Goal: Contribute content: Contribute content

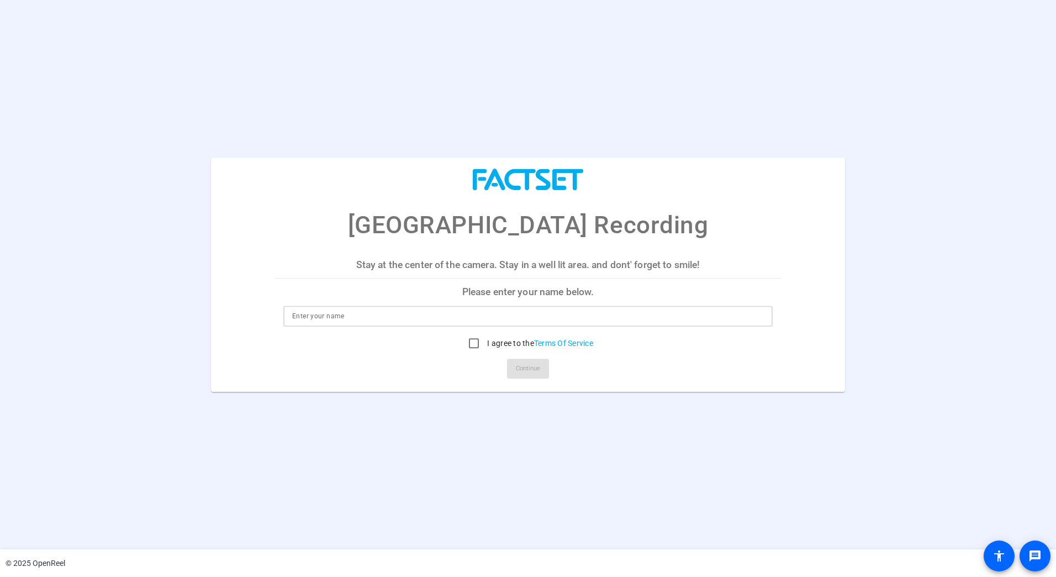
click at [371, 314] on input at bounding box center [528, 315] width 472 height 13
type input "Pinky Loberiza"
click at [475, 341] on input "I agree to the Terms Of Service" at bounding box center [474, 343] width 22 height 22
checkbox input "true"
click at [521, 365] on span "Continue" at bounding box center [528, 368] width 24 height 17
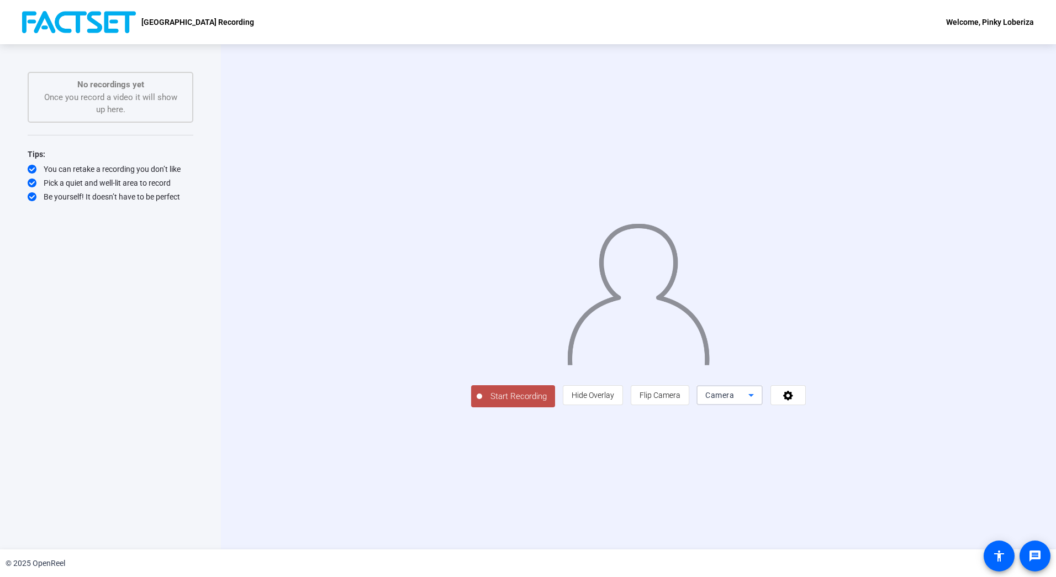
click at [758, 402] on icon at bounding box center [751, 394] width 13 height 13
click at [705, 514] on div at bounding box center [528, 288] width 1056 height 577
click at [795, 400] on icon at bounding box center [788, 394] width 13 height 11
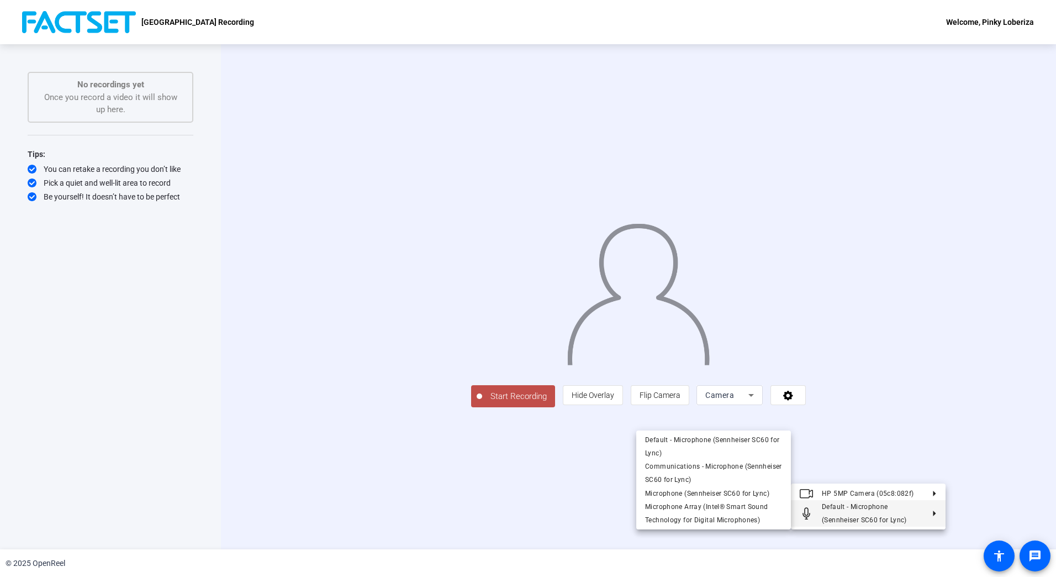
click at [600, 504] on div at bounding box center [528, 288] width 1056 height 577
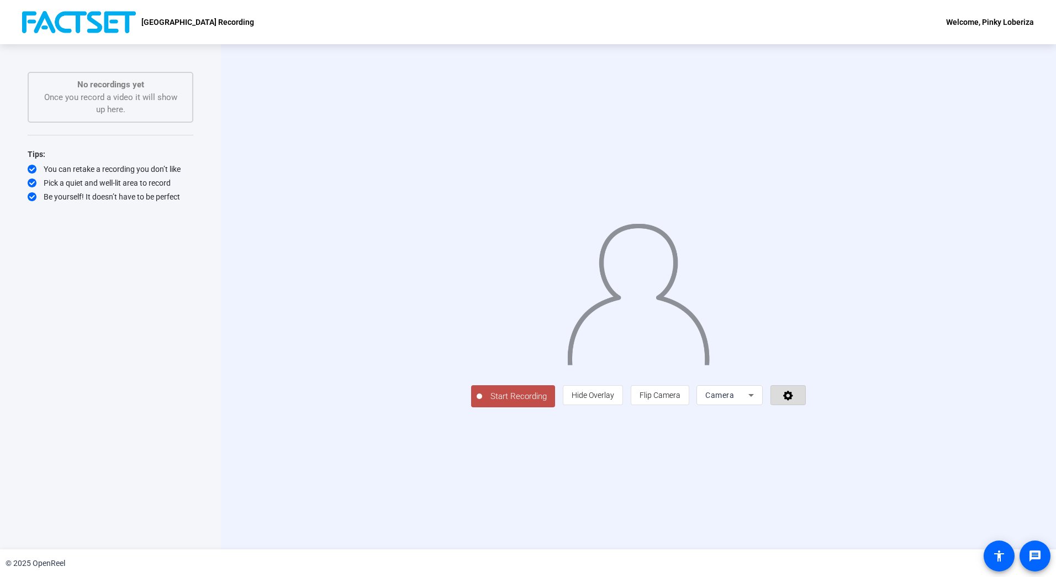
click at [795, 400] on icon at bounding box center [788, 394] width 13 height 11
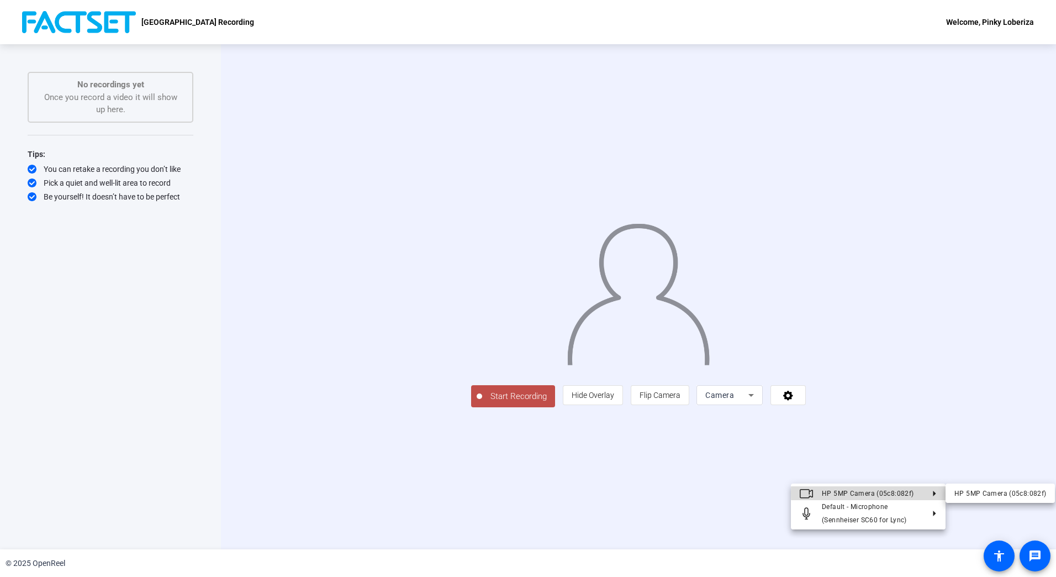
click at [934, 493] on polygon at bounding box center [934, 493] width 3 height 6
click at [1003, 491] on div "HP 5MP Camera (05c8:082f)" at bounding box center [1001, 492] width 92 height 13
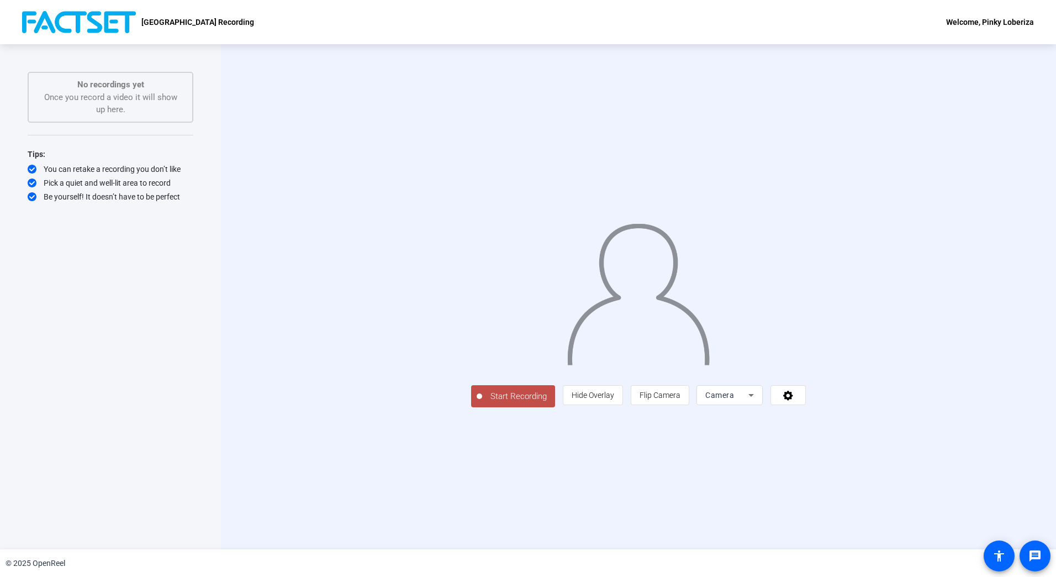
click at [758, 402] on icon at bounding box center [751, 394] width 13 height 13
click at [928, 472] on div at bounding box center [528, 288] width 1056 height 577
click at [793, 400] on icon at bounding box center [788, 396] width 10 height 10
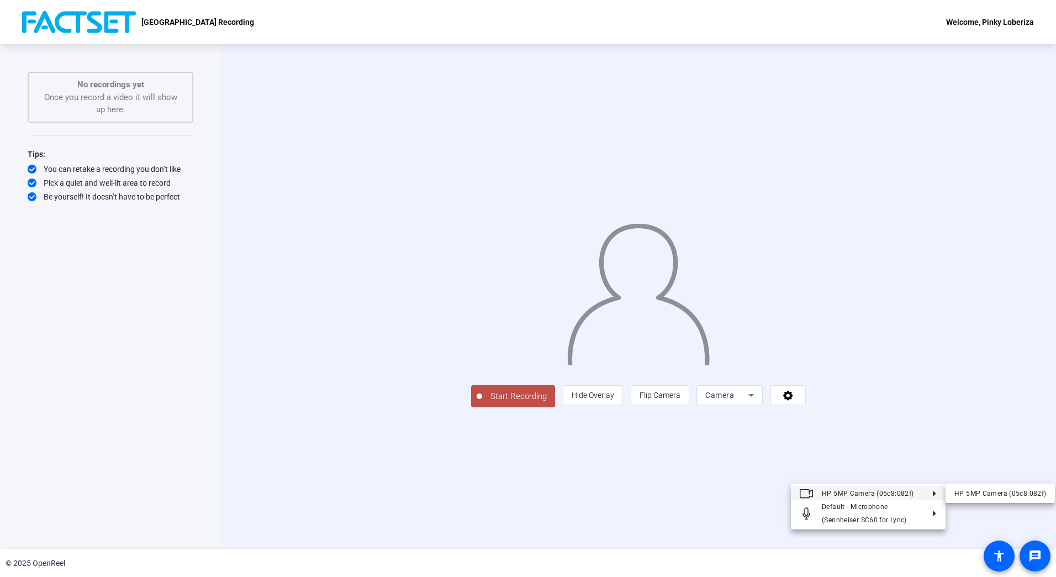
click at [894, 472] on div at bounding box center [528, 288] width 1056 height 577
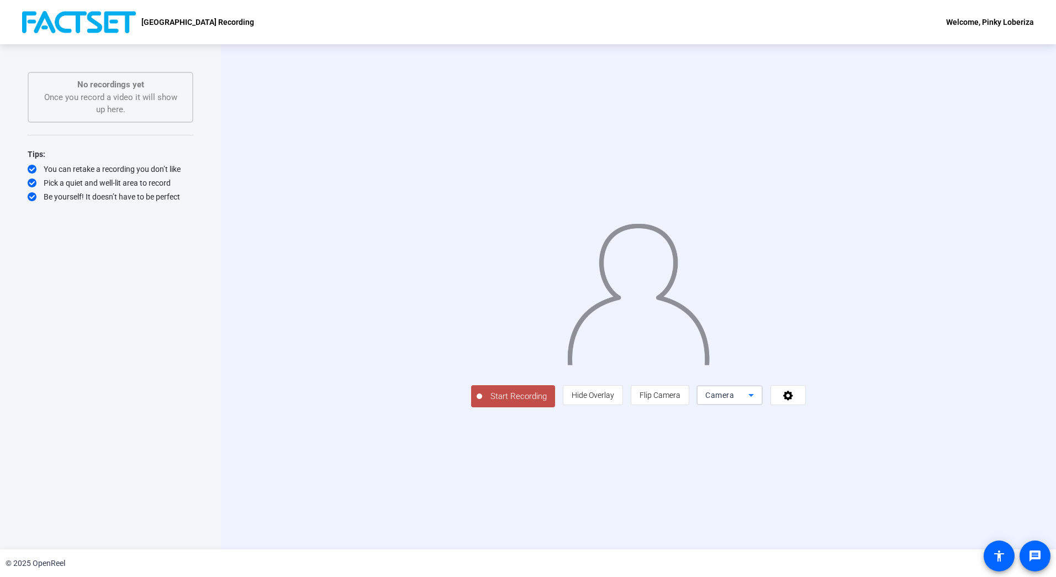
click at [758, 402] on icon at bounding box center [751, 394] width 13 height 13
click at [927, 476] on div at bounding box center [528, 288] width 1056 height 577
click at [793, 400] on icon at bounding box center [788, 396] width 10 height 10
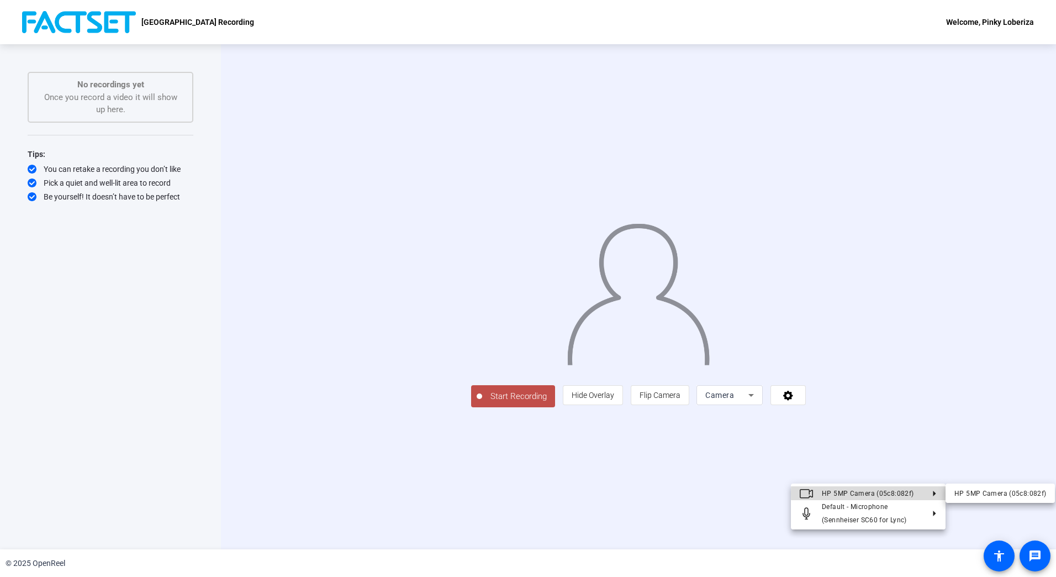
click at [931, 493] on icon at bounding box center [930, 493] width 13 height 6
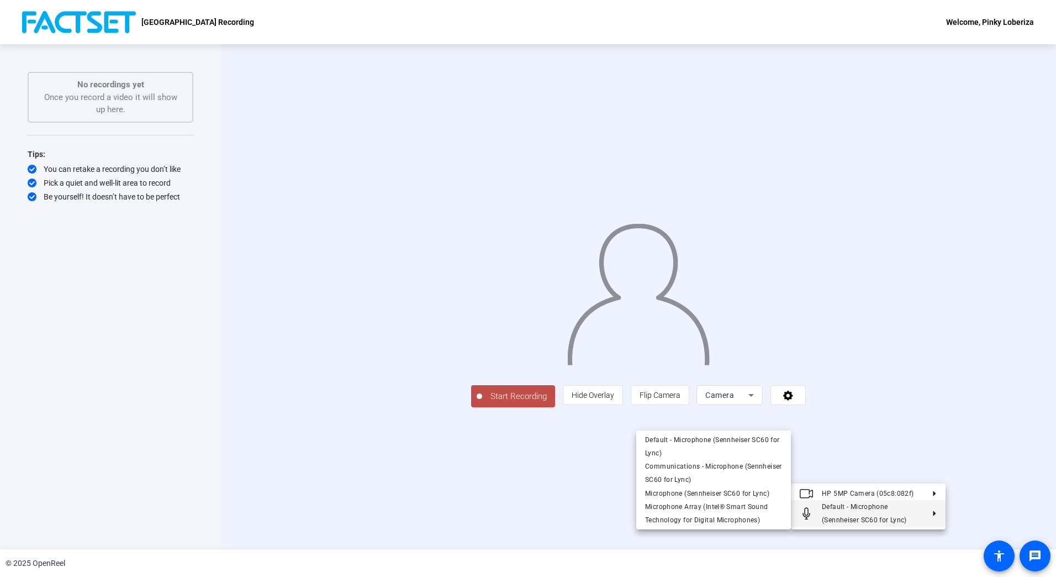
click at [935, 514] on polygon at bounding box center [934, 513] width 3 height 6
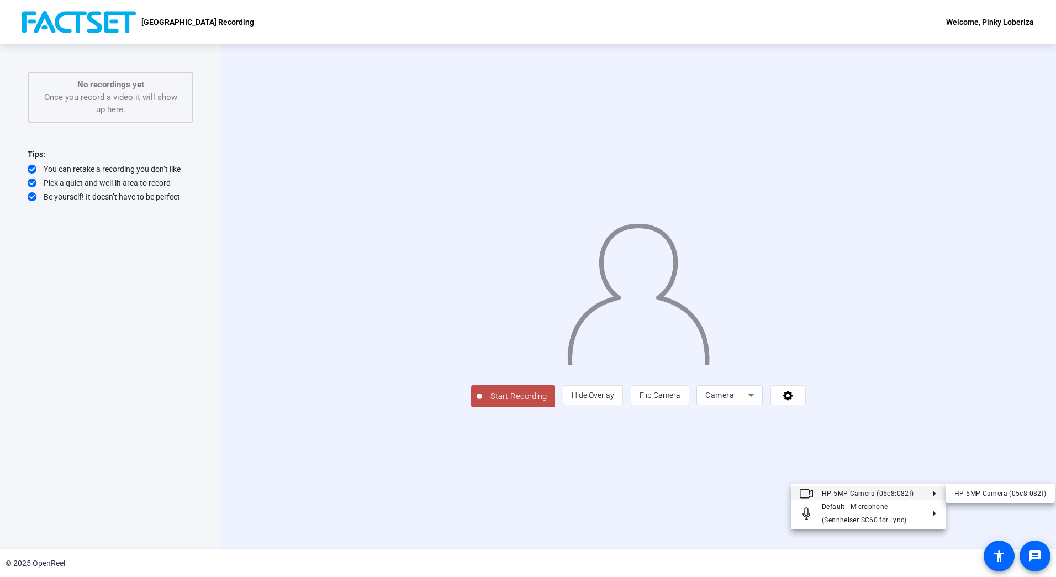
click at [932, 489] on button "HP 5MP Camera (05c8:082f)" at bounding box center [868, 493] width 155 height 14
drag, startPoint x: 934, startPoint y: 490, endPoint x: 608, endPoint y: 243, distance: 408.5
drag, startPoint x: 608, startPoint y: 243, endPoint x: 538, endPoint y: 507, distance: 273.2
click at [538, 507] on div at bounding box center [528, 288] width 1056 height 577
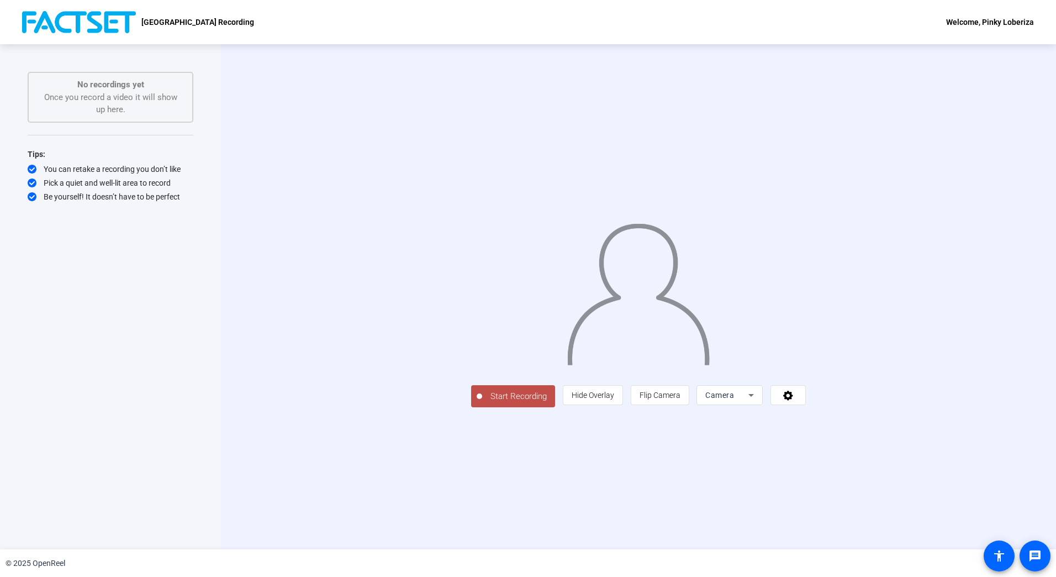
click at [806, 375] on div at bounding box center [638, 280] width 335 height 188
click at [705, 375] on div at bounding box center [638, 280] width 335 height 188
click at [482, 403] on span "Start Recording" at bounding box center [518, 396] width 73 height 13
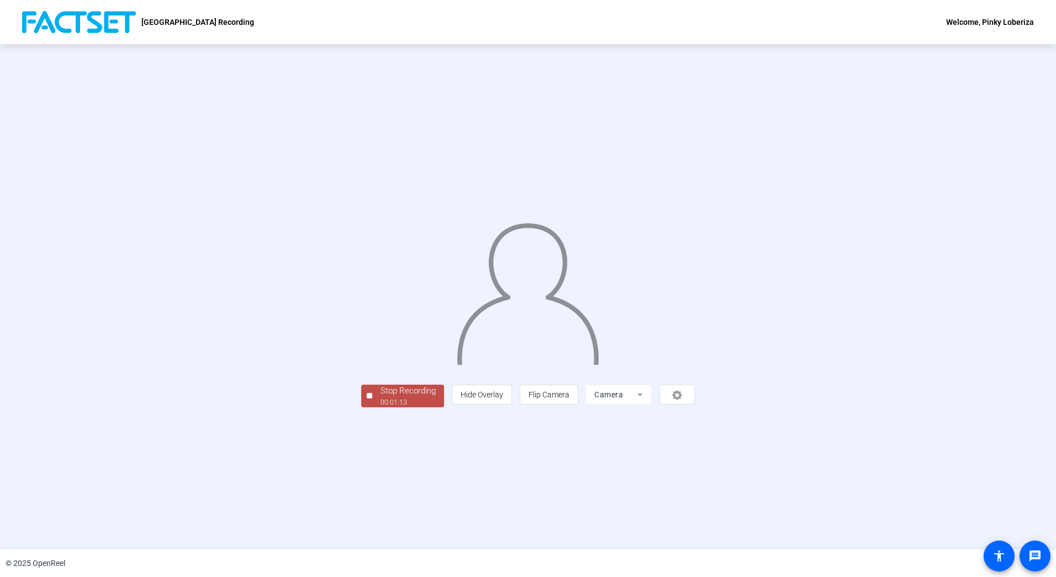
click at [381, 397] on div "Stop Recording" at bounding box center [408, 390] width 55 height 13
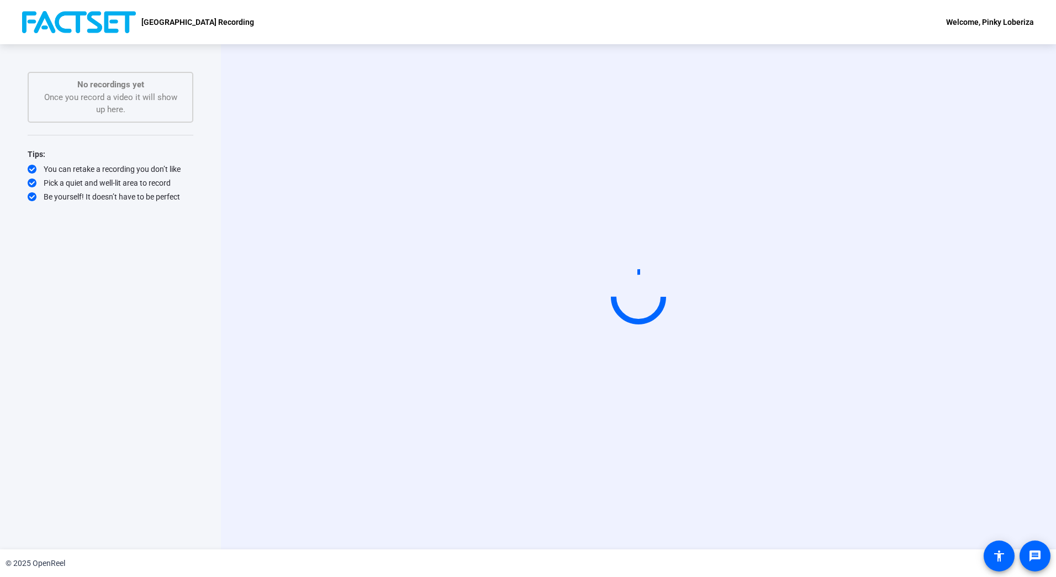
click at [751, 536] on div "Start Recording" at bounding box center [638, 296] width 835 height 505
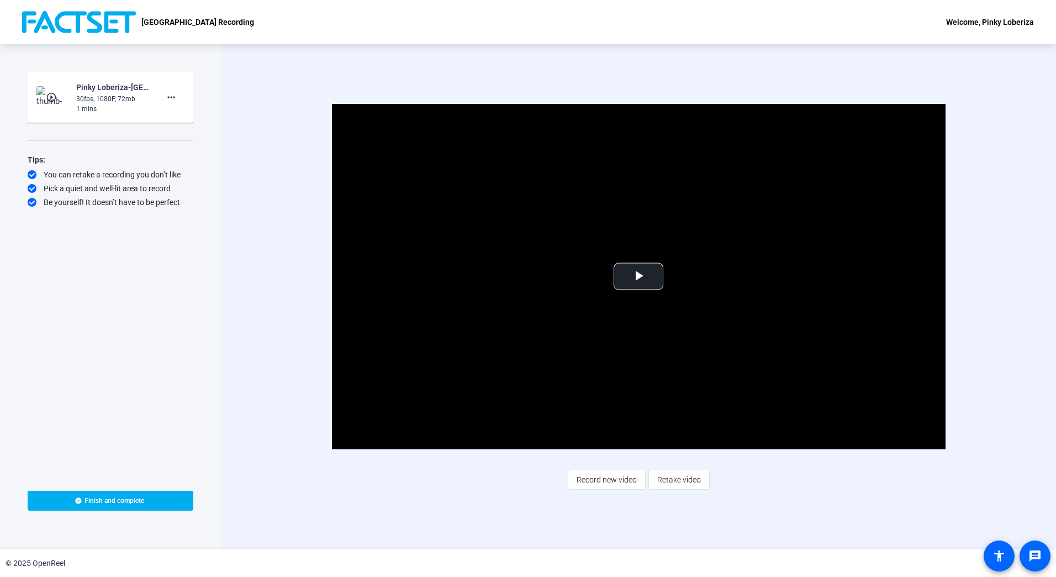
click at [814, 498] on div "Video Player is loading. Play Video Play Mute Current Time 0:00 / Duration 1:14…" at bounding box center [638, 296] width 835 height 505
click at [639, 276] on span "Video Player" at bounding box center [639, 276] width 0 height 0
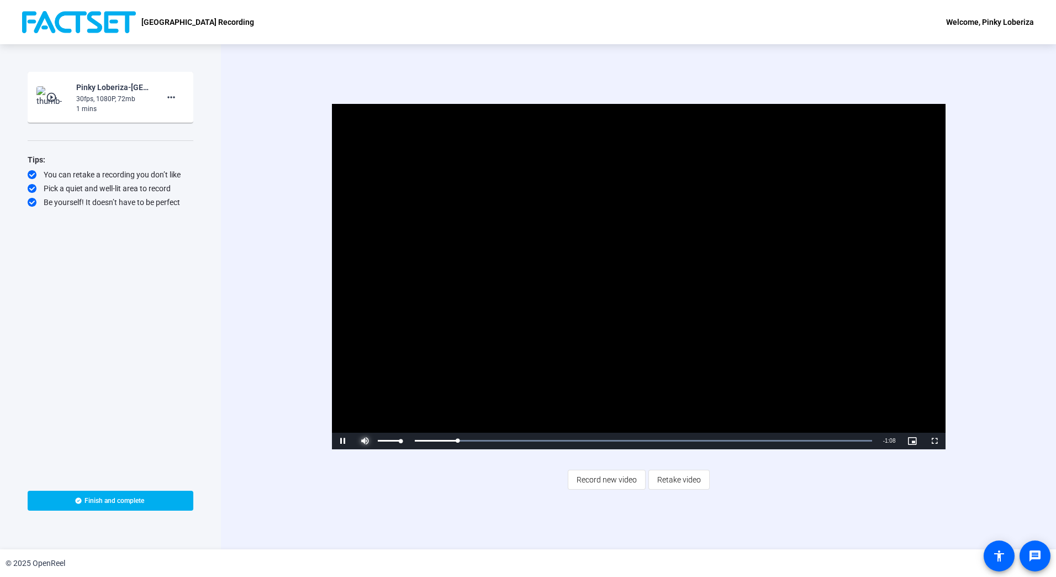
click at [367, 441] on span "Video Player" at bounding box center [365, 441] width 22 height 0
click at [694, 481] on span "Retake video" at bounding box center [679, 479] width 44 height 21
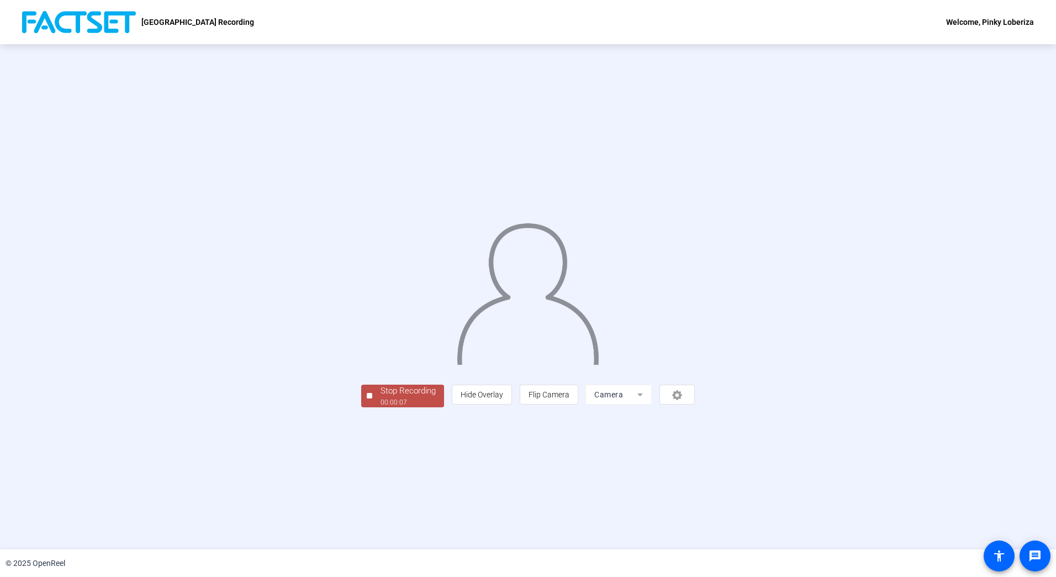
click at [381, 407] on div "00:00:07" at bounding box center [408, 402] width 55 height 10
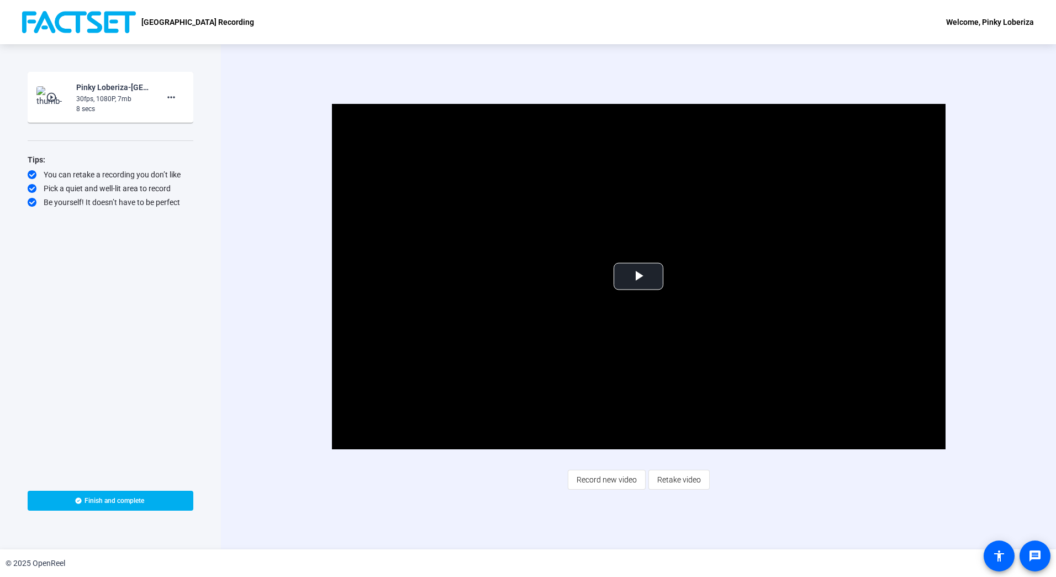
click at [781, 507] on div "Video Player is loading. Play Video Play Mute Current Time 0:00 / Duration 0:08…" at bounding box center [638, 296] width 835 height 505
click at [639, 276] on span "Video Player" at bounding box center [639, 276] width 0 height 0
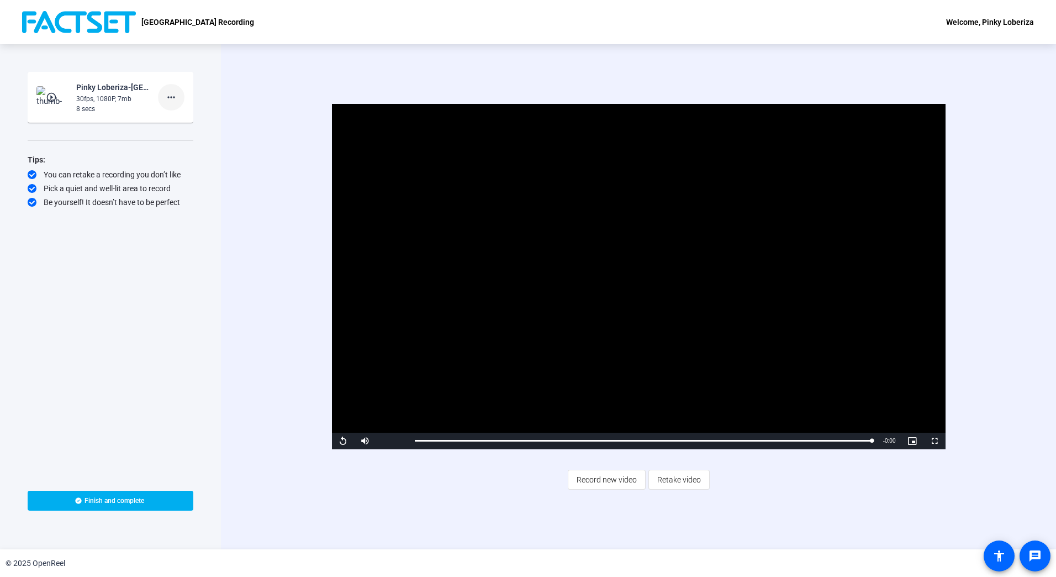
click at [173, 98] on mat-icon "more_horiz" at bounding box center [171, 97] width 13 height 13
click at [198, 118] on span "Delete clip" at bounding box center [189, 120] width 44 height 13
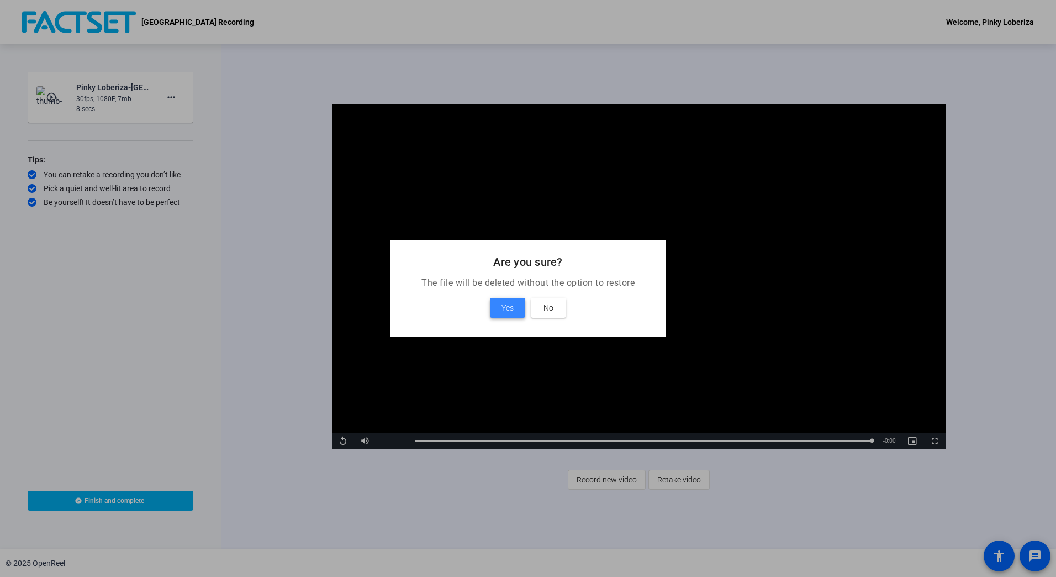
click at [508, 305] on span "Yes" at bounding box center [508, 307] width 12 height 13
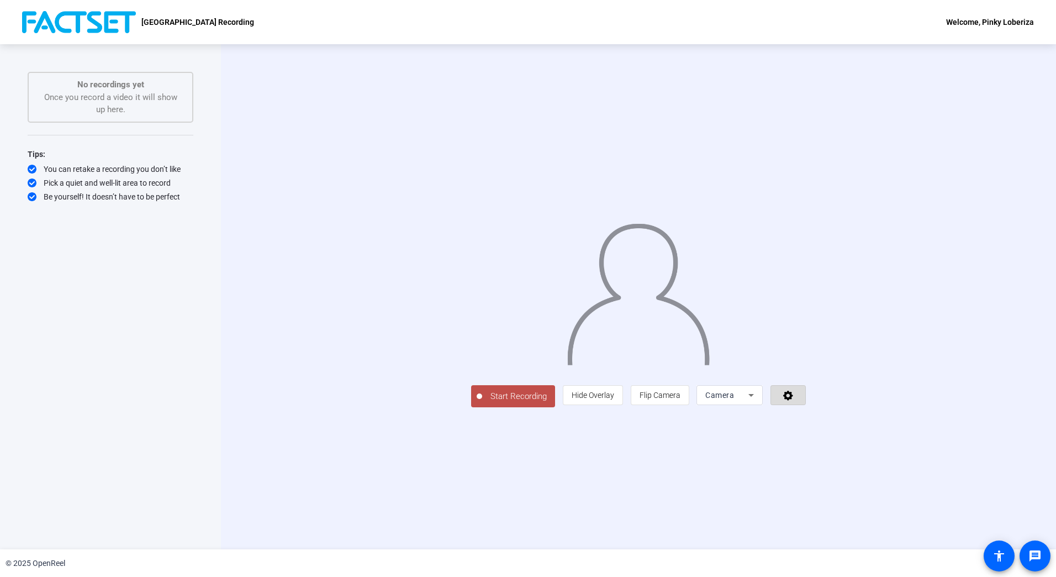
click at [795, 400] on icon at bounding box center [788, 394] width 13 height 11
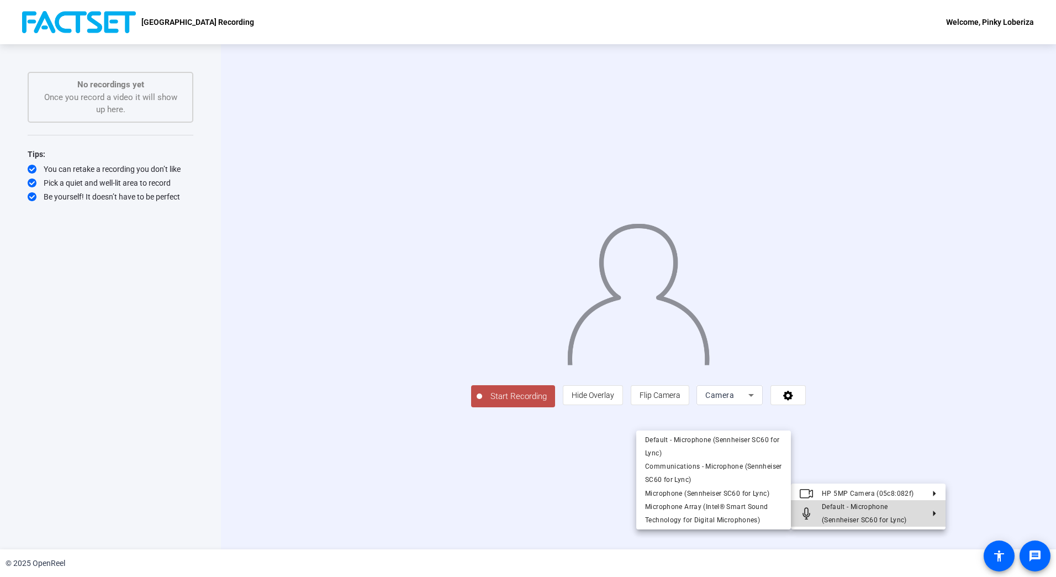
click at [900, 505] on span "Default - Microphone (Sennheiser SC60 for Lync)" at bounding box center [873, 513] width 102 height 27
click at [935, 512] on icon at bounding box center [930, 513] width 13 height 6
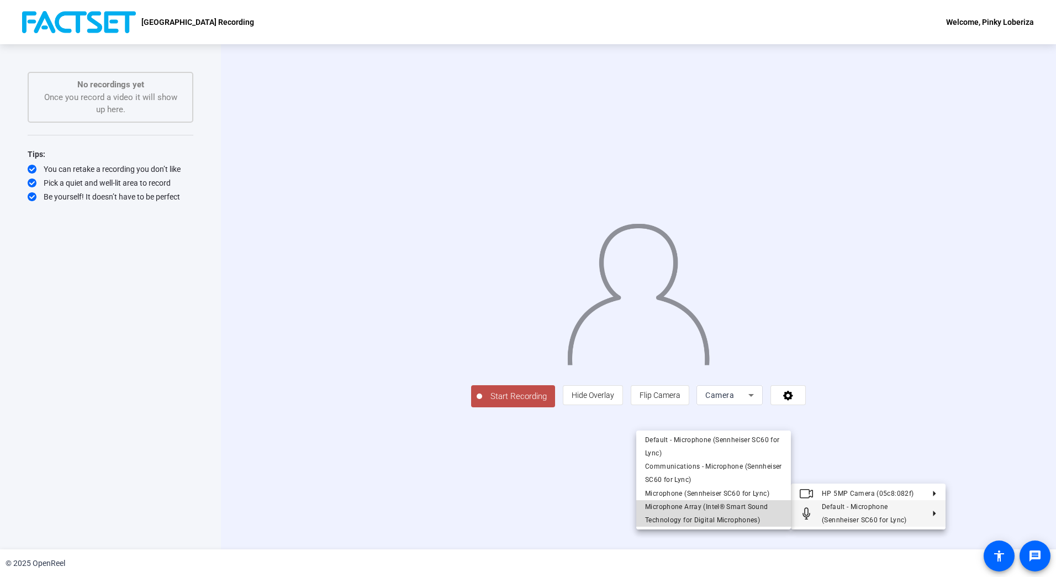
click at [698, 502] on span "Microphone Array (Intel® Smart Sound Technology for Digital Microphones)" at bounding box center [713, 513] width 137 height 27
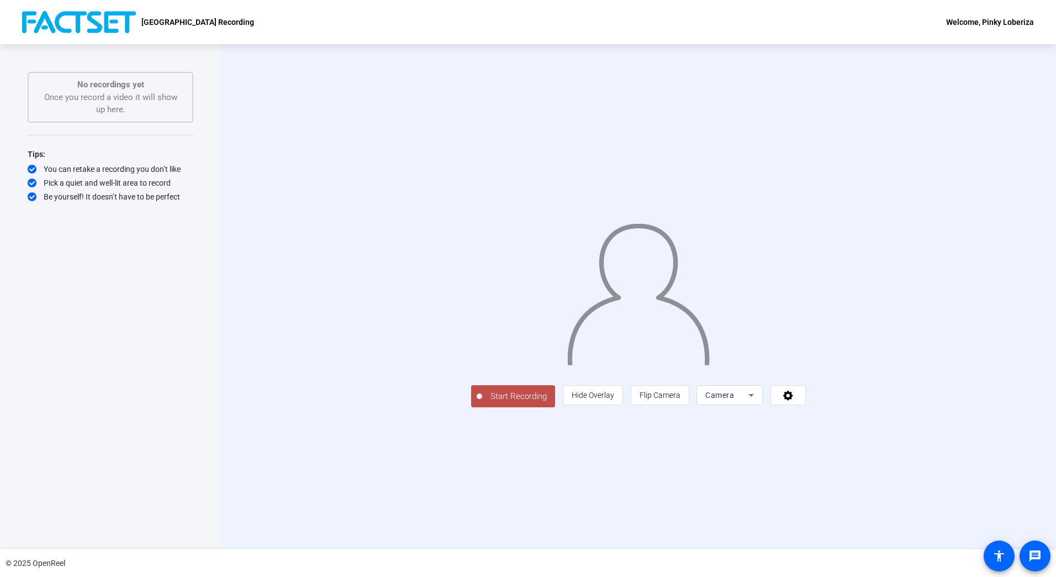
click at [482, 403] on span "Start Recording" at bounding box center [518, 396] width 73 height 13
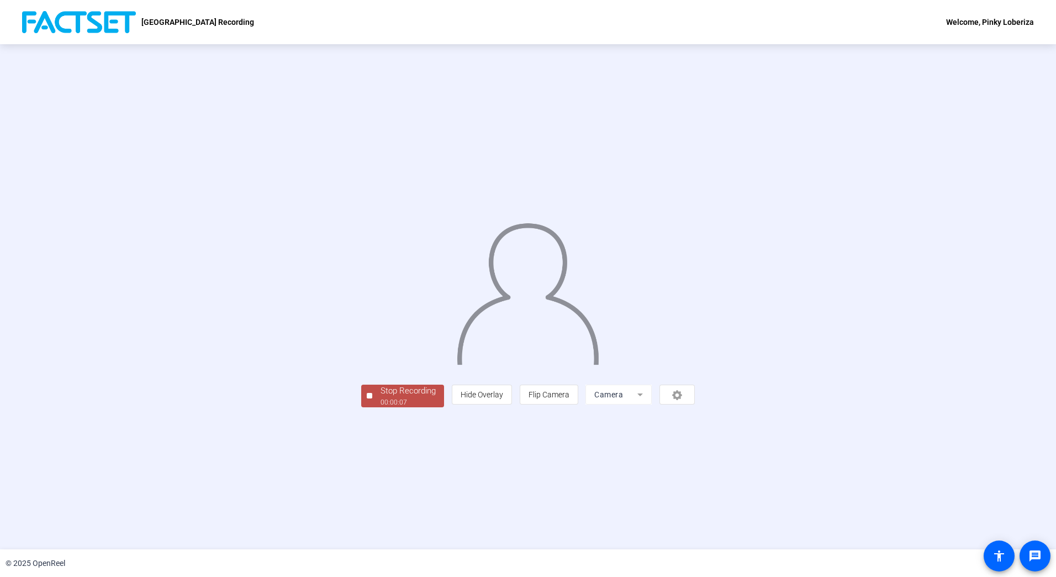
click at [367, 398] on div at bounding box center [370, 396] width 6 height 6
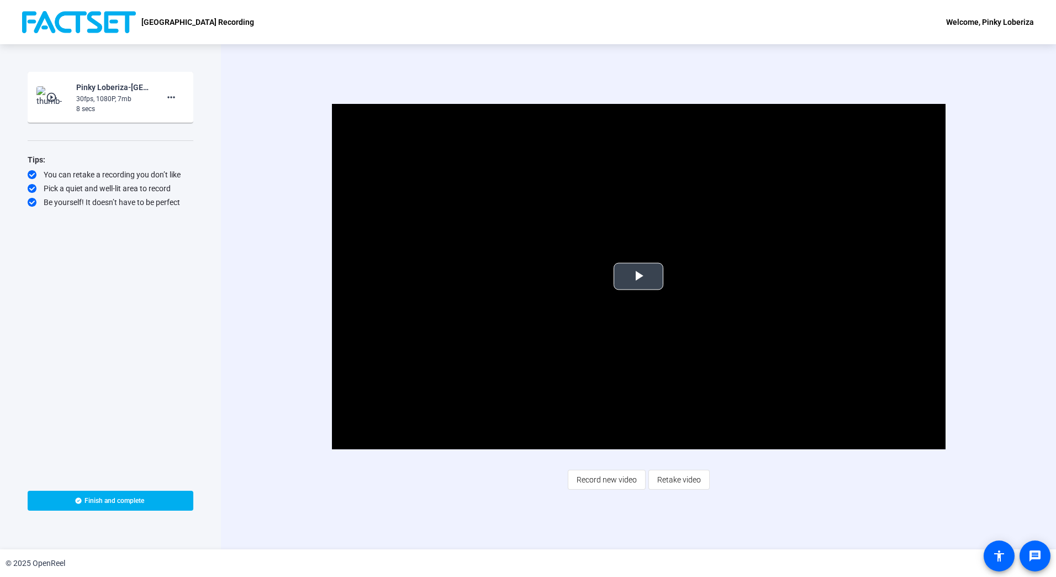
click at [639, 276] on span "Video Player" at bounding box center [639, 276] width 0 height 0
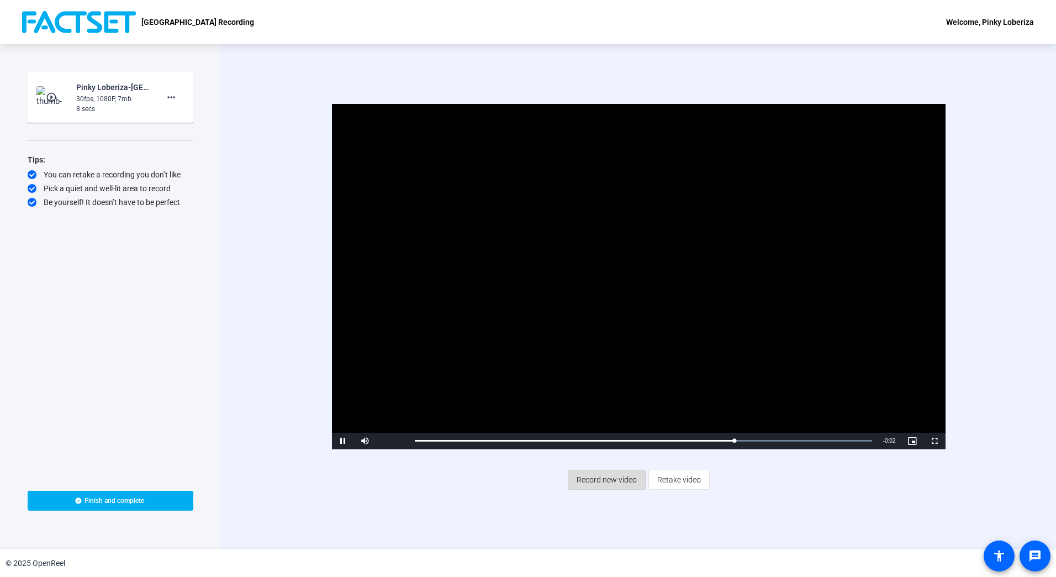
click at [600, 479] on span "Record new video" at bounding box center [607, 479] width 60 height 21
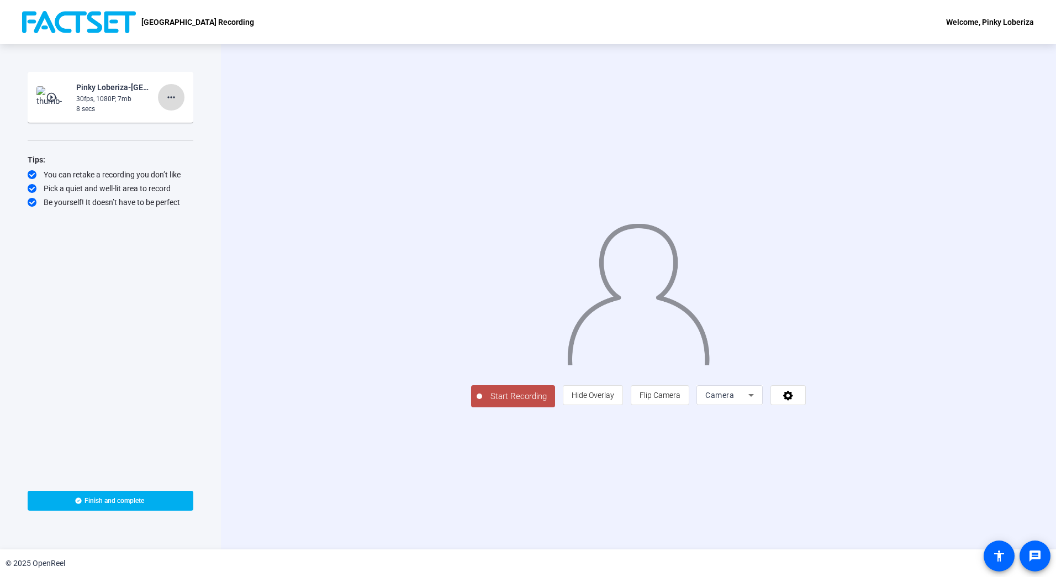
click at [172, 96] on mat-icon "more_horiz" at bounding box center [171, 97] width 13 height 13
click at [183, 120] on span "Delete clip" at bounding box center [189, 120] width 44 height 13
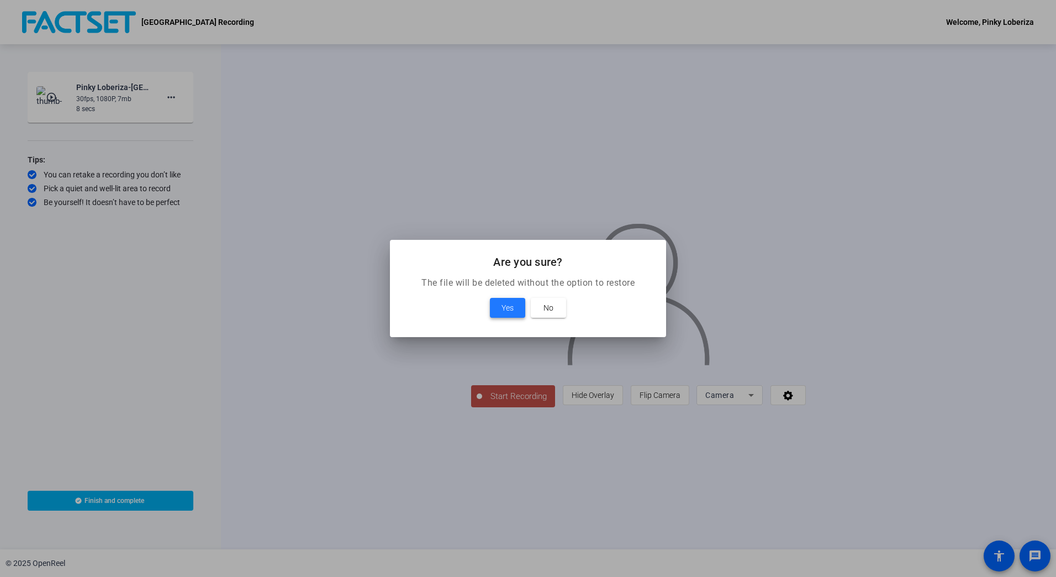
click at [509, 309] on span "Yes" at bounding box center [508, 307] width 12 height 13
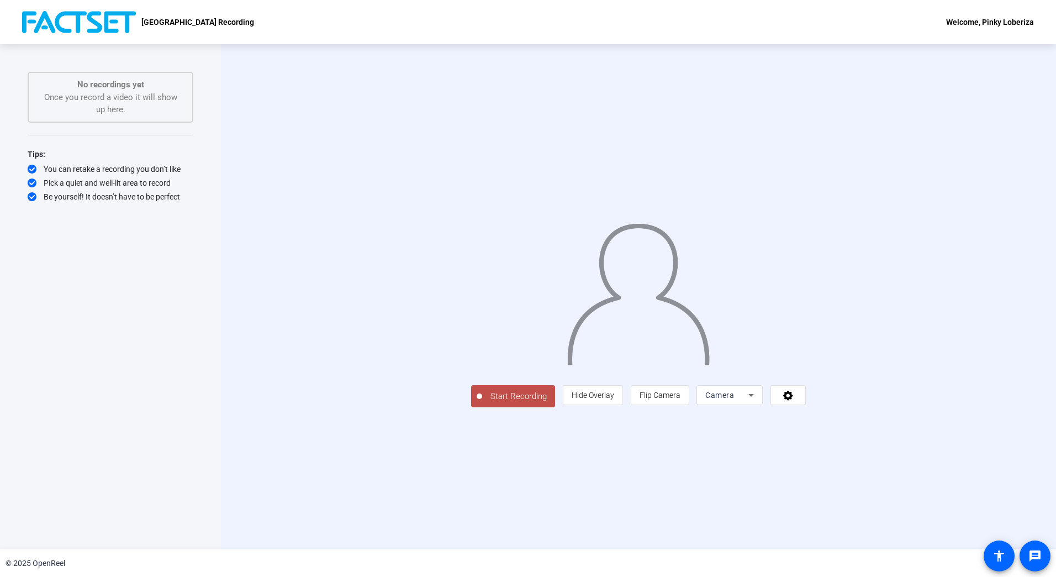
click at [482, 403] on span "Start Recording" at bounding box center [518, 396] width 73 height 13
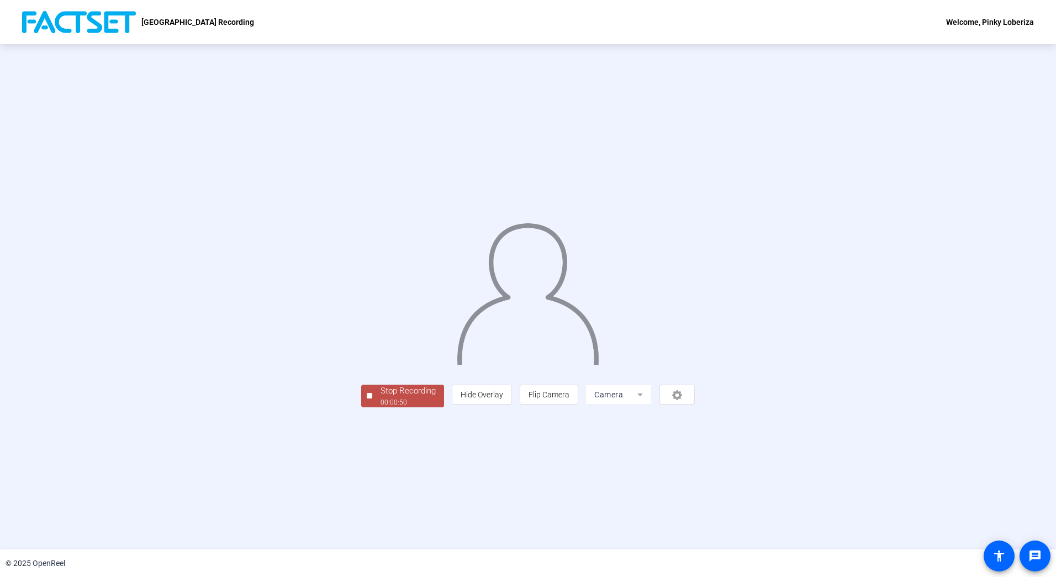
click at [372, 407] on span "Stop Recording 00:00:50" at bounding box center [408, 395] width 72 height 23
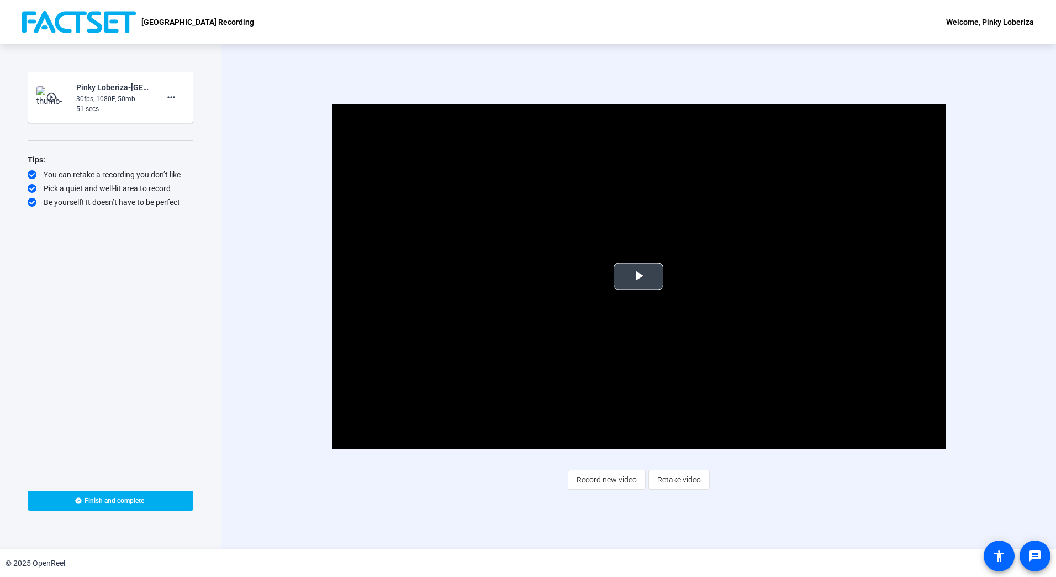
click at [639, 276] on span "Video Player" at bounding box center [639, 276] width 0 height 0
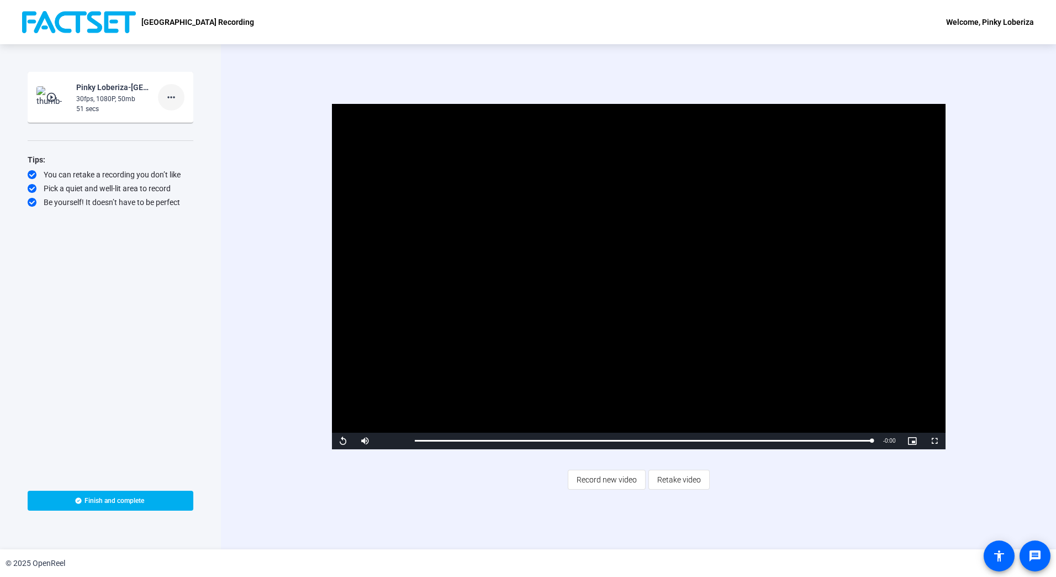
click at [169, 96] on mat-icon "more_horiz" at bounding box center [171, 97] width 13 height 13
click at [183, 119] on span "Delete clip" at bounding box center [189, 120] width 44 height 13
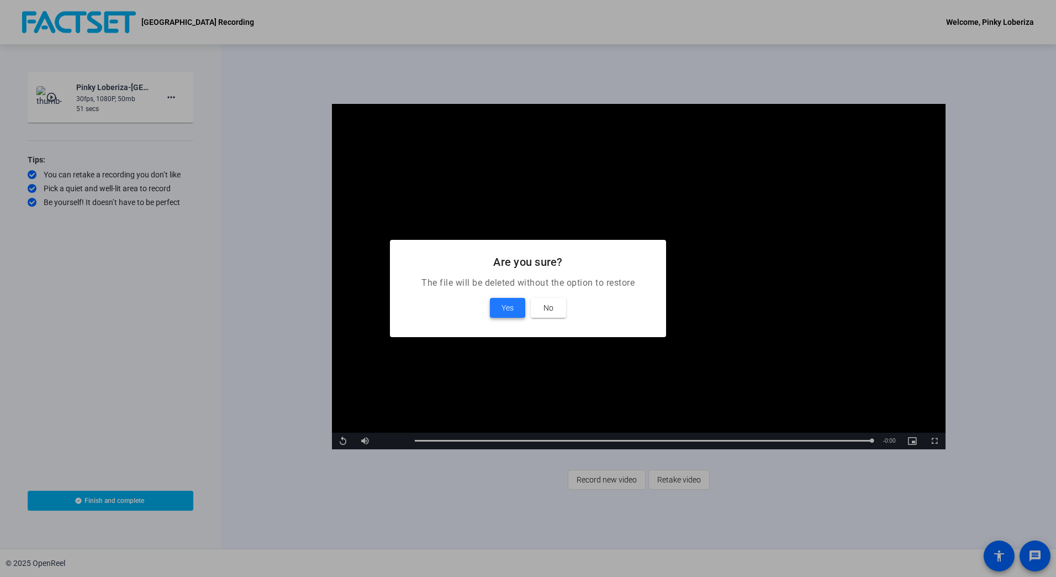
click at [509, 310] on span "Yes" at bounding box center [508, 307] width 12 height 13
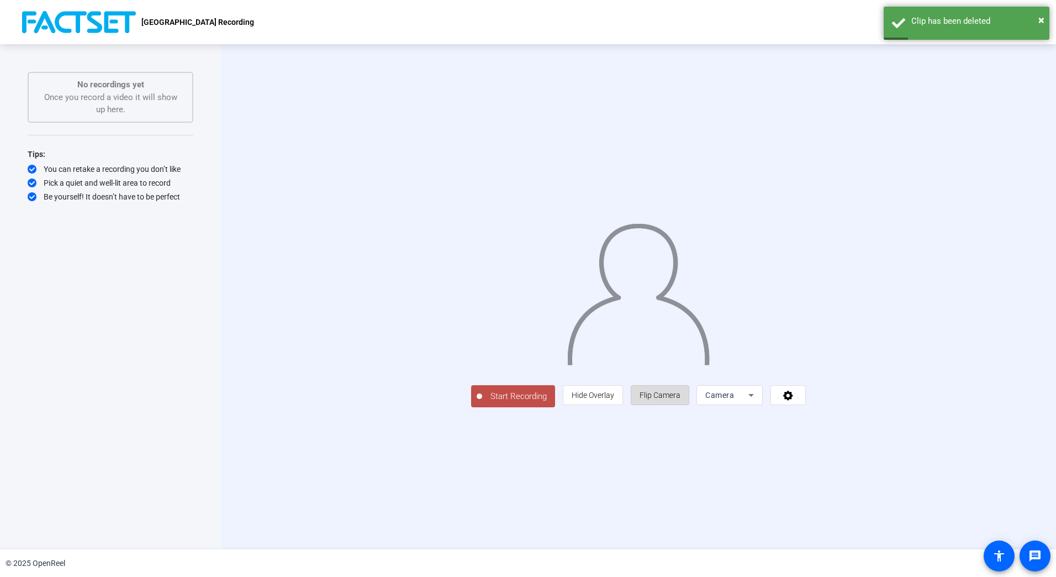
click at [681, 399] on span "Flip Camera" at bounding box center [660, 395] width 41 height 9
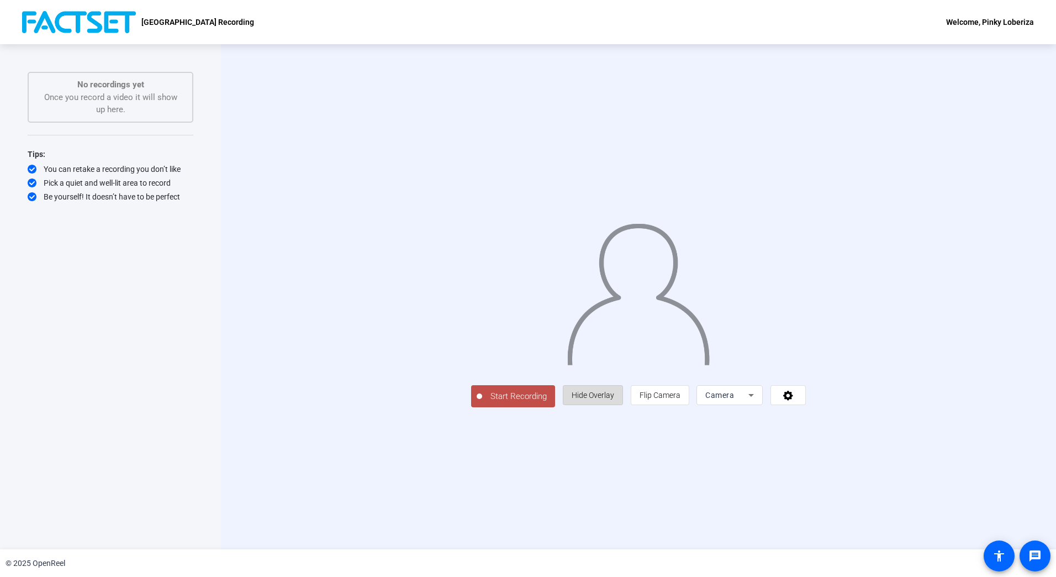
click at [614, 399] on span "Hide Overlay" at bounding box center [593, 395] width 43 height 9
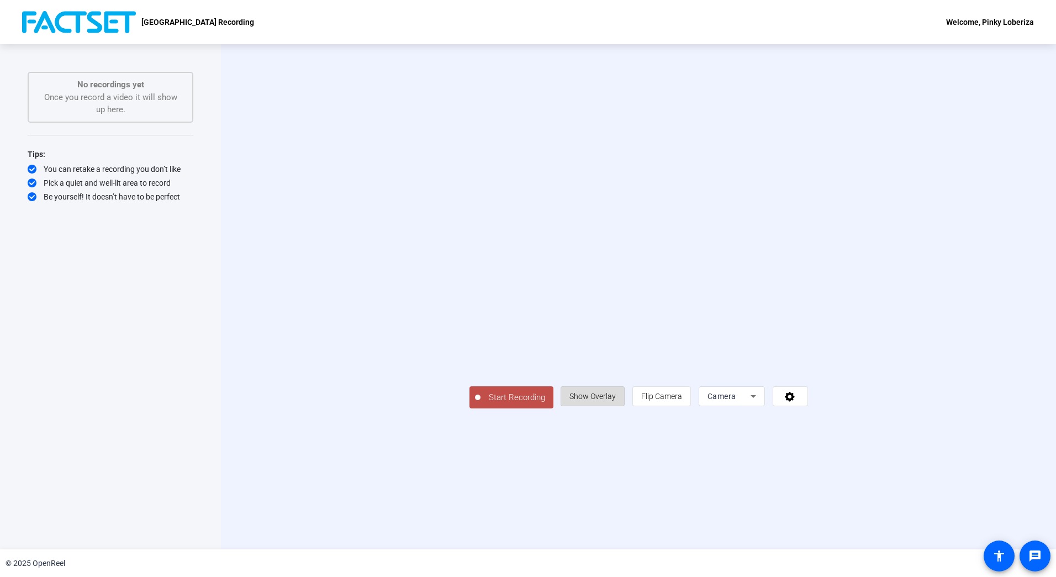
click at [616, 400] on span "Show Overlay" at bounding box center [593, 396] width 46 height 9
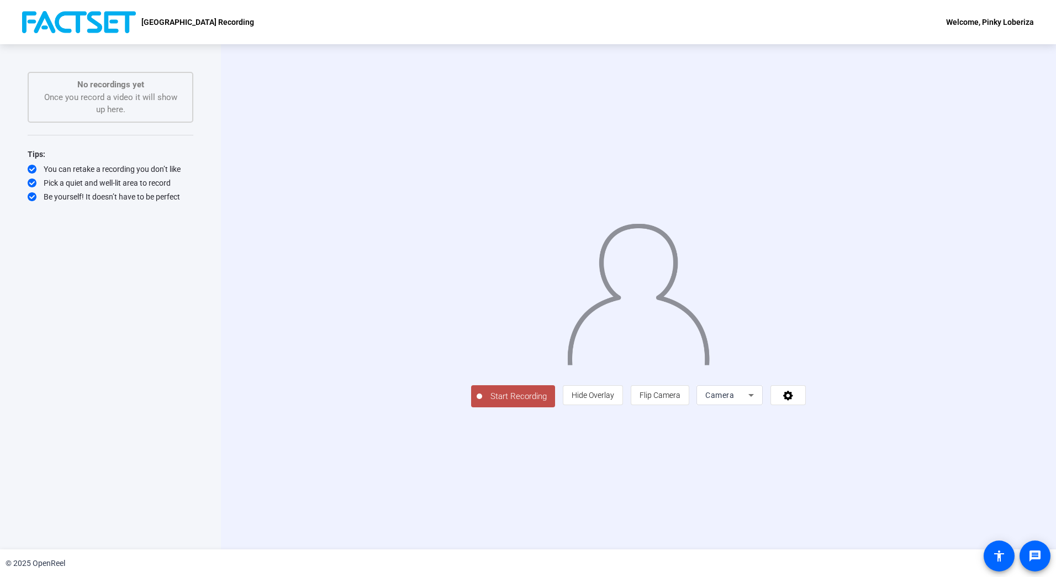
click at [482, 403] on span "Start Recording" at bounding box center [518, 396] width 73 height 13
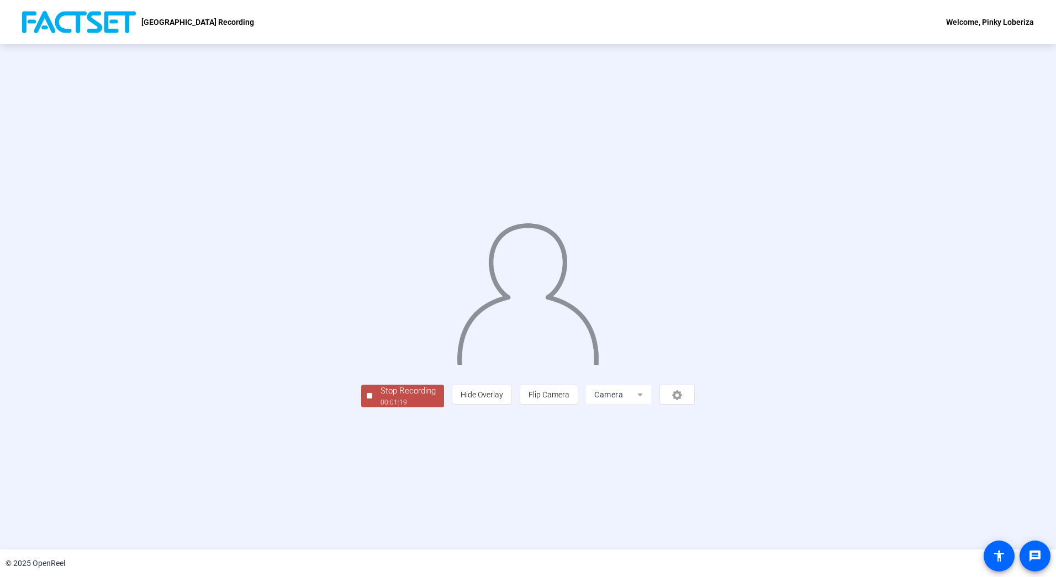
click at [381, 407] on div "00:01:19" at bounding box center [408, 402] width 55 height 10
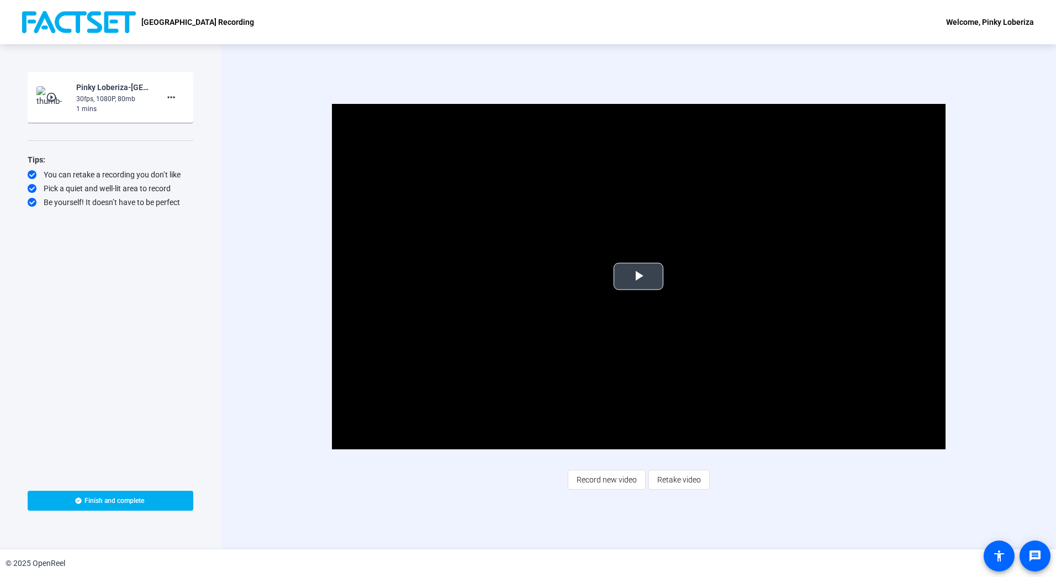
click at [639, 276] on span "Video Player" at bounding box center [639, 276] width 0 height 0
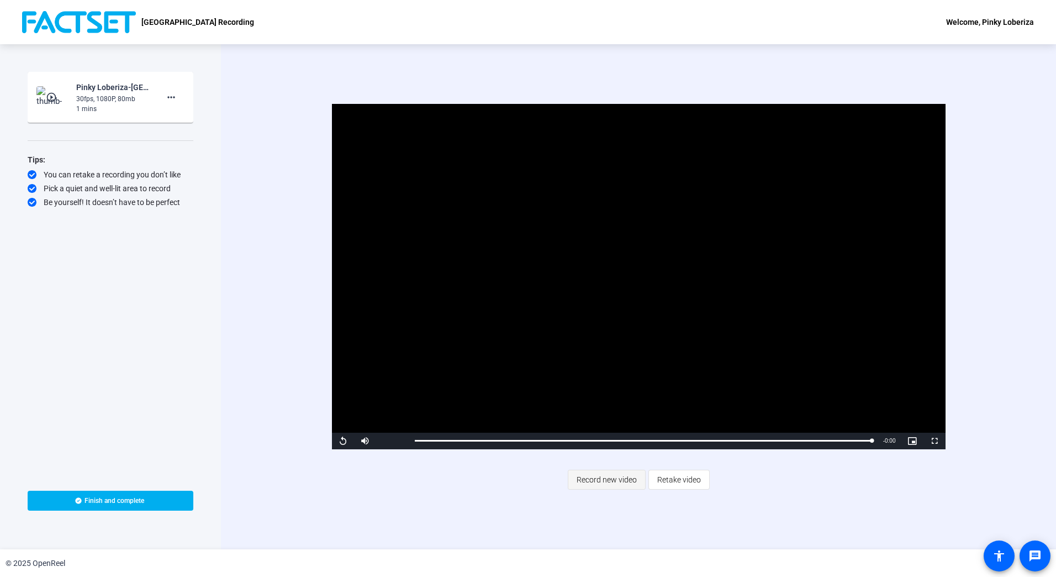
click at [597, 482] on span "Record new video" at bounding box center [607, 479] width 60 height 21
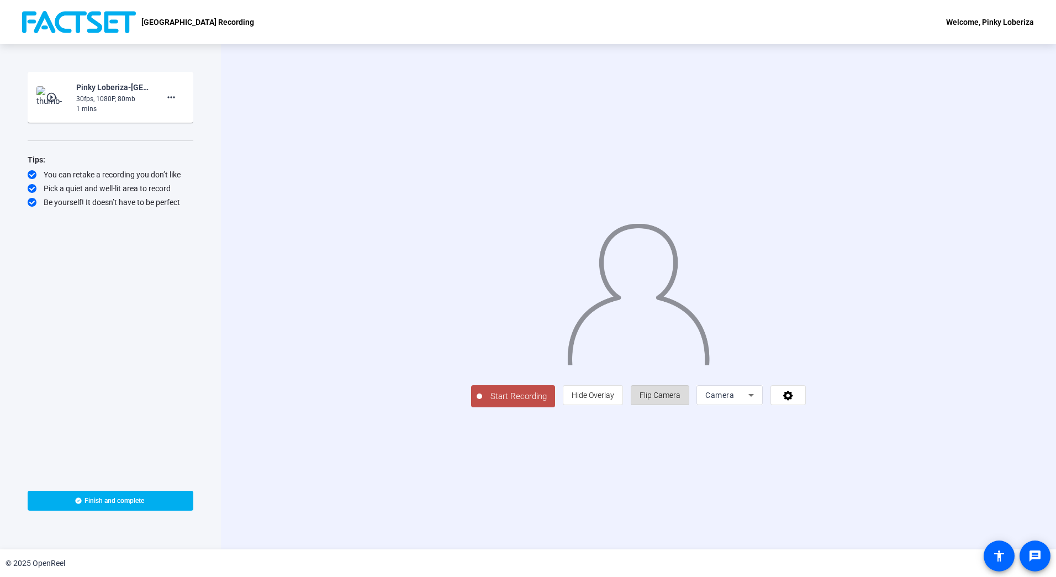
click at [681, 399] on span "Flip Camera" at bounding box center [660, 395] width 41 height 9
click at [482, 403] on span "Start Recording" at bounding box center [518, 396] width 73 height 13
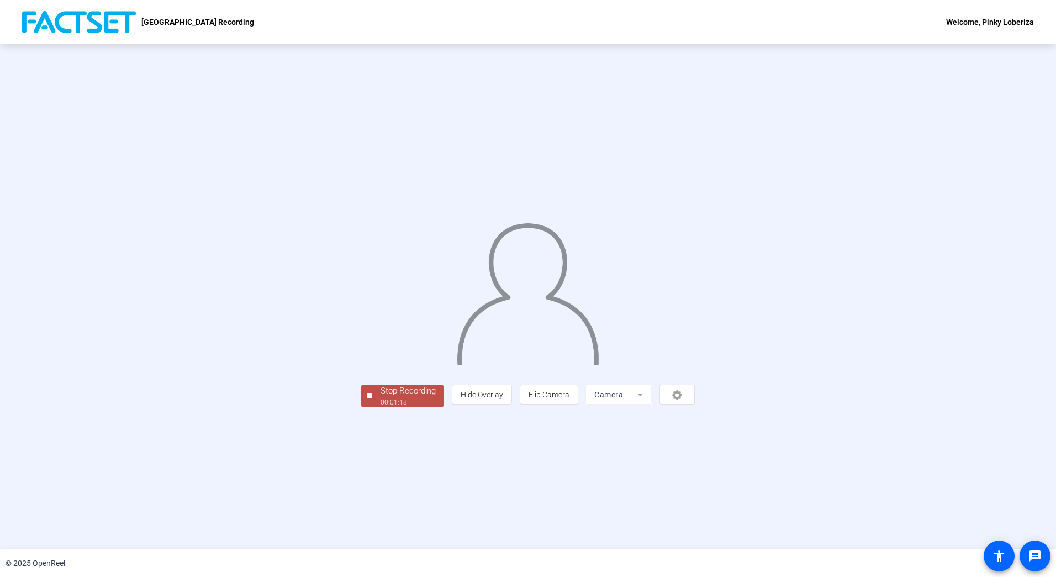
click at [381, 397] on div "Stop Recording" at bounding box center [408, 390] width 55 height 13
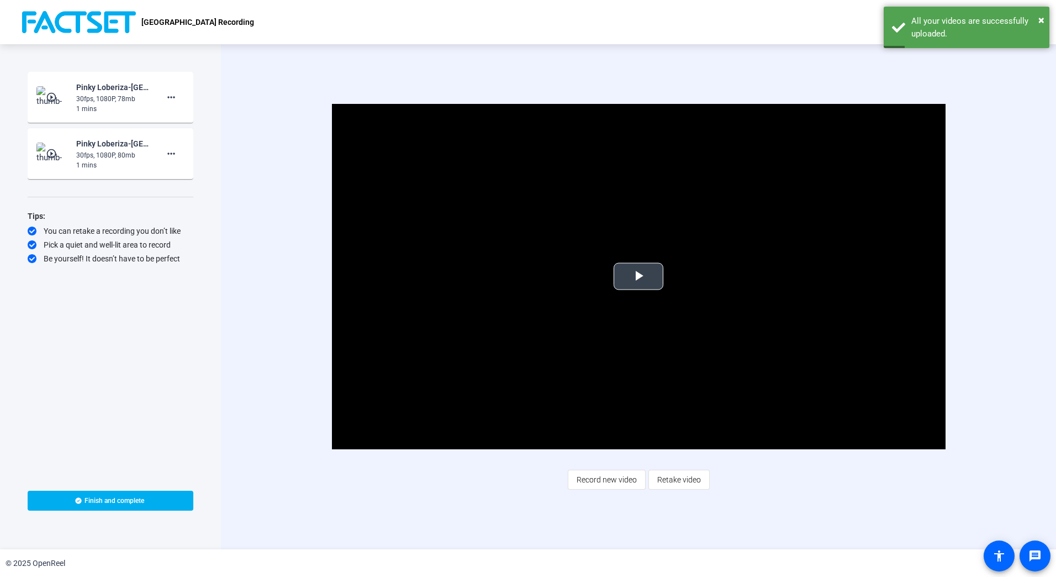
click at [639, 276] on span "Video Player" at bounding box center [639, 276] width 0 height 0
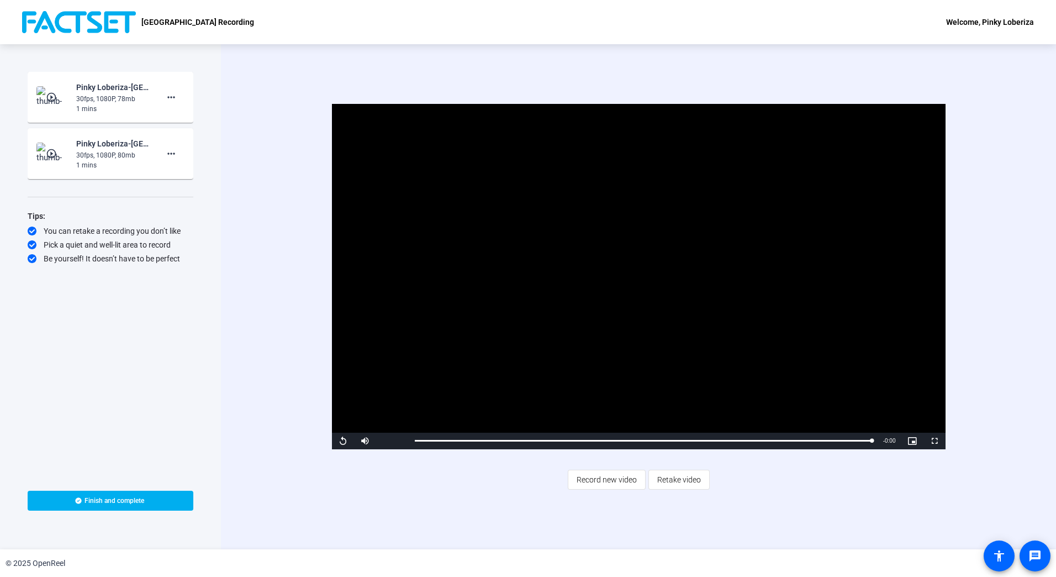
click at [74, 91] on div "play_circle_outline Pinky Loberiza-Buyside Town Hall Recording-Buyside Town Hal…" at bounding box center [110, 97] width 148 height 33
click at [88, 98] on div "30fps, 1080P, 78mb" at bounding box center [113, 99] width 74 height 10
click at [51, 97] on mat-icon "play_circle_outline" at bounding box center [52, 97] width 13 height 11
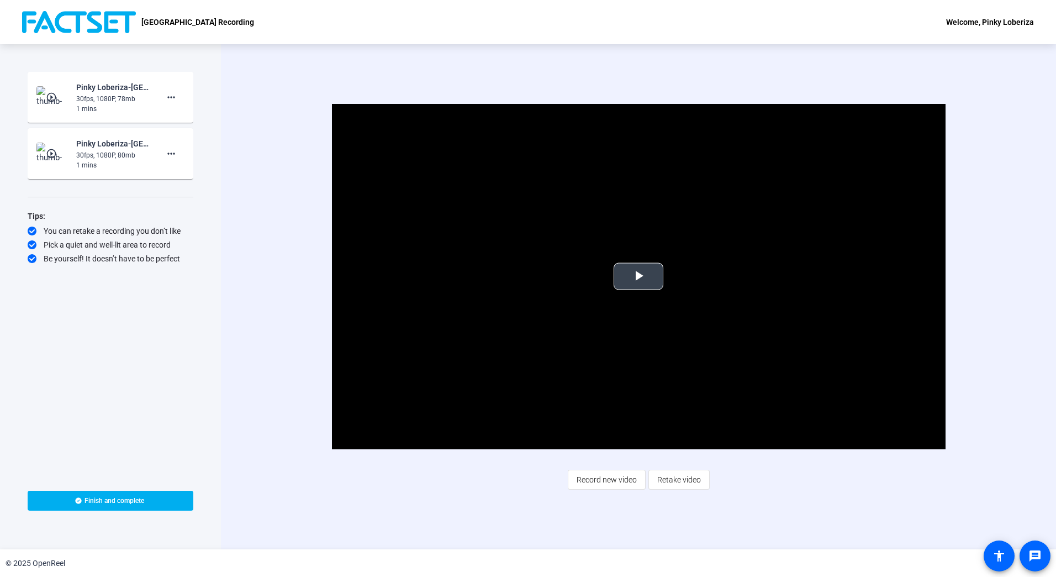
click at [639, 276] on span "Video Player" at bounding box center [639, 276] width 0 height 0
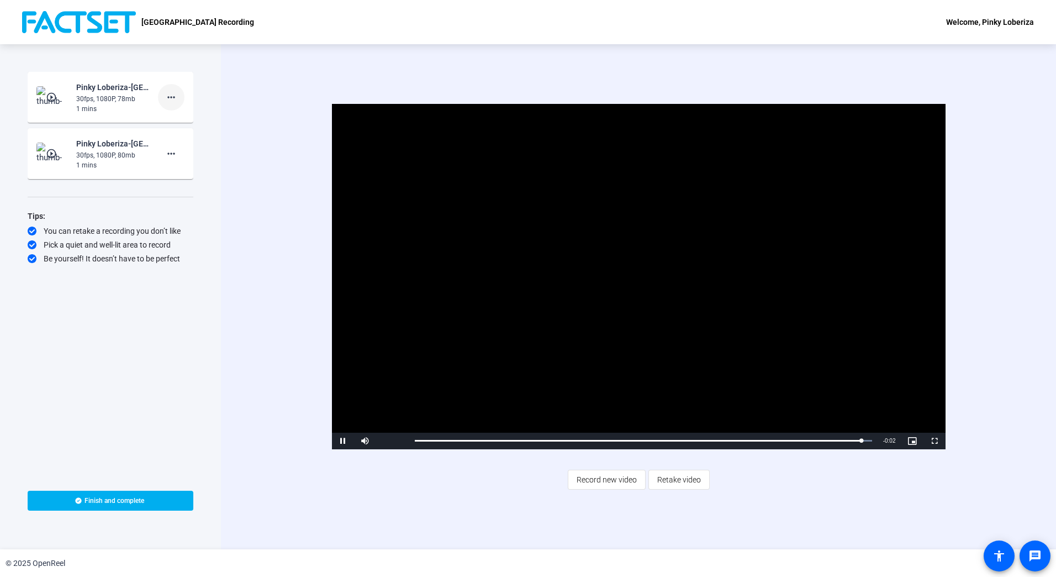
click at [174, 95] on mat-icon "more_horiz" at bounding box center [171, 97] width 13 height 13
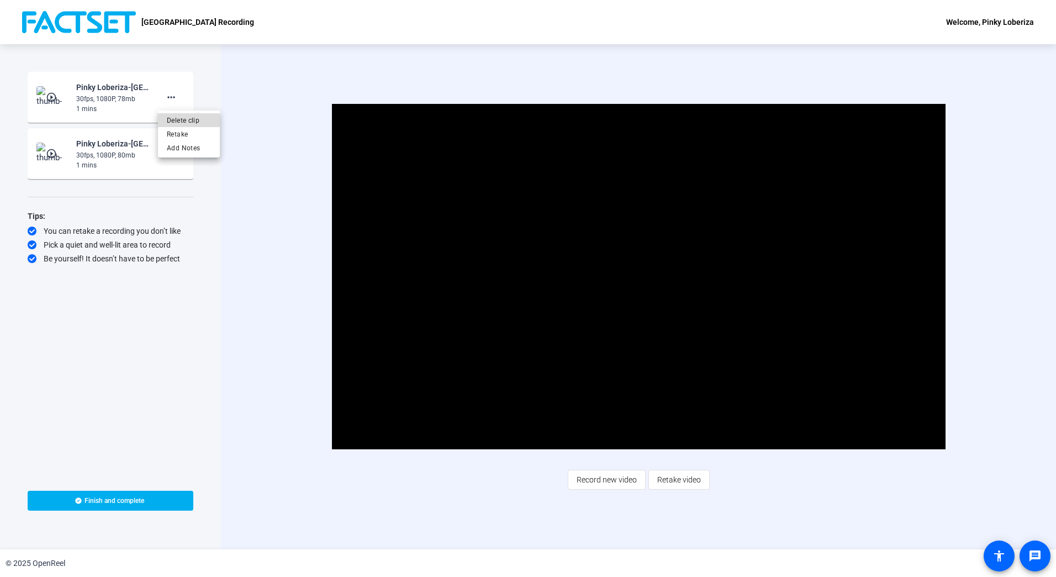
click at [173, 120] on span "Delete clip" at bounding box center [189, 120] width 44 height 13
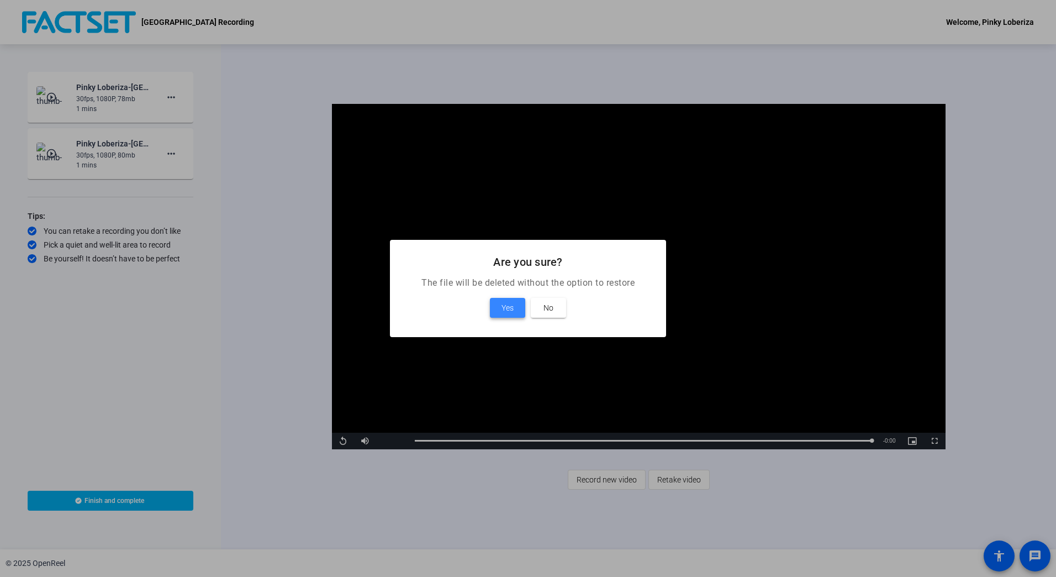
click at [496, 308] on span at bounding box center [507, 307] width 35 height 27
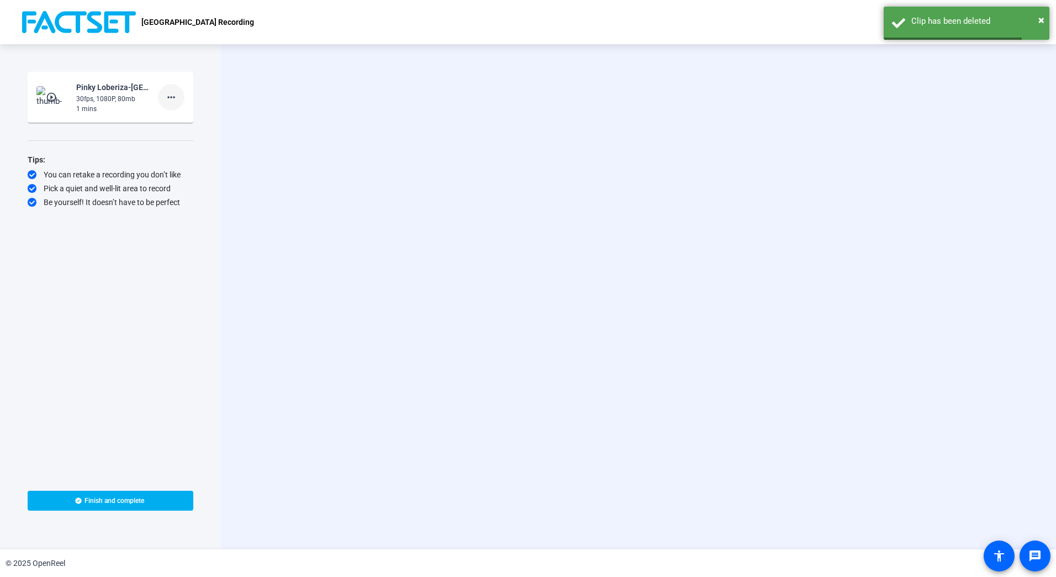
click at [174, 99] on mat-icon "more_horiz" at bounding box center [171, 97] width 13 height 13
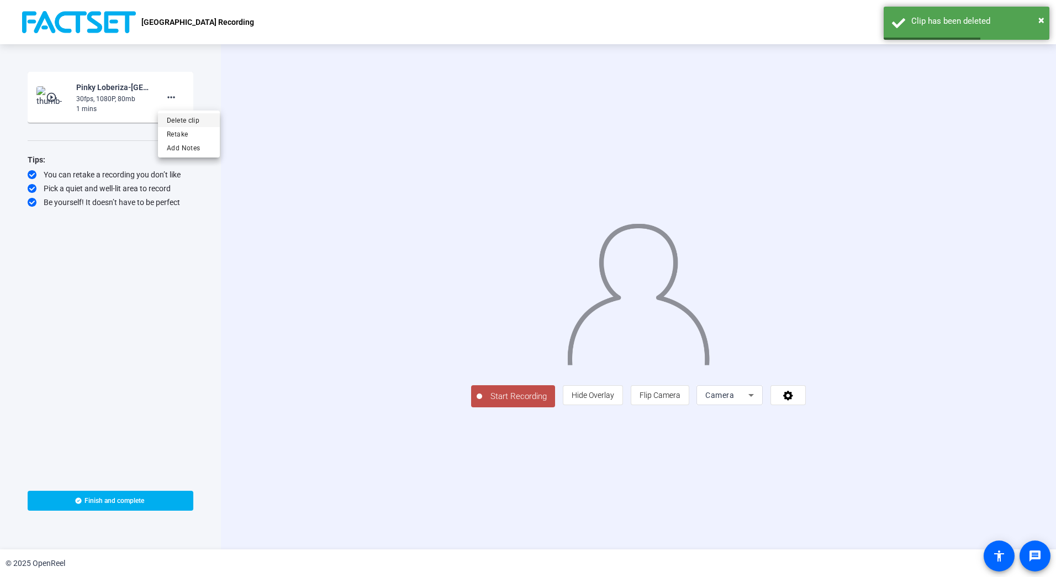
click at [176, 119] on span "Delete clip" at bounding box center [189, 120] width 44 height 13
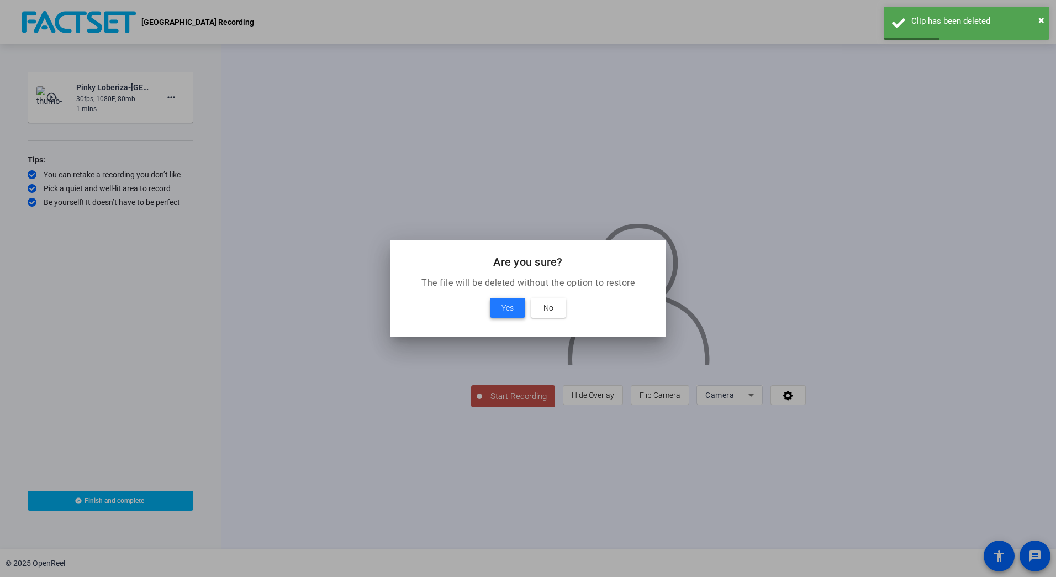
click at [519, 312] on span at bounding box center [507, 307] width 35 height 27
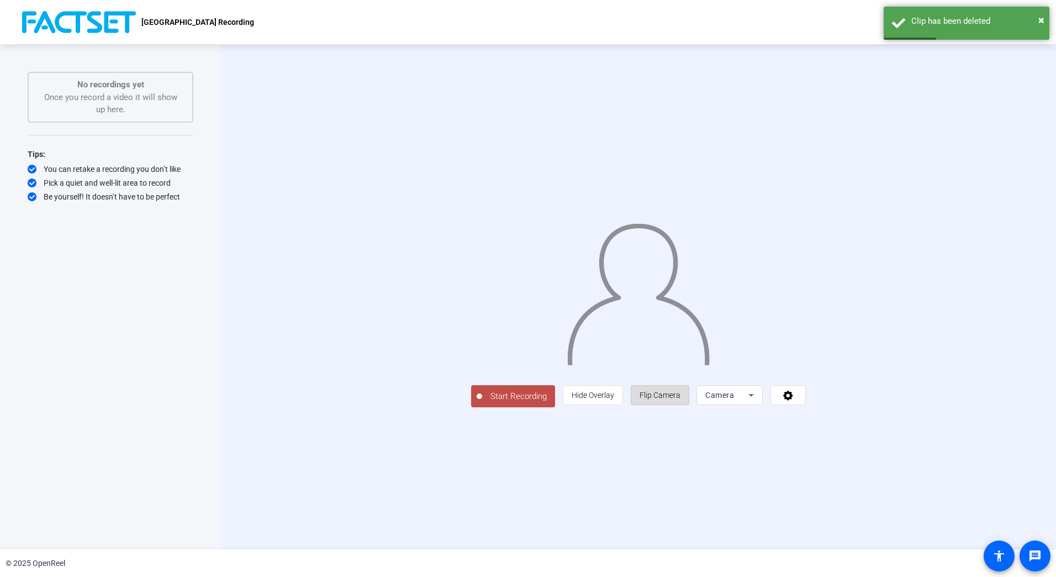
click at [681, 399] on span "Flip Camera" at bounding box center [660, 395] width 41 height 9
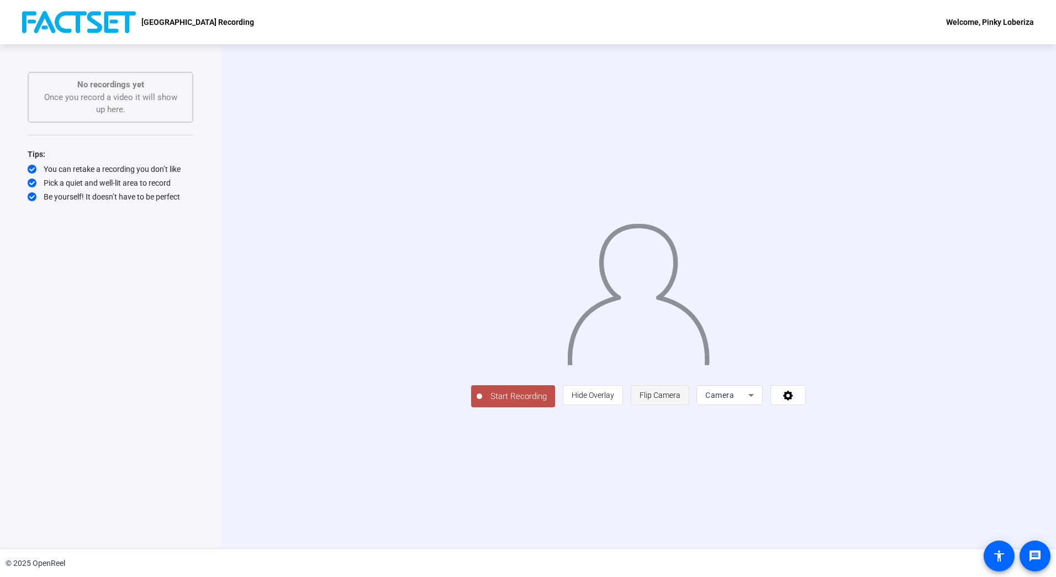
click at [681, 399] on span "Flip Camera" at bounding box center [660, 395] width 41 height 9
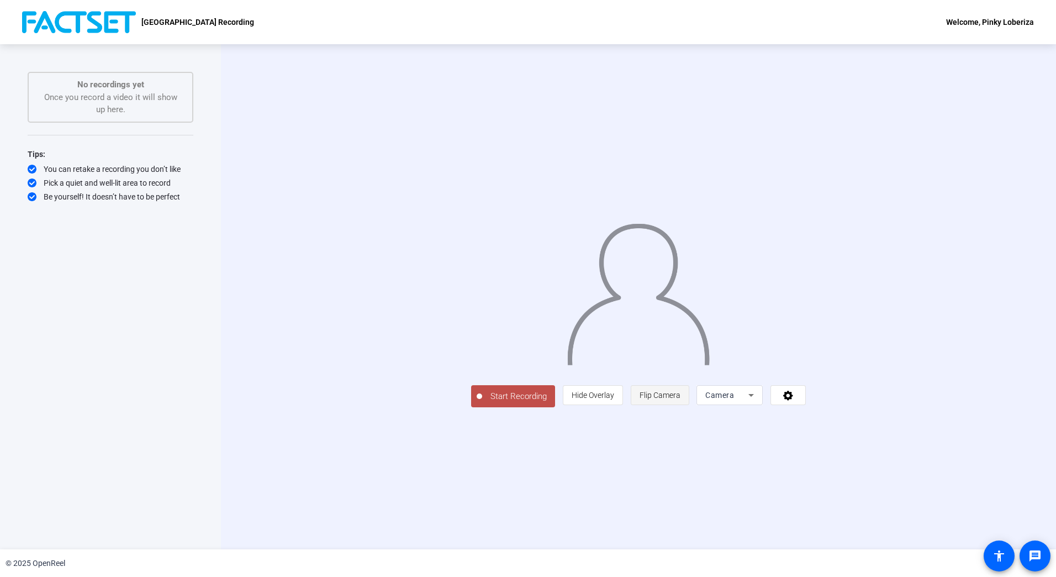
click at [681, 399] on span "Flip Camera" at bounding box center [660, 395] width 41 height 9
click at [482, 403] on span "Start Recording" at bounding box center [518, 396] width 73 height 13
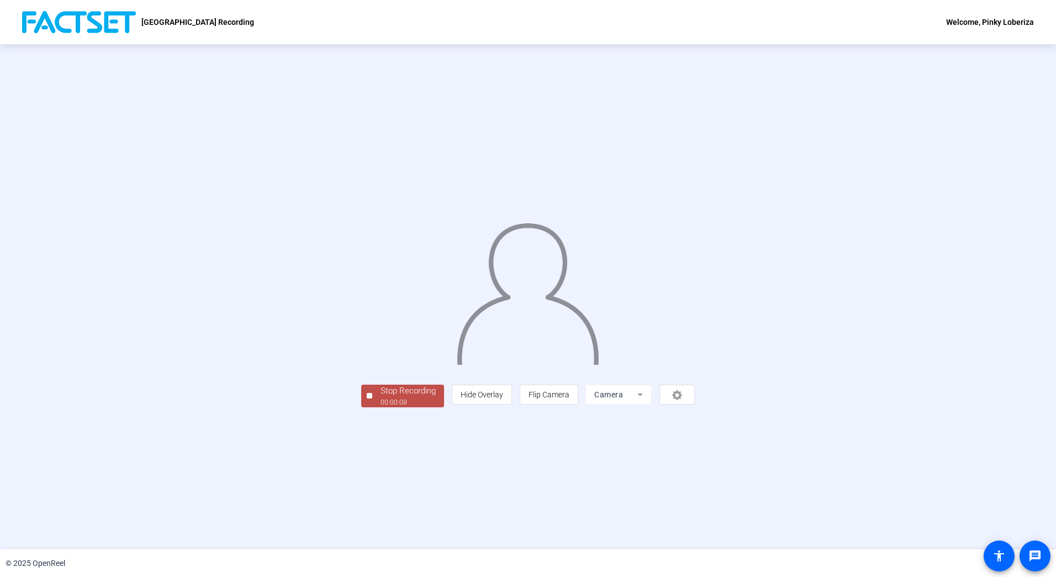
click at [372, 407] on span "Stop Recording 00:00:08" at bounding box center [408, 395] width 72 height 23
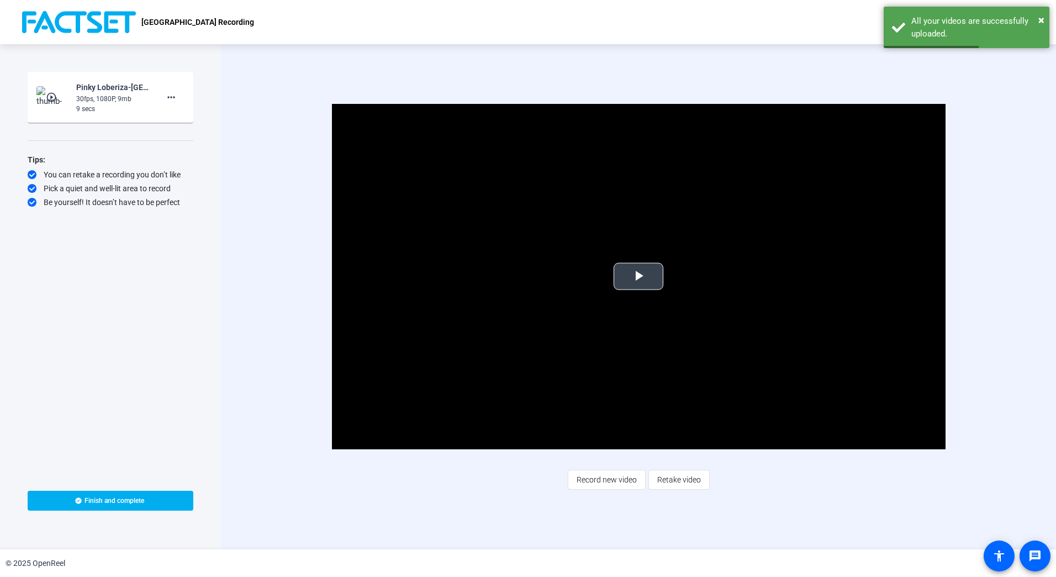
click at [639, 276] on span "Video Player" at bounding box center [639, 276] width 0 height 0
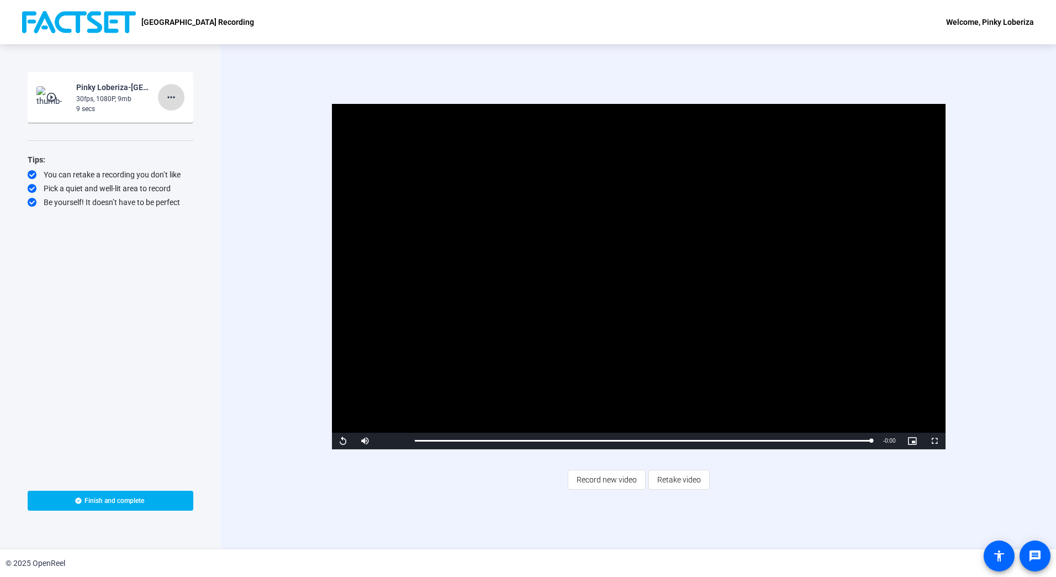
click at [174, 97] on mat-icon "more_horiz" at bounding box center [171, 97] width 13 height 13
click at [183, 121] on span "Delete clip" at bounding box center [189, 120] width 44 height 13
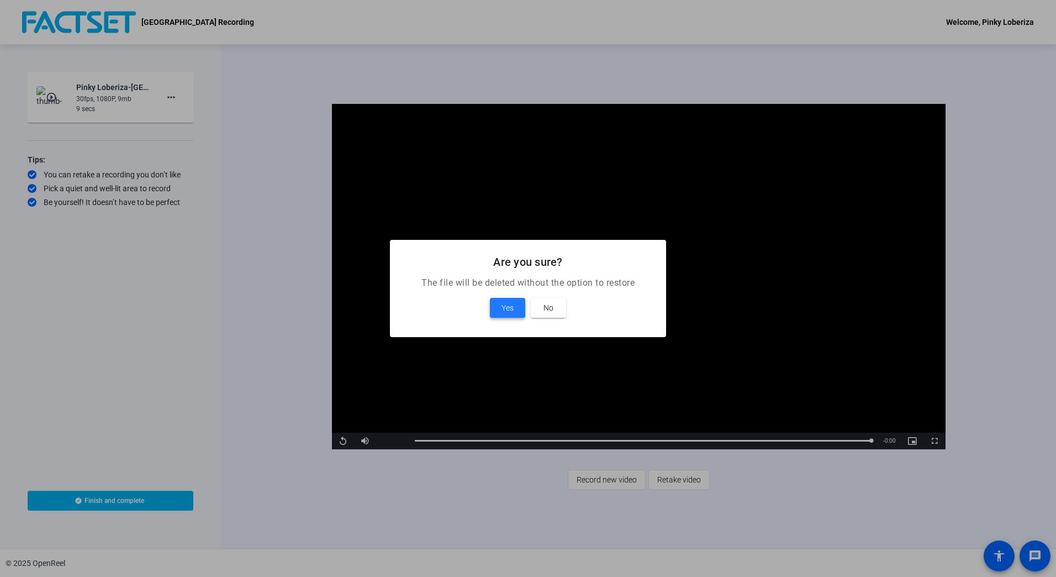
click at [502, 307] on span "Yes" at bounding box center [508, 307] width 12 height 13
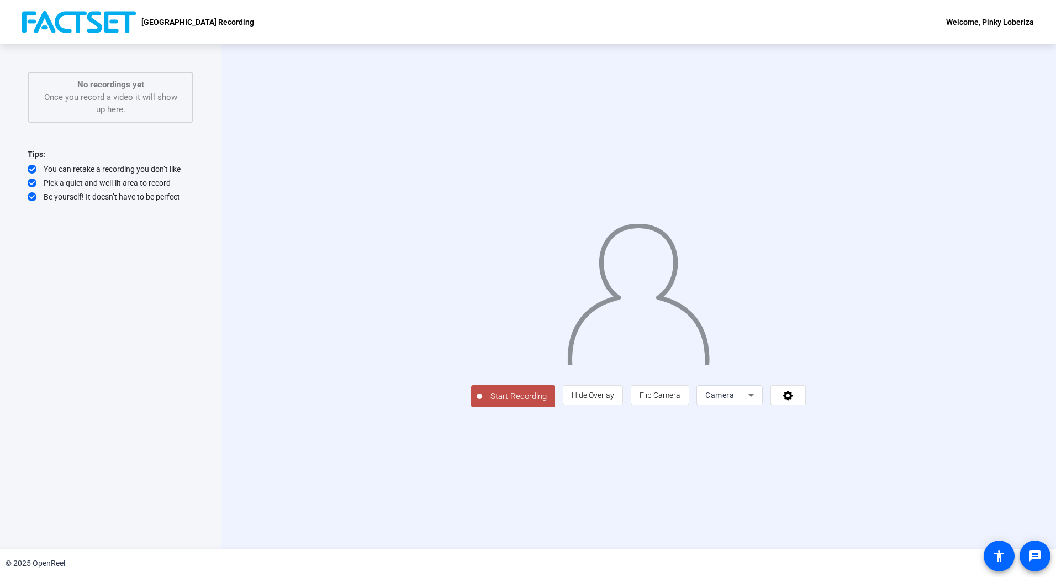
drag, startPoint x: 368, startPoint y: 476, endPoint x: 379, endPoint y: 478, distance: 11.4
click at [482, 403] on span "Start Recording" at bounding box center [518, 396] width 73 height 13
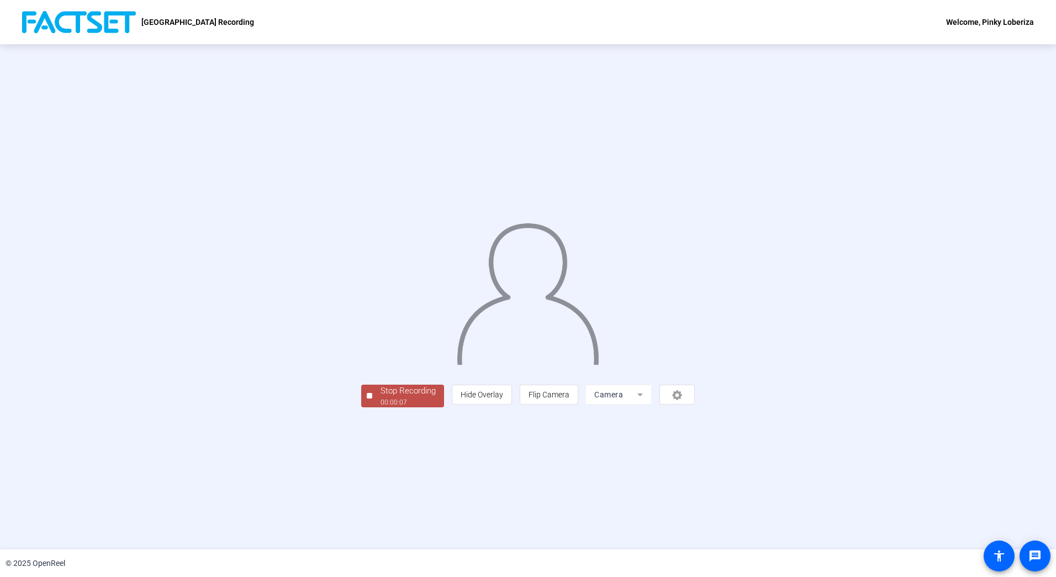
click at [381, 397] on div "Stop Recording" at bounding box center [408, 390] width 55 height 13
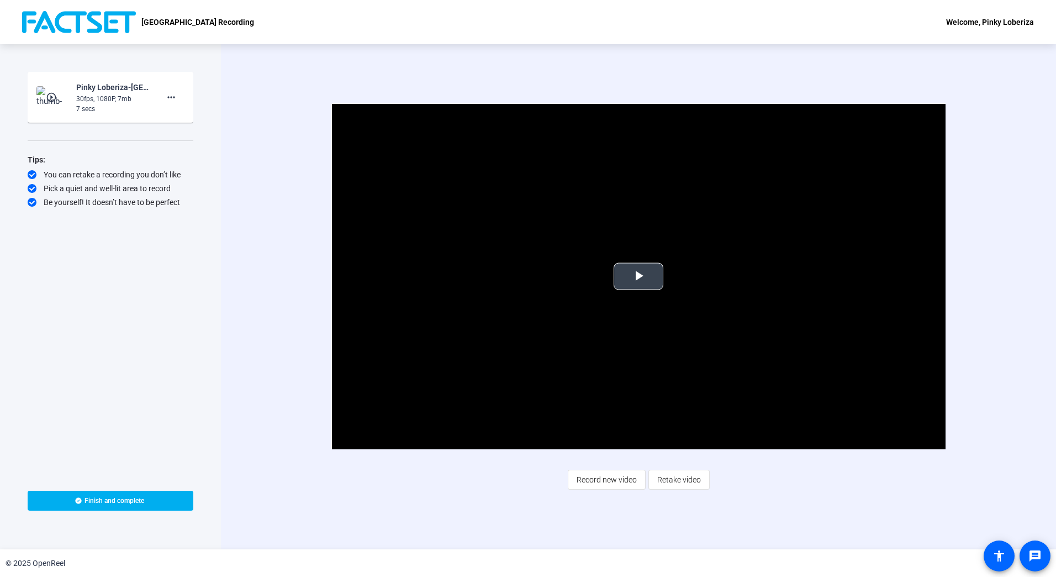
click at [639, 276] on span "Video Player" at bounding box center [639, 276] width 0 height 0
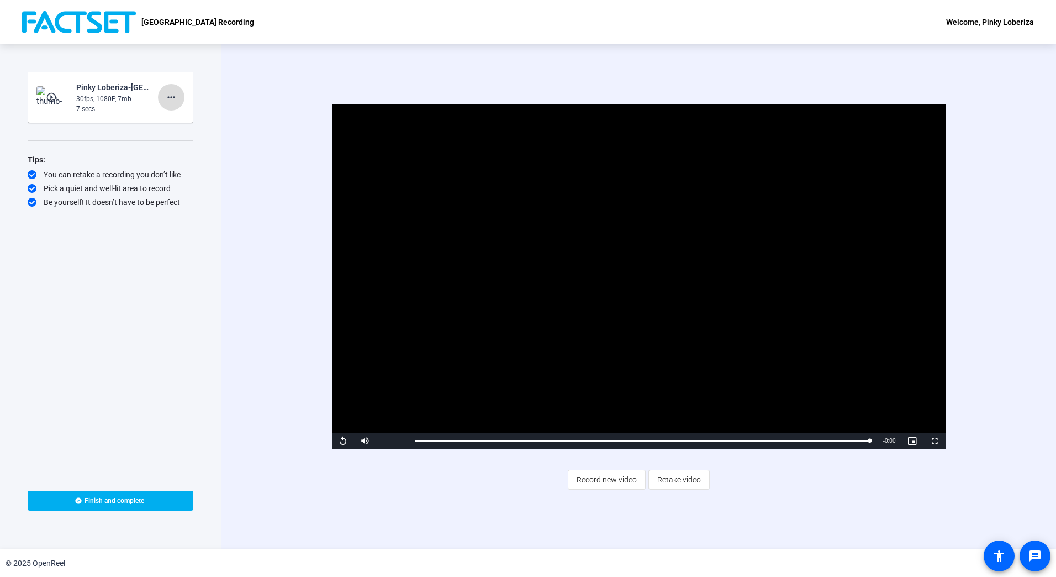
click at [168, 99] on mat-icon "more_horiz" at bounding box center [171, 97] width 13 height 13
click at [181, 122] on span "Delete clip" at bounding box center [189, 120] width 44 height 13
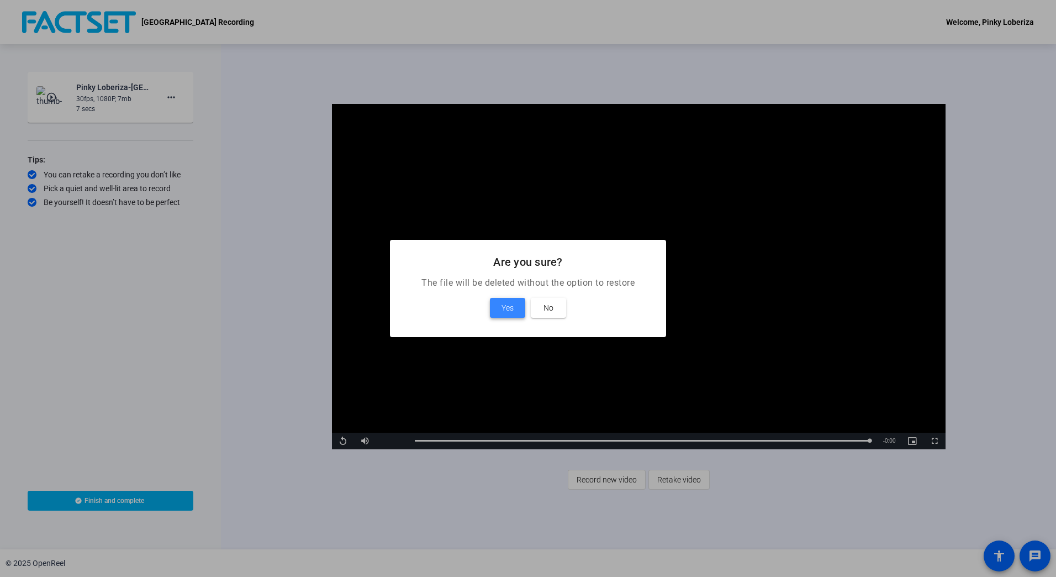
click at [504, 313] on span "Yes" at bounding box center [508, 307] width 12 height 13
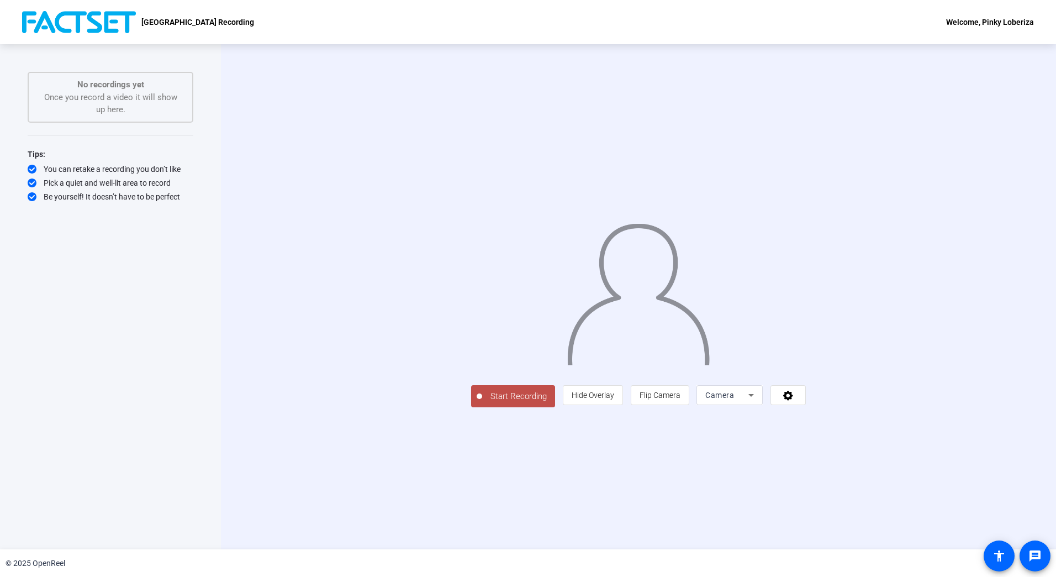
click at [482, 403] on span "Start Recording" at bounding box center [518, 396] width 73 height 13
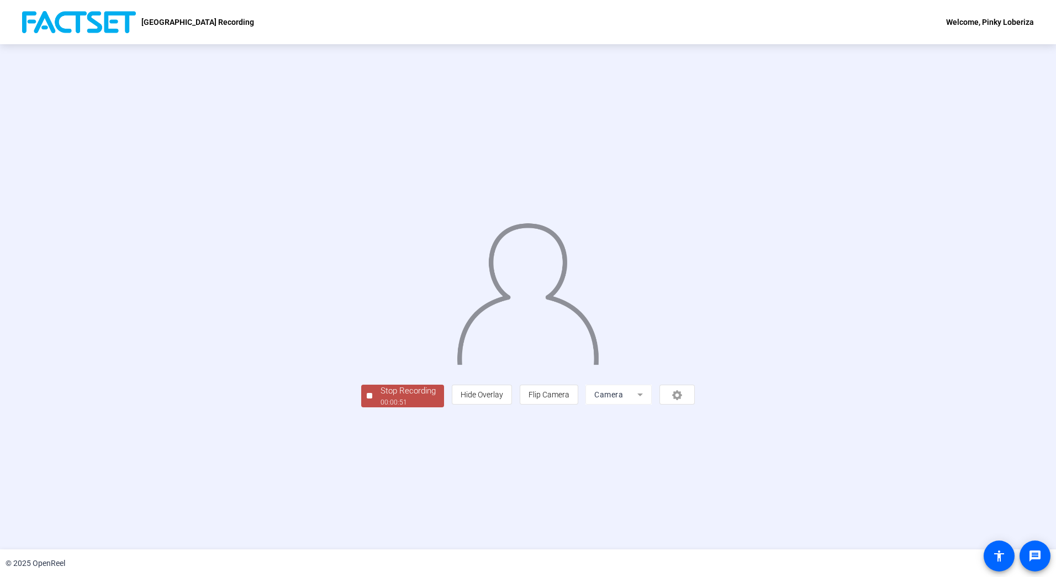
click at [361, 407] on button "Stop Recording 00:00:51" at bounding box center [402, 395] width 83 height 23
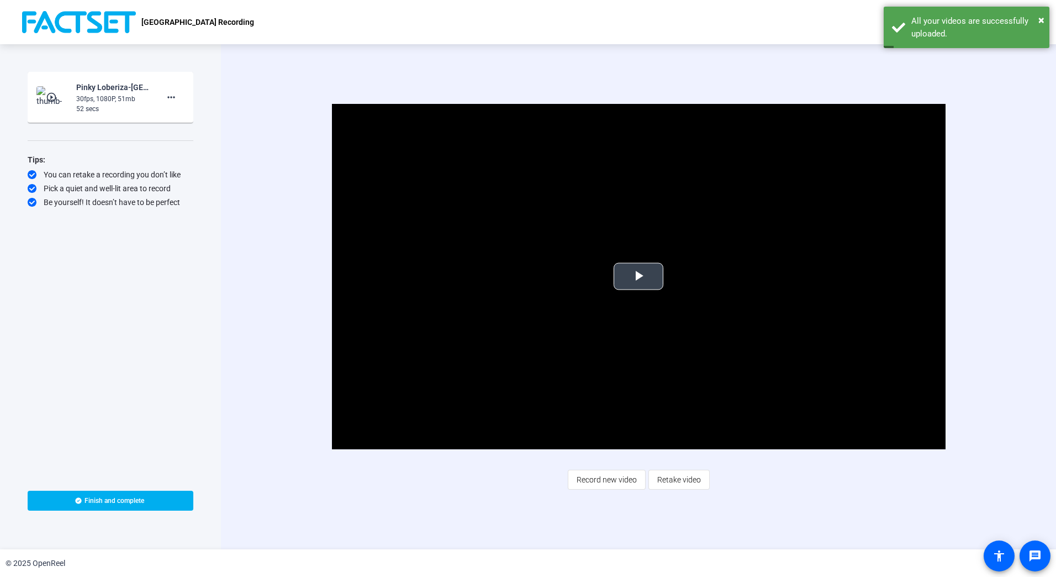
click at [639, 276] on span "Video Player" at bounding box center [639, 276] width 0 height 0
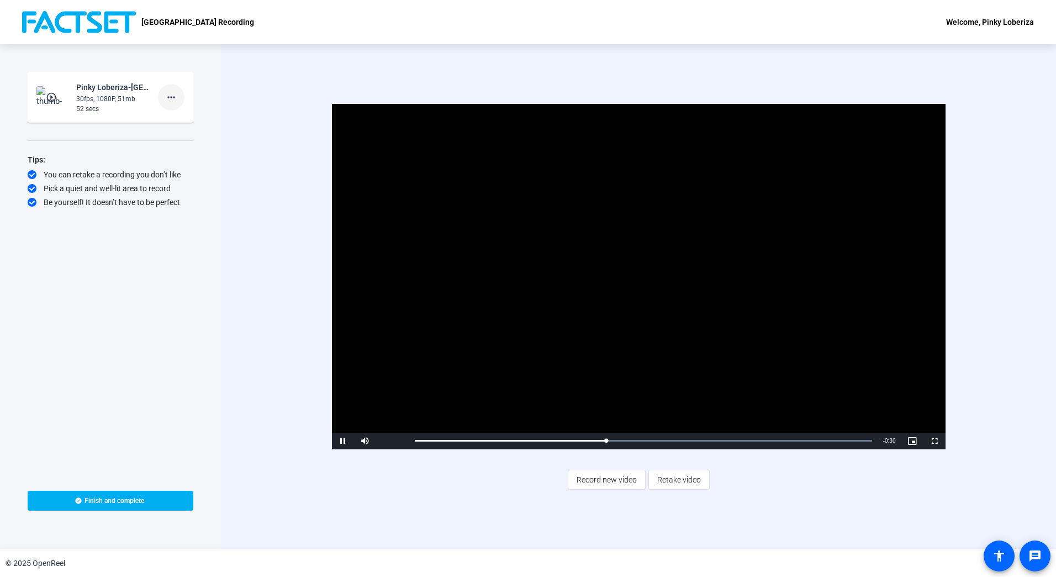
click at [170, 99] on mat-icon "more_horiz" at bounding box center [171, 97] width 13 height 13
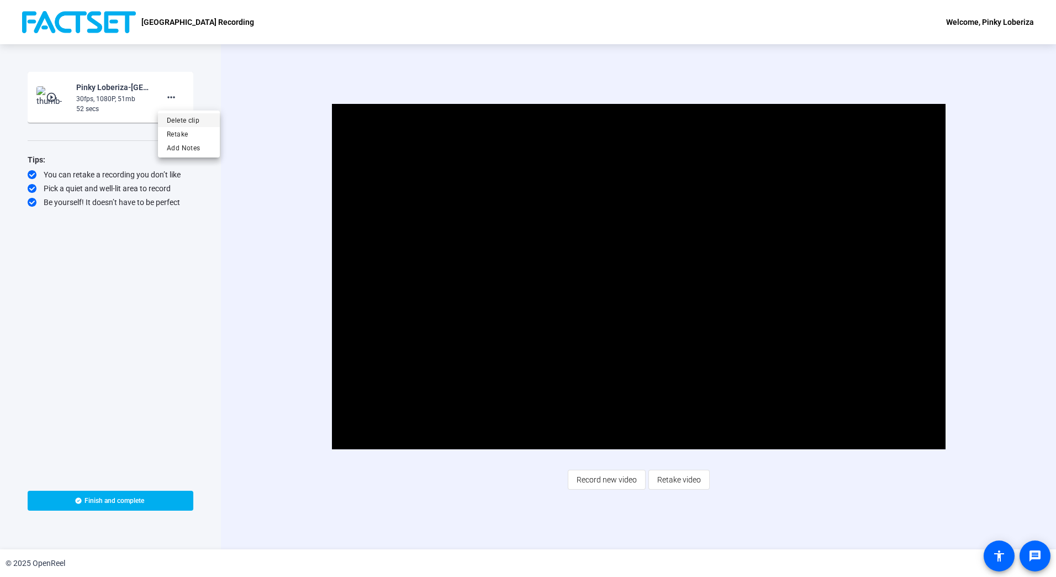
click at [187, 120] on span "Delete clip" at bounding box center [189, 120] width 44 height 13
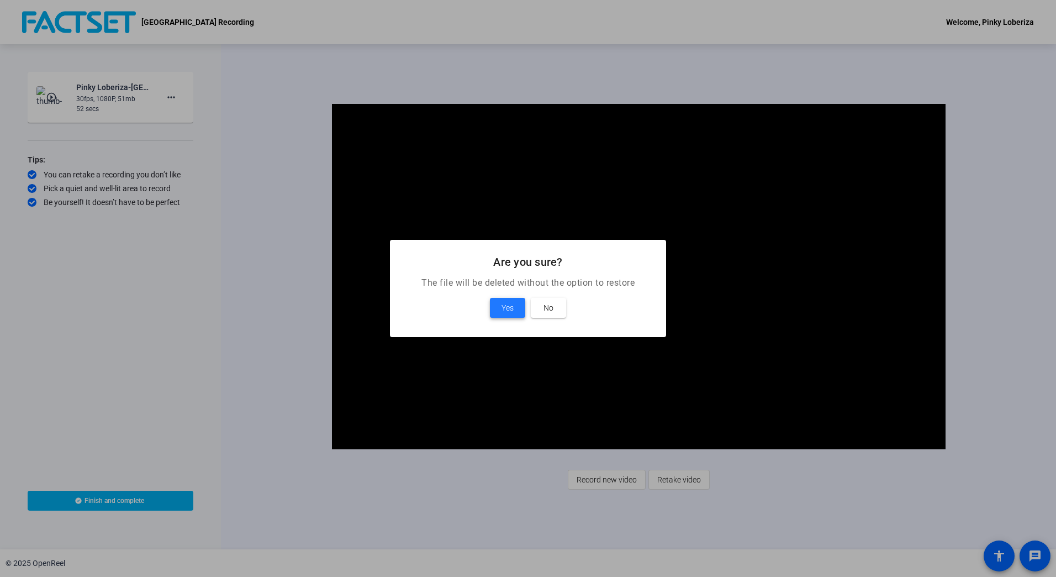
click at [504, 308] on span "Yes" at bounding box center [508, 307] width 12 height 13
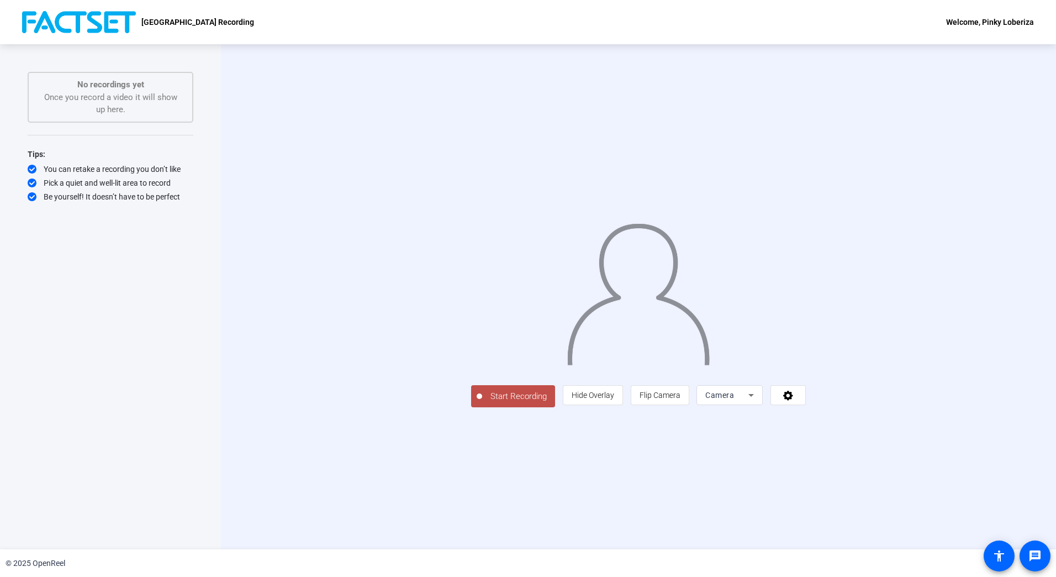
click at [482, 403] on span "Start Recording" at bounding box center [518, 396] width 73 height 13
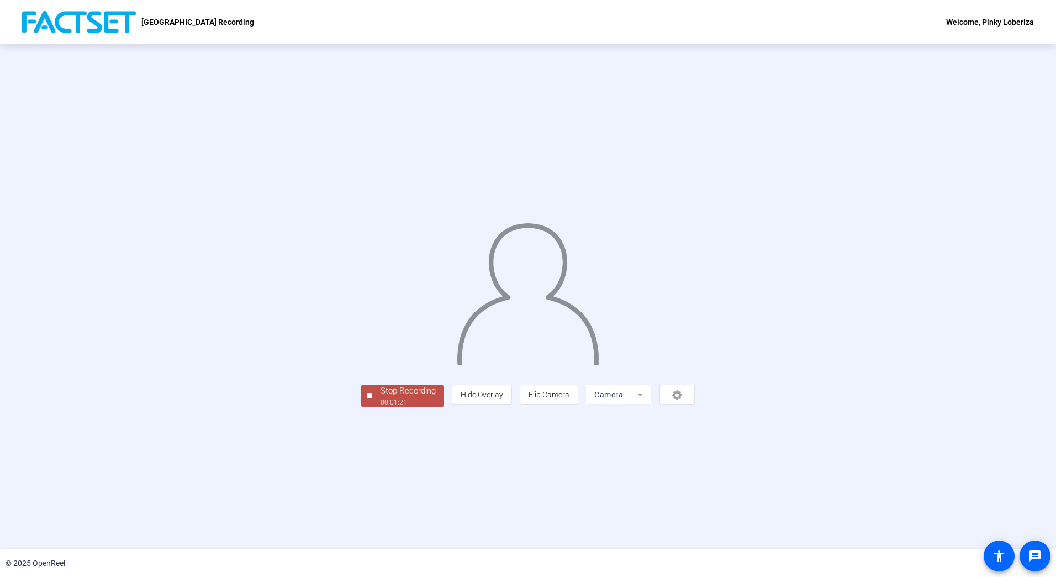
click at [381, 407] on div "00:01:21" at bounding box center [408, 402] width 55 height 10
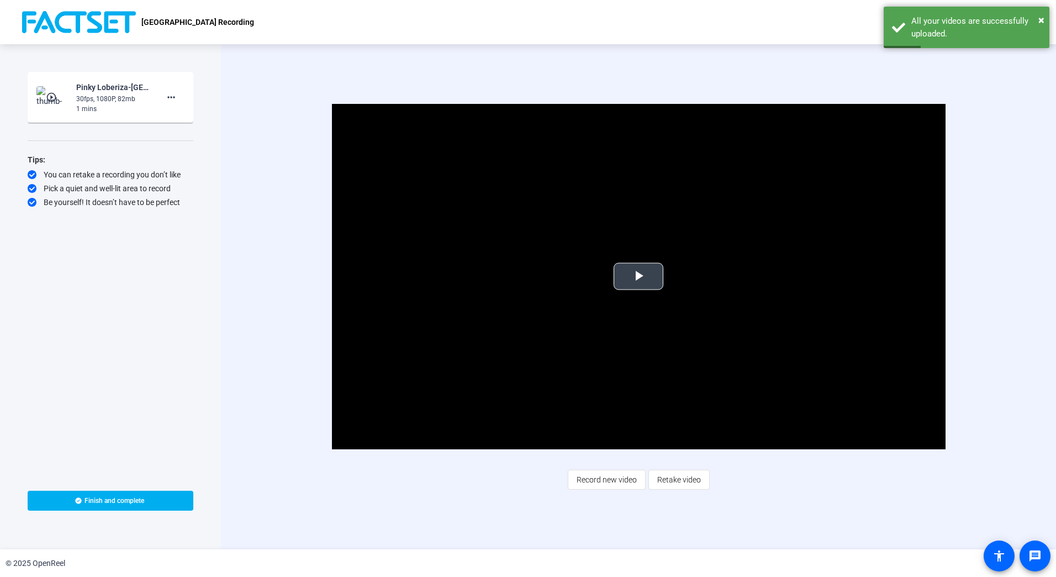
click at [639, 276] on span "Video Player" at bounding box center [639, 276] width 0 height 0
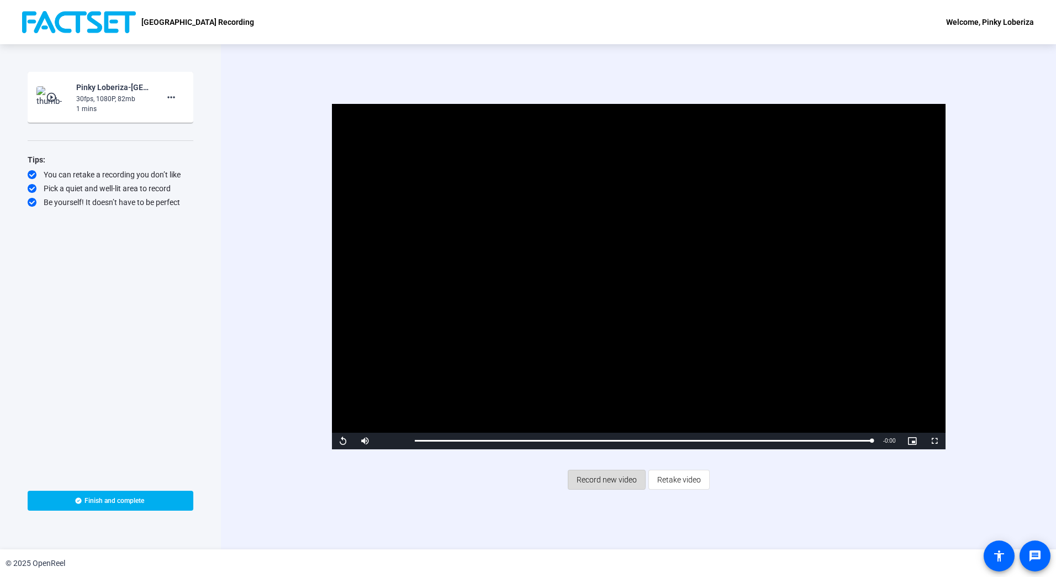
click at [591, 479] on span "Record new video" at bounding box center [607, 479] width 60 height 21
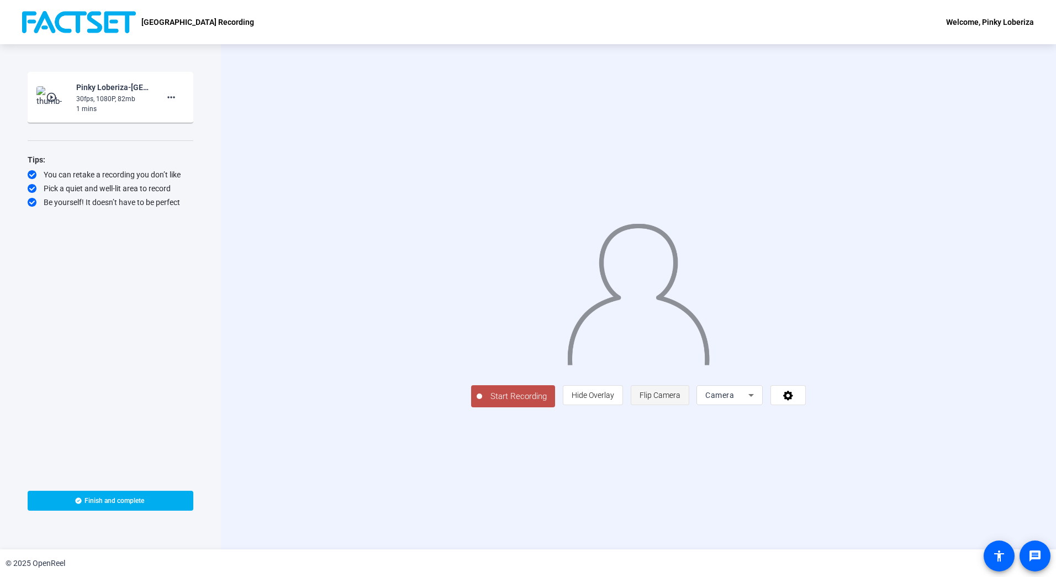
click at [681, 399] on span "Flip Camera" at bounding box center [660, 395] width 41 height 9
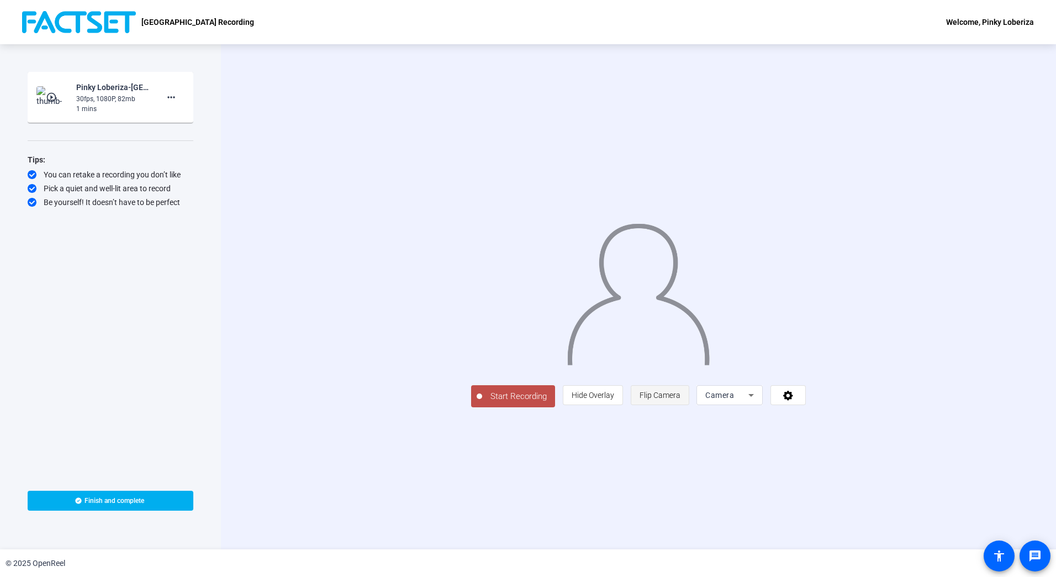
click at [681, 399] on span "Flip Camera" at bounding box center [660, 395] width 41 height 9
click at [482, 403] on span "Start Recording" at bounding box center [518, 396] width 73 height 13
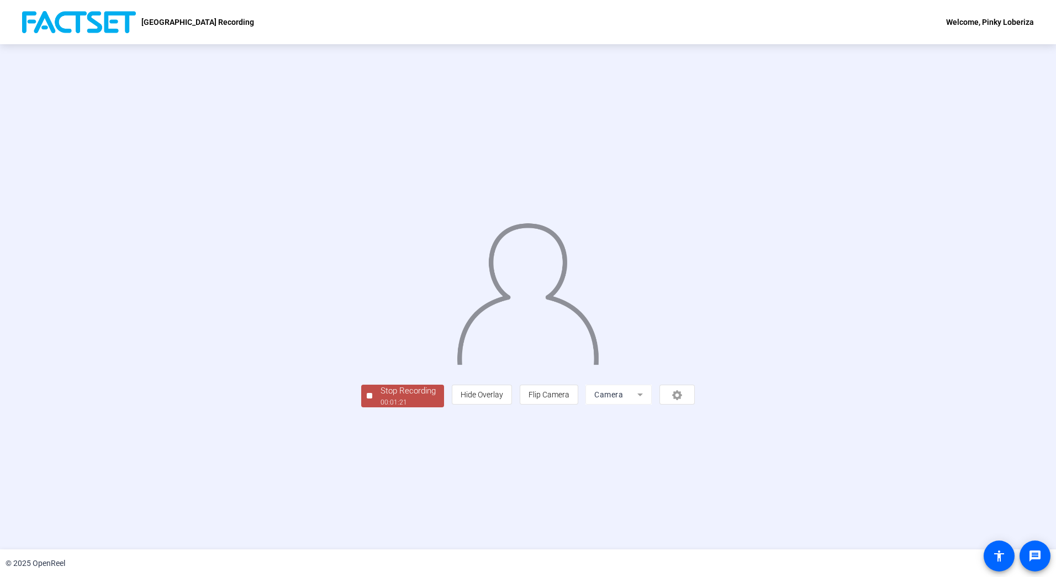
click at [381, 397] on div "Stop Recording" at bounding box center [408, 390] width 55 height 13
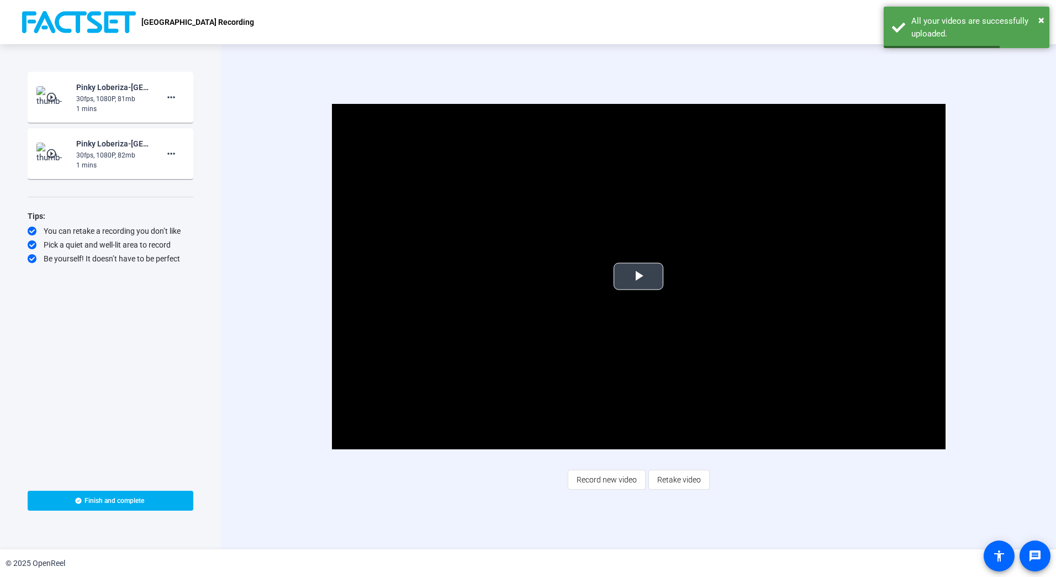
click at [639, 276] on span "Video Player" at bounding box center [639, 276] width 0 height 0
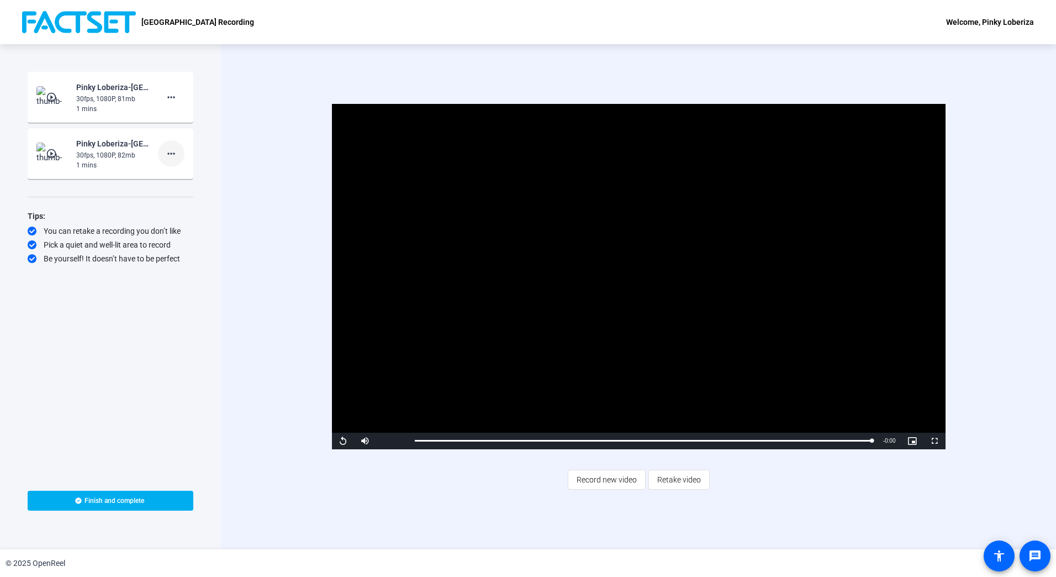
click at [168, 154] on mat-icon "more_horiz" at bounding box center [171, 153] width 13 height 13
click at [191, 177] on span "Delete clip" at bounding box center [189, 176] width 44 height 13
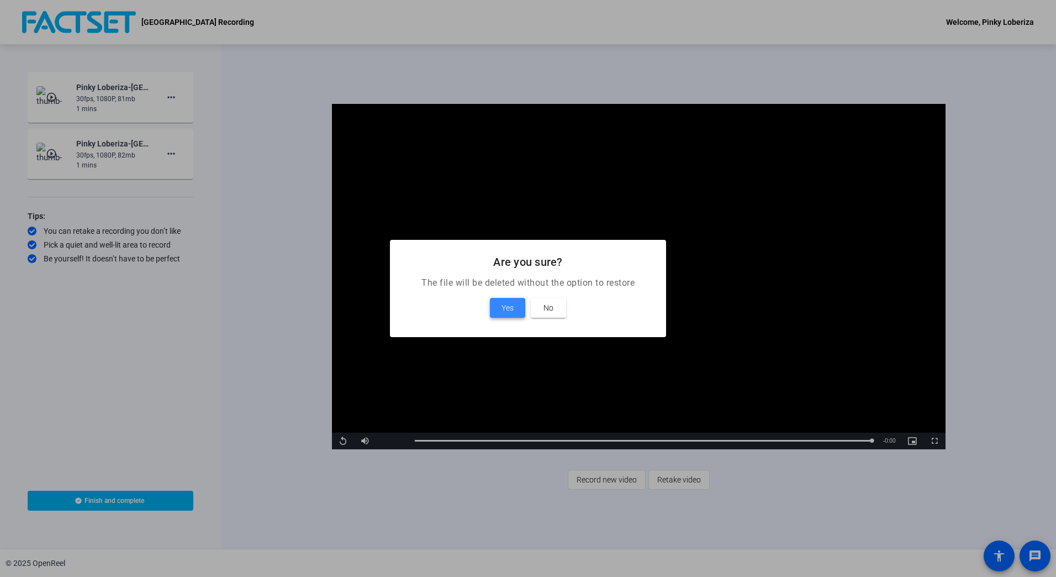
click at [500, 303] on span at bounding box center [507, 307] width 35 height 27
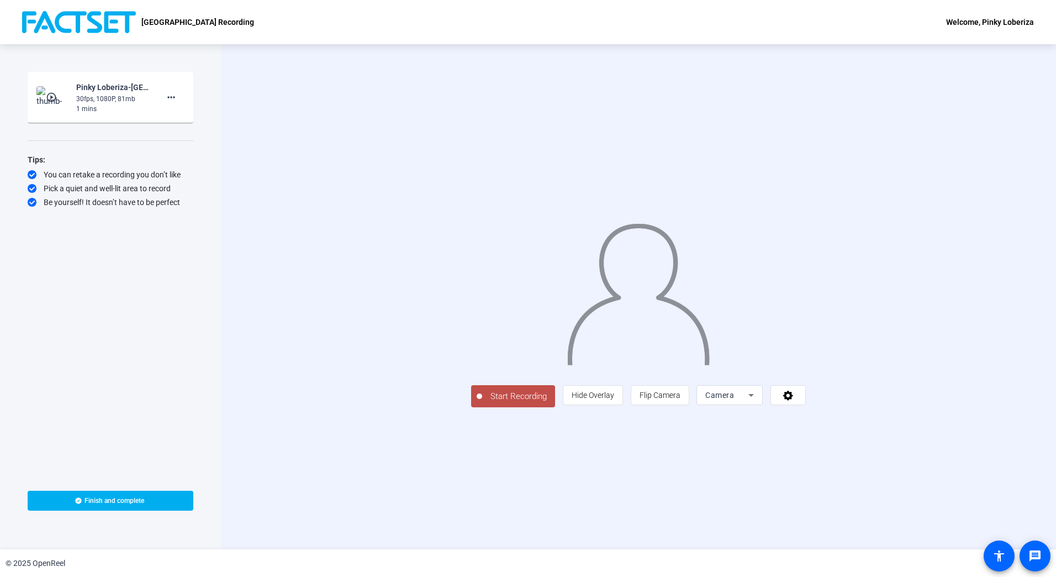
click at [482, 403] on span "Start Recording" at bounding box center [518, 396] width 73 height 13
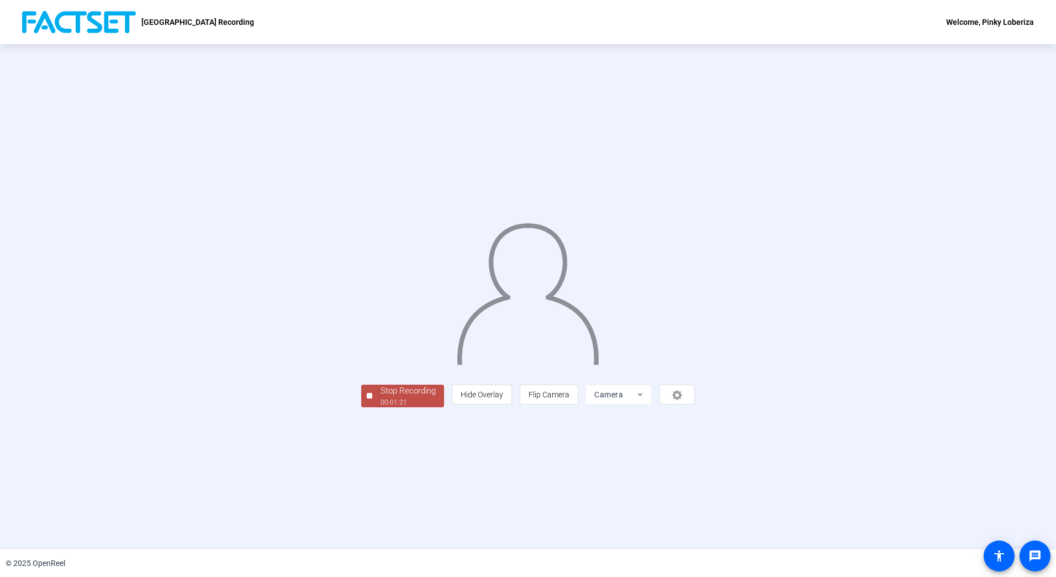
click at [381, 397] on div "Stop Recording" at bounding box center [408, 390] width 55 height 13
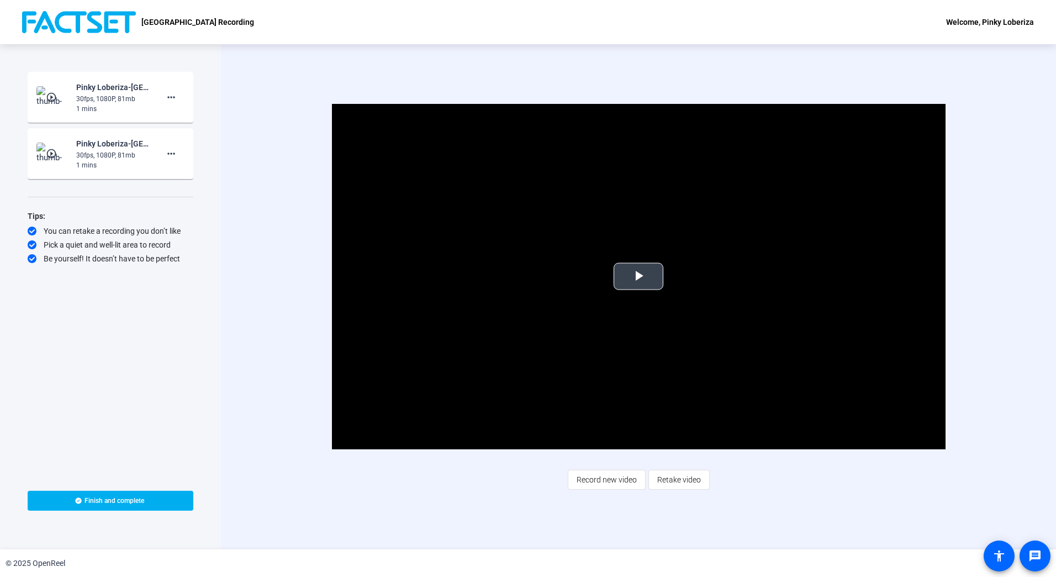
click at [639, 276] on span "Video Player" at bounding box center [639, 276] width 0 height 0
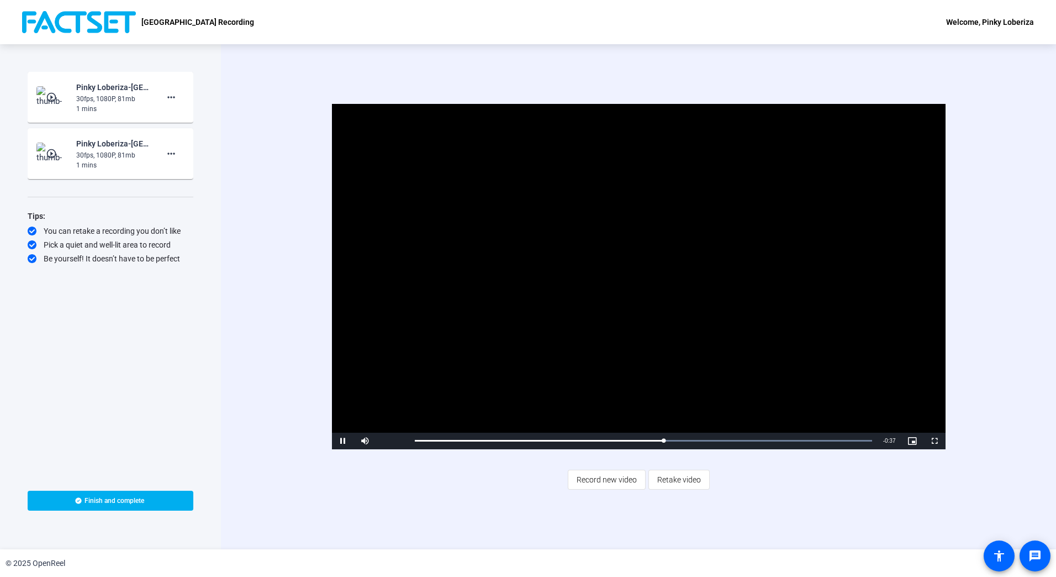
click at [835, 377] on video "Video Player" at bounding box center [639, 276] width 614 height 345
click at [342, 441] on span "Video Player" at bounding box center [343, 441] width 22 height 0
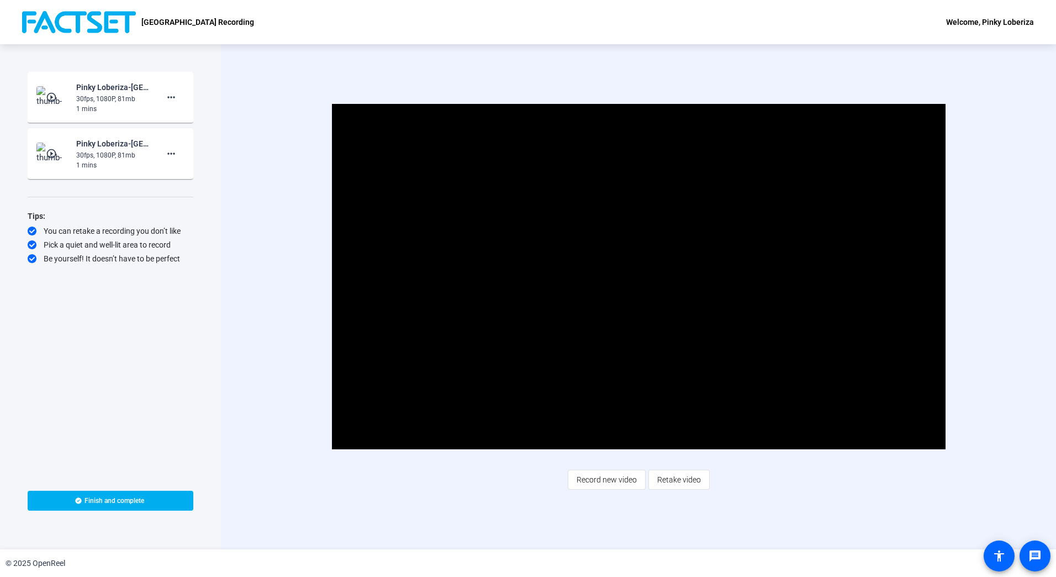
click at [50, 93] on mat-icon "play_circle_outline" at bounding box center [52, 97] width 13 height 11
click at [639, 276] on span "Video Player" at bounding box center [639, 276] width 0 height 0
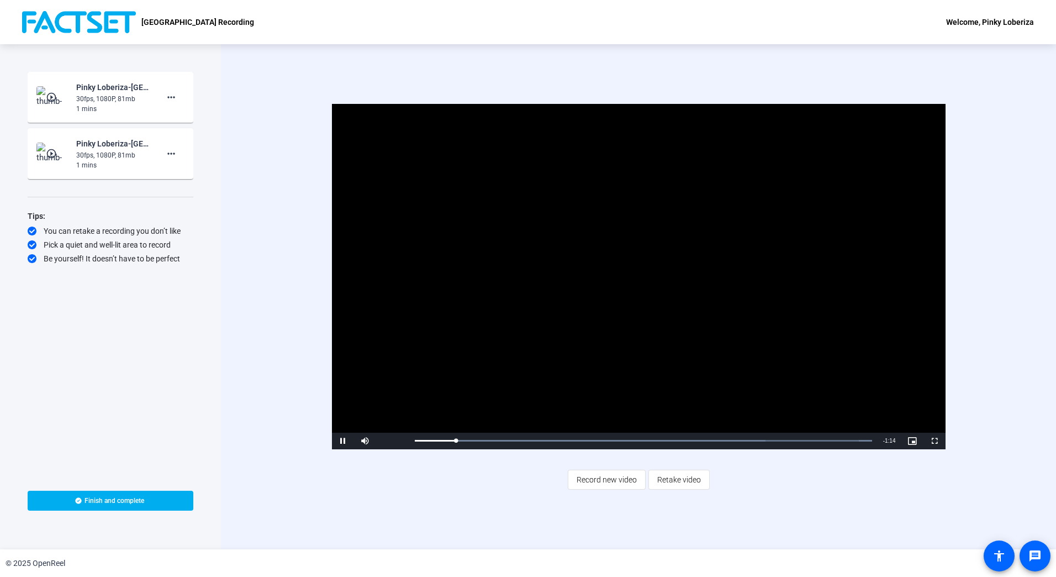
click at [48, 156] on mat-icon "play_circle_outline" at bounding box center [52, 153] width 13 height 11
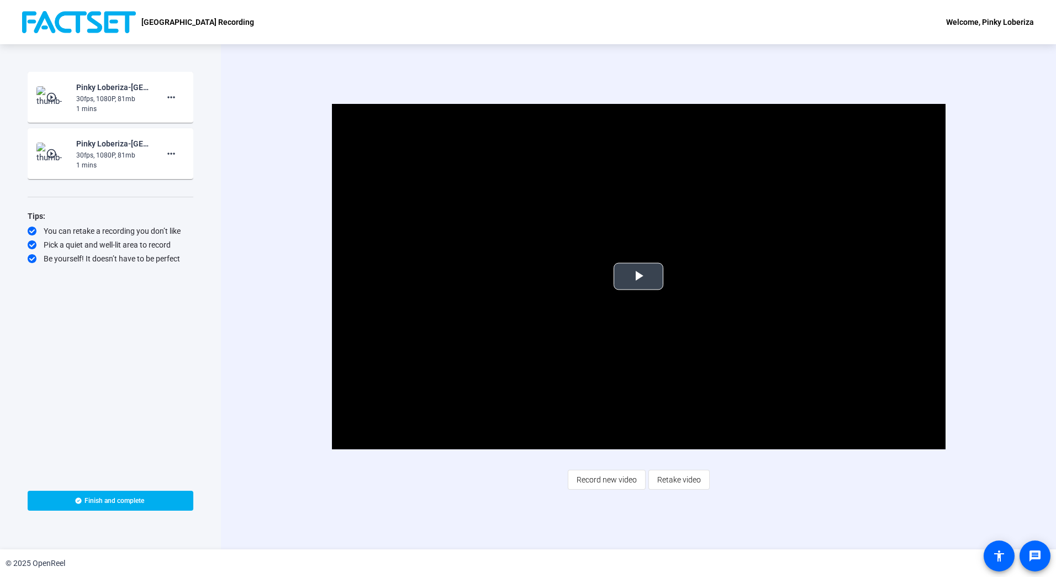
click at [639, 276] on span "Video Player" at bounding box center [639, 276] width 0 height 0
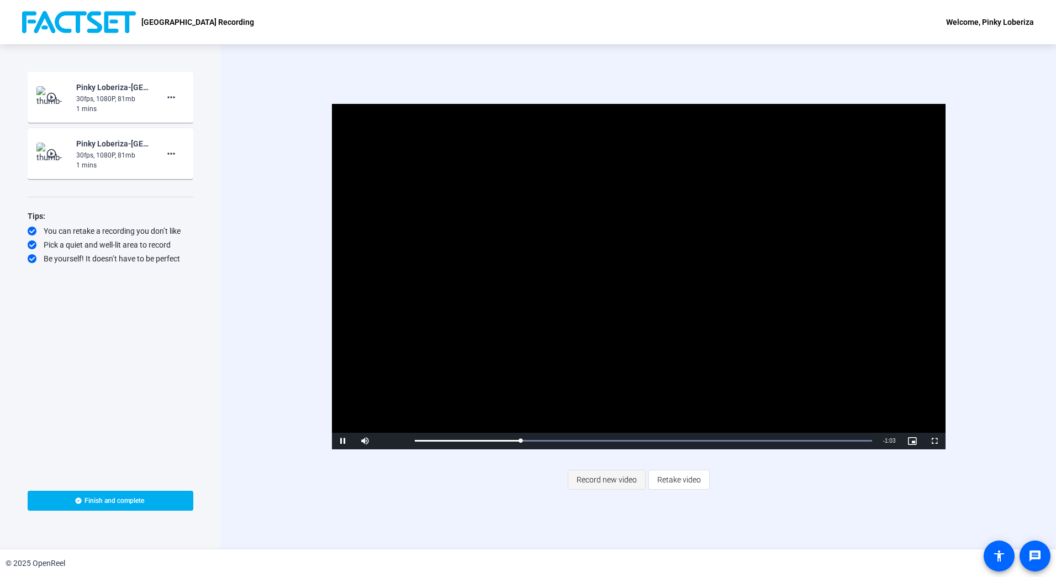
click at [599, 481] on span "Record new video" at bounding box center [607, 479] width 60 height 21
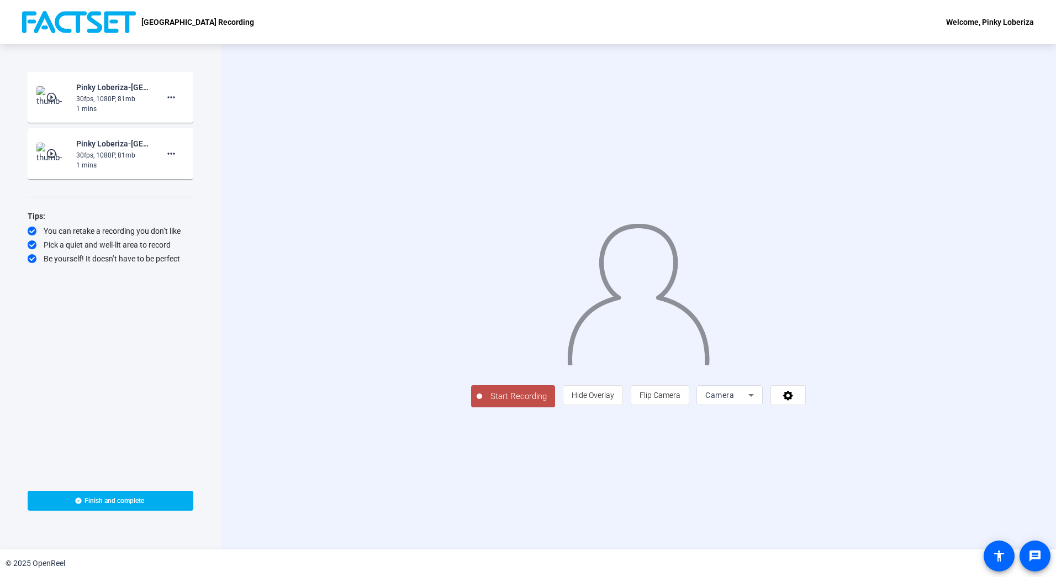
click at [482, 403] on span "Start Recording" at bounding box center [518, 396] width 73 height 13
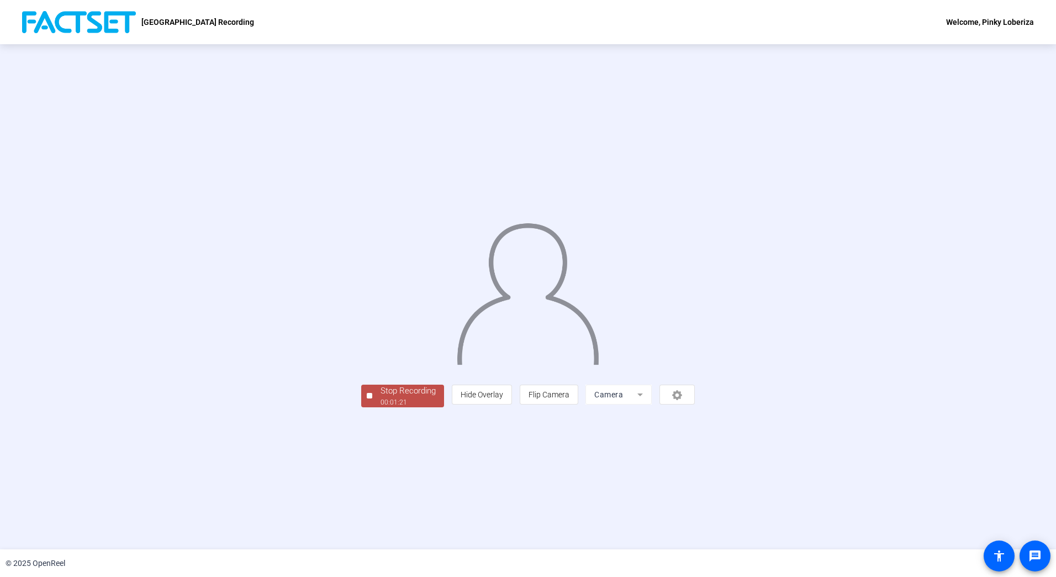
click at [381, 397] on div "Stop Recording" at bounding box center [408, 390] width 55 height 13
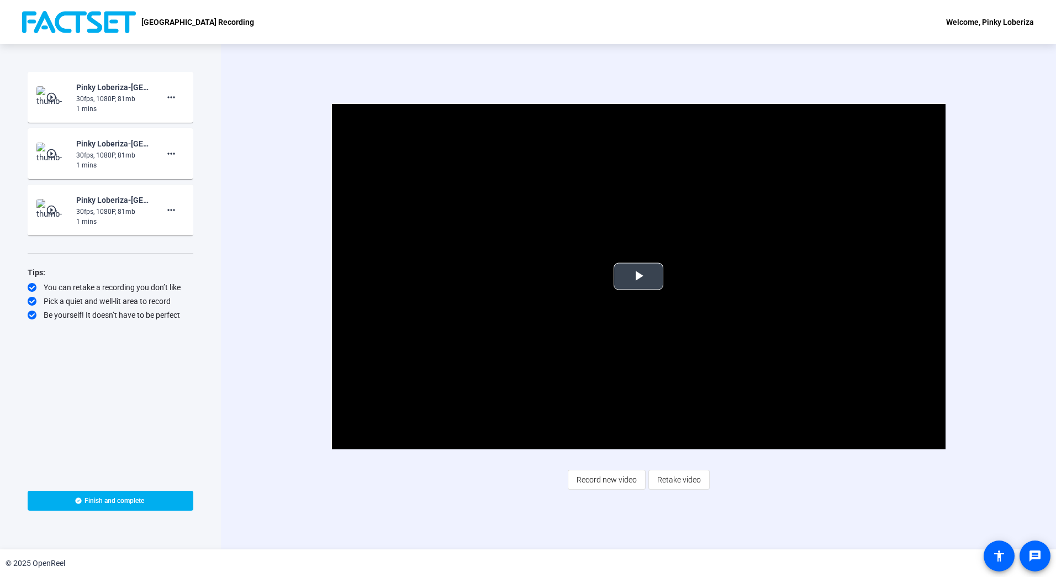
click at [639, 276] on span "Video Player" at bounding box center [639, 276] width 0 height 0
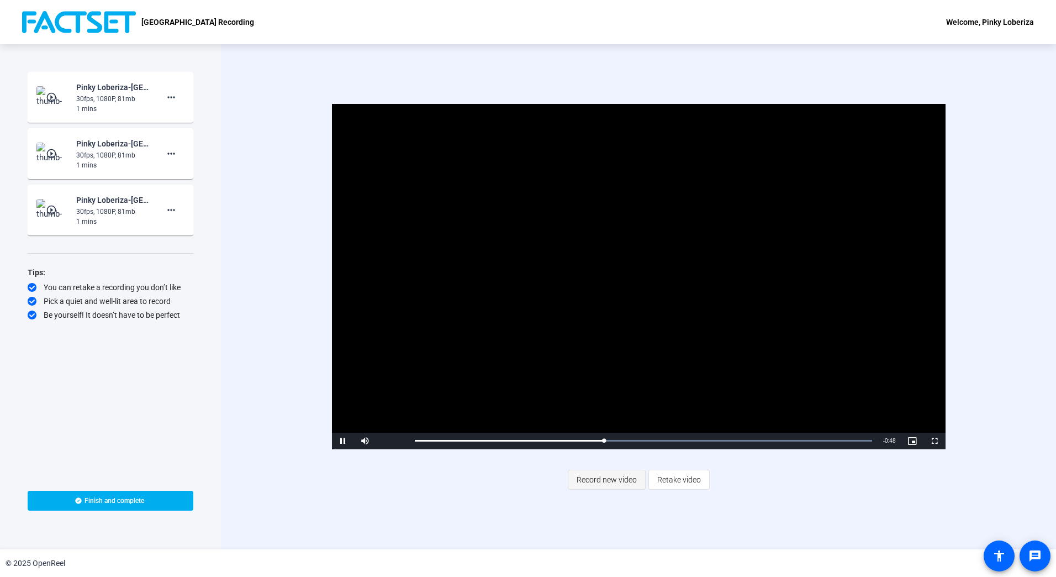
click at [609, 478] on span "Record new video" at bounding box center [607, 479] width 60 height 21
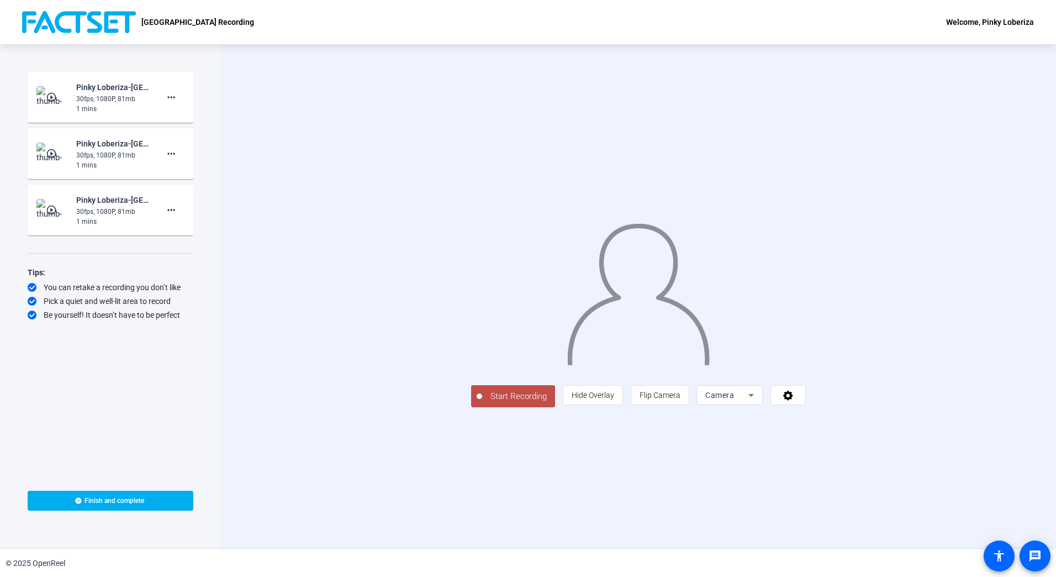
click at [482, 403] on span "Start Recording" at bounding box center [518, 396] width 73 height 13
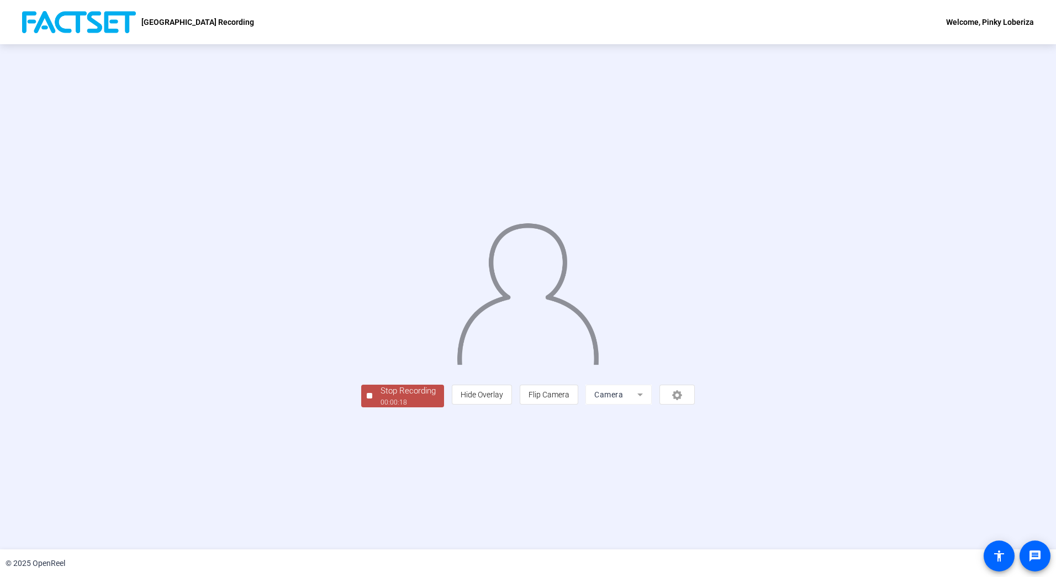
click at [381, 407] on div "00:00:18" at bounding box center [408, 402] width 55 height 10
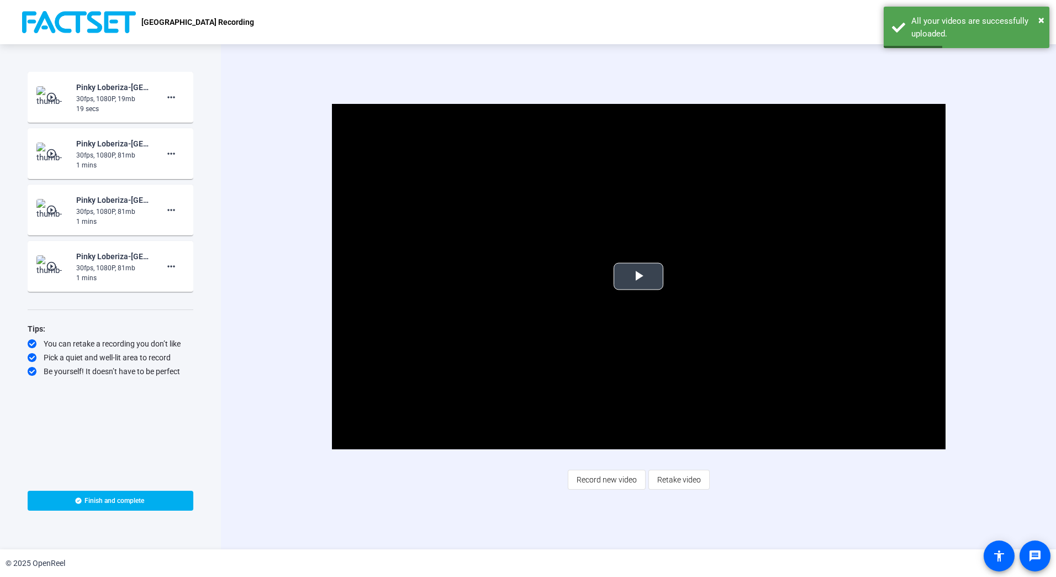
click at [639, 276] on span "Video Player" at bounding box center [639, 276] width 0 height 0
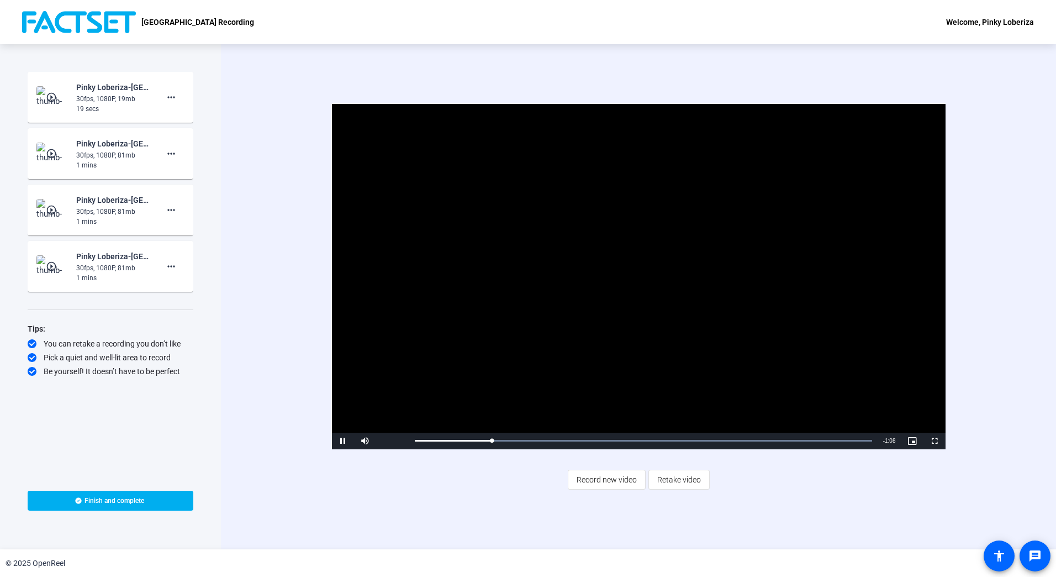
click at [54, 267] on mat-icon "play_circle_outline" at bounding box center [52, 266] width 13 height 11
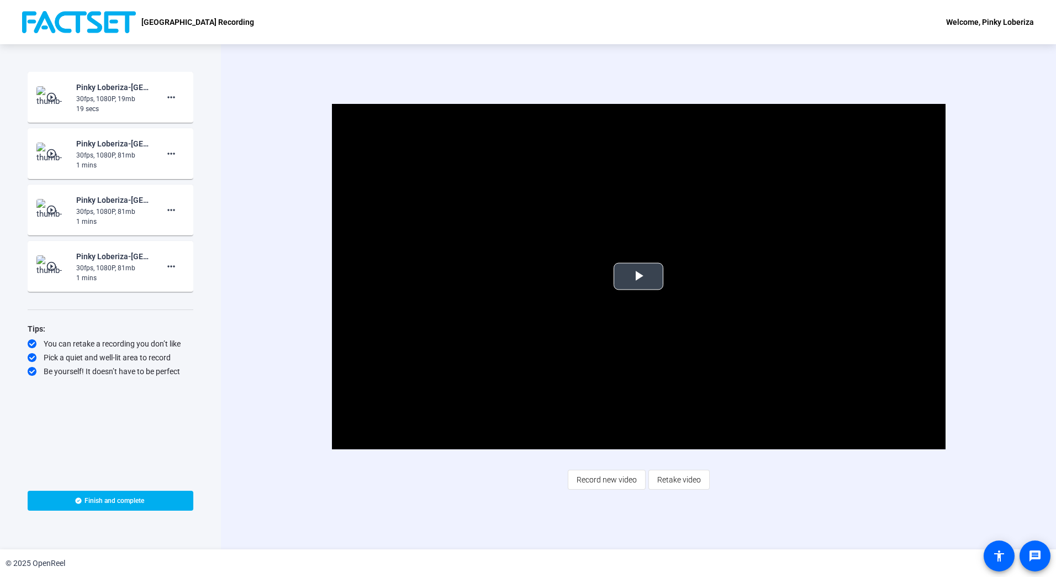
drag, startPoint x: 641, startPoint y: 272, endPoint x: 648, endPoint y: 277, distance: 8.7
click at [639, 276] on span "Video Player" at bounding box center [639, 276] width 0 height 0
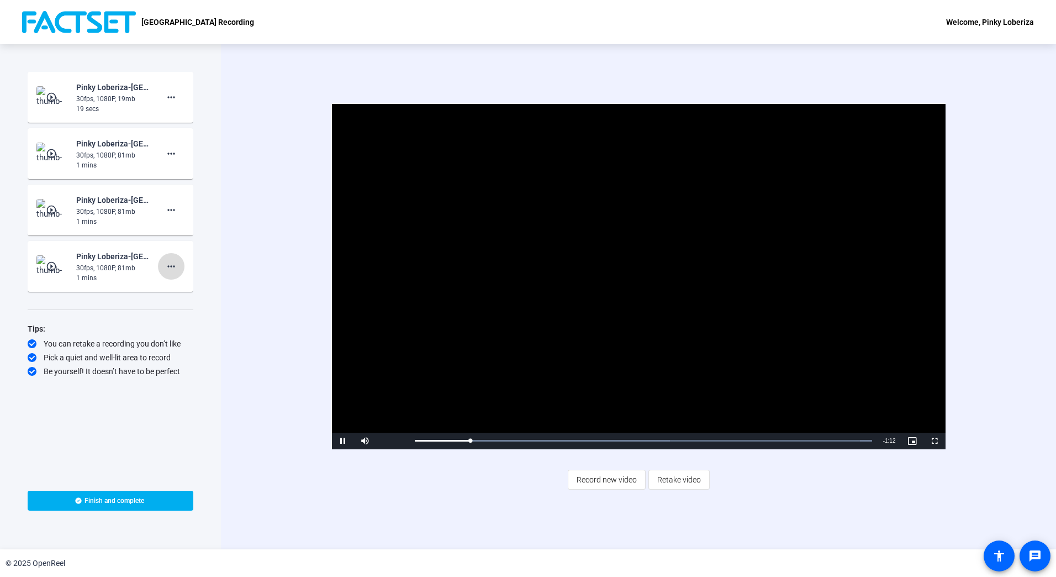
click at [170, 267] on mat-icon "more_horiz" at bounding box center [171, 266] width 13 height 13
click at [197, 291] on span "Delete clip" at bounding box center [189, 289] width 44 height 13
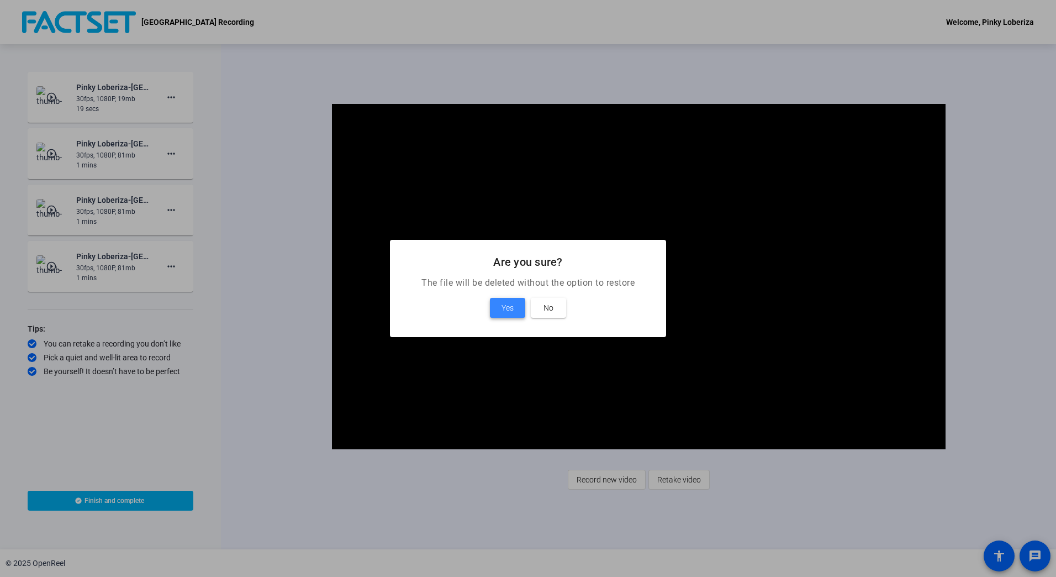
click at [504, 310] on span "Yes" at bounding box center [508, 307] width 12 height 13
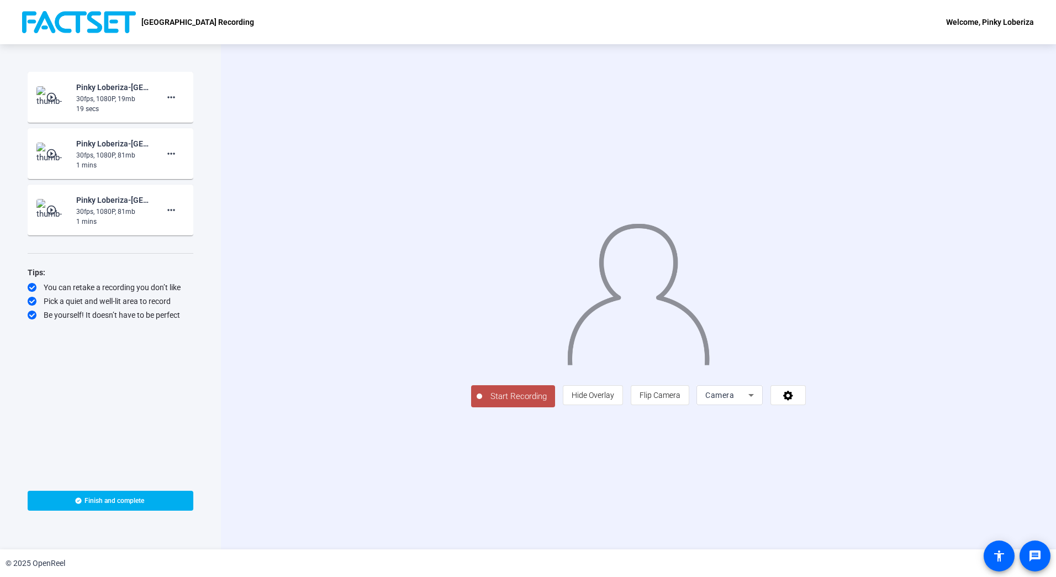
click at [482, 403] on span "Start Recording" at bounding box center [518, 396] width 73 height 13
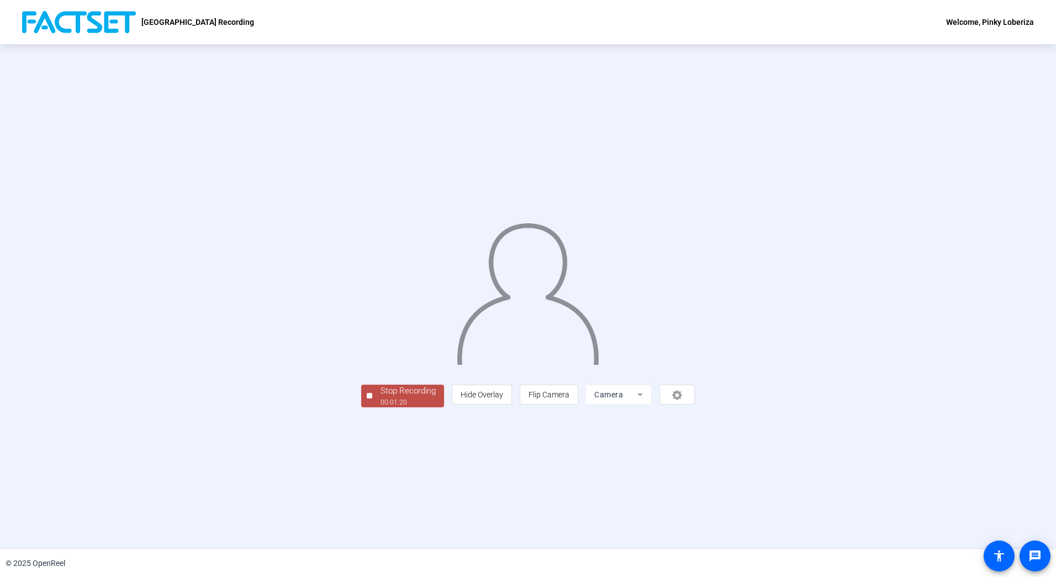
click at [381, 397] on div "Stop Recording" at bounding box center [408, 390] width 55 height 13
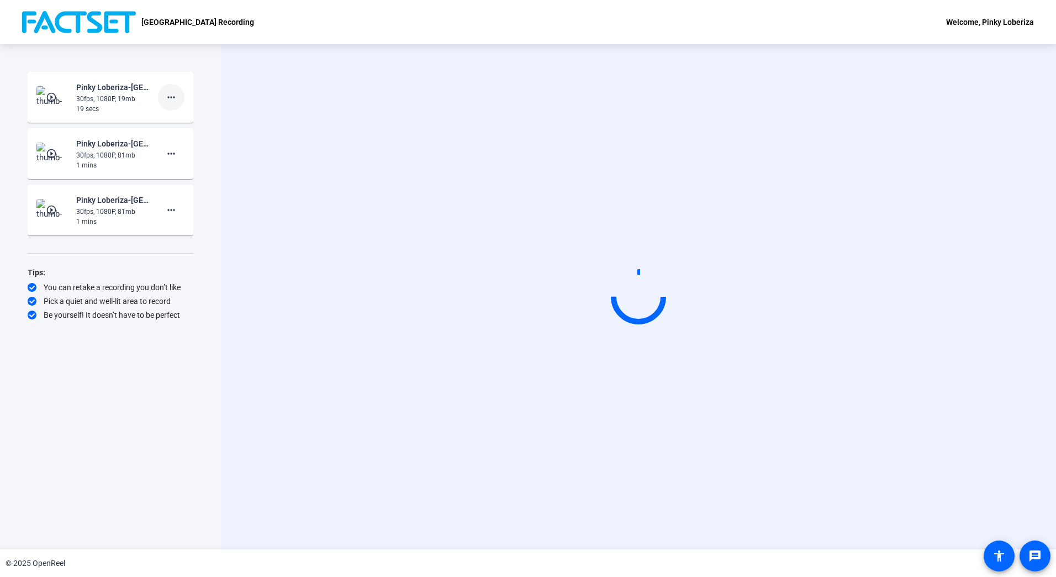
click at [172, 94] on mat-icon "more_horiz" at bounding box center [171, 97] width 13 height 13
click at [192, 117] on span "Delete clip" at bounding box center [189, 120] width 44 height 13
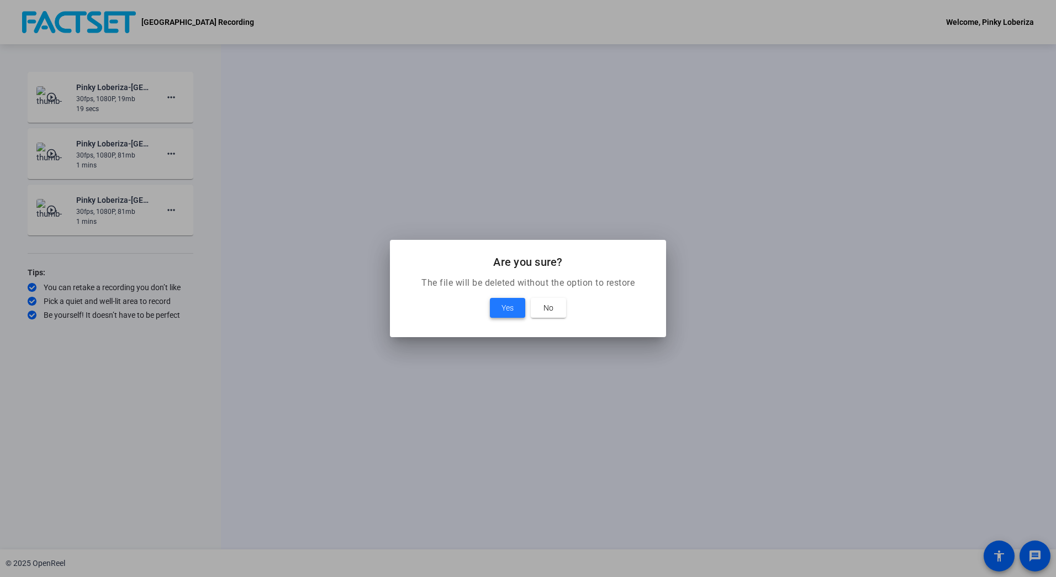
click at [502, 308] on span "Yes" at bounding box center [508, 307] width 12 height 13
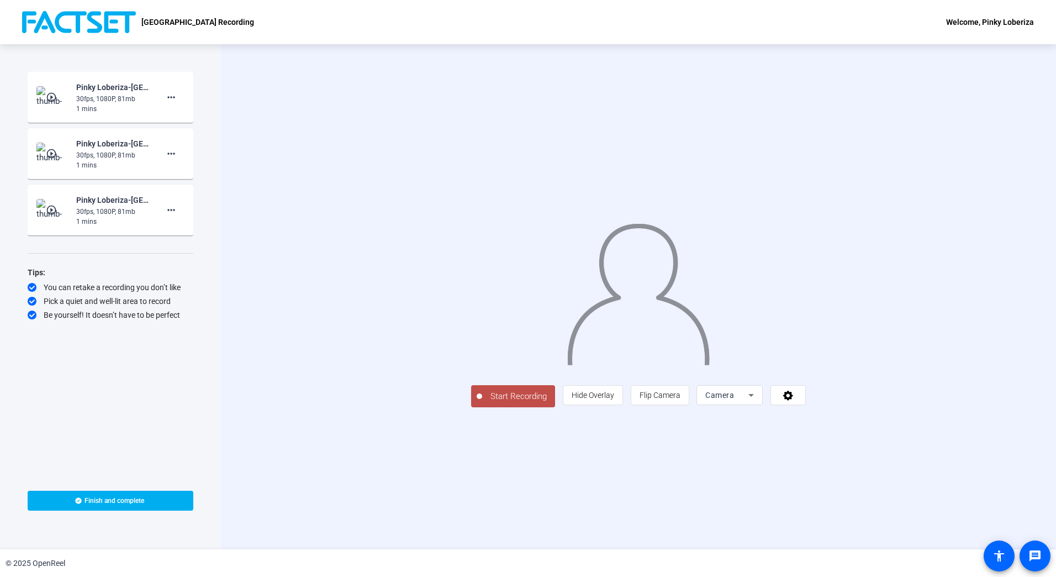
click at [482, 403] on span "Start Recording" at bounding box center [518, 396] width 73 height 13
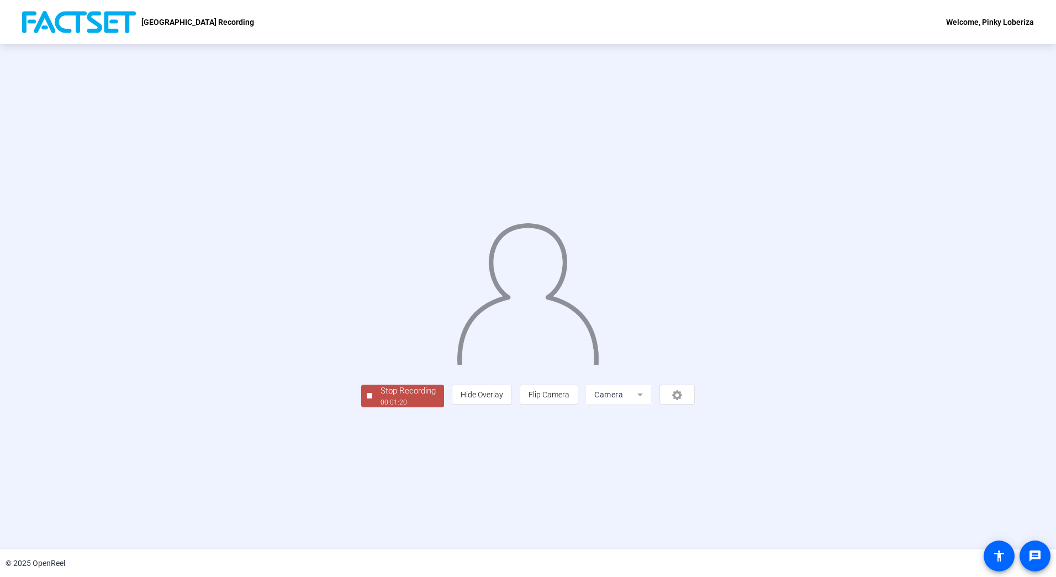
click at [381, 397] on div "Stop Recording" at bounding box center [408, 390] width 55 height 13
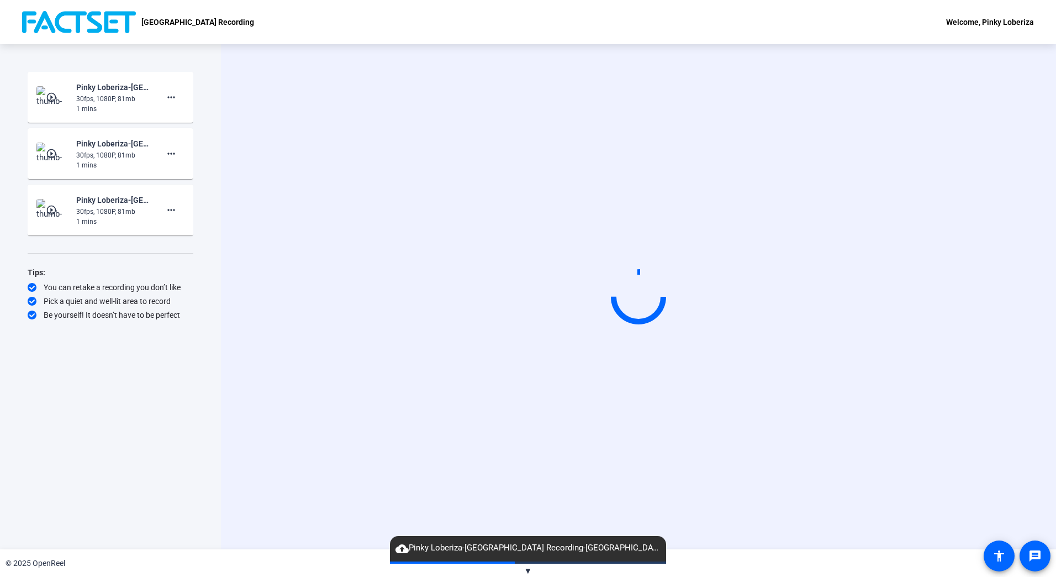
click at [49, 96] on mat-icon "play_circle_outline" at bounding box center [52, 97] width 13 height 11
click at [52, 87] on img at bounding box center [52, 97] width 33 height 22
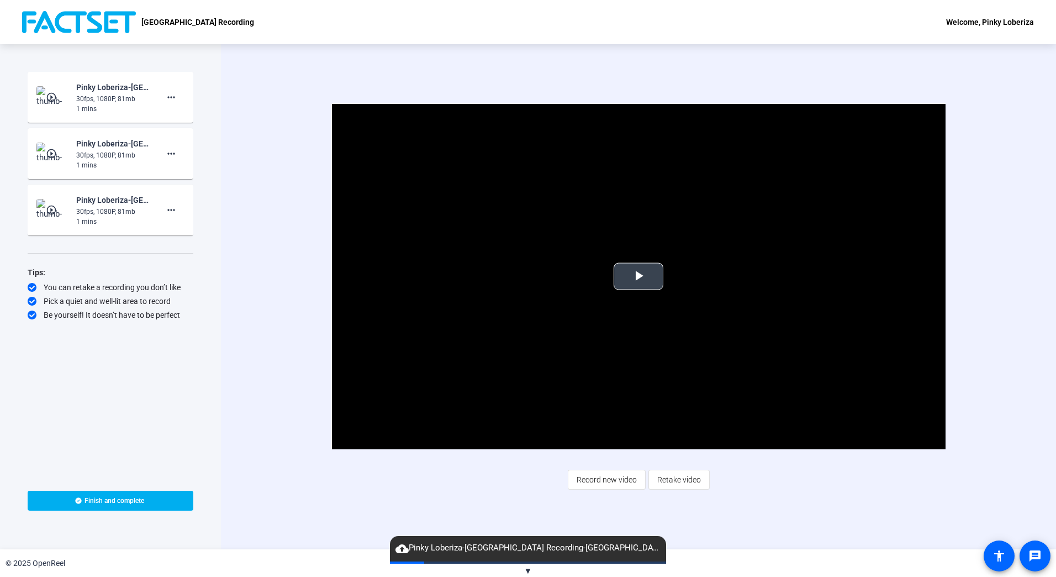
click at [639, 276] on span "Video Player" at bounding box center [639, 276] width 0 height 0
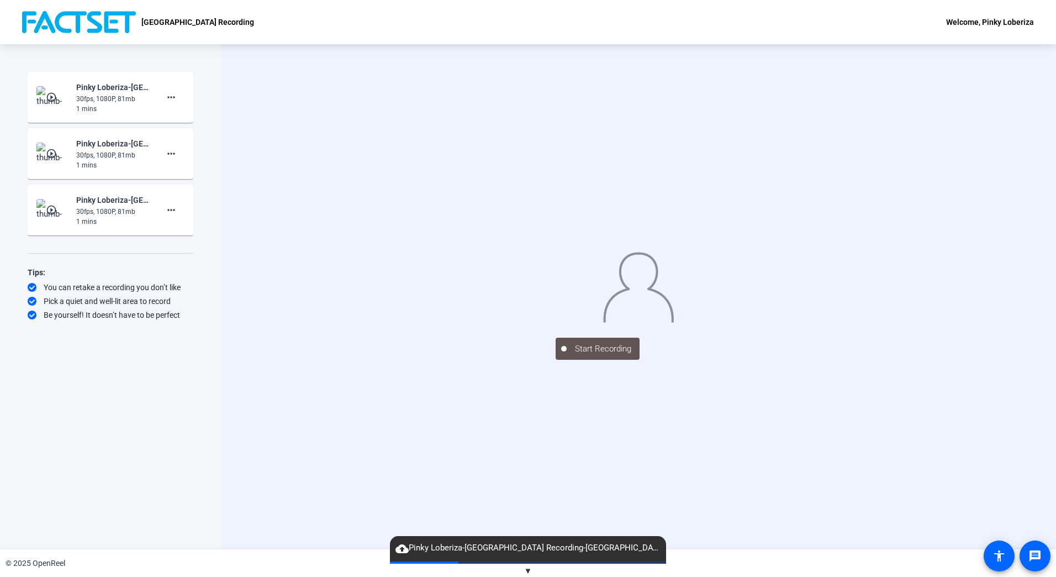
click at [824, 360] on div "Start Recording" at bounding box center [638, 296] width 835 height 505
click at [128, 392] on div "Start Recording play_circle_outline Pinky Loberiza-Buyside Town Hall Recording-…" at bounding box center [111, 285] width 166 height 426
click at [526, 572] on span "▼" at bounding box center [528, 571] width 8 height 10
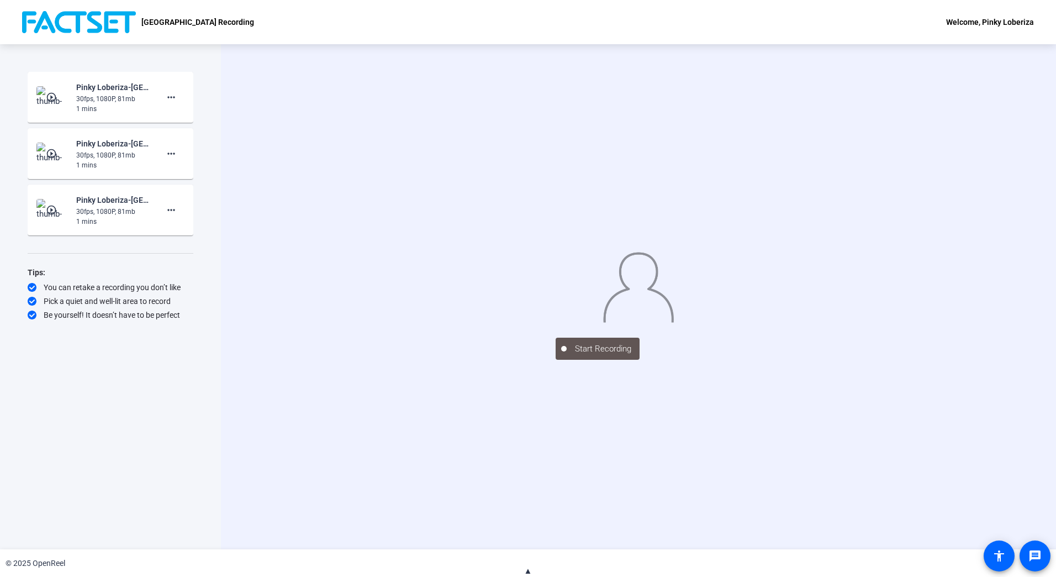
click at [525, 570] on span "▲" at bounding box center [528, 571] width 8 height 10
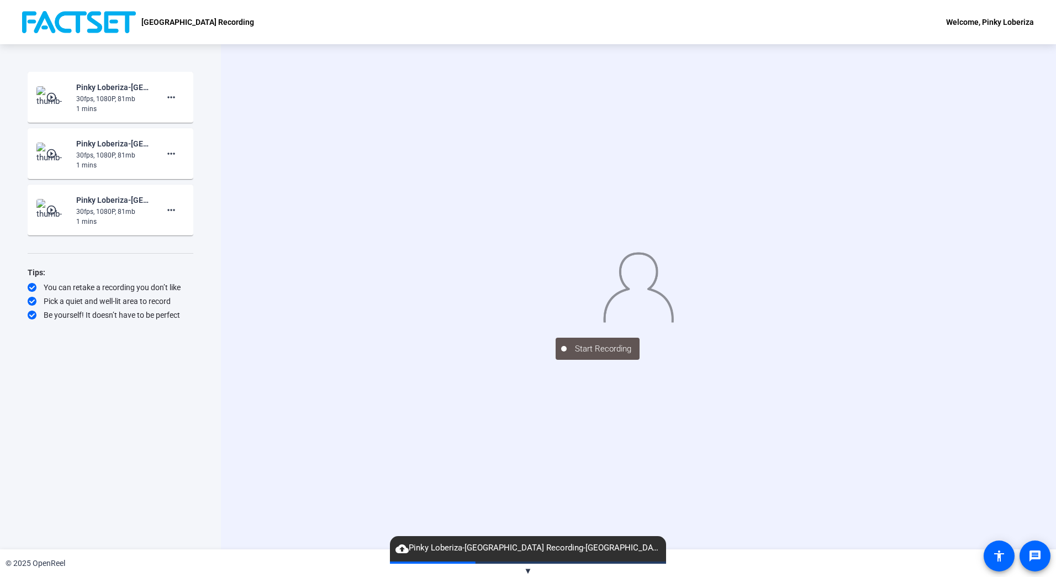
click at [103, 99] on div "30fps, 1080P, 81mb" at bounding box center [113, 99] width 74 height 10
click at [102, 435] on div "Start Recording play_circle_outline Pinky Loberiza-Buyside Town Hall Recording-…" at bounding box center [111, 285] width 166 height 426
click at [174, 210] on mat-icon "more_horiz" at bounding box center [171, 209] width 13 height 13
click at [178, 234] on span "Delete clip" at bounding box center [189, 232] width 44 height 13
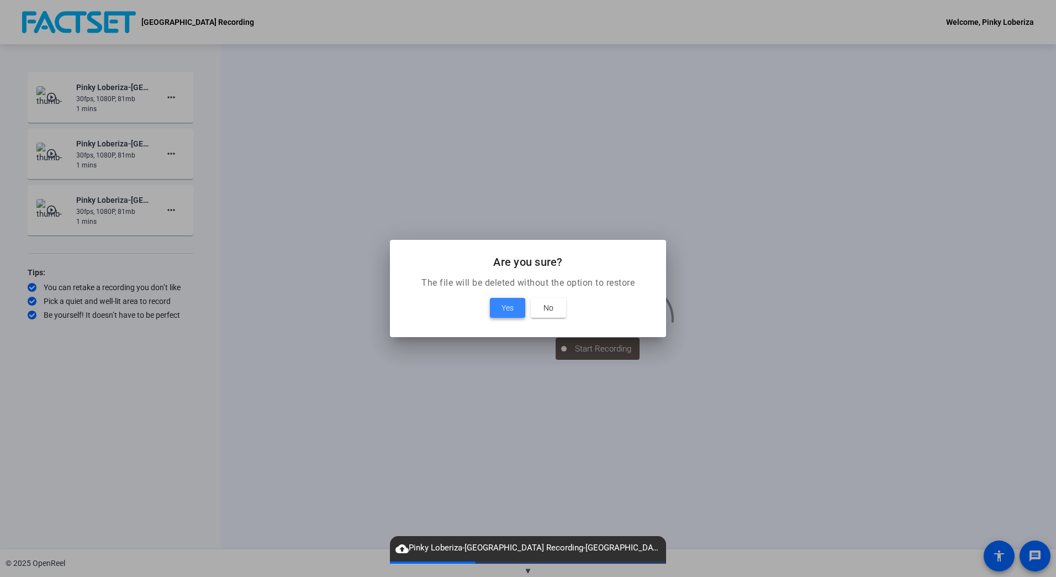
drag, startPoint x: 508, startPoint y: 309, endPoint x: 373, endPoint y: 278, distance: 138.4
click at [504, 307] on span "Yes" at bounding box center [508, 307] width 12 height 13
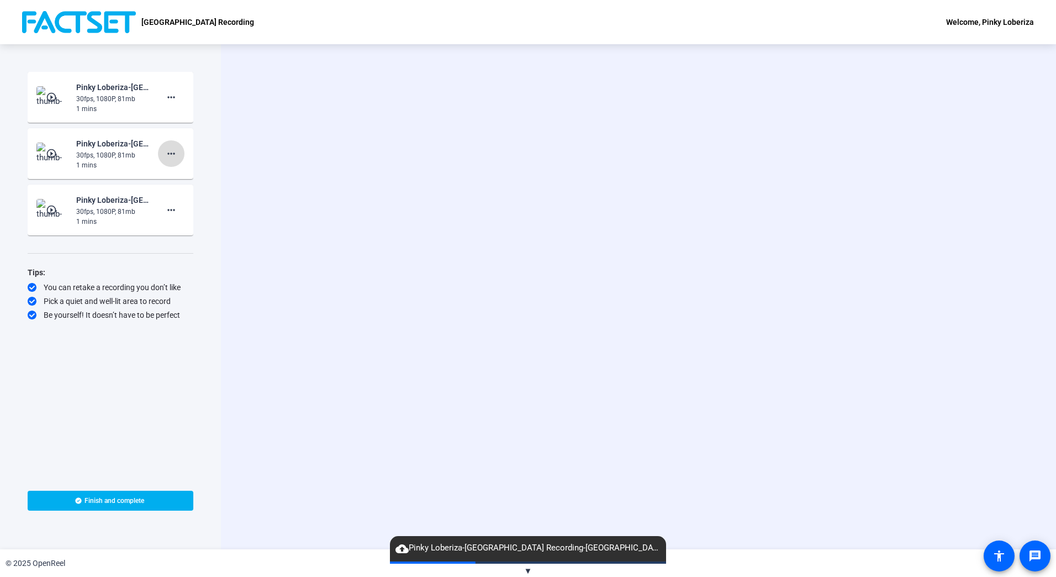
click at [172, 150] on mat-icon "more_horiz" at bounding box center [171, 153] width 13 height 13
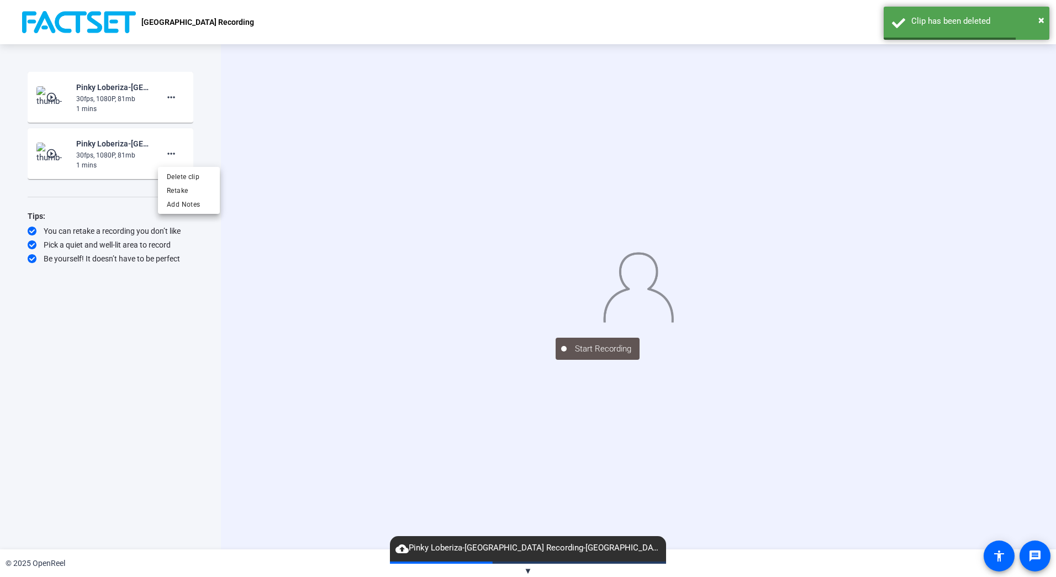
click at [118, 145] on div at bounding box center [528, 288] width 1056 height 577
click at [109, 100] on div "30fps, 1080P, 81mb" at bounding box center [113, 99] width 74 height 10
click at [60, 100] on img at bounding box center [52, 97] width 33 height 22
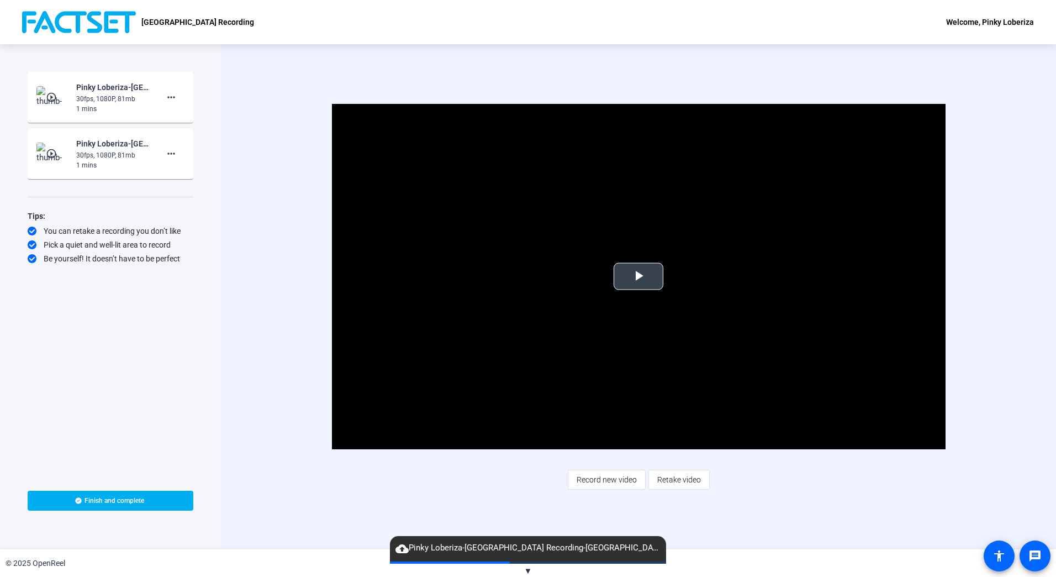
click at [639, 276] on span "Video Player" at bounding box center [639, 276] width 0 height 0
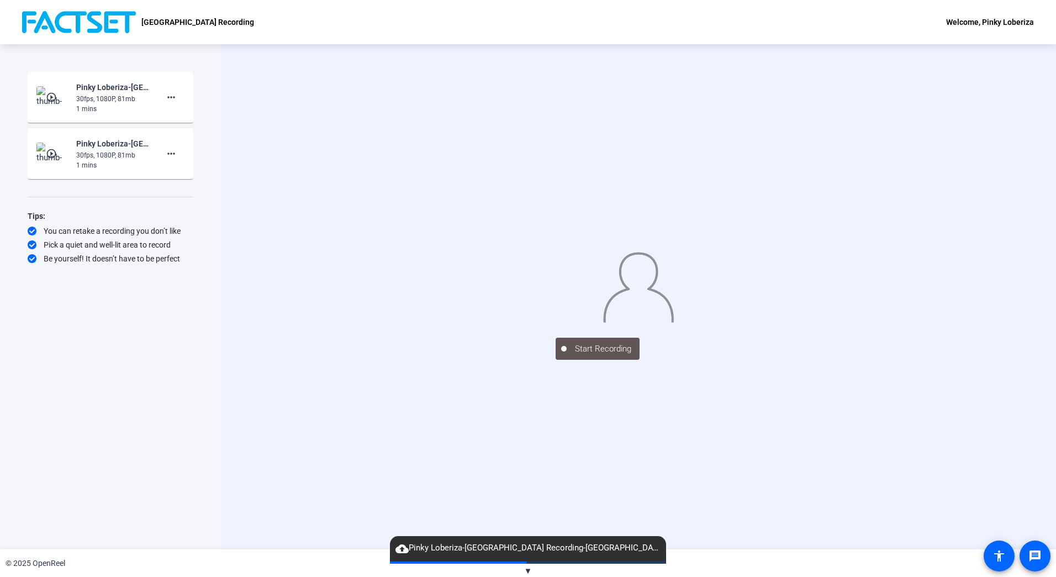
click at [196, 422] on div "Start Recording play_circle_outline Pinky Loberiza-Buyside Town Hall Recording-…" at bounding box center [110, 296] width 221 height 505
click at [435, 552] on span "cloud_upload Pinky Loberiza-Buyside Town Hall Recording-Buyside Town Hall Recor…" at bounding box center [528, 547] width 276 height 13
click at [54, 153] on mat-icon "play_circle_outline" at bounding box center [52, 153] width 13 height 11
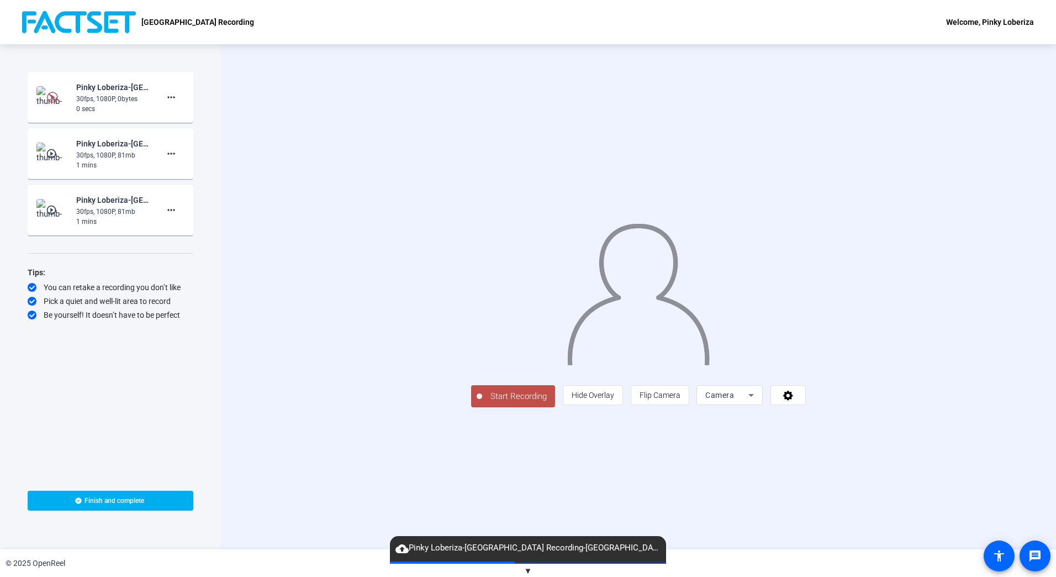
click at [108, 94] on div "30fps, 1080P, 0bytes" at bounding box center [113, 99] width 74 height 10
click at [46, 101] on img at bounding box center [52, 97] width 33 height 22
click at [681, 399] on span "Flip Camera" at bounding box center [660, 395] width 41 height 9
click at [482, 403] on span "Start Recording" at bounding box center [518, 396] width 73 height 13
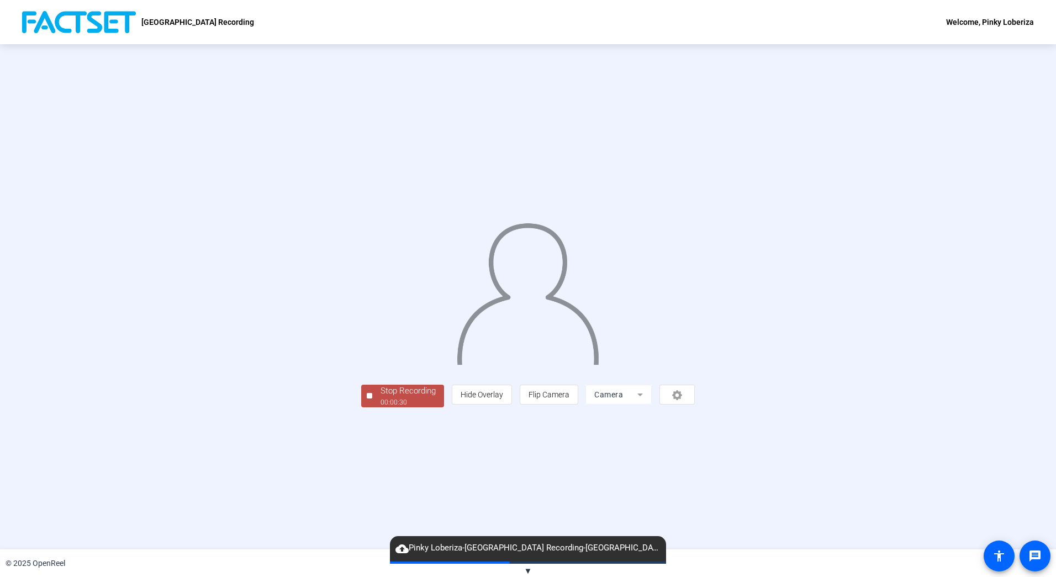
click at [381, 407] on div "00:00:30" at bounding box center [408, 402] width 55 height 10
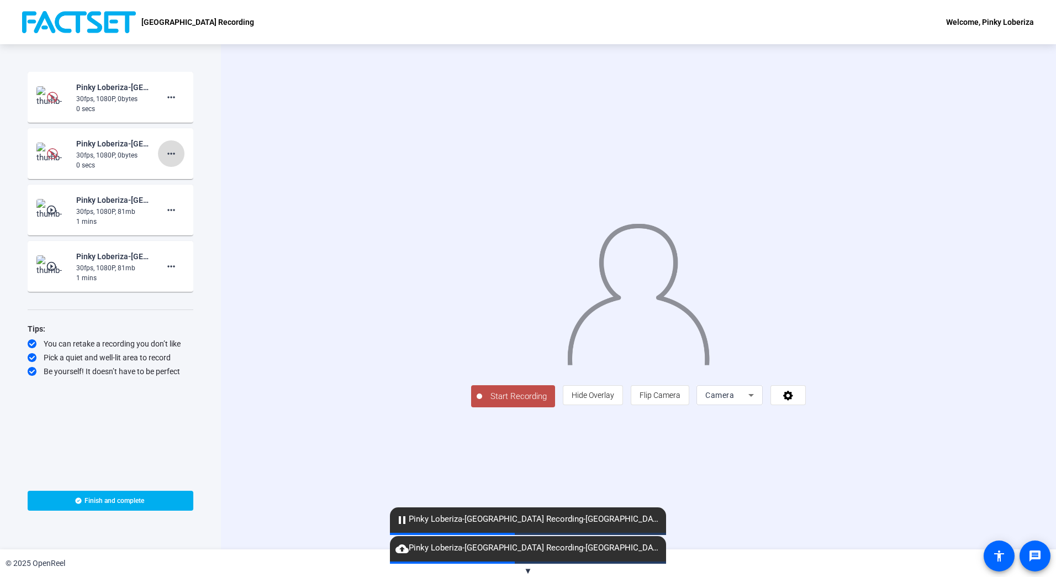
click at [176, 152] on mat-icon "more_horiz" at bounding box center [171, 153] width 13 height 13
click at [187, 174] on span "Delete clip" at bounding box center [189, 176] width 44 height 13
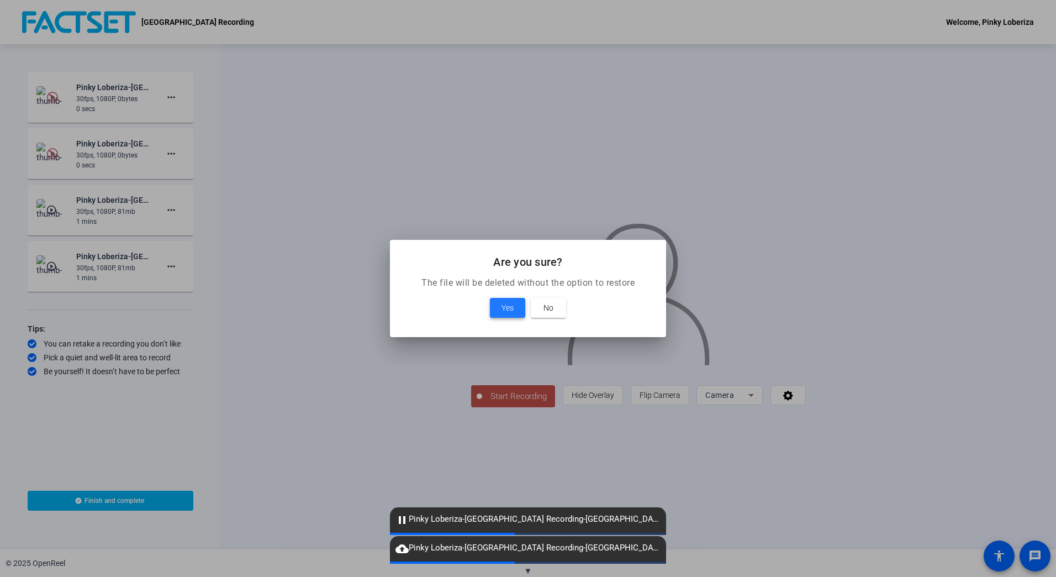
click at [500, 312] on span at bounding box center [507, 307] width 35 height 27
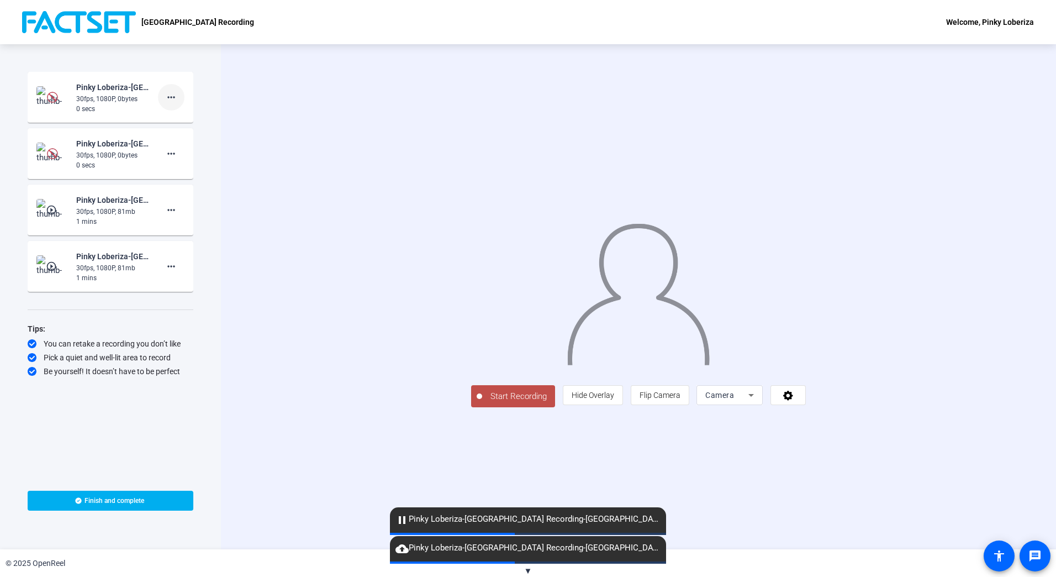
click at [167, 97] on mat-icon "more_horiz" at bounding box center [171, 97] width 13 height 13
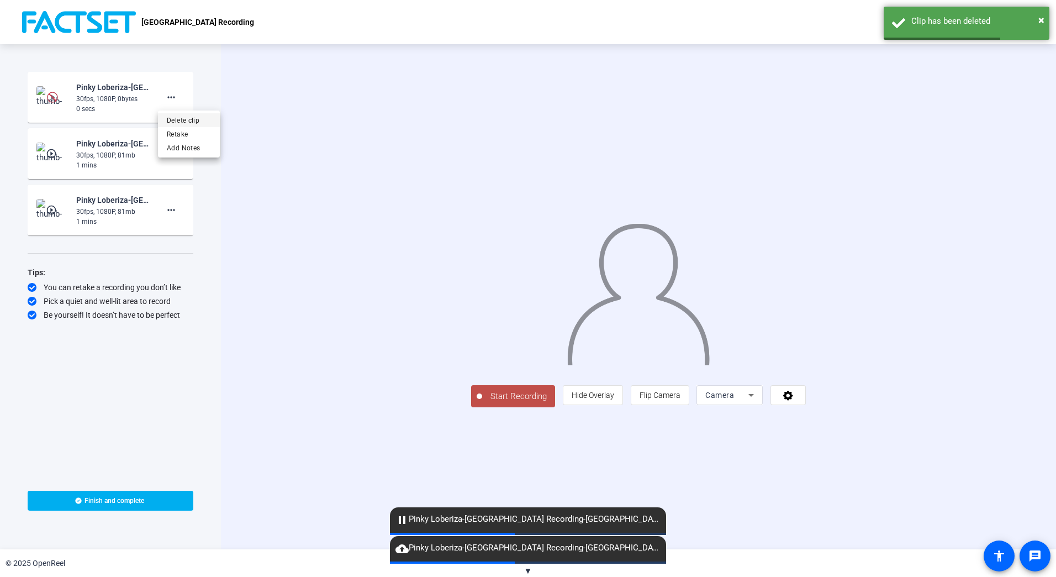
click at [185, 119] on span "Delete clip" at bounding box center [189, 120] width 44 height 13
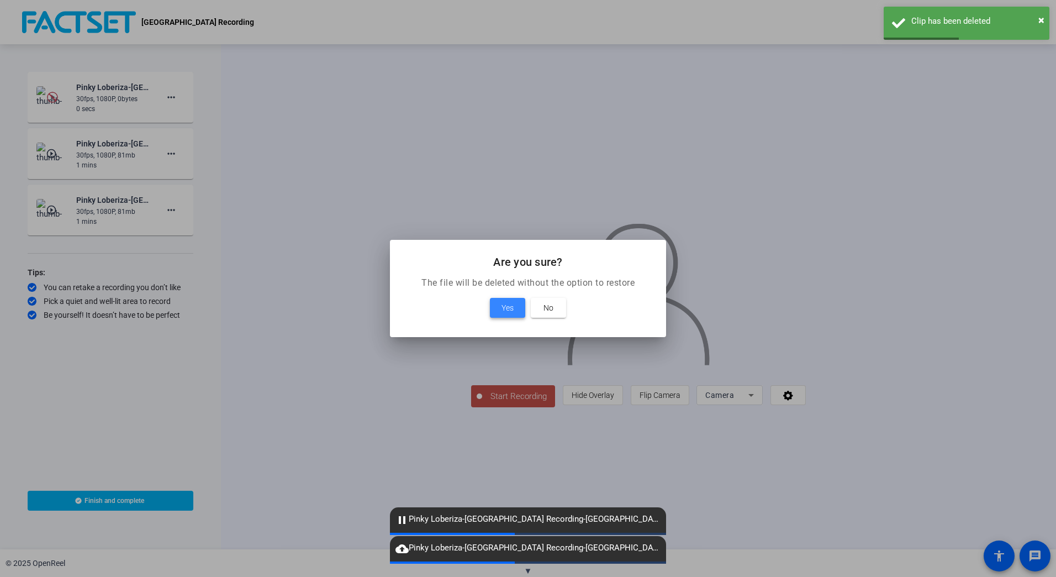
click at [510, 316] on span at bounding box center [507, 307] width 35 height 27
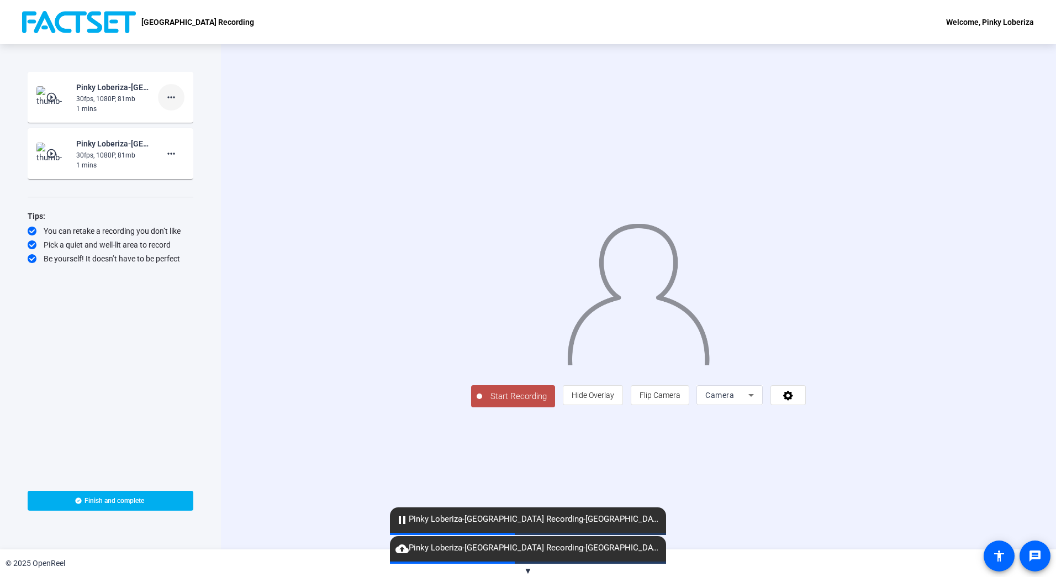
click at [175, 98] on mat-icon "more_horiz" at bounding box center [171, 97] width 13 height 13
click at [186, 118] on span "Delete clip" at bounding box center [189, 120] width 44 height 13
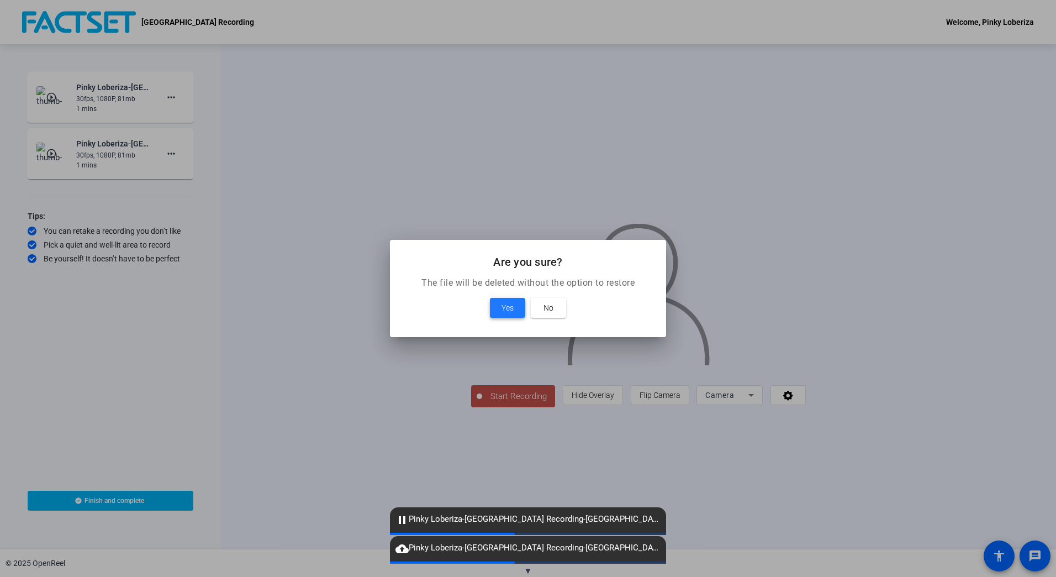
click at [510, 313] on span "Yes" at bounding box center [508, 307] width 12 height 13
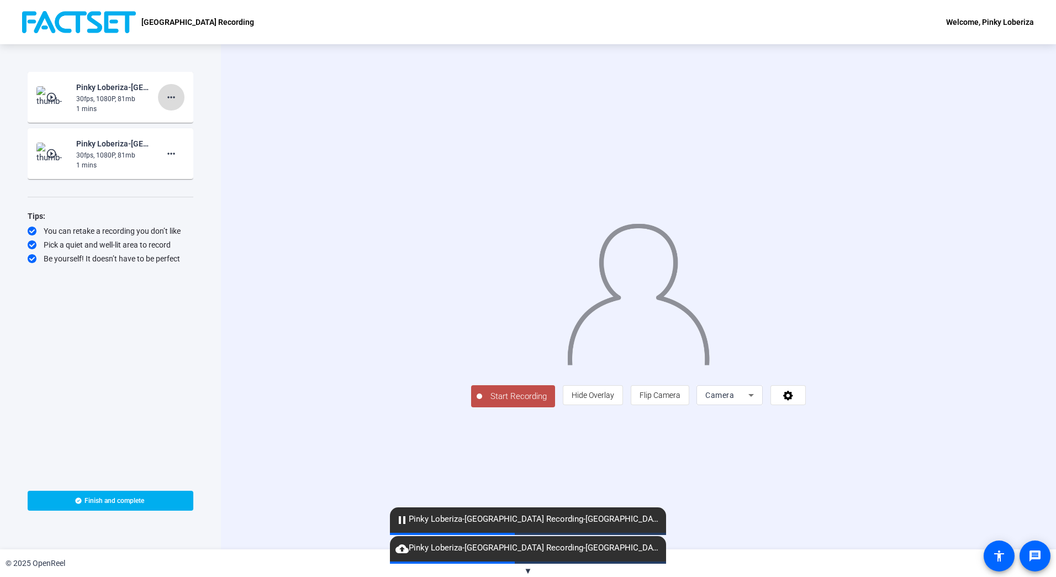
click at [172, 97] on mat-icon "more_horiz" at bounding box center [171, 97] width 13 height 13
click at [175, 124] on span "Delete clip" at bounding box center [189, 120] width 44 height 13
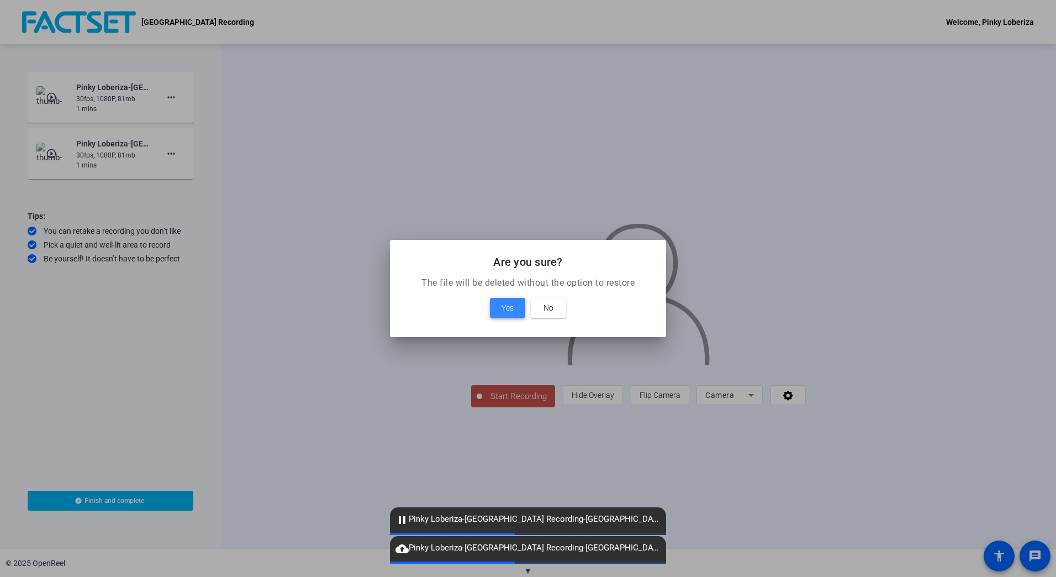
drag, startPoint x: 499, startPoint y: 313, endPoint x: 470, endPoint y: 294, distance: 35.3
click at [499, 312] on span at bounding box center [507, 307] width 35 height 27
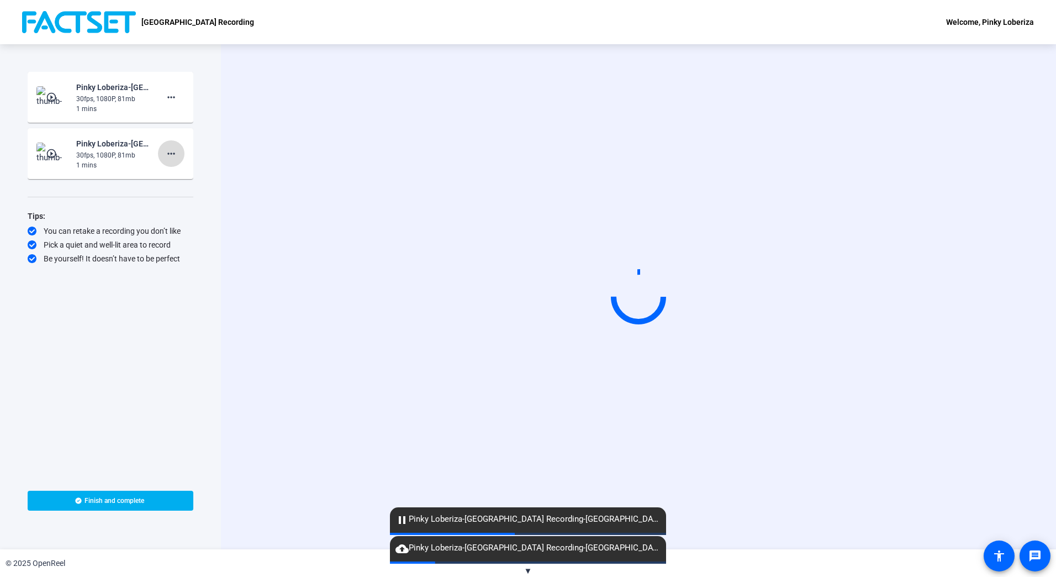
click at [172, 153] on mat-icon "more_horiz" at bounding box center [171, 153] width 13 height 13
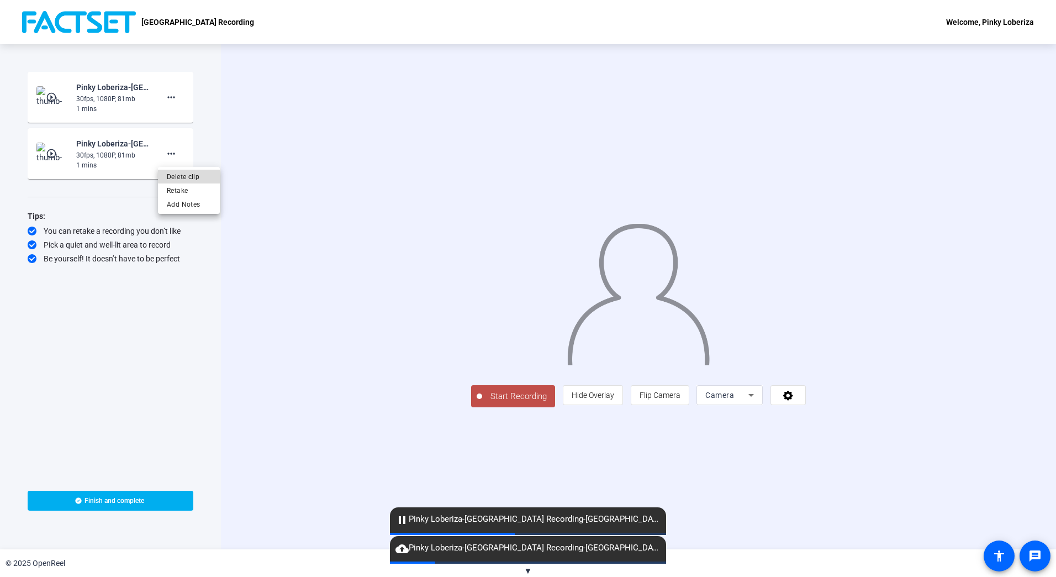
click at [193, 176] on span "Delete clip" at bounding box center [189, 176] width 44 height 13
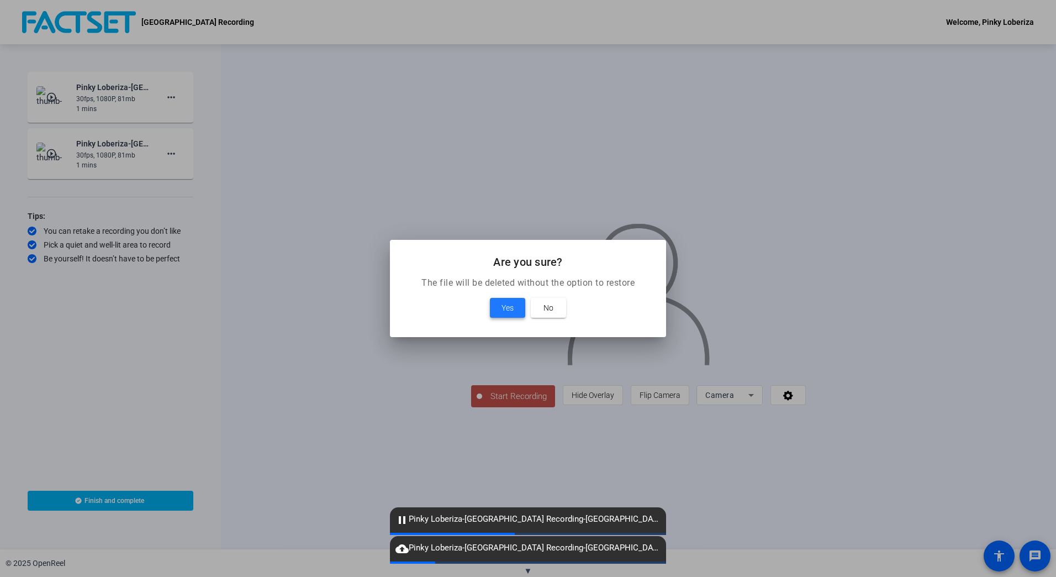
click at [502, 304] on span "Yes" at bounding box center [508, 307] width 12 height 13
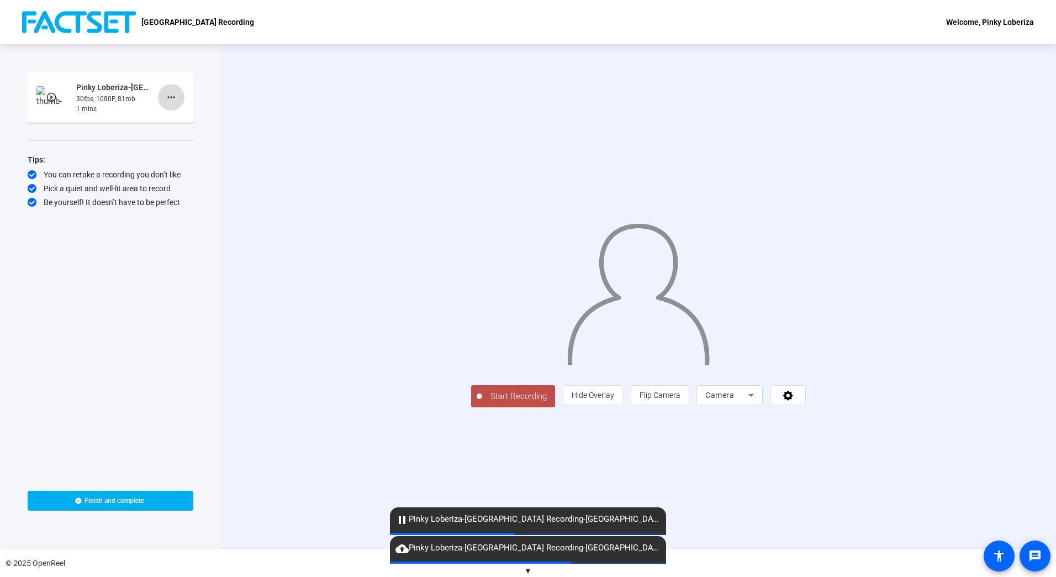
click at [171, 99] on mat-icon "more_horiz" at bounding box center [171, 97] width 13 height 13
click at [181, 122] on span "Delete clip" at bounding box center [189, 120] width 44 height 13
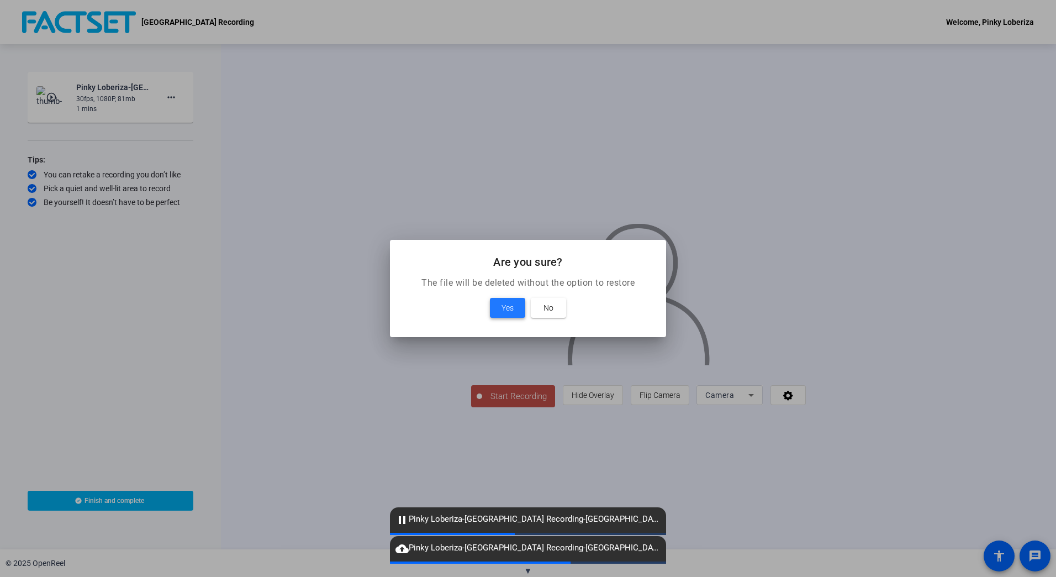
click at [500, 315] on span at bounding box center [507, 307] width 35 height 27
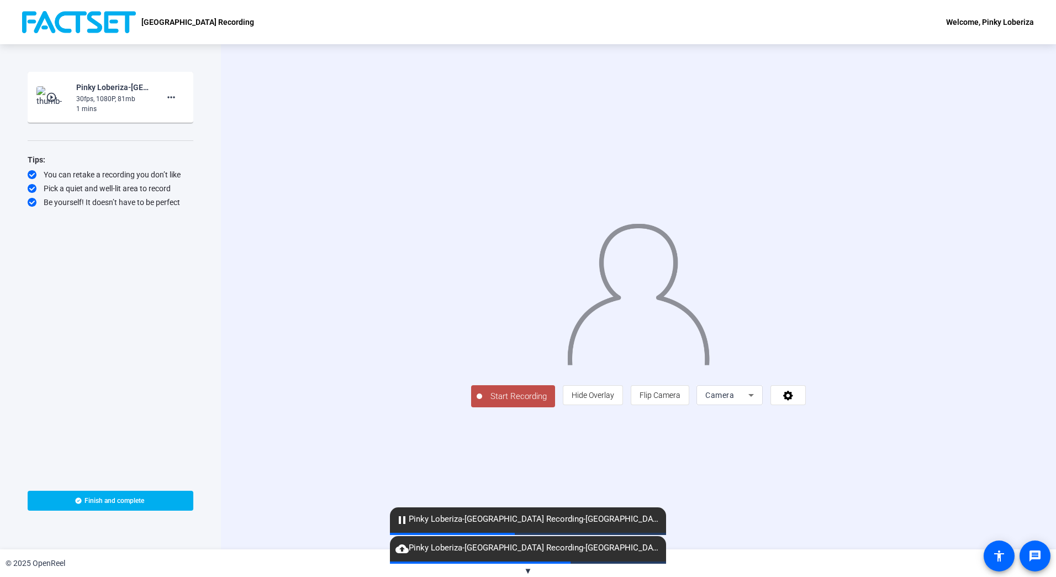
click at [401, 519] on mat-icon "pause" at bounding box center [402, 519] width 13 height 13
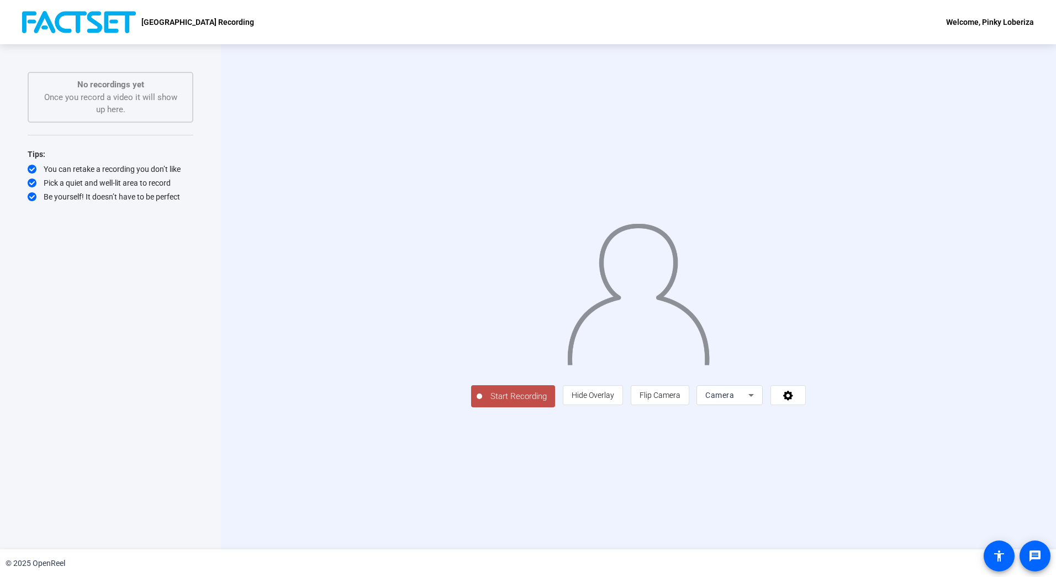
click at [482, 403] on span "Start Recording" at bounding box center [518, 396] width 73 height 13
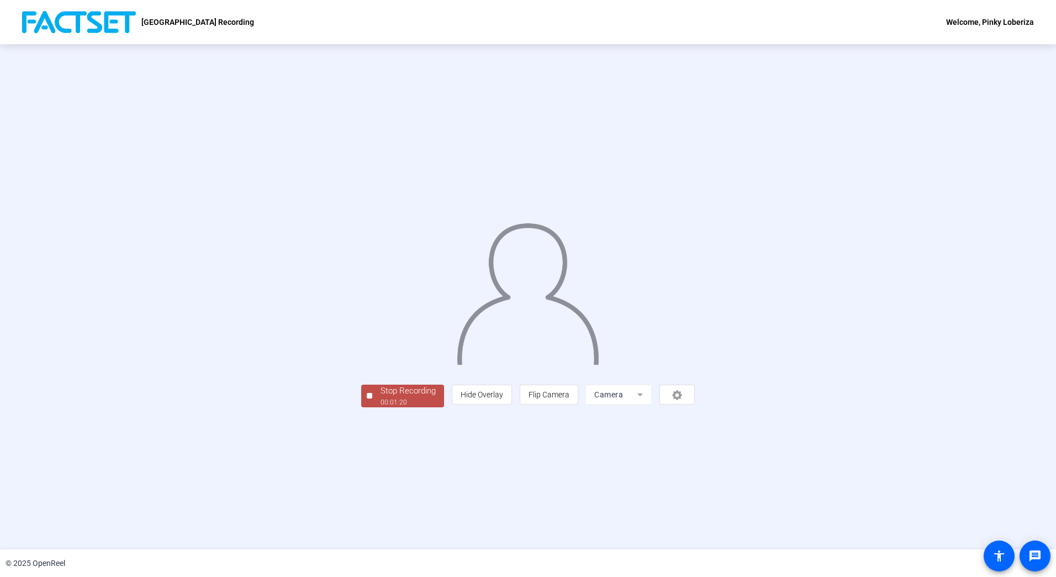
click at [381, 397] on div "Stop Recording" at bounding box center [408, 390] width 55 height 13
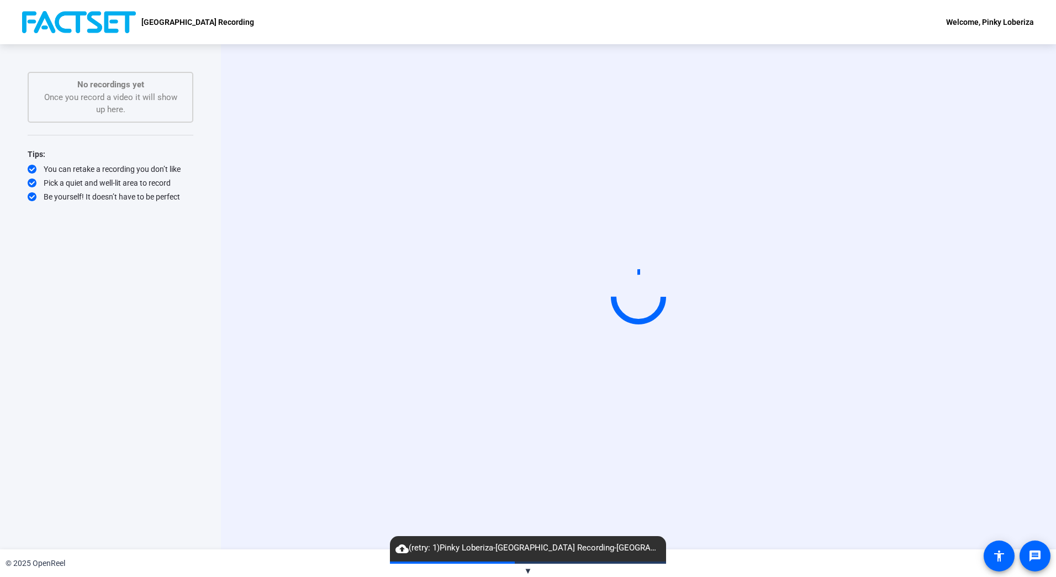
drag, startPoint x: 869, startPoint y: 530, endPoint x: 801, endPoint y: 146, distance: 389.9
click at [868, 529] on div "Start Recording" at bounding box center [638, 296] width 835 height 505
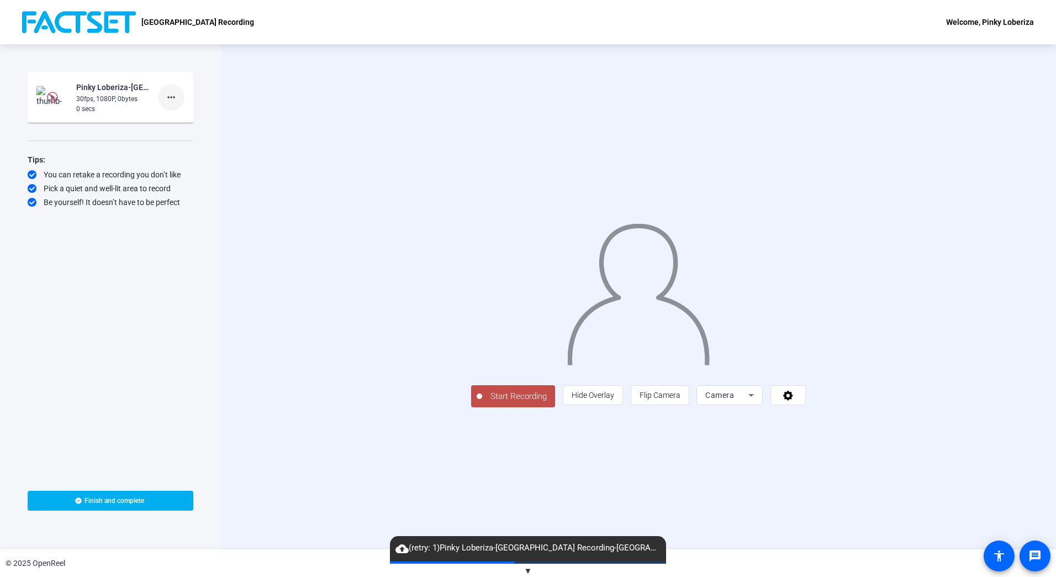
click at [167, 98] on mat-icon "more_horiz" at bounding box center [171, 97] width 13 height 13
click at [198, 122] on span "Delete clip" at bounding box center [189, 120] width 44 height 13
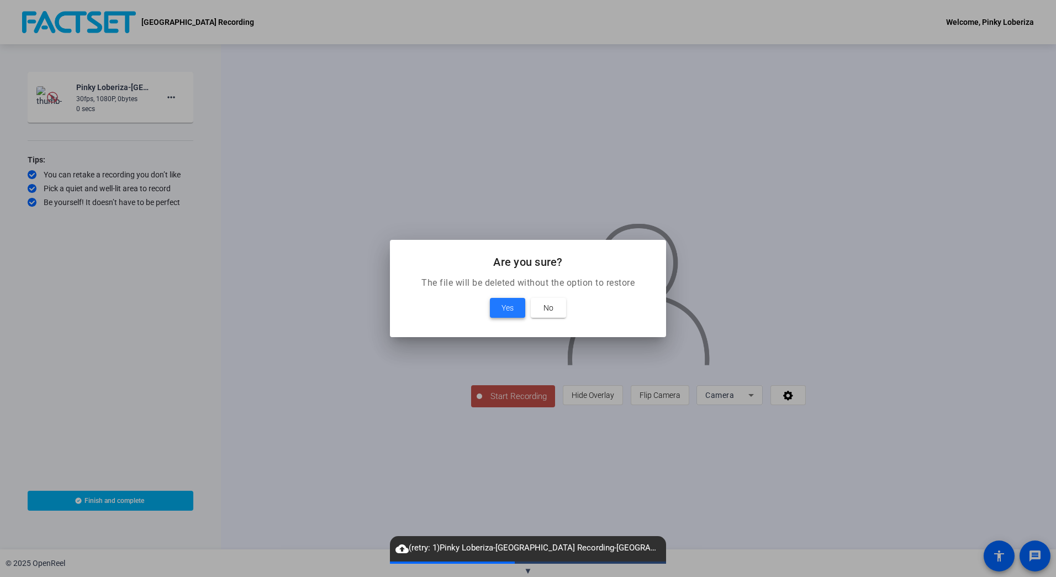
drag, startPoint x: 505, startPoint y: 307, endPoint x: 475, endPoint y: 307, distance: 29.8
click at [504, 307] on span "Yes" at bounding box center [508, 307] width 12 height 13
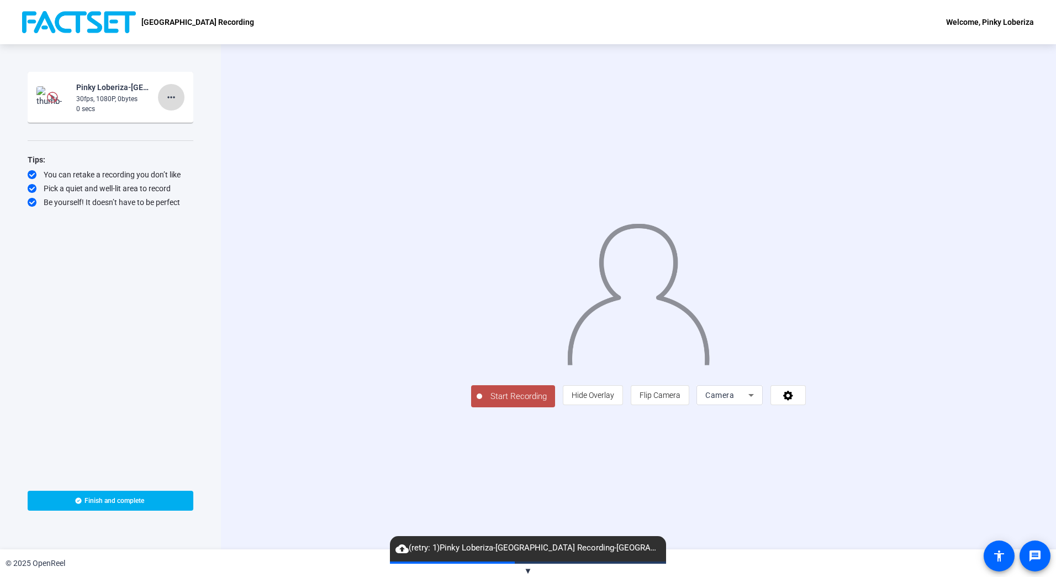
click at [173, 99] on mat-icon "more_horiz" at bounding box center [171, 97] width 13 height 13
click at [190, 115] on span "Delete clip" at bounding box center [189, 120] width 44 height 13
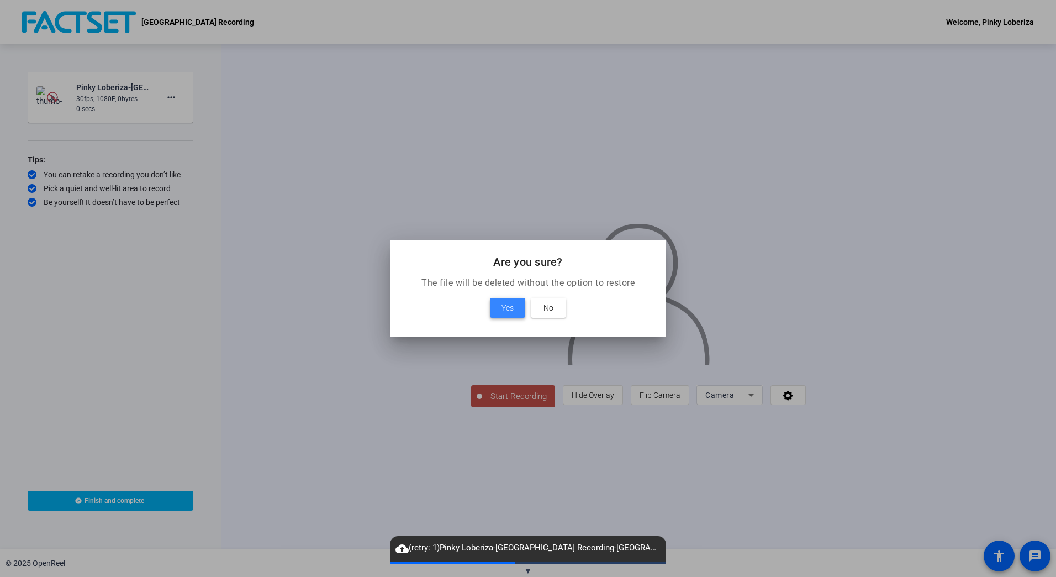
click at [505, 305] on span "Yes" at bounding box center [508, 307] width 12 height 13
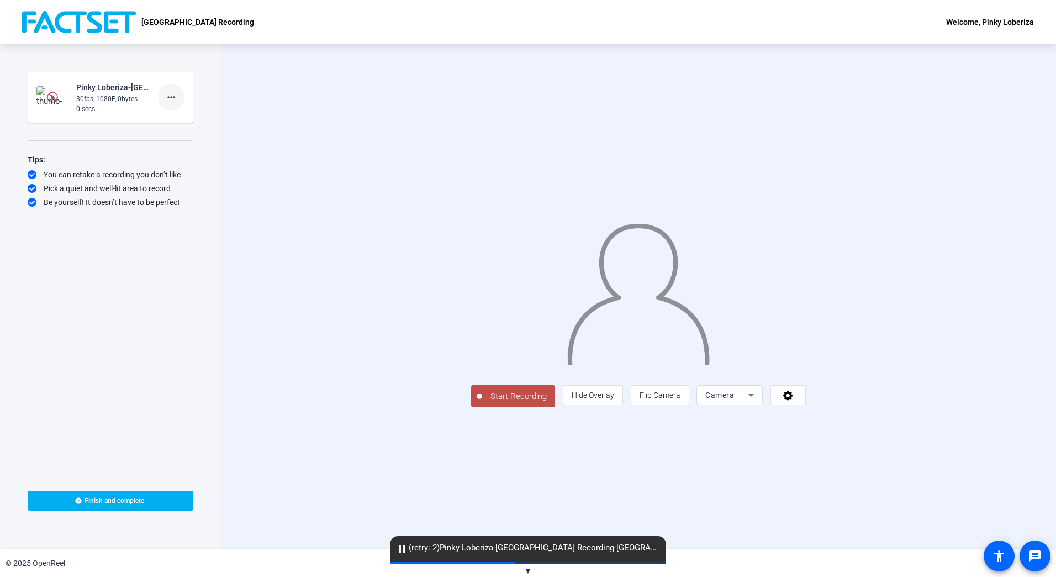
click at [169, 98] on mat-icon "more_horiz" at bounding box center [171, 97] width 13 height 13
click at [176, 118] on span "Delete clip" at bounding box center [189, 120] width 44 height 13
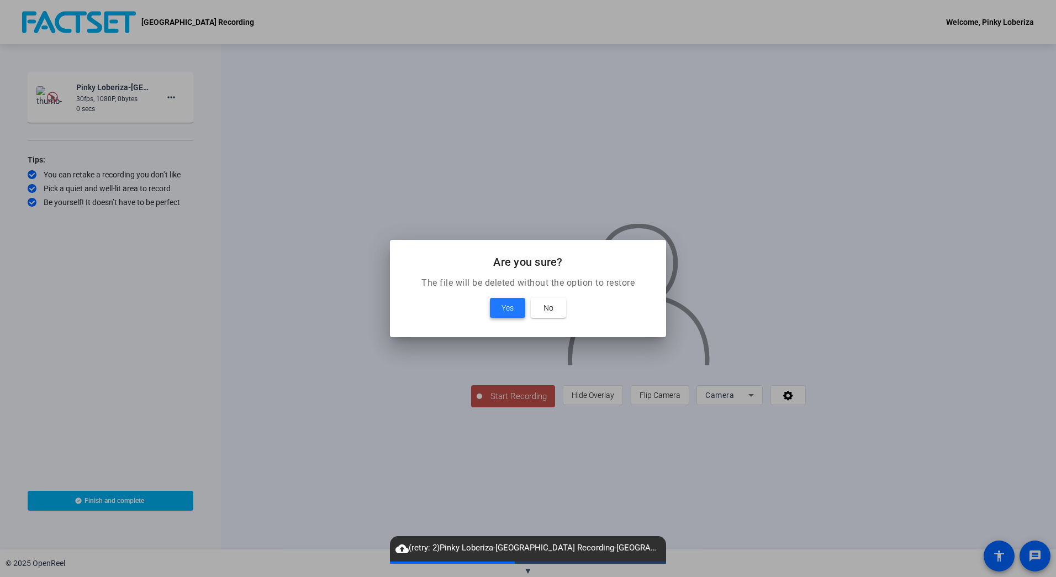
click at [499, 308] on span at bounding box center [507, 307] width 35 height 27
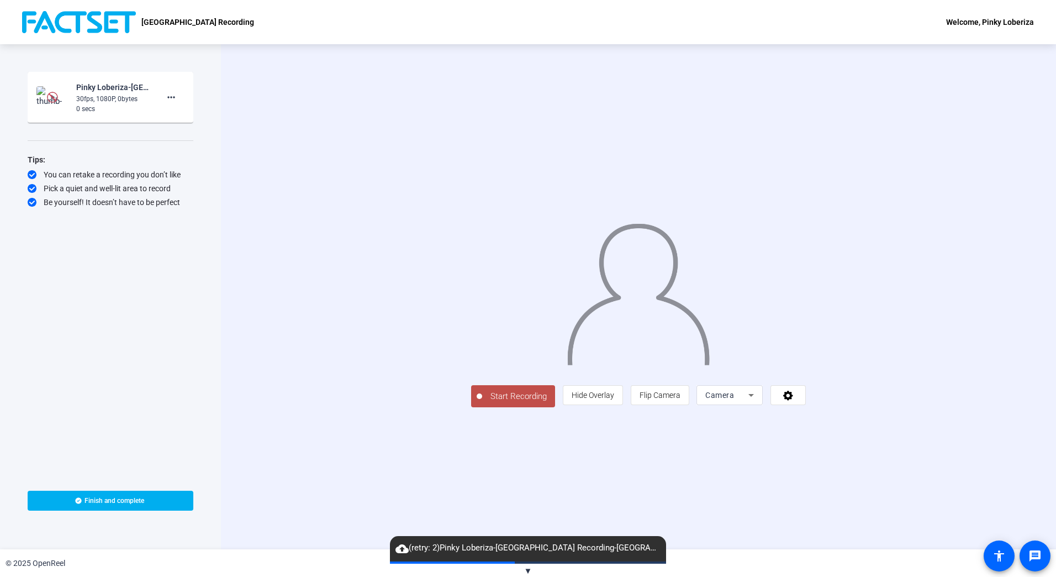
click at [994, 286] on div "Start Recording person Hide Overlay flip Flip Camera Camera" at bounding box center [638, 296] width 835 height 505
click at [173, 103] on mat-icon "more_horiz" at bounding box center [171, 97] width 13 height 13
click at [203, 126] on span "Delete clip" at bounding box center [189, 120] width 44 height 13
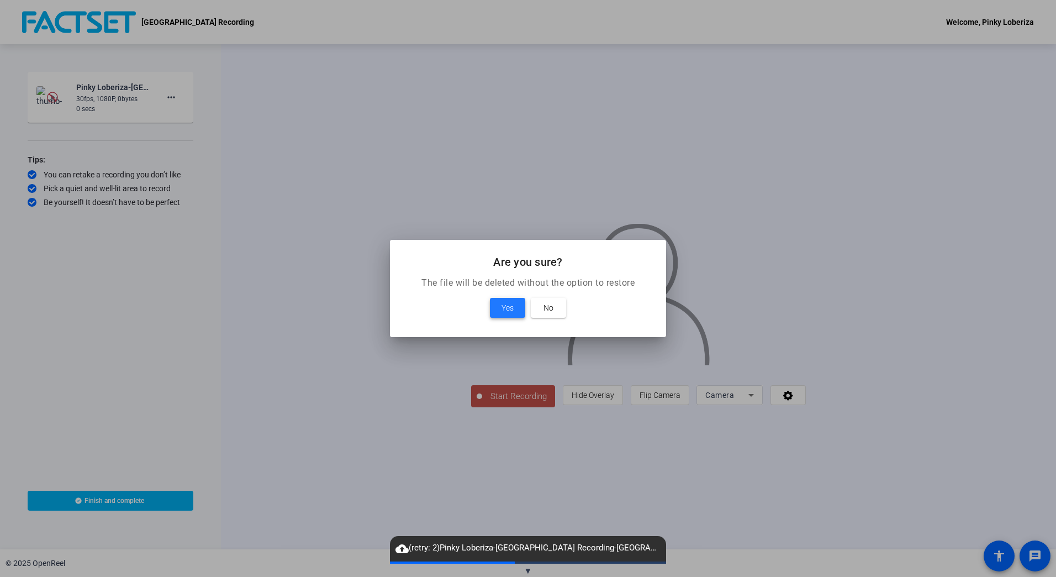
click at [510, 310] on span "Yes" at bounding box center [508, 307] width 12 height 13
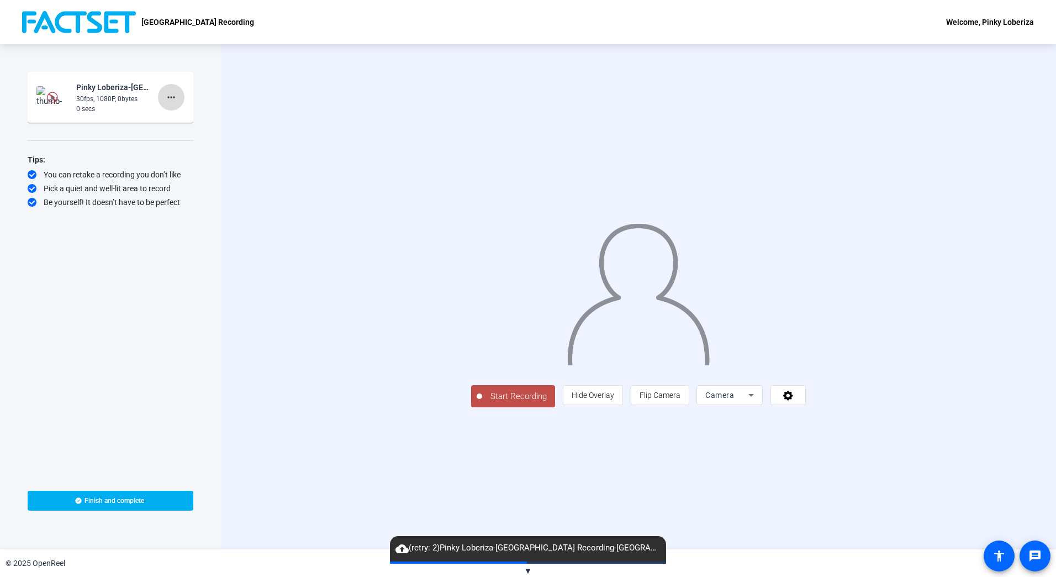
click at [172, 97] on mat-icon "more_horiz" at bounding box center [171, 97] width 13 height 13
click at [187, 118] on span "Delete clip" at bounding box center [189, 120] width 44 height 13
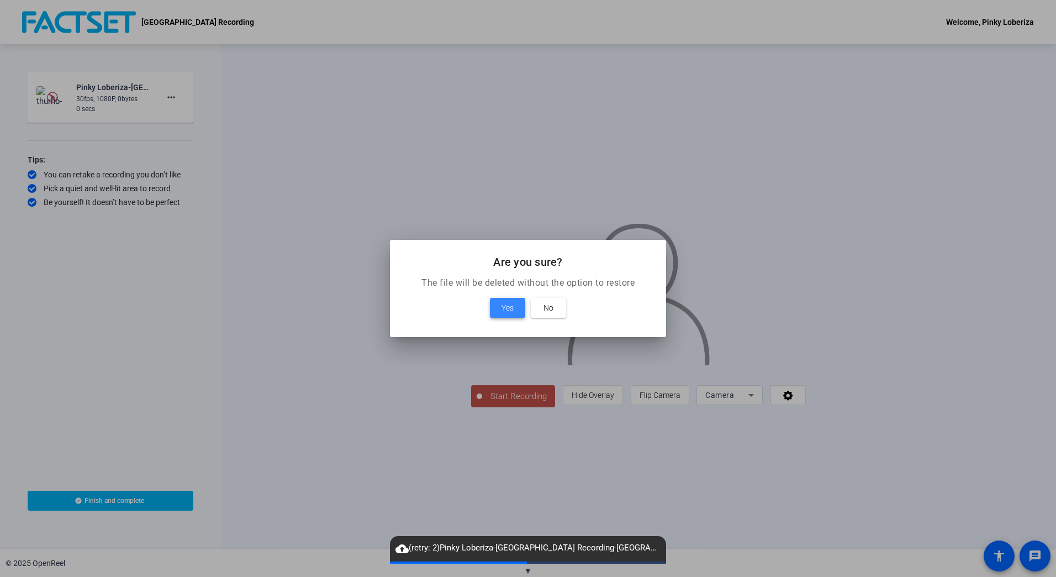
click at [502, 303] on span "Yes" at bounding box center [508, 307] width 12 height 13
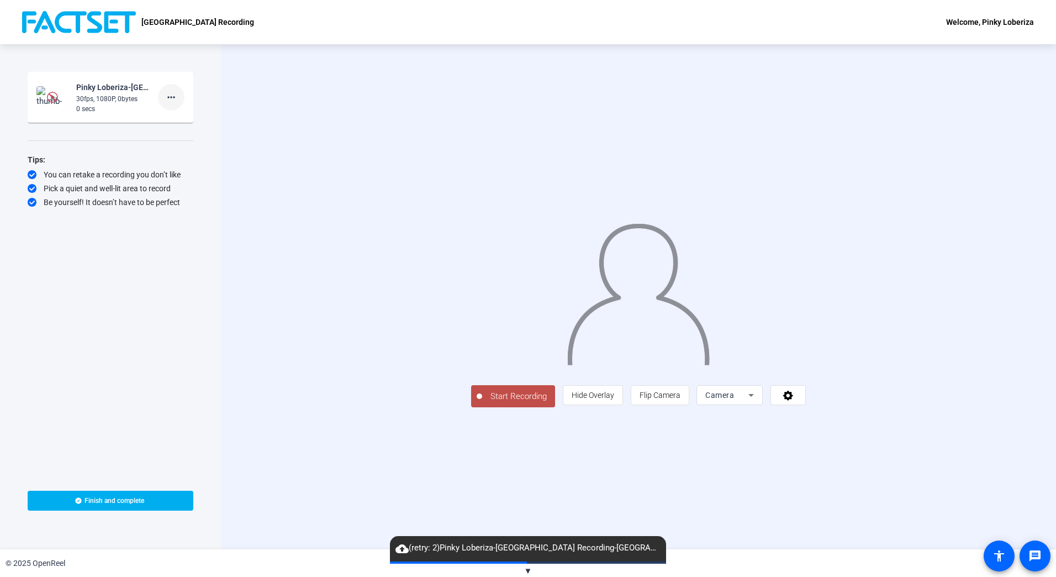
click at [167, 98] on mat-icon "more_horiz" at bounding box center [171, 97] width 13 height 13
click at [186, 120] on span "Delete clip" at bounding box center [189, 120] width 44 height 13
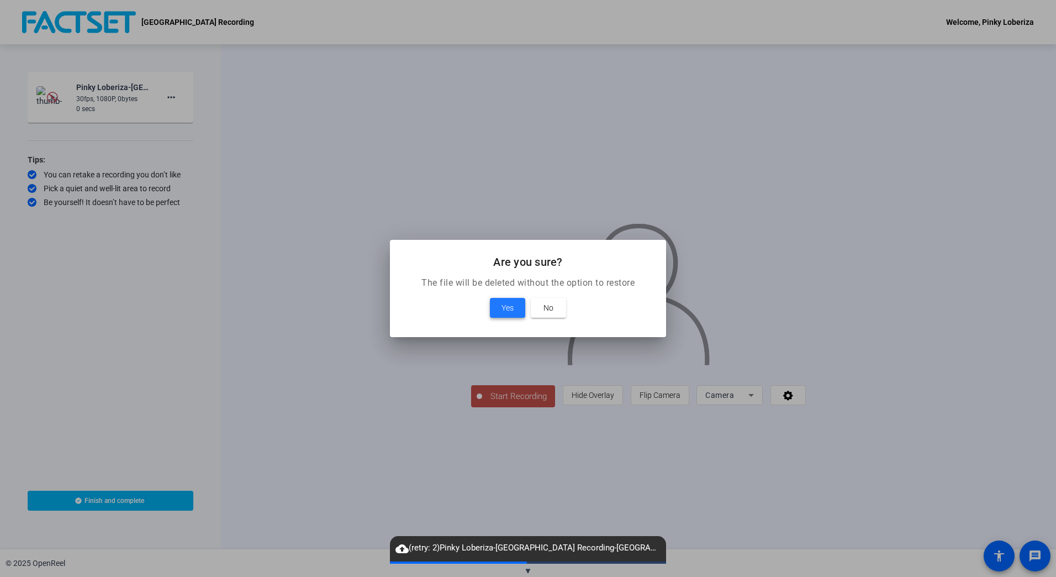
click at [499, 311] on span at bounding box center [507, 307] width 35 height 27
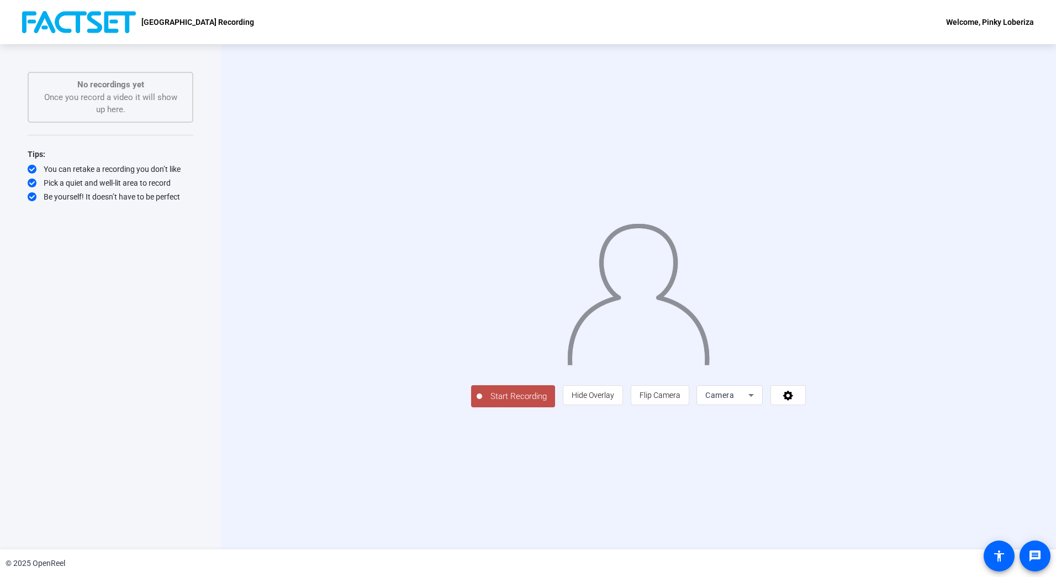
click at [482, 403] on span "Start Recording" at bounding box center [518, 396] width 73 height 13
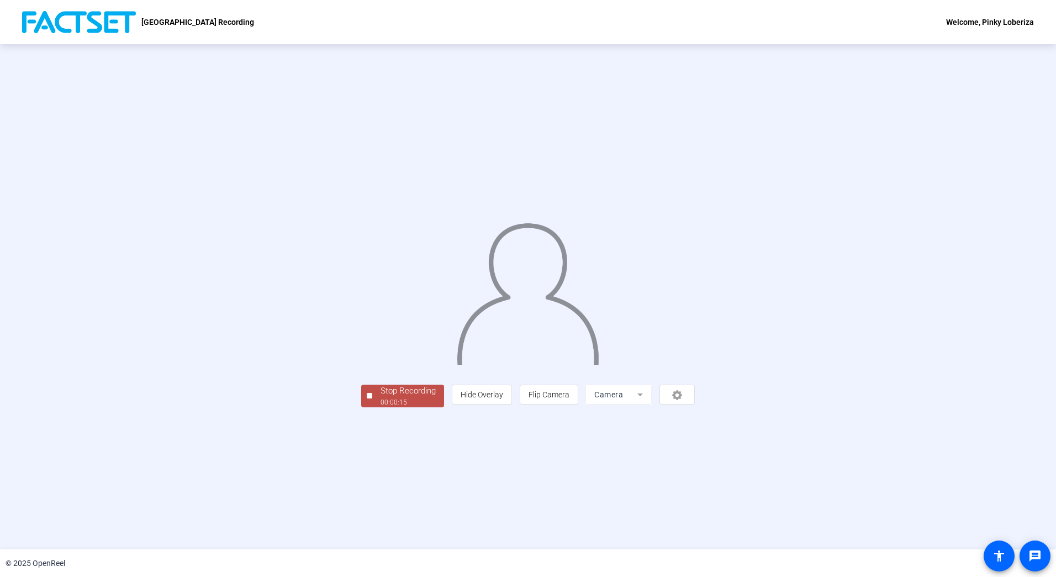
click at [381, 397] on div "Stop Recording" at bounding box center [408, 390] width 55 height 13
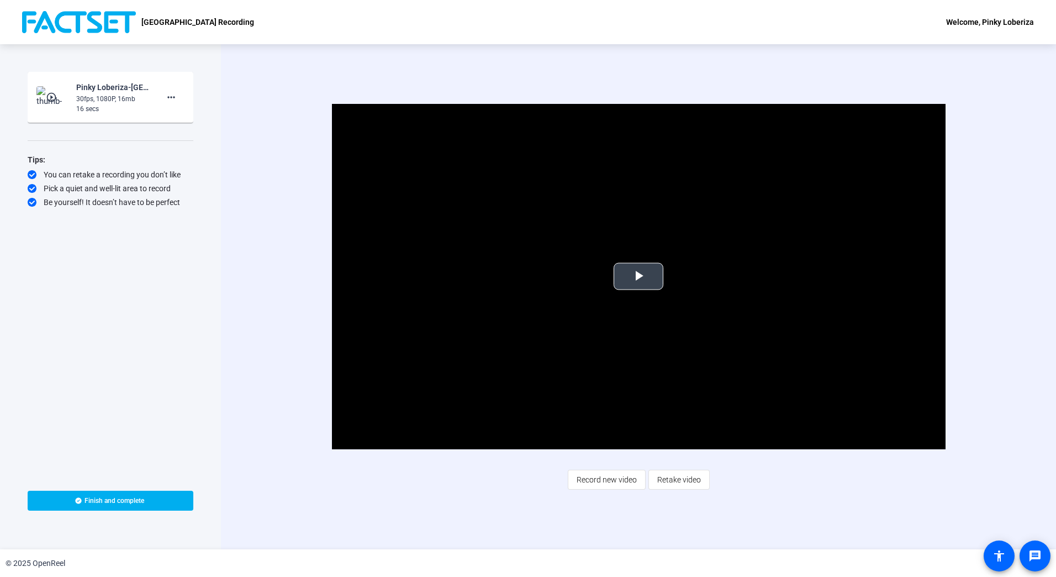
click at [639, 276] on span "Video Player" at bounding box center [639, 276] width 0 height 0
click at [175, 97] on mat-icon "more_horiz" at bounding box center [171, 97] width 13 height 13
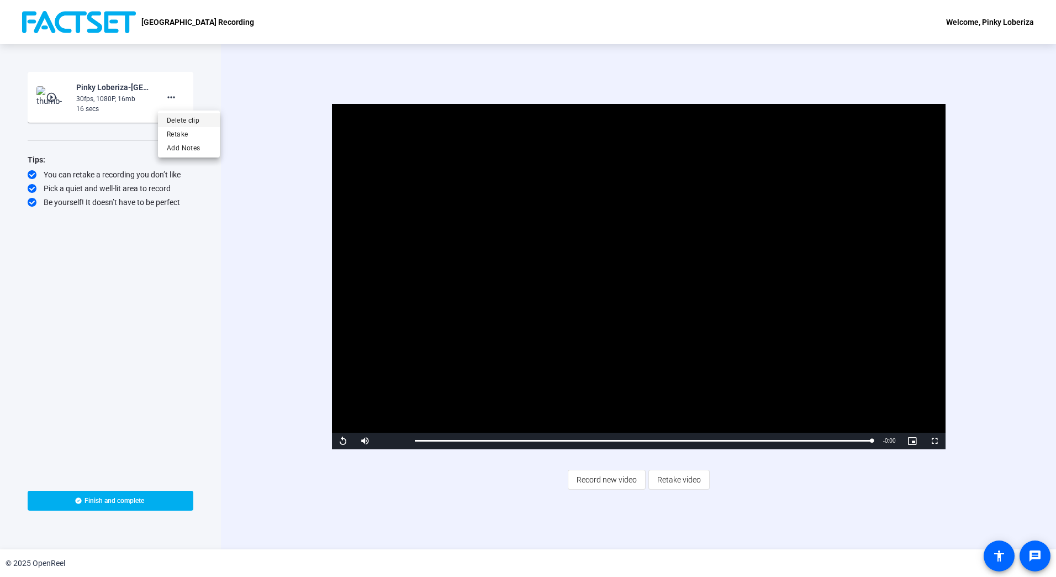
click at [181, 119] on span "Delete clip" at bounding box center [189, 120] width 44 height 13
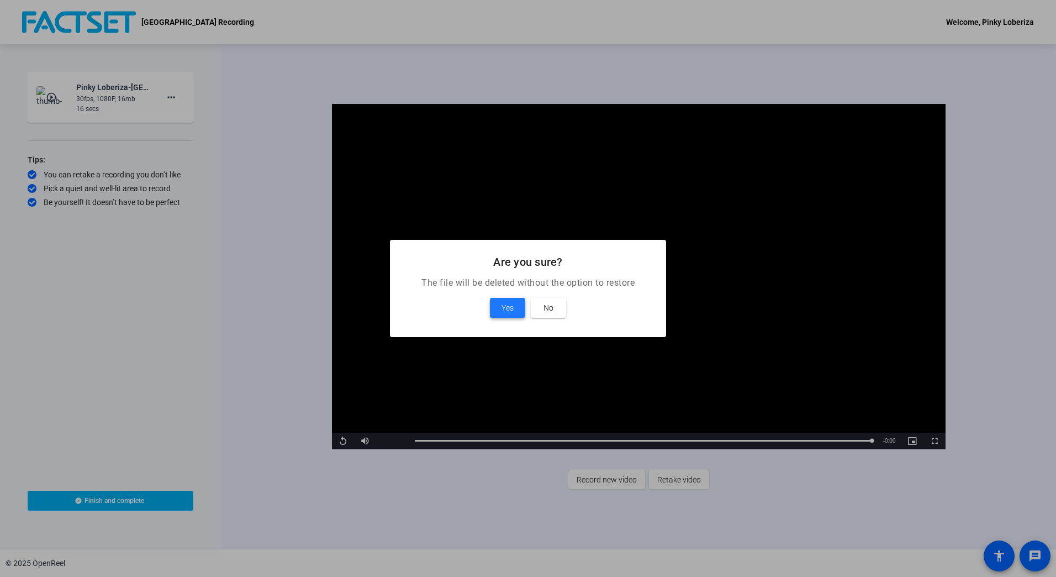
click at [504, 306] on span "Yes" at bounding box center [508, 307] width 12 height 13
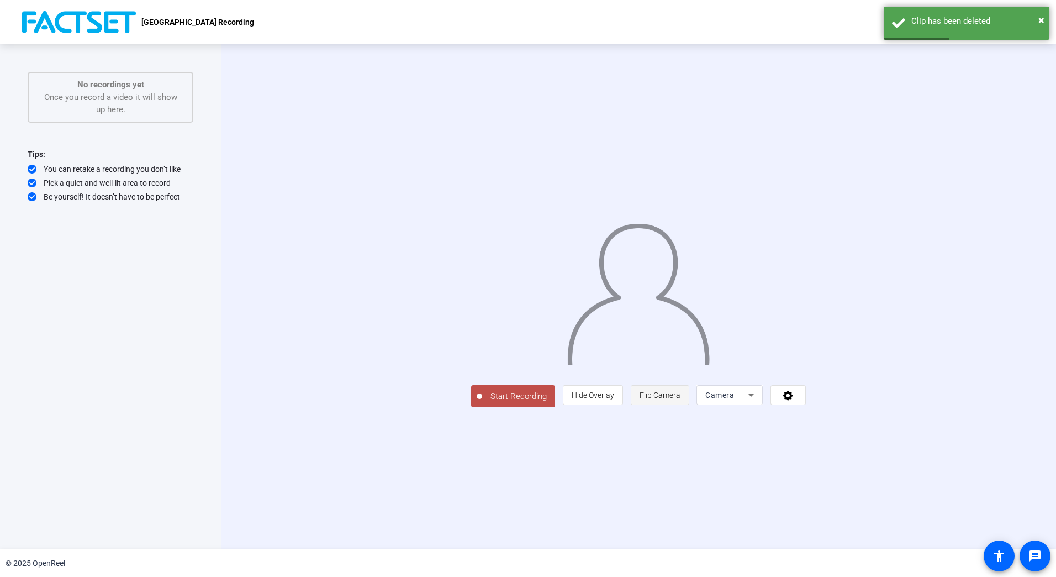
click at [681, 399] on span "Flip Camera" at bounding box center [660, 395] width 41 height 9
click at [482, 403] on span "Start Recording" at bounding box center [518, 396] width 73 height 13
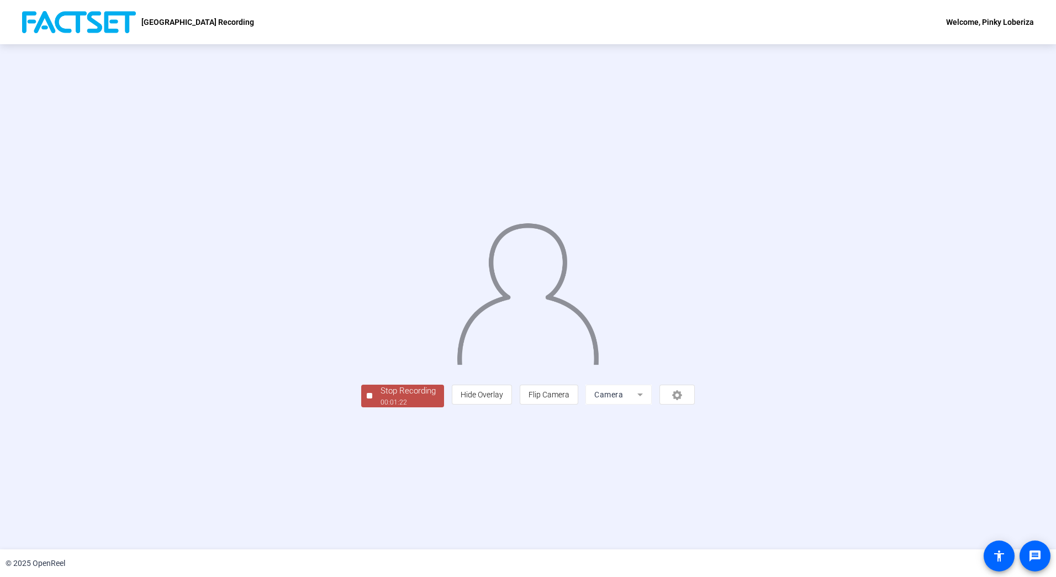
click at [381, 397] on div "Stop Recording" at bounding box center [408, 390] width 55 height 13
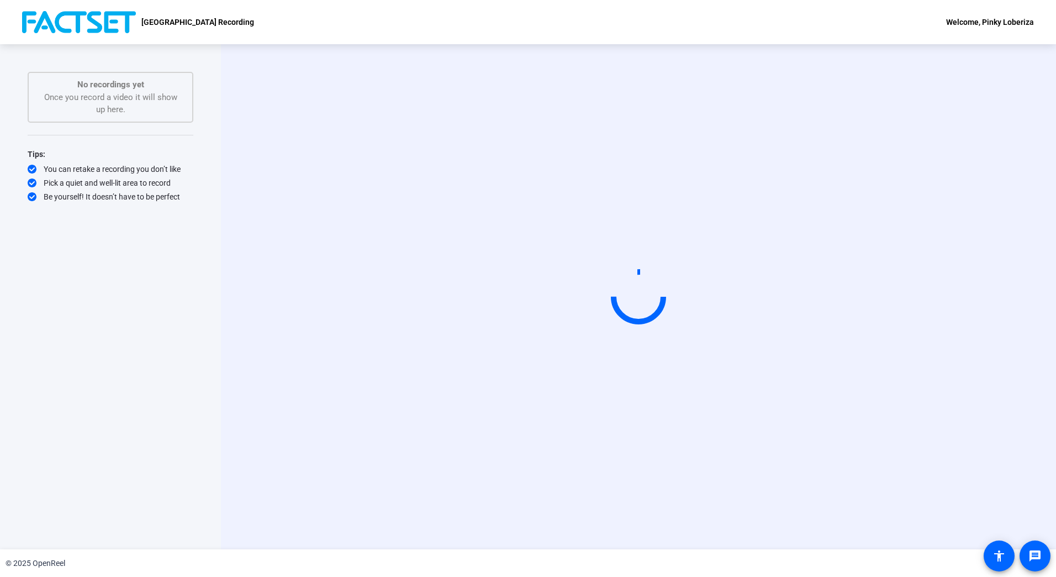
drag, startPoint x: 613, startPoint y: 513, endPoint x: 608, endPoint y: 516, distance: 5.7
click at [613, 513] on div "Start Recording" at bounding box center [638, 296] width 835 height 505
click at [615, 497] on div "Start Recording" at bounding box center [638, 296] width 835 height 505
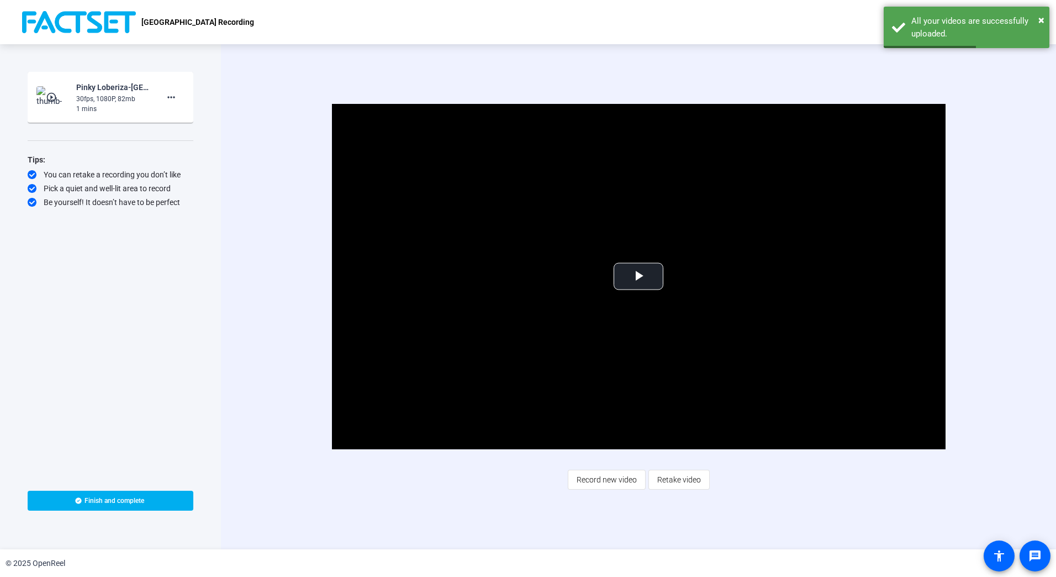
click at [124, 400] on div "Start Recording play_circle_outline Pinky Loberiza-[GEOGRAPHIC_DATA] Recording-…" at bounding box center [111, 271] width 166 height 398
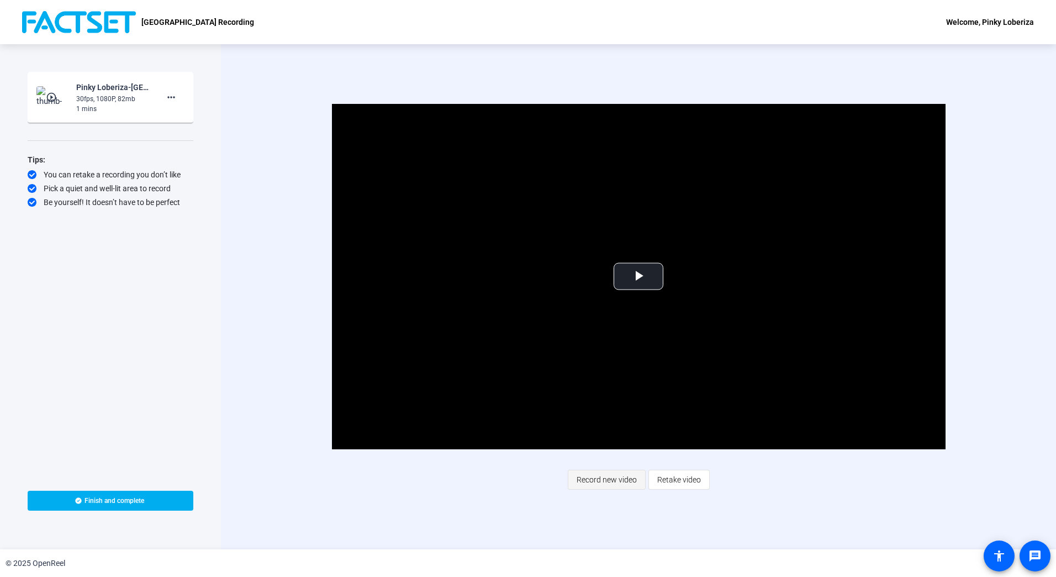
click at [611, 480] on span "Record new video" at bounding box center [607, 479] width 60 height 21
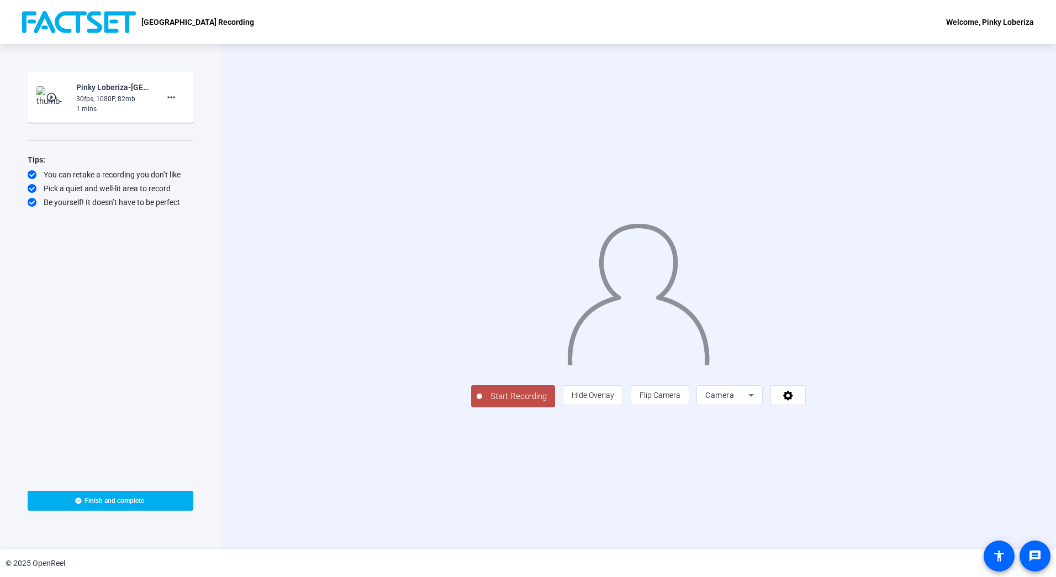
click at [482, 403] on span "Start Recording" at bounding box center [518, 396] width 73 height 13
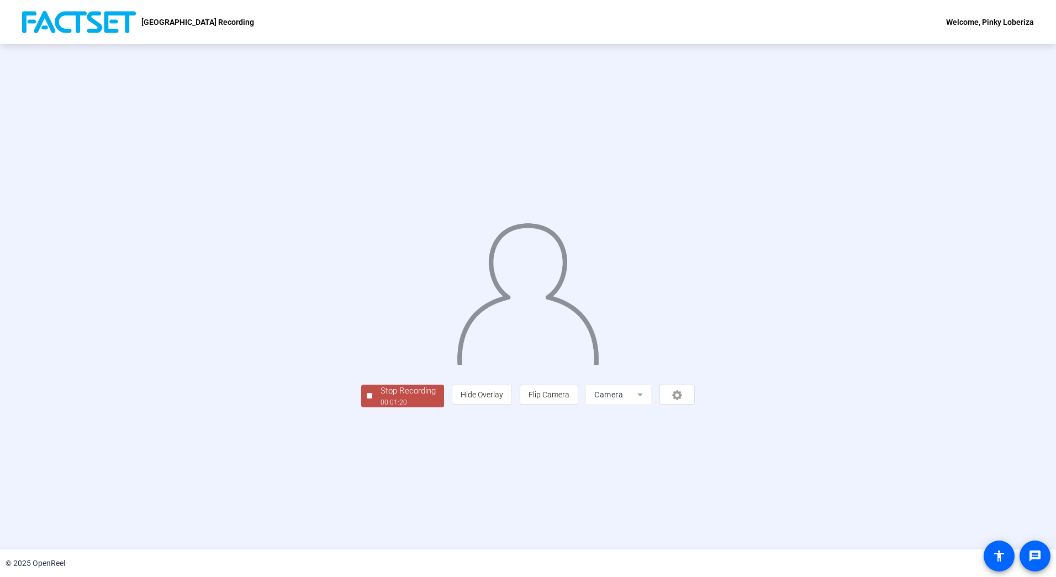
click at [381, 407] on div "00:01:20" at bounding box center [408, 402] width 55 height 10
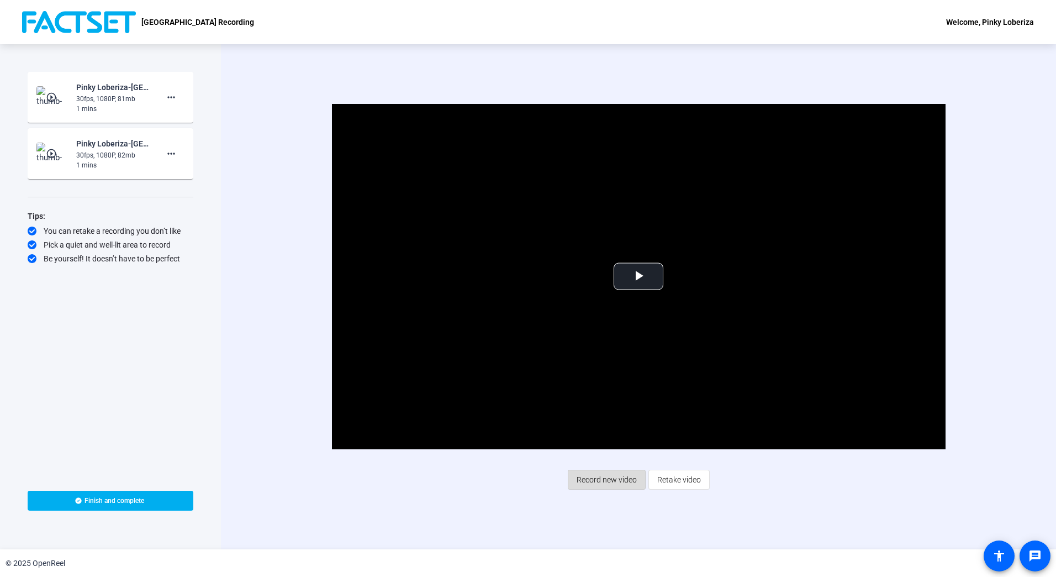
click at [607, 477] on span "Record new video" at bounding box center [607, 479] width 60 height 21
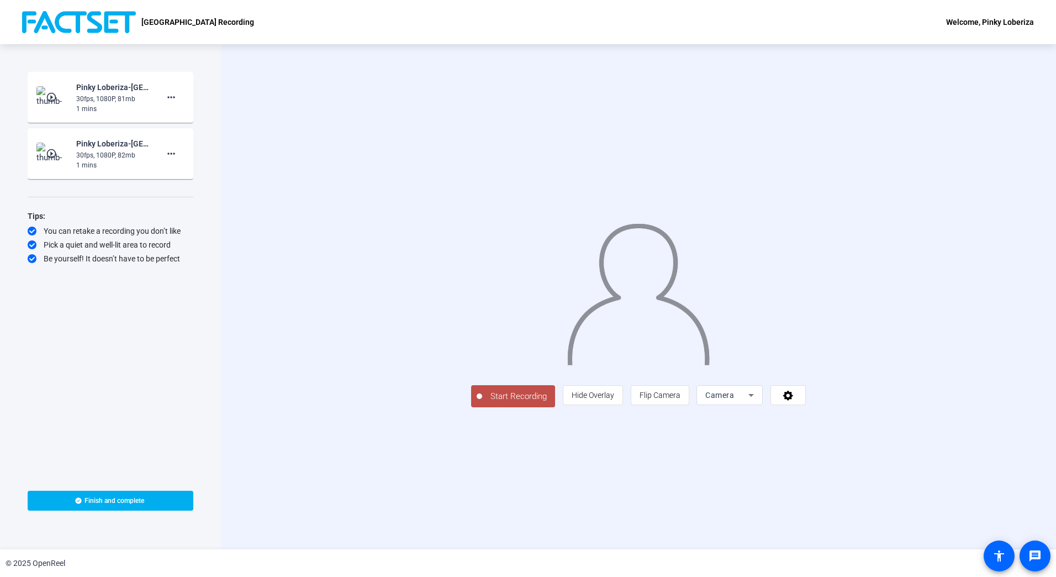
click at [482, 403] on span "Start Recording" at bounding box center [518, 396] width 73 height 13
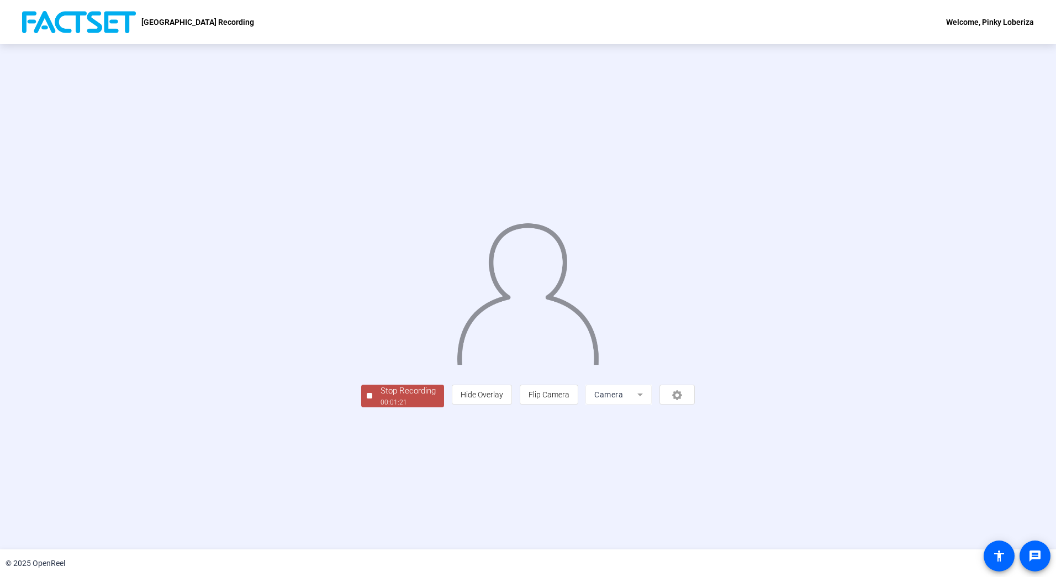
click at [381, 397] on div "Stop Recording" at bounding box center [408, 390] width 55 height 13
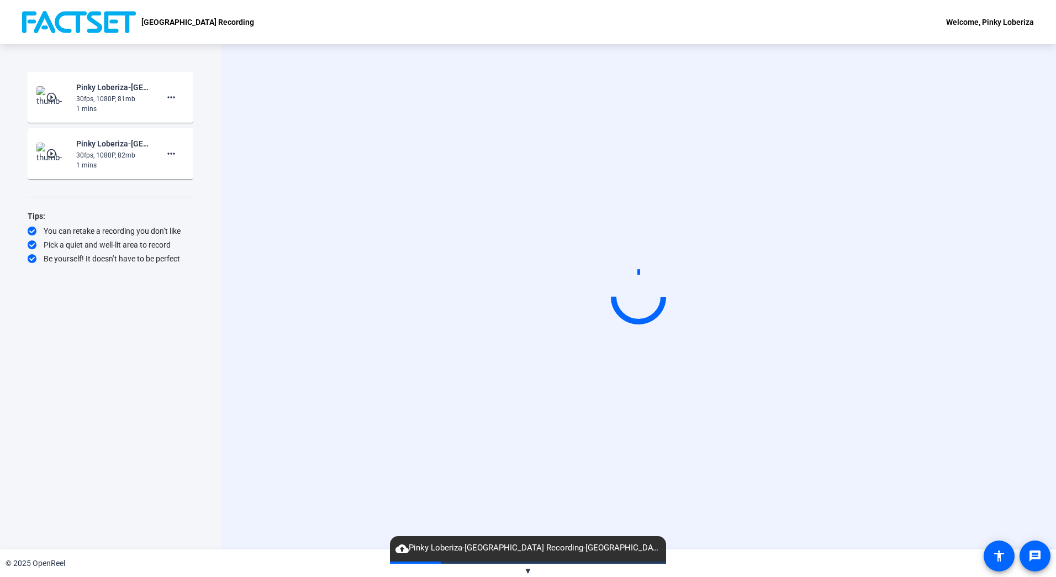
click at [457, 76] on div "Start Recording" at bounding box center [638, 296] width 835 height 505
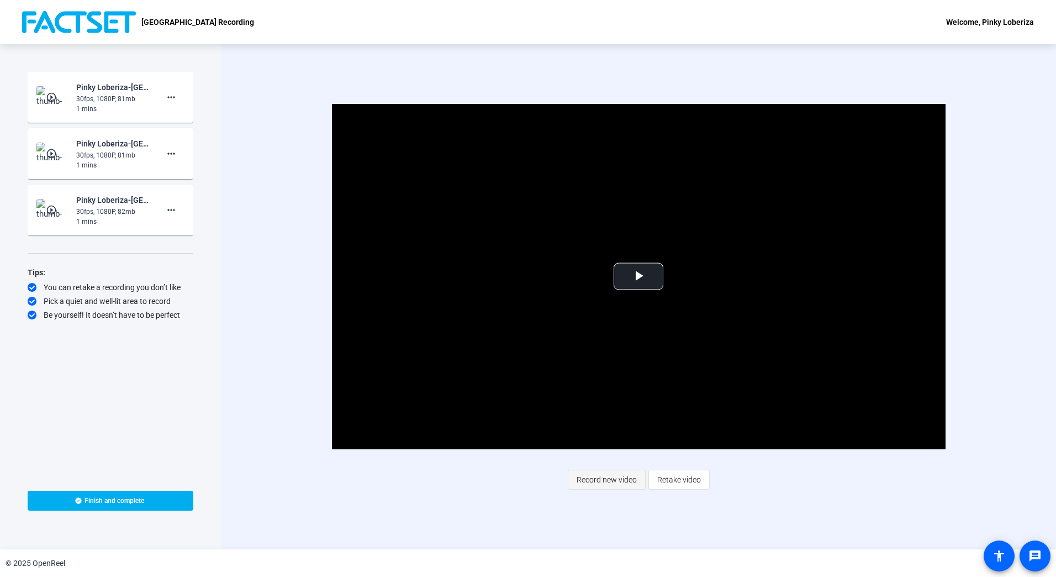
click at [598, 482] on span "Record new video" at bounding box center [607, 479] width 60 height 21
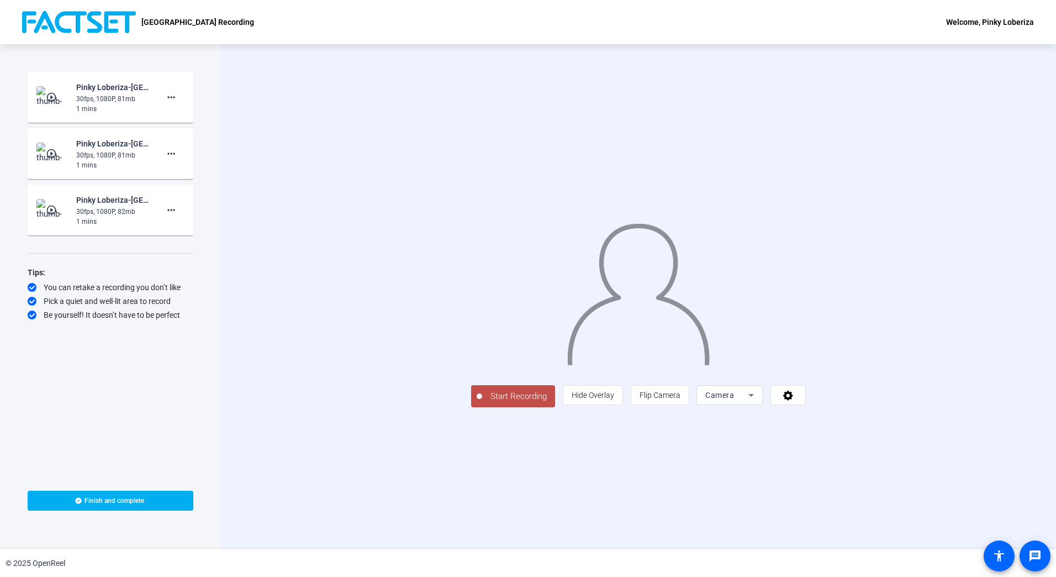
click at [482, 403] on span "Start Recording" at bounding box center [518, 396] width 73 height 13
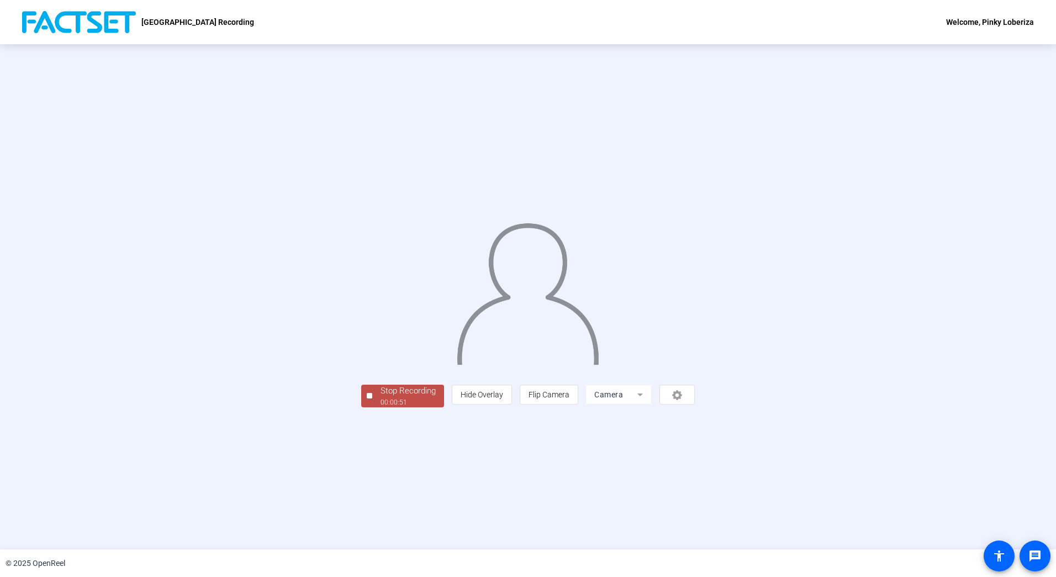
drag, startPoint x: 266, startPoint y: 478, endPoint x: 268, endPoint y: 471, distance: 7.0
click at [381, 407] on div "00:00:51" at bounding box center [408, 402] width 55 height 10
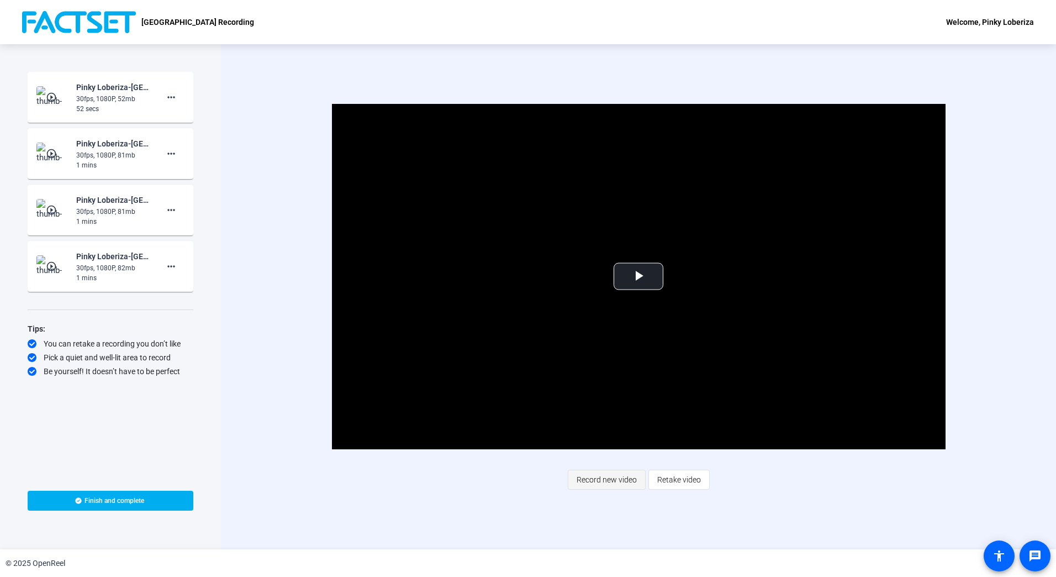
click at [602, 476] on span "Record new video" at bounding box center [607, 479] width 60 height 21
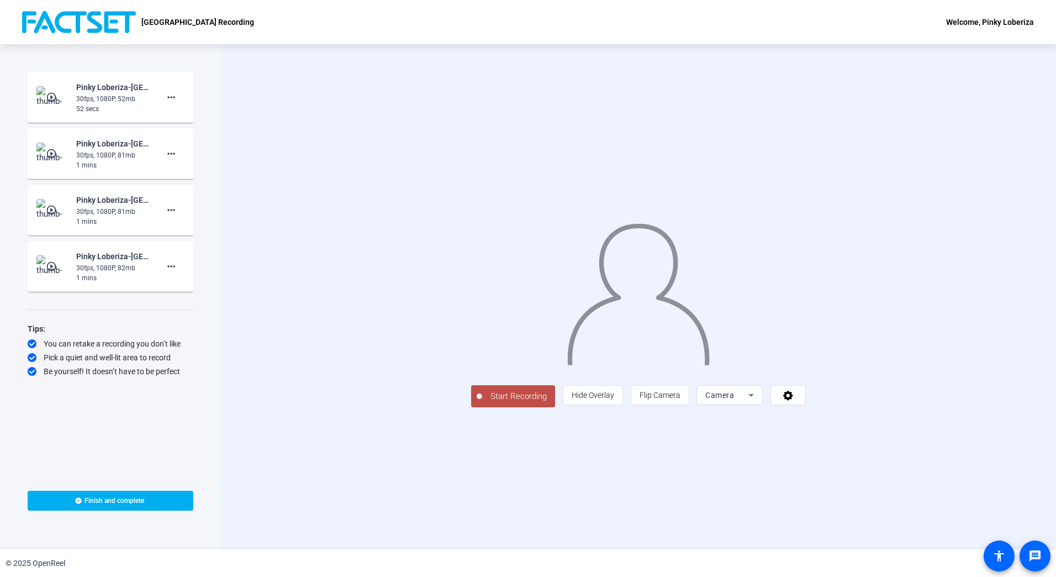
click at [482, 403] on span "Start Recording" at bounding box center [518, 396] width 73 height 13
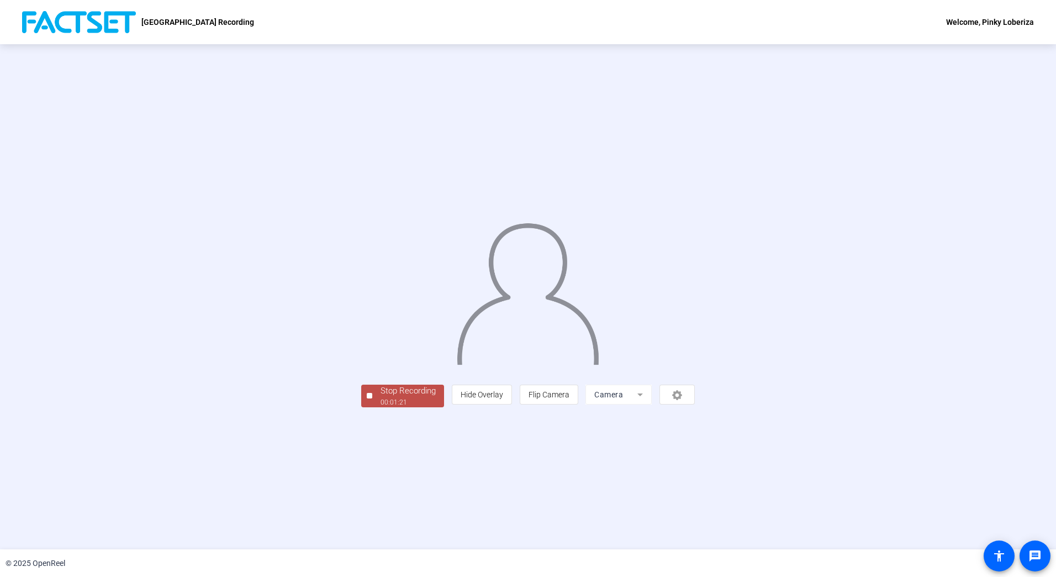
click at [381, 407] on div "00:01:21" at bounding box center [408, 402] width 55 height 10
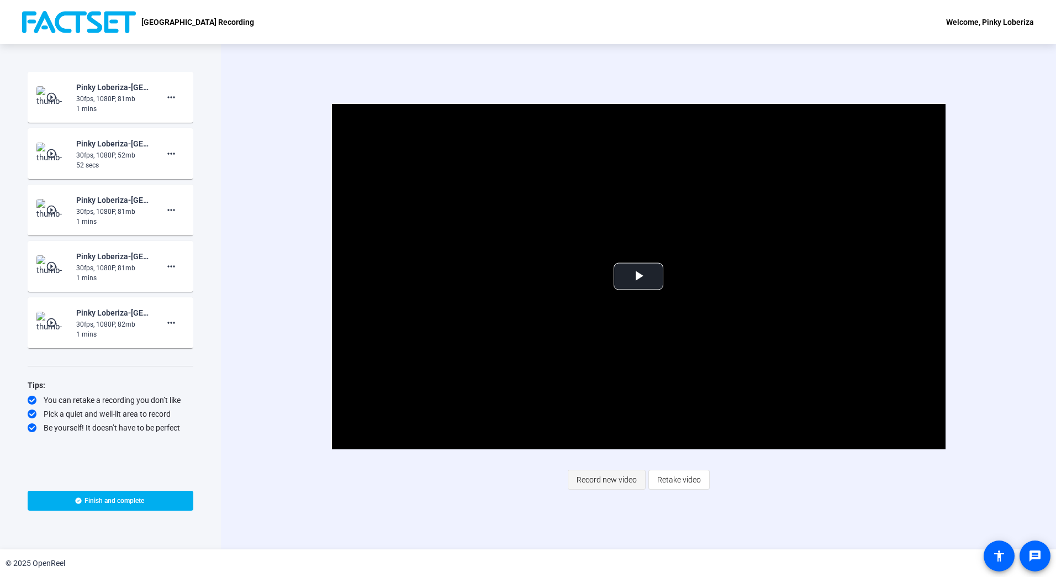
click at [615, 480] on span "Record new video" at bounding box center [607, 479] width 60 height 21
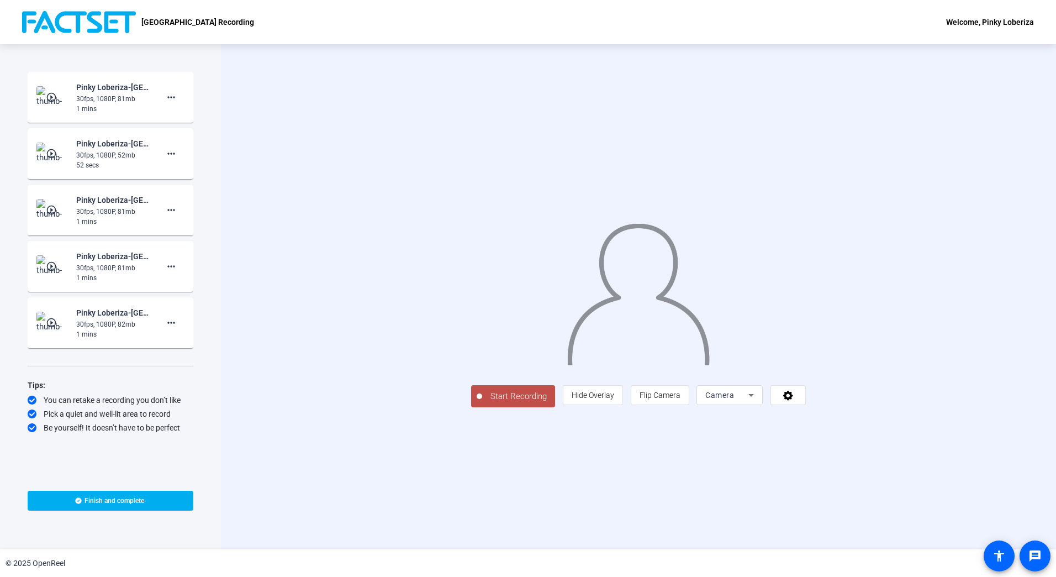
click at [482, 403] on span "Start Recording" at bounding box center [518, 396] width 73 height 13
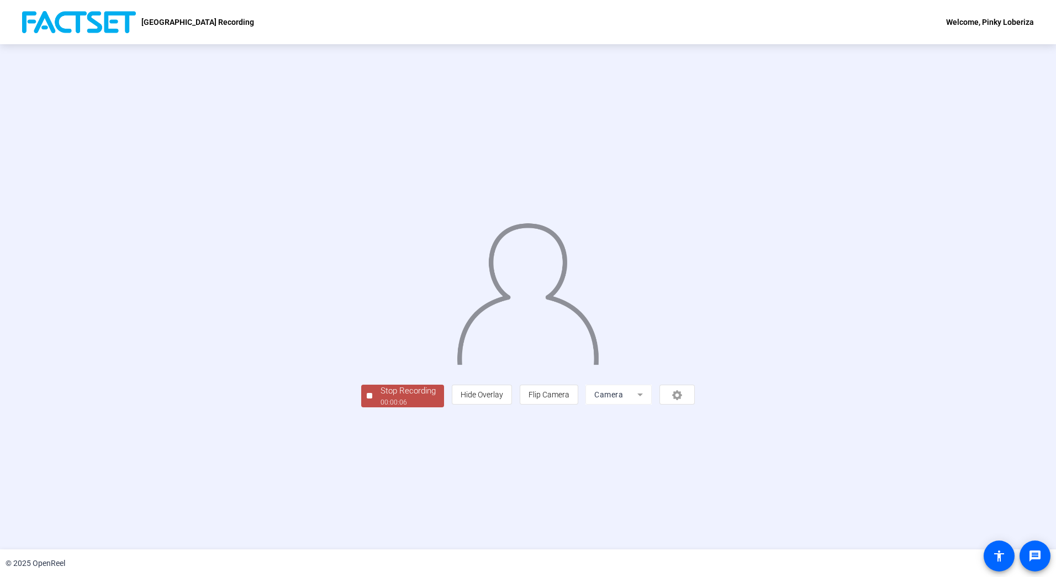
click at [381, 397] on div "Stop Recording" at bounding box center [408, 390] width 55 height 13
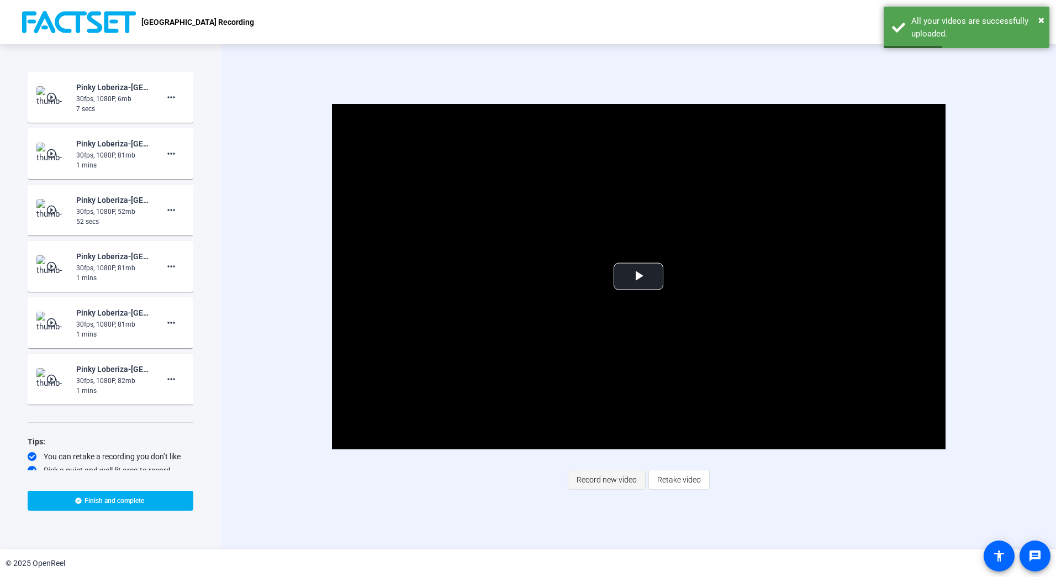
click at [602, 479] on span "Record new video" at bounding box center [607, 479] width 60 height 21
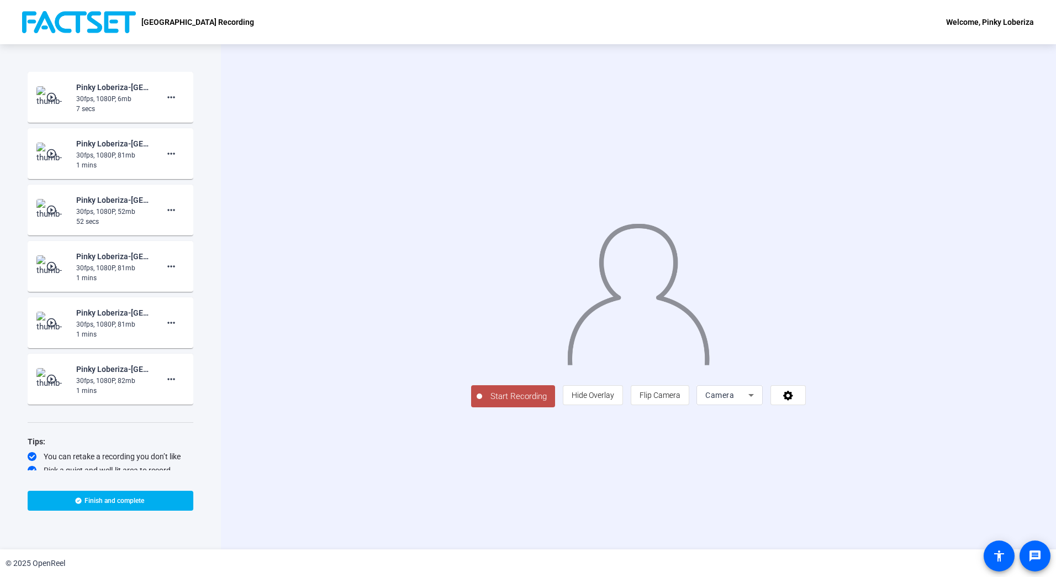
click at [482, 403] on span "Start Recording" at bounding box center [518, 396] width 73 height 13
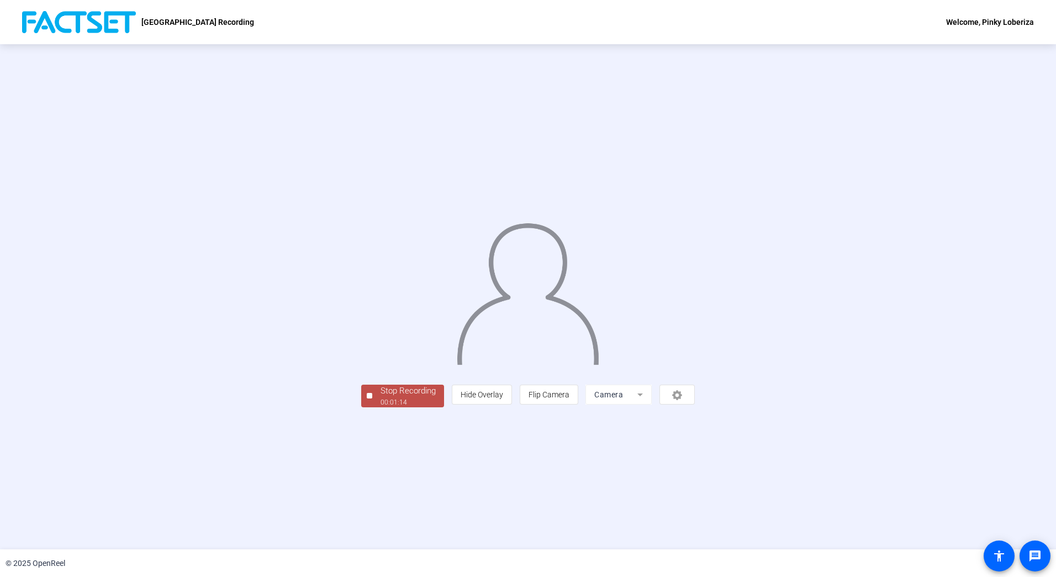
click at [381, 397] on div "Stop Recording" at bounding box center [408, 390] width 55 height 13
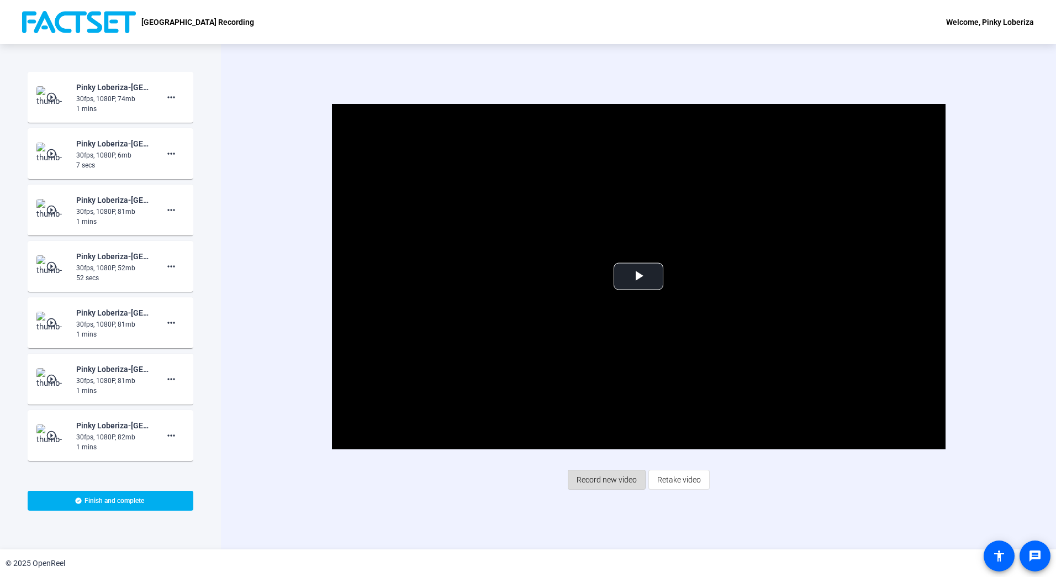
click at [597, 478] on span "Record new video" at bounding box center [607, 479] width 60 height 21
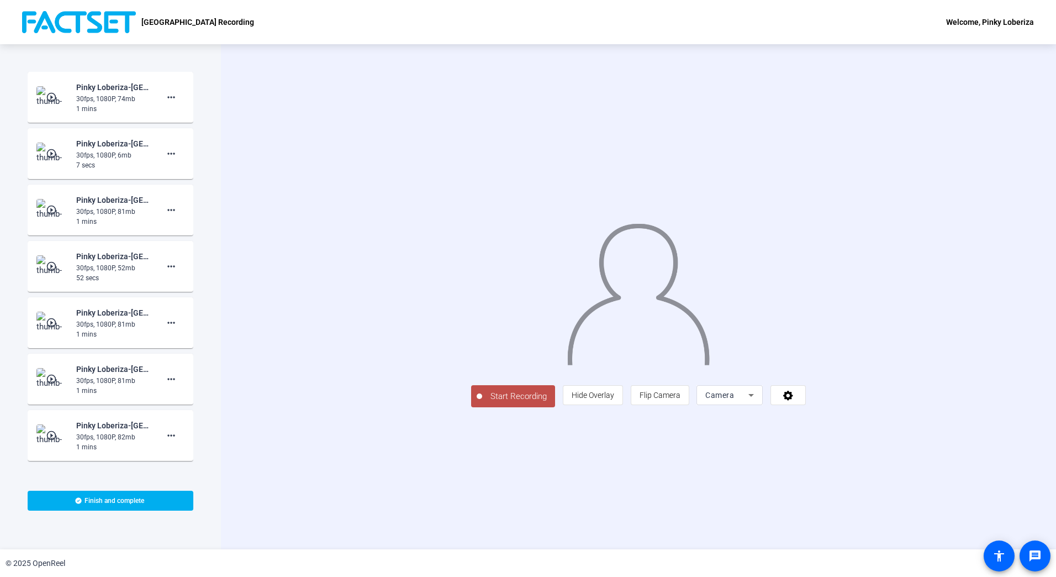
click at [482, 403] on span "Start Recording" at bounding box center [518, 396] width 73 height 13
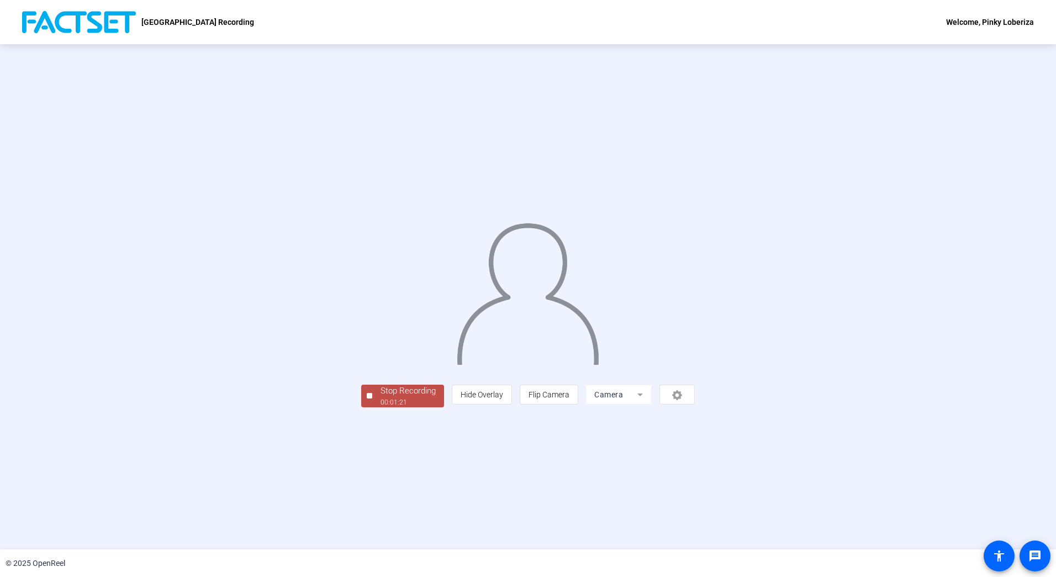
click at [381, 407] on div "00:01:21" at bounding box center [408, 402] width 55 height 10
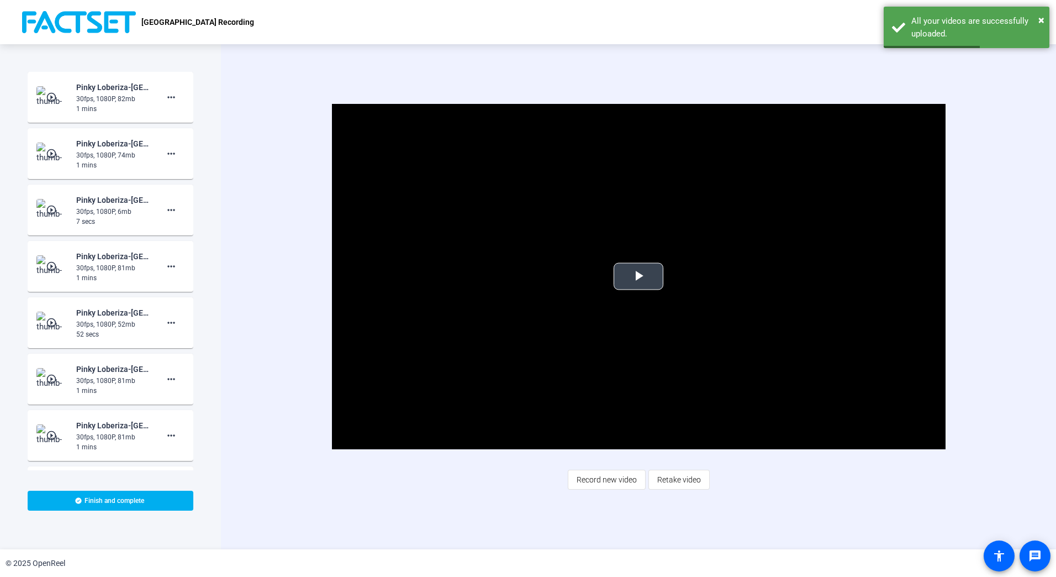
click at [639, 276] on span "Video Player" at bounding box center [639, 276] width 0 height 0
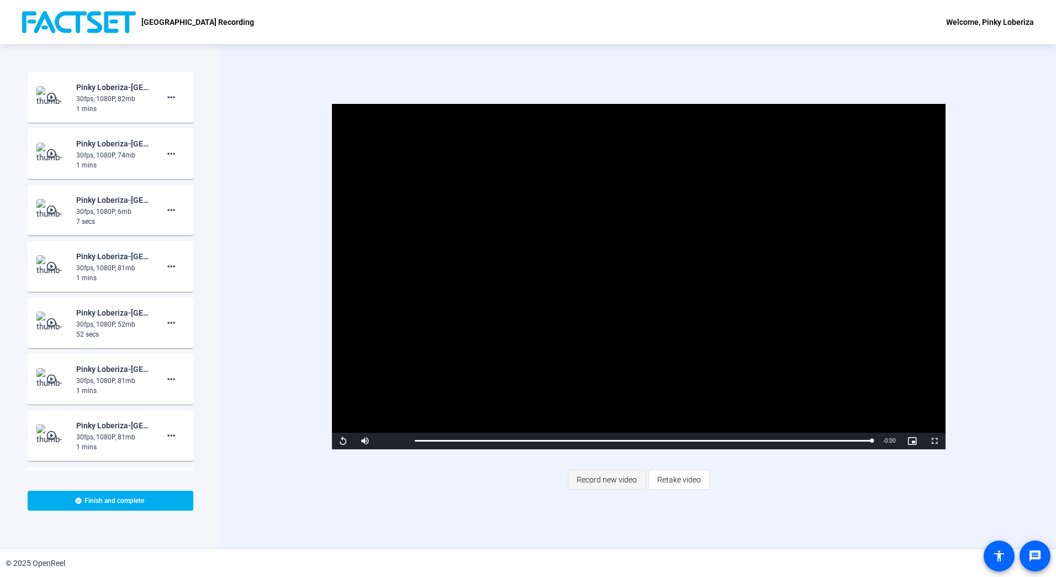
click at [603, 476] on span "Record new video" at bounding box center [607, 479] width 60 height 21
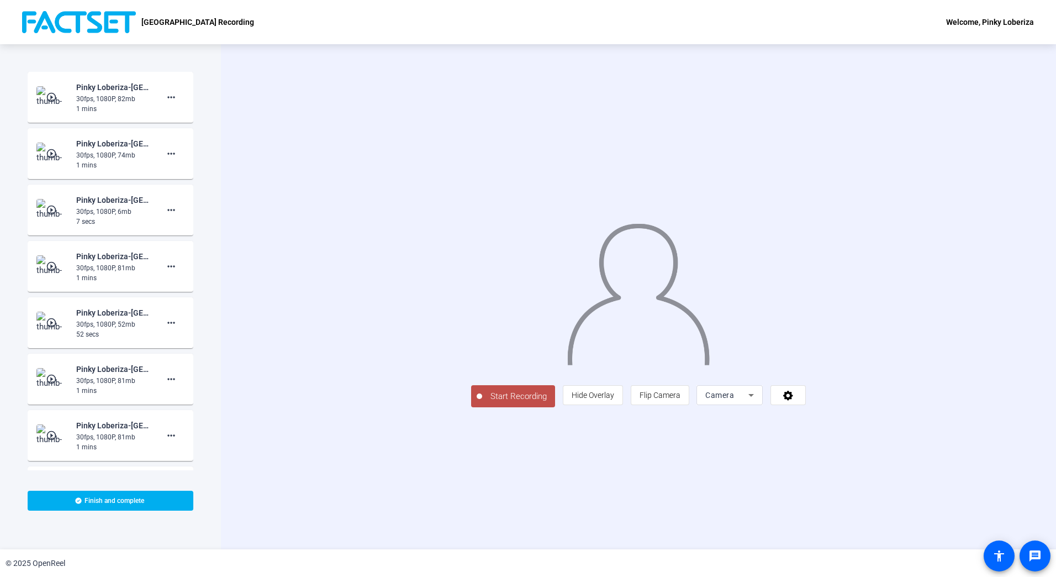
click at [482, 403] on span "Start Recording" at bounding box center [518, 396] width 73 height 13
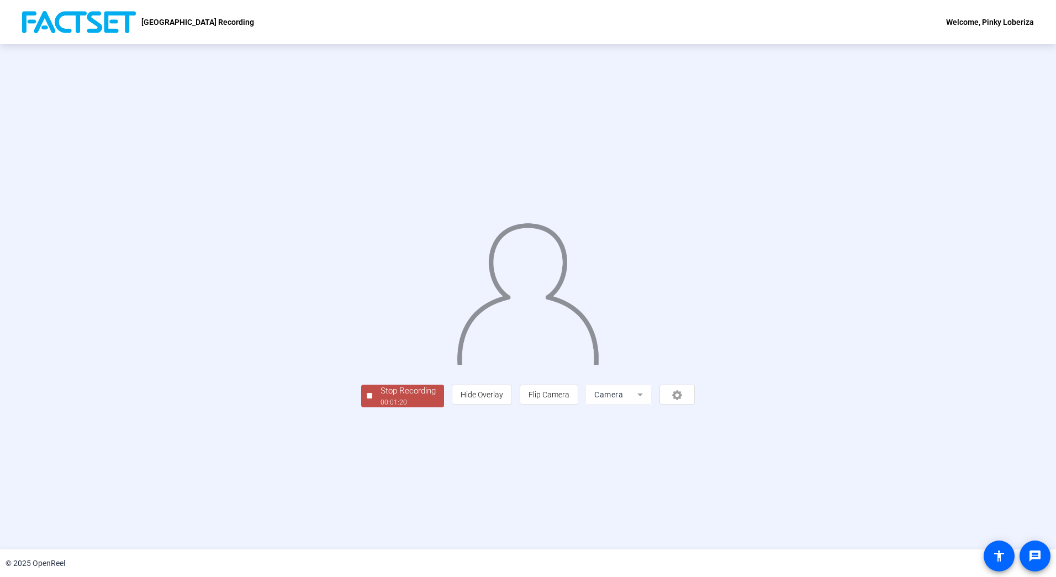
click at [270, 487] on div "Stop Recording 00:01:20 person Hide Overlay flip Flip Camera Camera" at bounding box center [528, 296] width 1056 height 505
click at [270, 487] on div "Stop Recording 00:01:23 person Hide Overlay flip Flip Camera Camera" at bounding box center [528, 296] width 1056 height 505
click at [381, 397] on div "Stop Recording" at bounding box center [408, 390] width 55 height 13
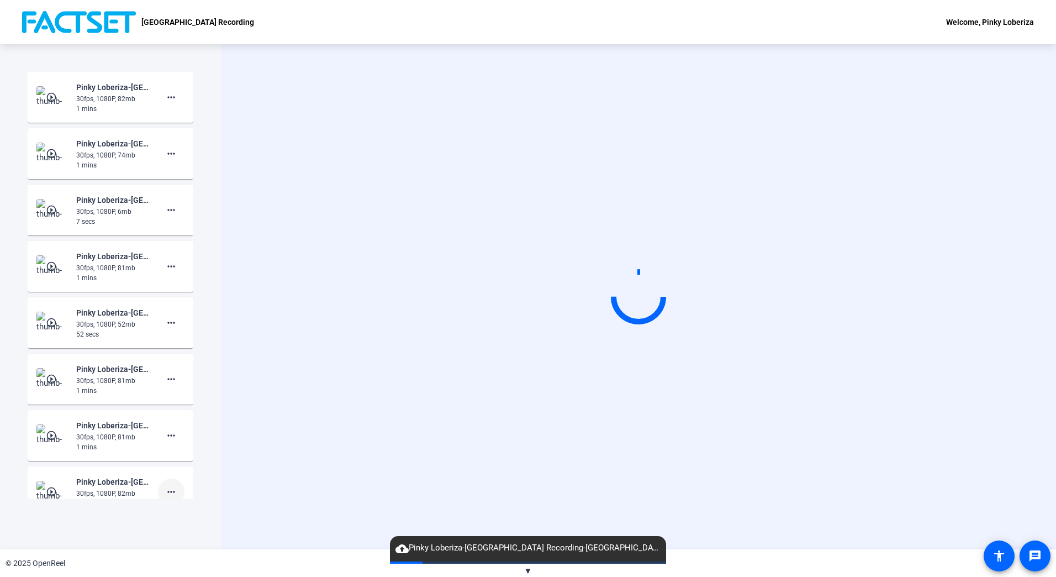
click at [167, 494] on mat-icon "more_horiz" at bounding box center [171, 491] width 13 height 13
click at [165, 514] on span "Delete clip" at bounding box center [183, 514] width 44 height 13
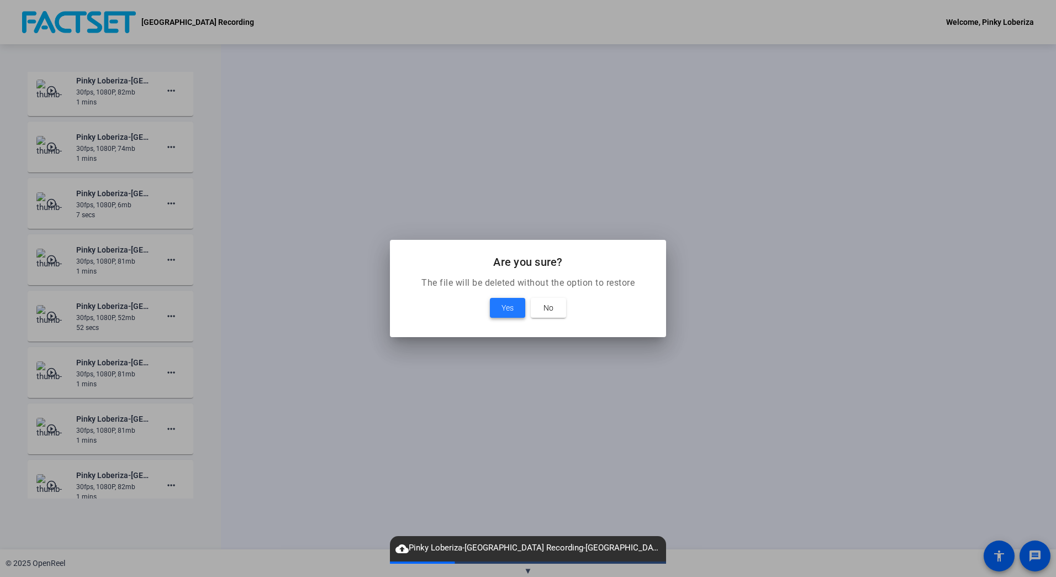
click at [499, 306] on span at bounding box center [507, 307] width 35 height 27
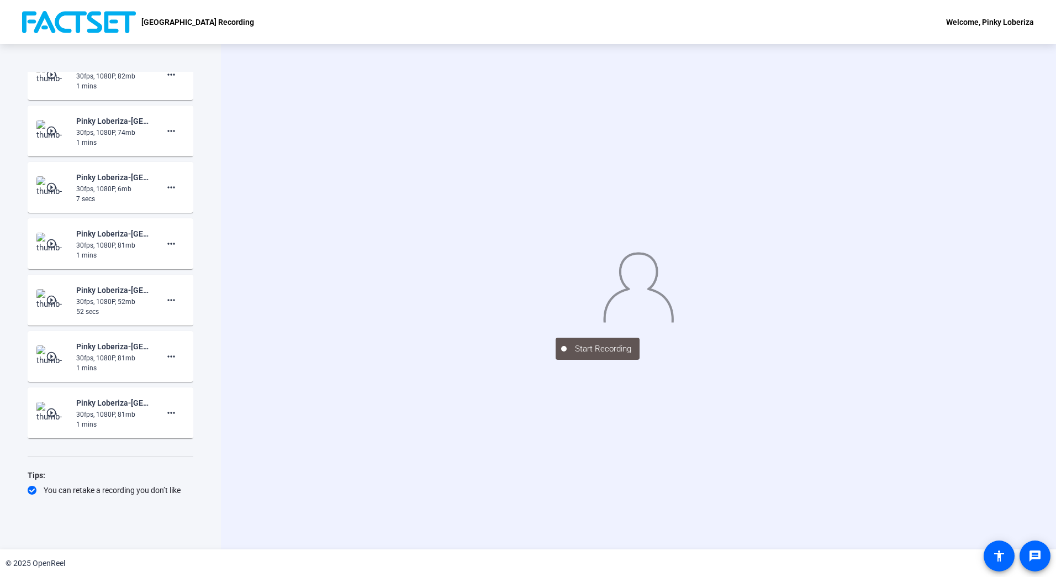
scroll to position [0, 0]
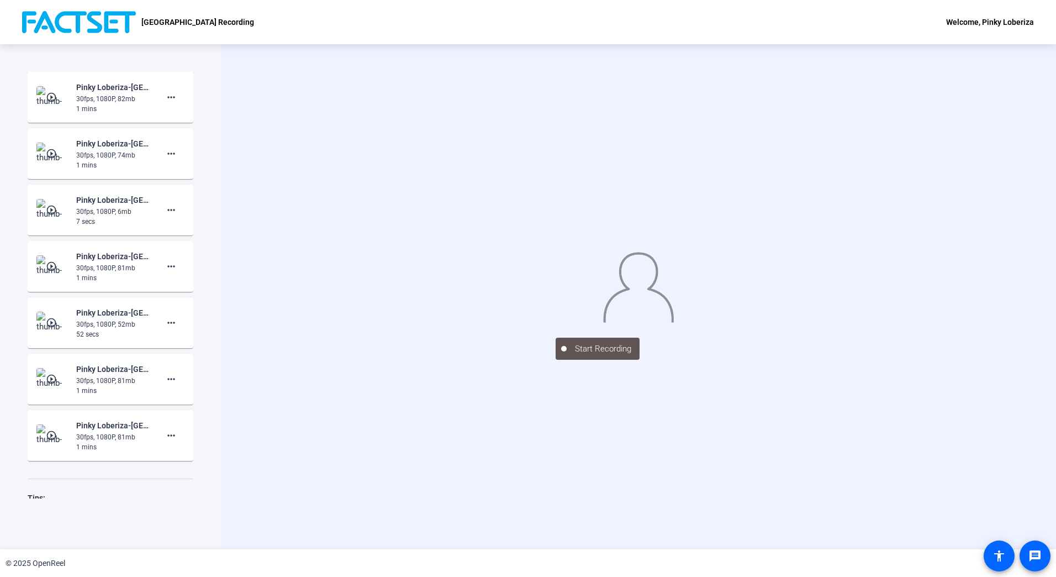
click at [50, 434] on mat-icon "play_circle_outline" at bounding box center [52, 435] width 13 height 11
click at [46, 434] on mat-icon "play_circle_outline" at bounding box center [52, 435] width 13 height 11
click at [46, 380] on mat-icon "play_circle_outline" at bounding box center [52, 378] width 13 height 11
click at [51, 376] on mat-icon "play_circle_outline" at bounding box center [52, 378] width 13 height 11
click at [46, 322] on mat-icon "play_circle_outline" at bounding box center [52, 322] width 13 height 11
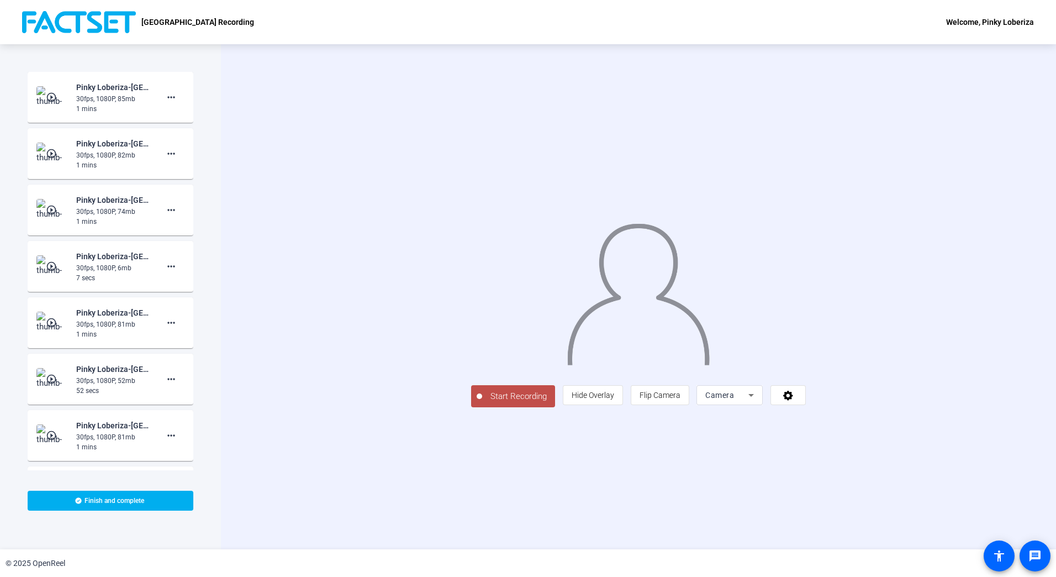
click at [482, 403] on span "Start Recording" at bounding box center [518, 396] width 73 height 13
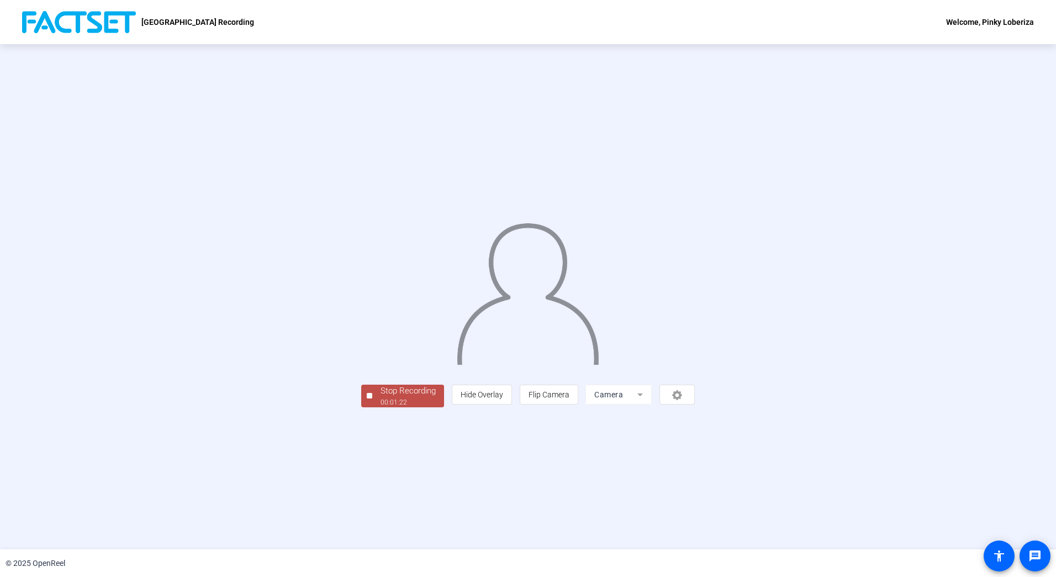
click at [381, 407] on div "00:01:22" at bounding box center [408, 402] width 55 height 10
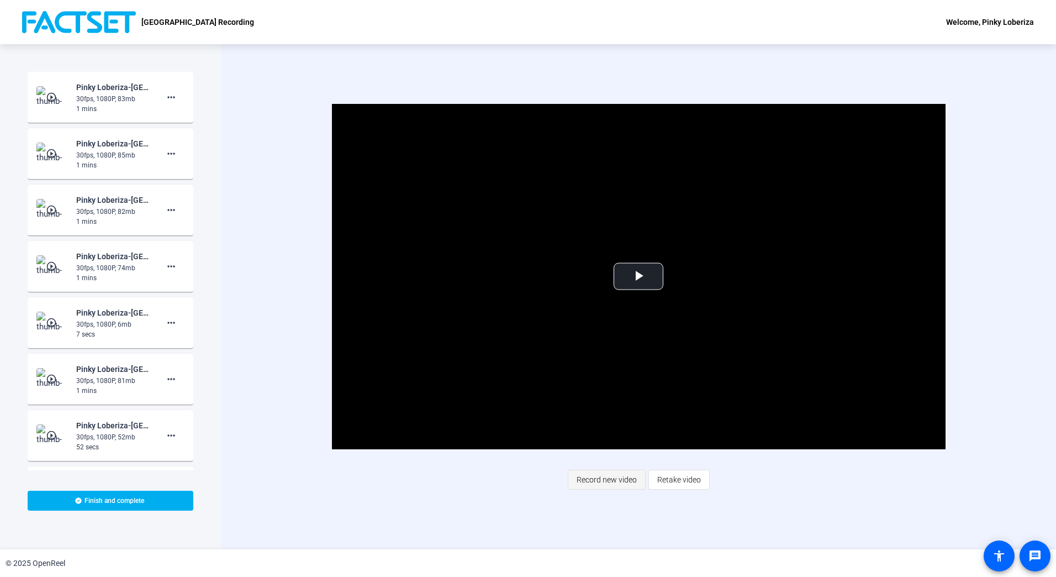
click at [603, 479] on span "Record new video" at bounding box center [607, 479] width 60 height 21
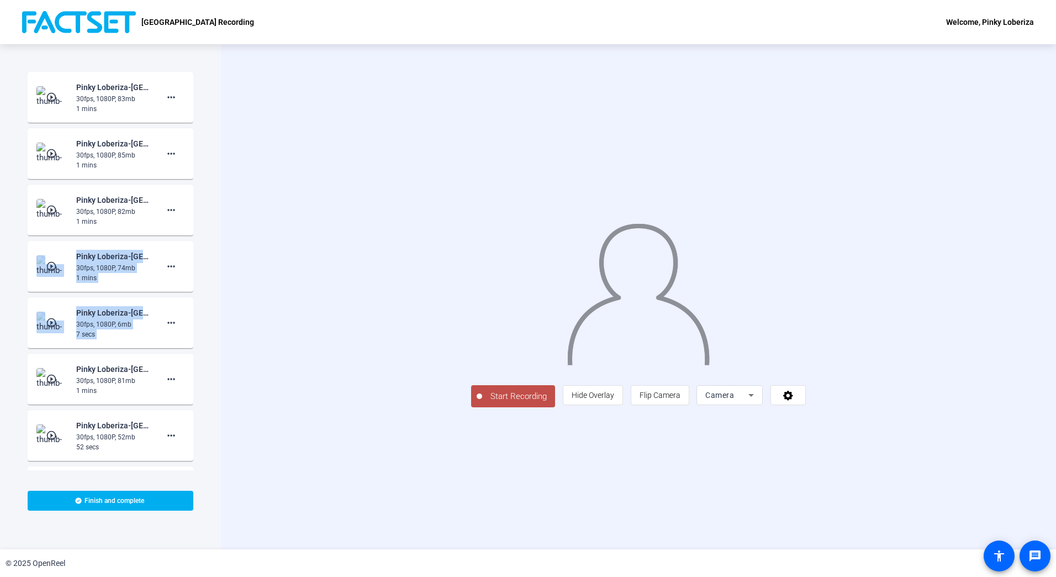
drag, startPoint x: 193, startPoint y: 205, endPoint x: 188, endPoint y: 320, distance: 115.0
click at [188, 320] on div "Start Recording play_circle_outline Pinky Loberiza-[GEOGRAPHIC_DATA] Recording-…" at bounding box center [110, 296] width 221 height 505
click at [251, 182] on div "Start Recording person Hide Overlay flip Flip Camera Camera" at bounding box center [638, 296] width 835 height 505
click at [482, 403] on span "Start Recording" at bounding box center [518, 396] width 73 height 13
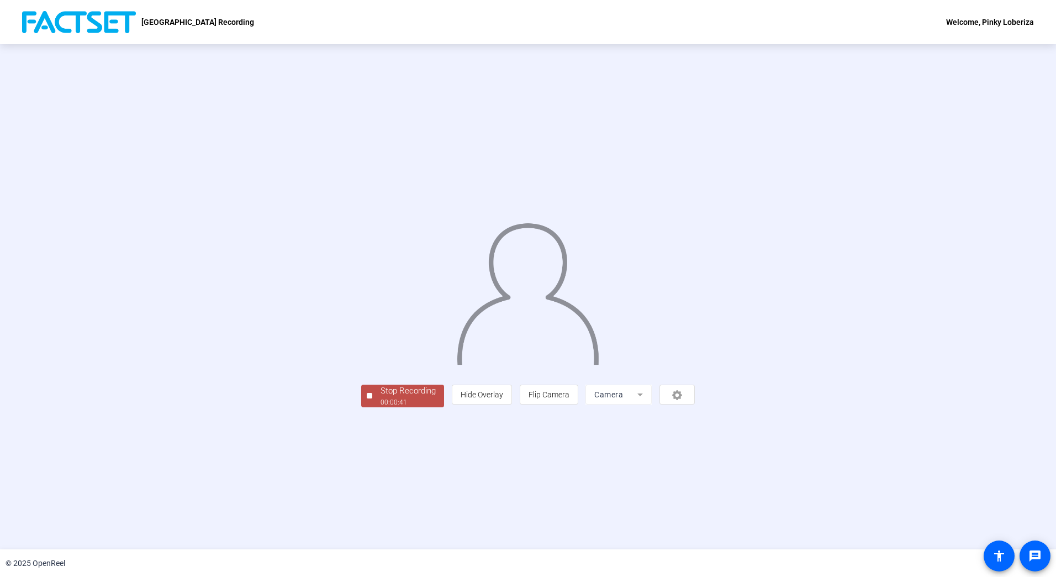
click at [381, 407] on div "00:00:41" at bounding box center [408, 402] width 55 height 10
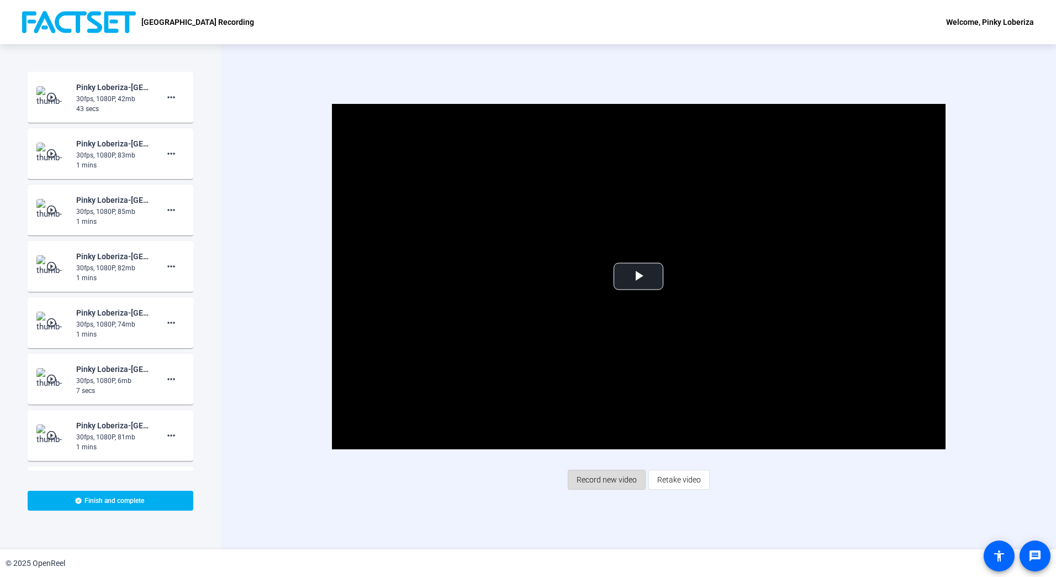
click at [599, 479] on span "Record new video" at bounding box center [607, 479] width 60 height 21
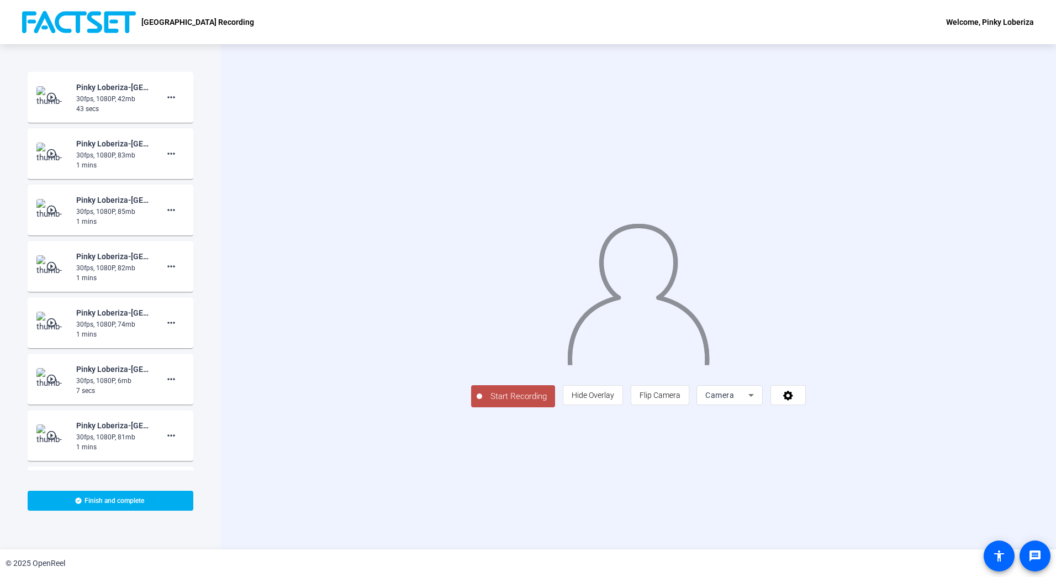
click at [482, 403] on span "Start Recording" at bounding box center [518, 396] width 73 height 13
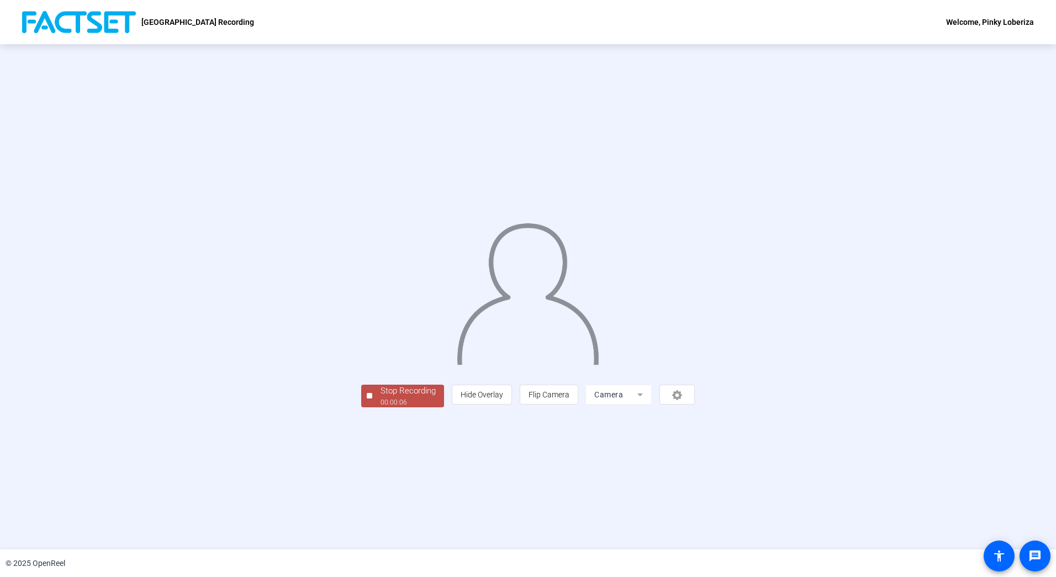
click at [367, 398] on div at bounding box center [370, 396] width 6 height 6
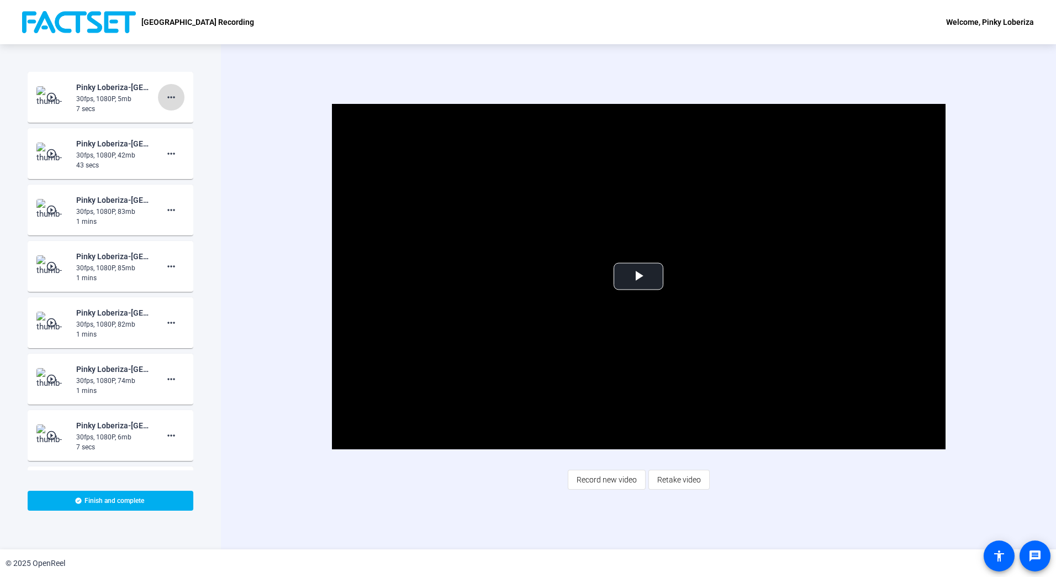
click at [167, 99] on mat-icon "more_horiz" at bounding box center [171, 97] width 13 height 13
click at [193, 123] on span "Delete clip" at bounding box center [183, 120] width 44 height 13
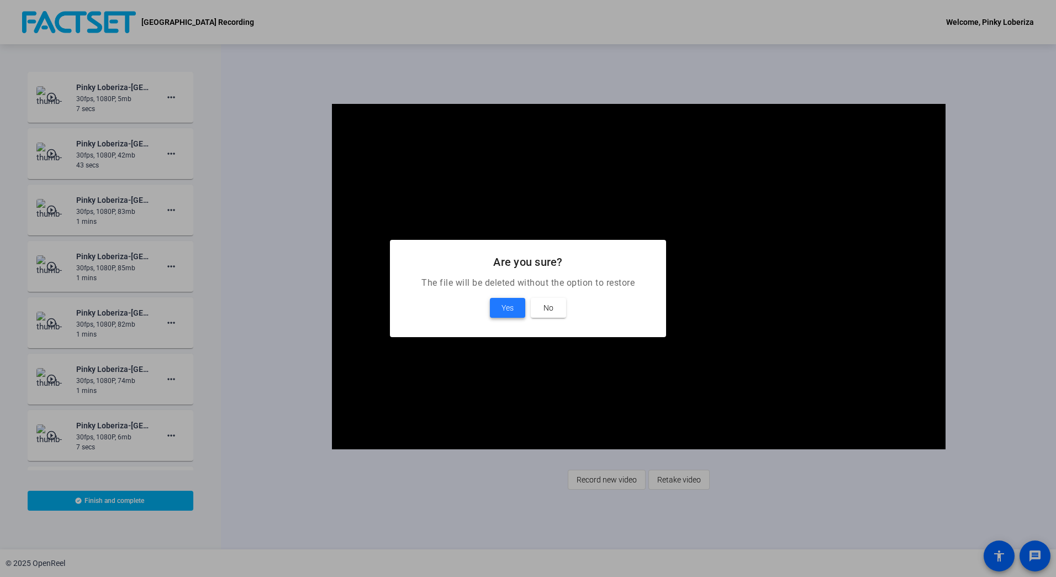
click at [496, 304] on span at bounding box center [507, 307] width 35 height 27
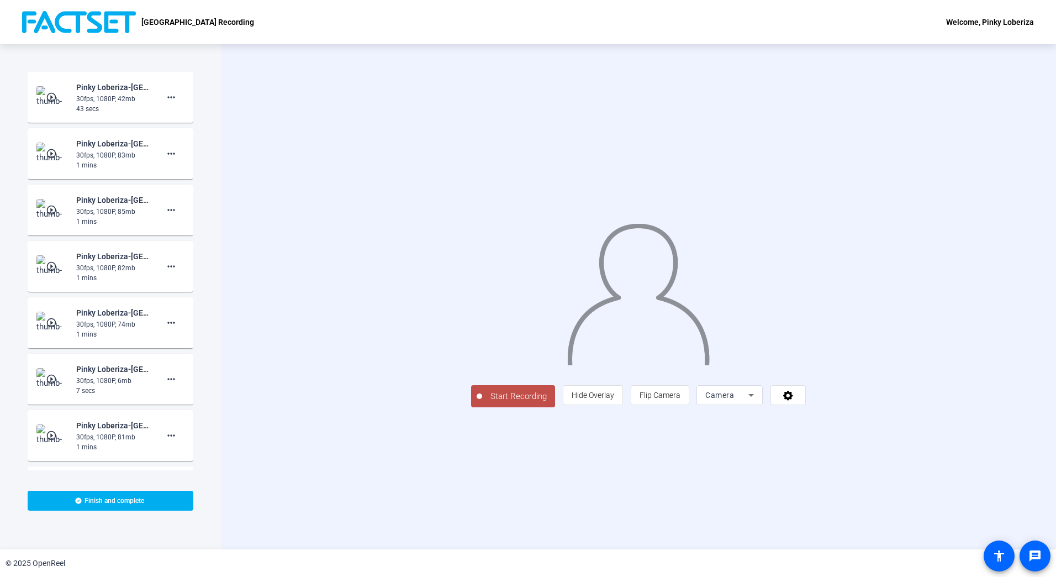
click at [482, 403] on span "Start Recording" at bounding box center [518, 396] width 73 height 13
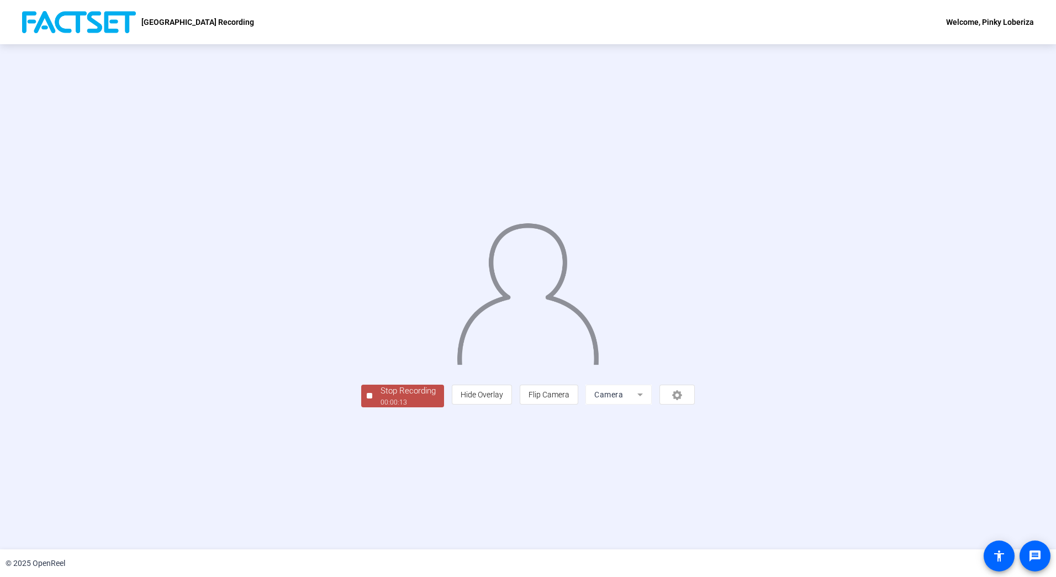
click at [361, 407] on div "Stop Recording 00:00:13 person Hide Overlay flip Flip Camera Camera" at bounding box center [528, 297] width 334 height 220
click at [381, 397] on div "Stop Recording" at bounding box center [408, 390] width 55 height 13
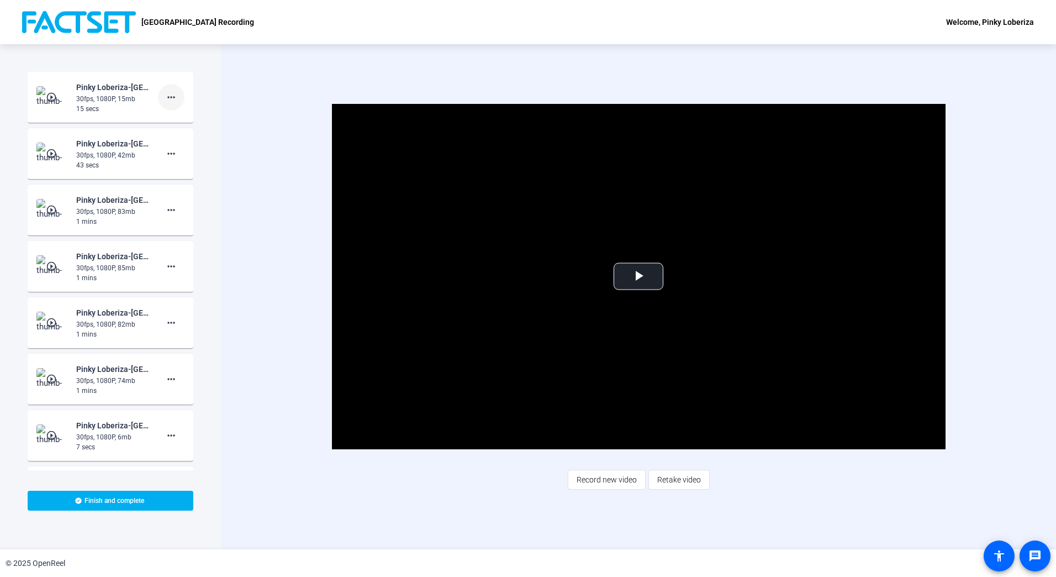
click at [168, 94] on mat-icon "more_horiz" at bounding box center [171, 97] width 13 height 13
click at [173, 117] on span "Delete clip" at bounding box center [183, 120] width 44 height 13
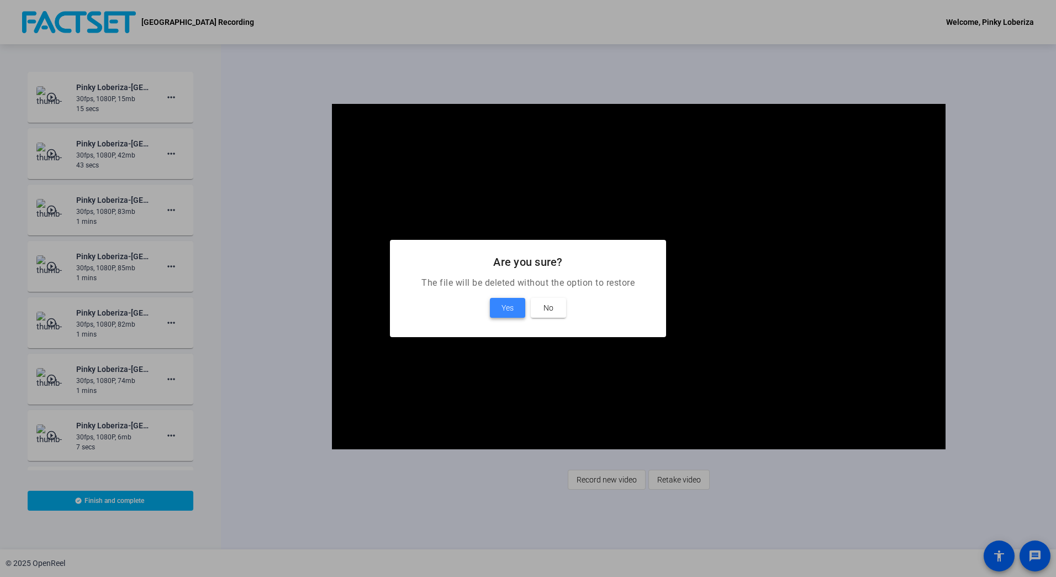
click at [500, 303] on span at bounding box center [507, 307] width 35 height 27
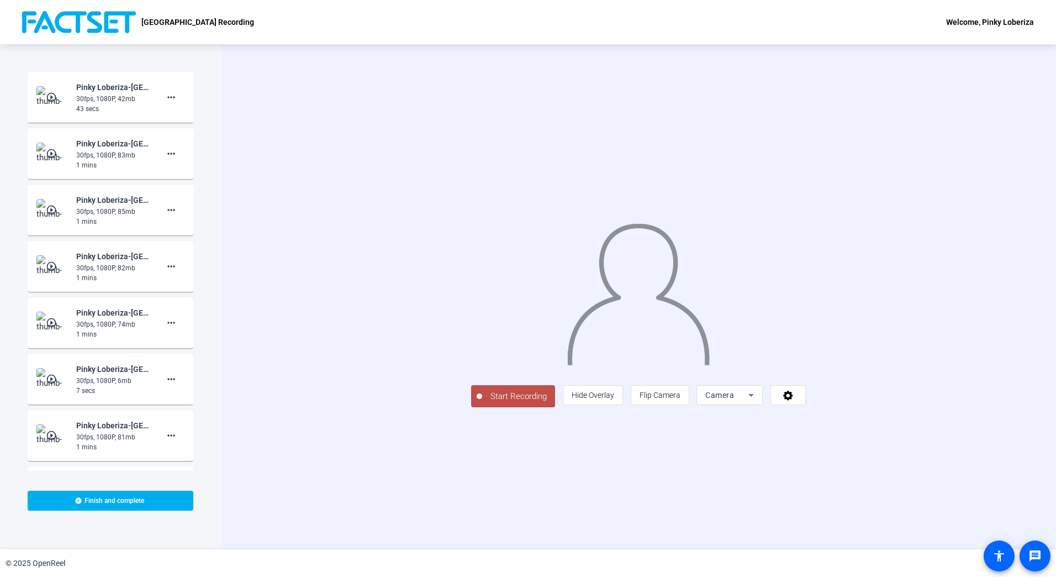
click at [482, 403] on span "Start Recording" at bounding box center [518, 396] width 73 height 13
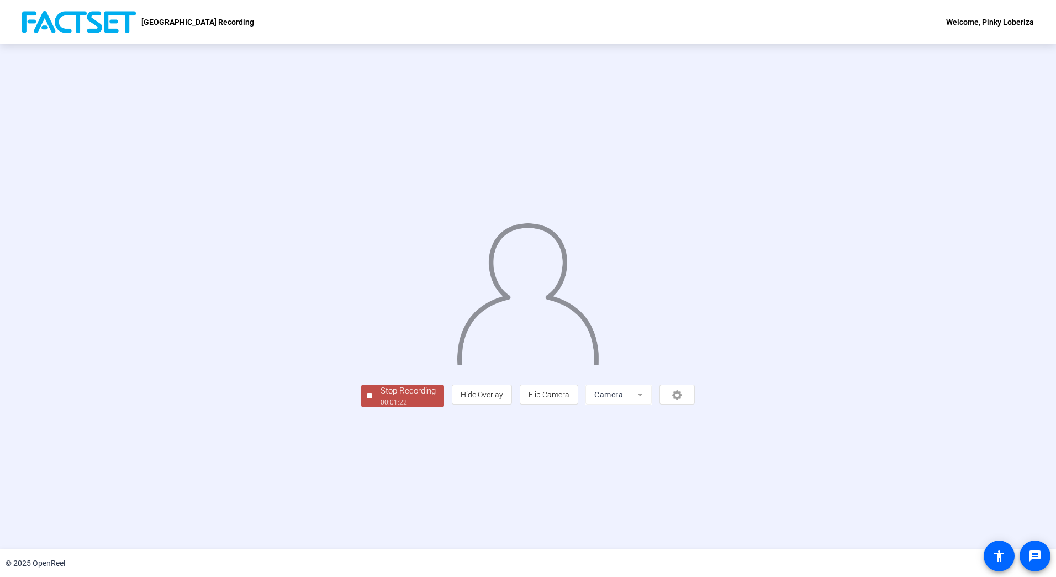
click at [381, 397] on div "Stop Recording" at bounding box center [408, 390] width 55 height 13
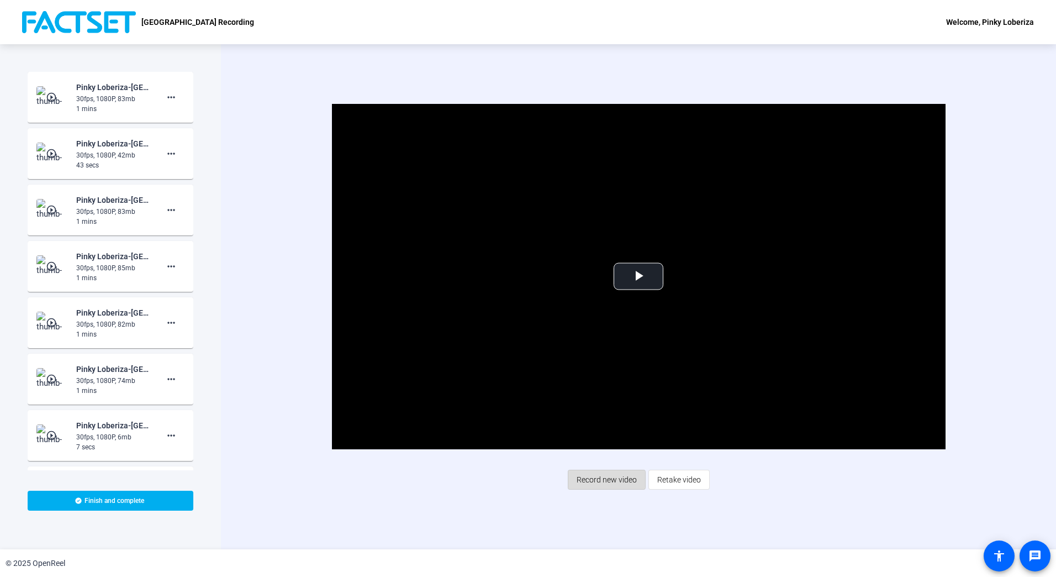
click at [591, 479] on span "Record new video" at bounding box center [607, 479] width 60 height 21
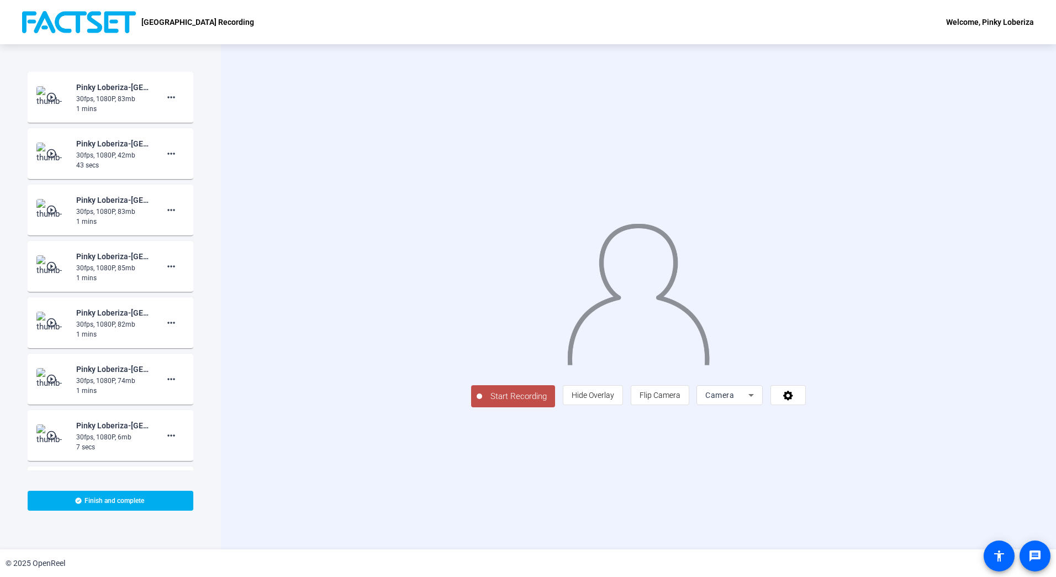
click at [482, 403] on span "Start Recording" at bounding box center [518, 396] width 73 height 13
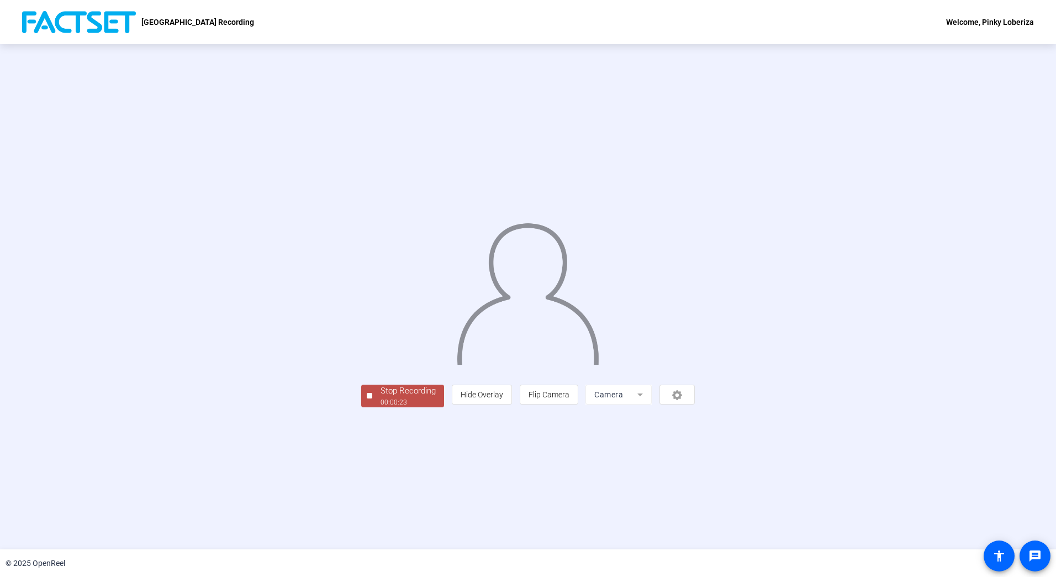
click at [381, 397] on div "Stop Recording" at bounding box center [408, 390] width 55 height 13
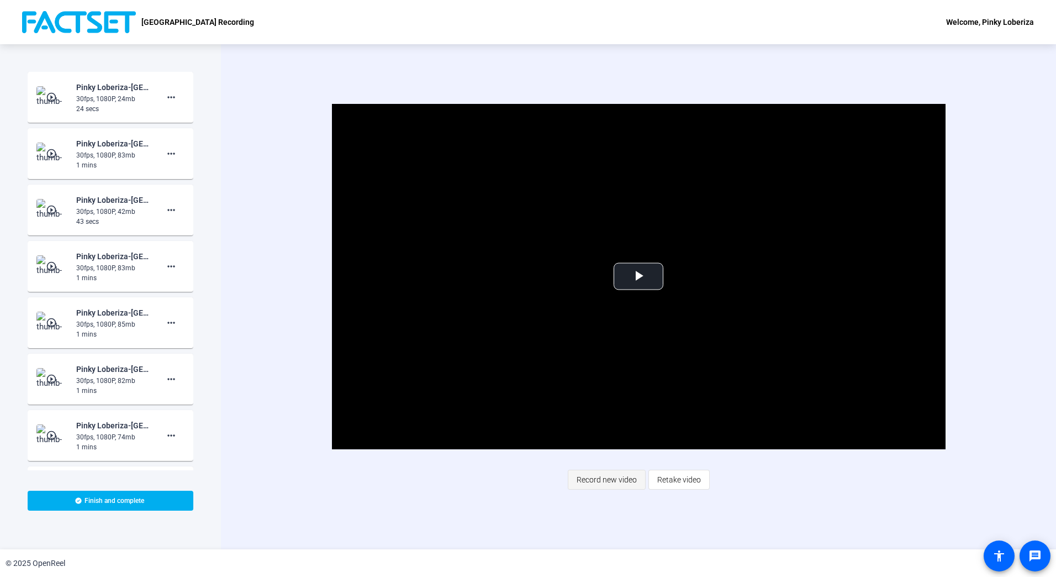
click at [612, 479] on span "Record new video" at bounding box center [607, 479] width 60 height 21
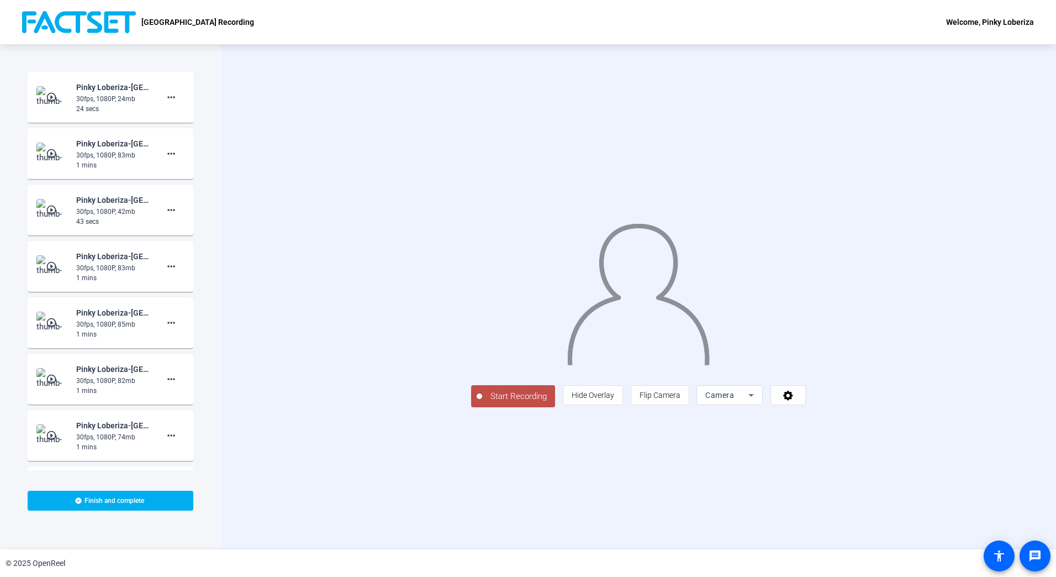
click at [482, 403] on span "Start Recording" at bounding box center [518, 396] width 73 height 13
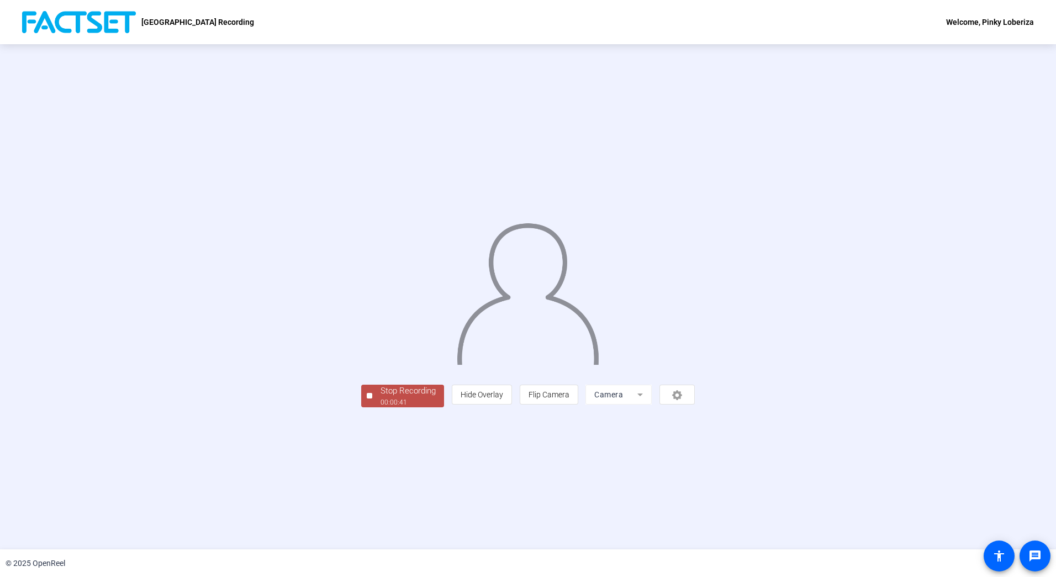
click at [381, 407] on div "00:00:41" at bounding box center [408, 402] width 55 height 10
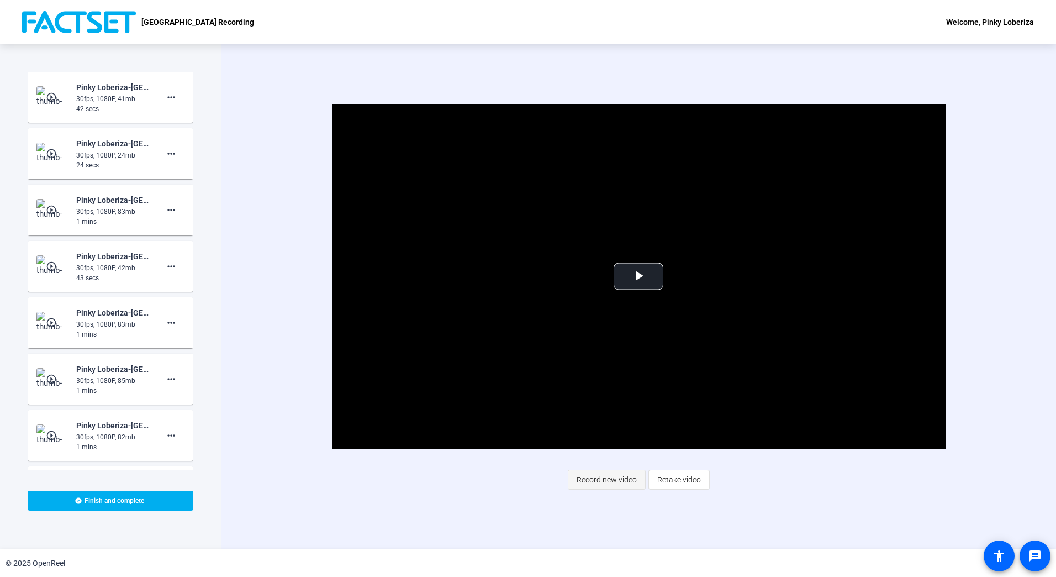
click at [613, 478] on span "Record new video" at bounding box center [607, 479] width 60 height 21
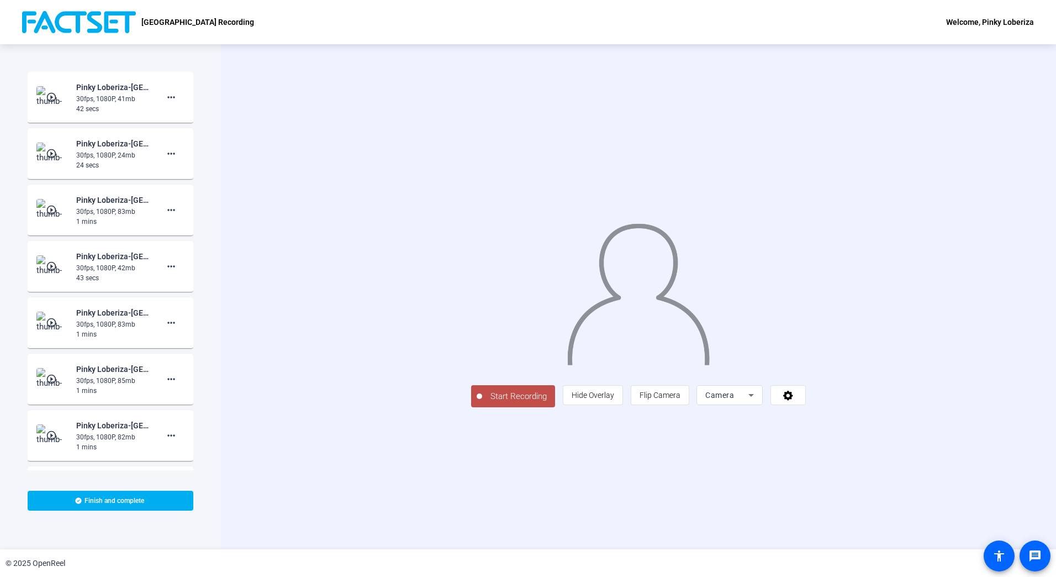
click at [482, 403] on span "Start Recording" at bounding box center [518, 396] width 73 height 13
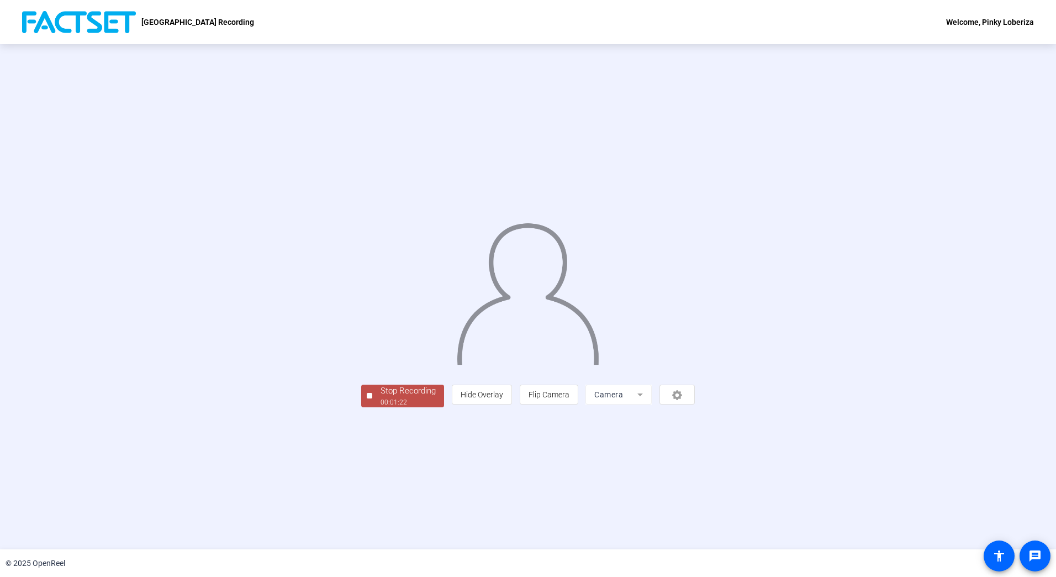
click at [381, 407] on div "00:01:22" at bounding box center [408, 402] width 55 height 10
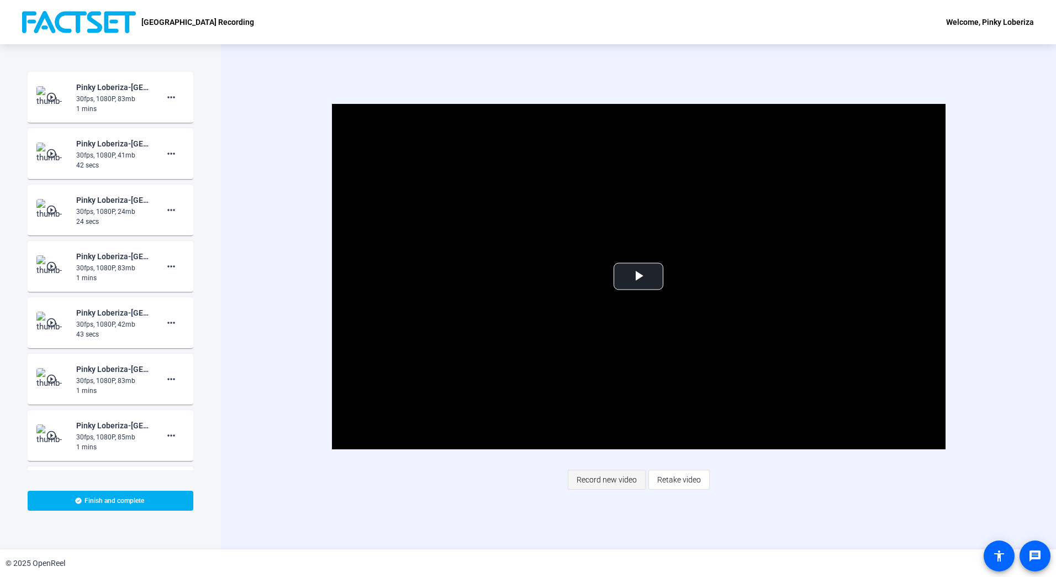
click at [612, 476] on span "Record new video" at bounding box center [607, 479] width 60 height 21
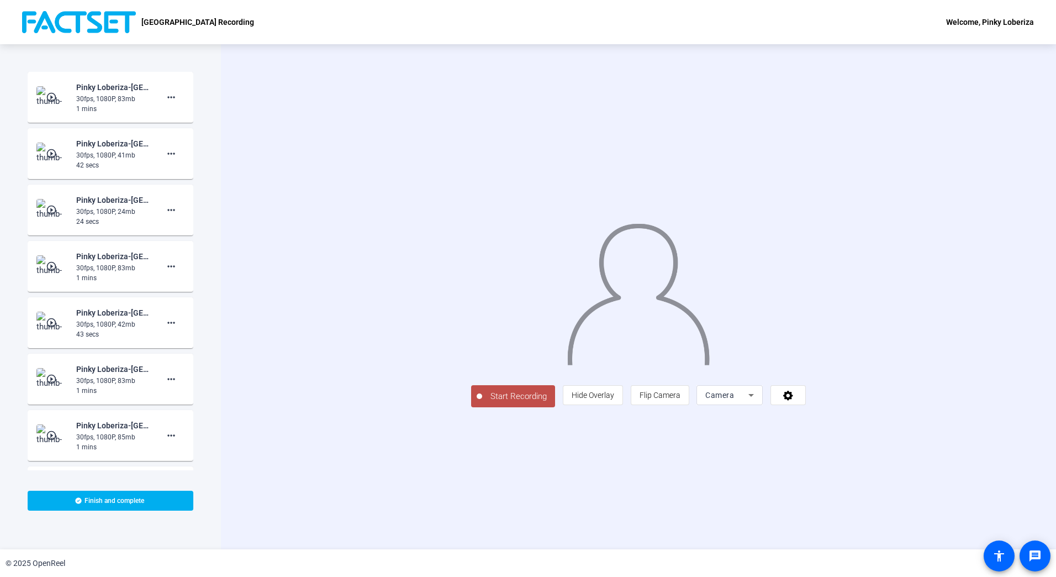
click at [482, 403] on span "Start Recording" at bounding box center [518, 396] width 73 height 13
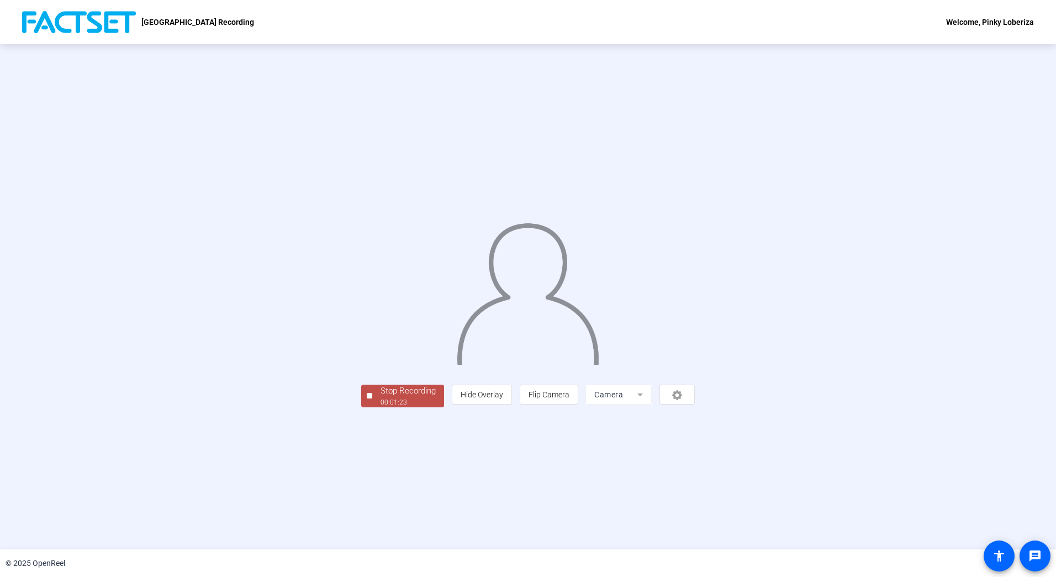
click at [381, 397] on div "Stop Recording" at bounding box center [408, 390] width 55 height 13
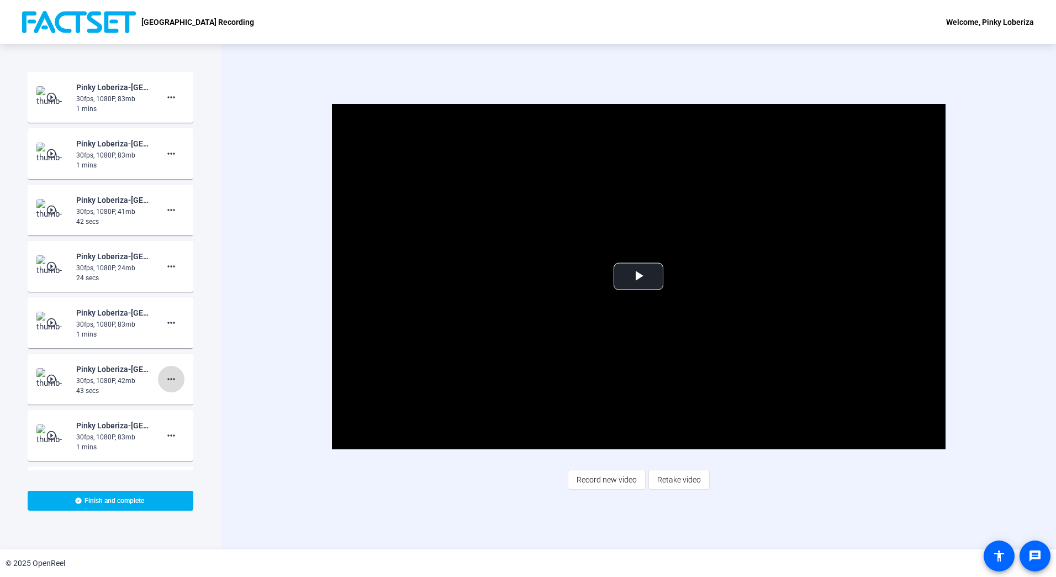
click at [165, 379] on mat-icon "more_horiz" at bounding box center [171, 378] width 13 height 13
click at [174, 400] on span "Delete clip" at bounding box center [183, 402] width 44 height 13
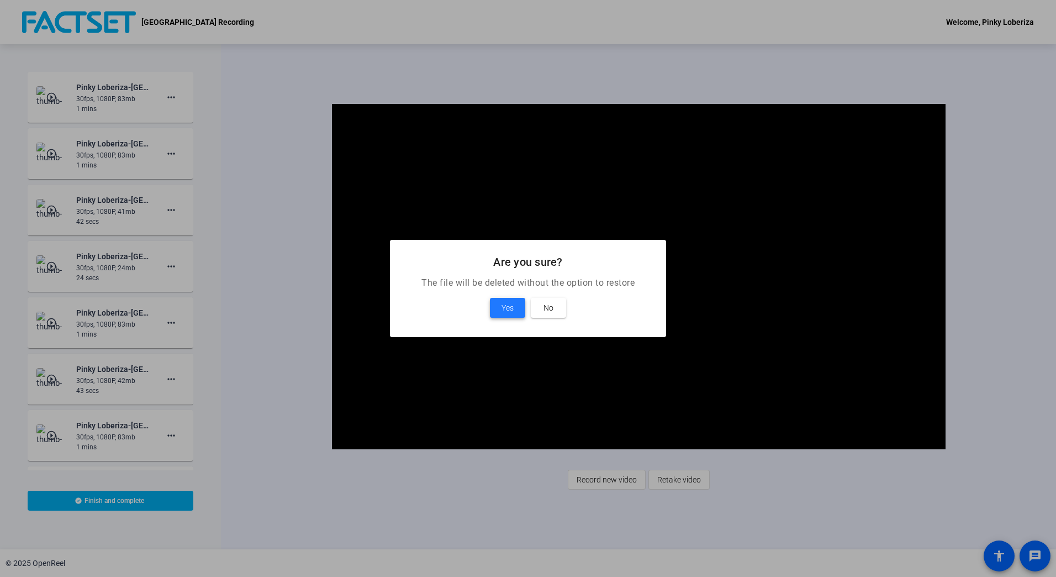
click at [494, 308] on span at bounding box center [507, 307] width 35 height 27
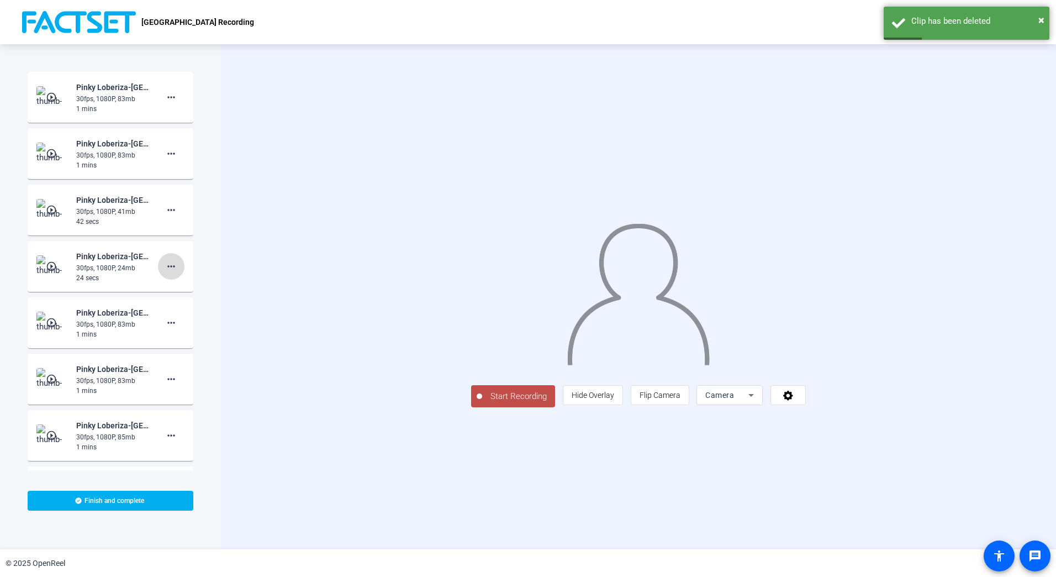
click at [165, 266] on mat-icon "more_horiz" at bounding box center [171, 266] width 13 height 13
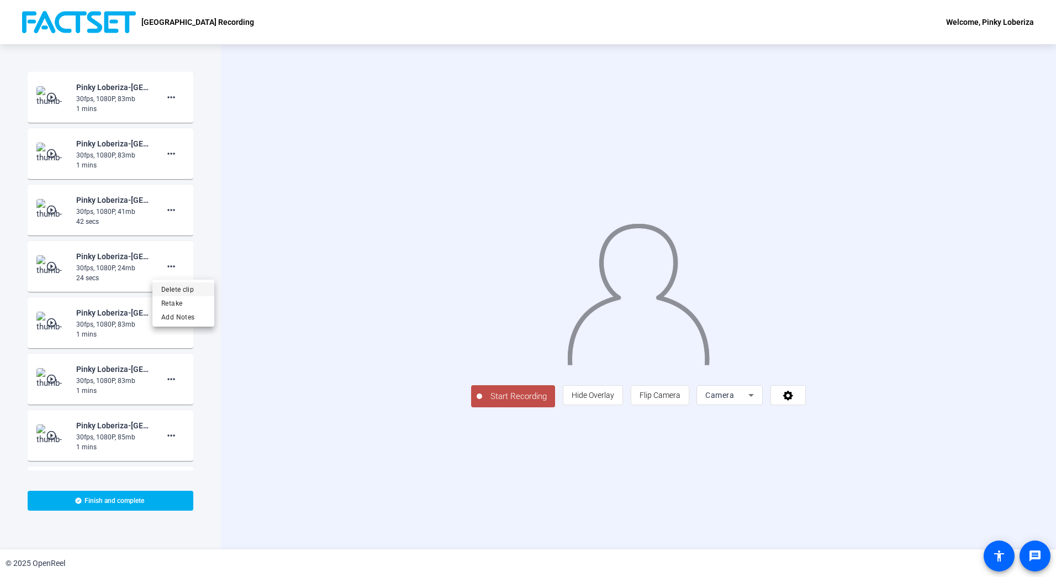
click at [178, 290] on span "Delete clip" at bounding box center [183, 289] width 44 height 13
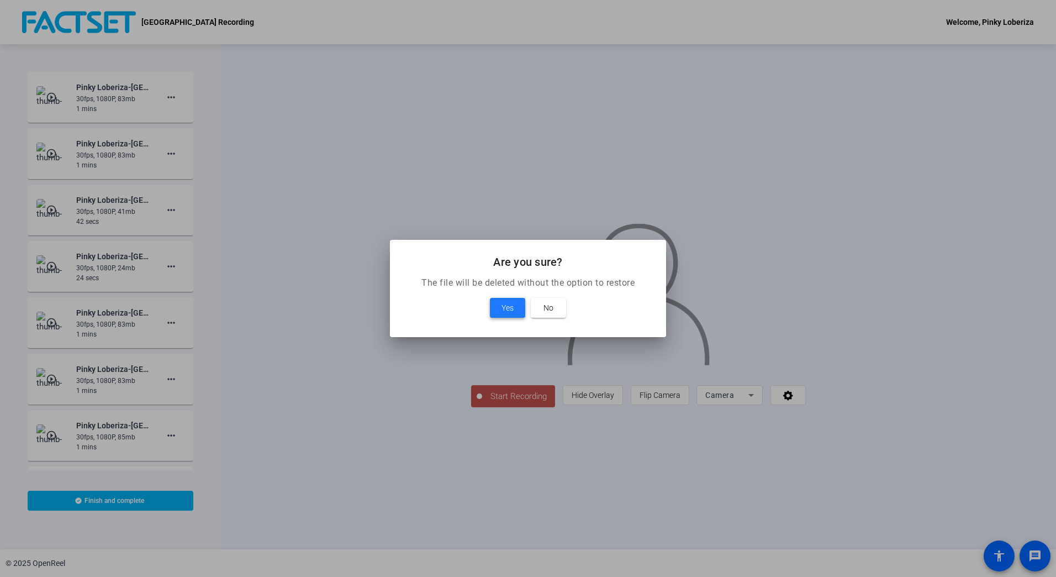
click at [500, 313] on span at bounding box center [507, 307] width 35 height 27
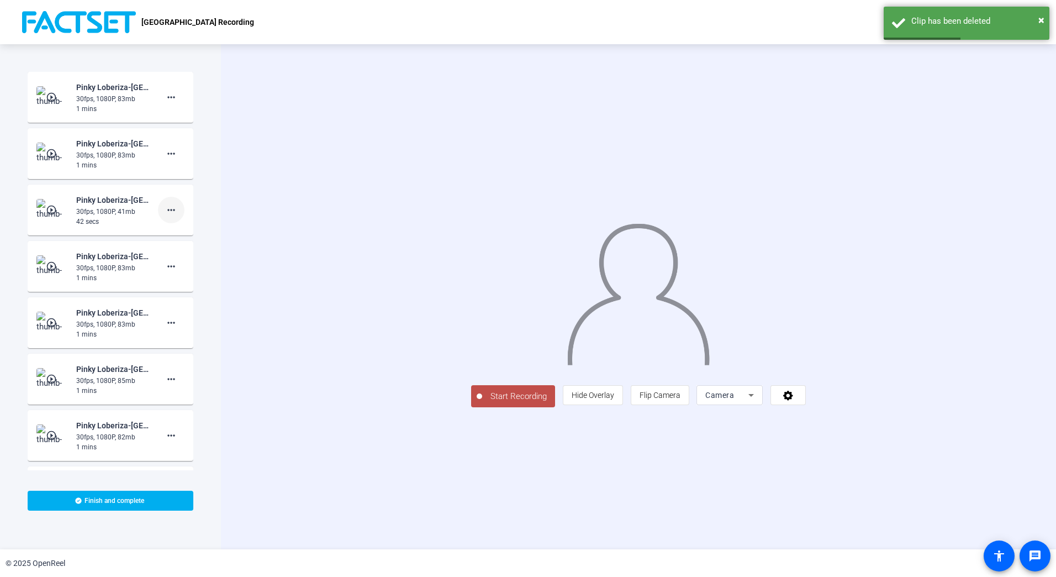
click at [165, 211] on mat-icon "more_horiz" at bounding box center [171, 209] width 13 height 13
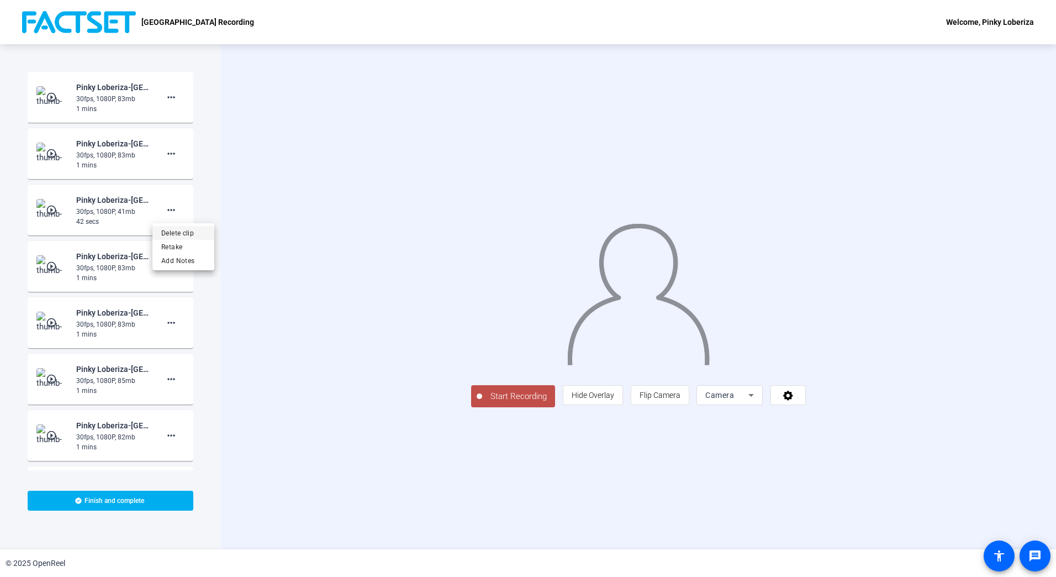
click at [167, 230] on span "Delete clip" at bounding box center [183, 232] width 44 height 13
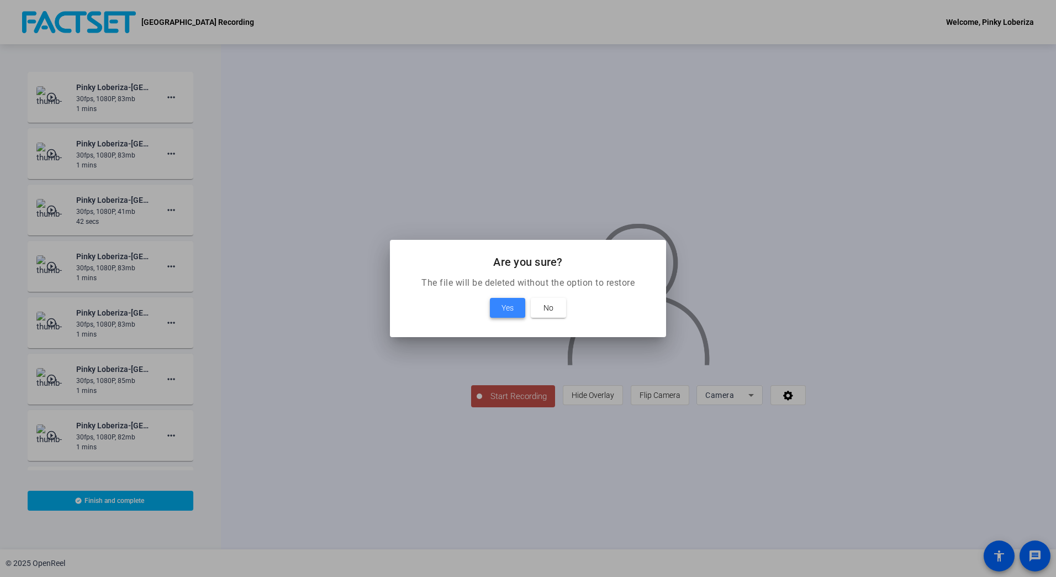
click at [498, 309] on span at bounding box center [507, 307] width 35 height 27
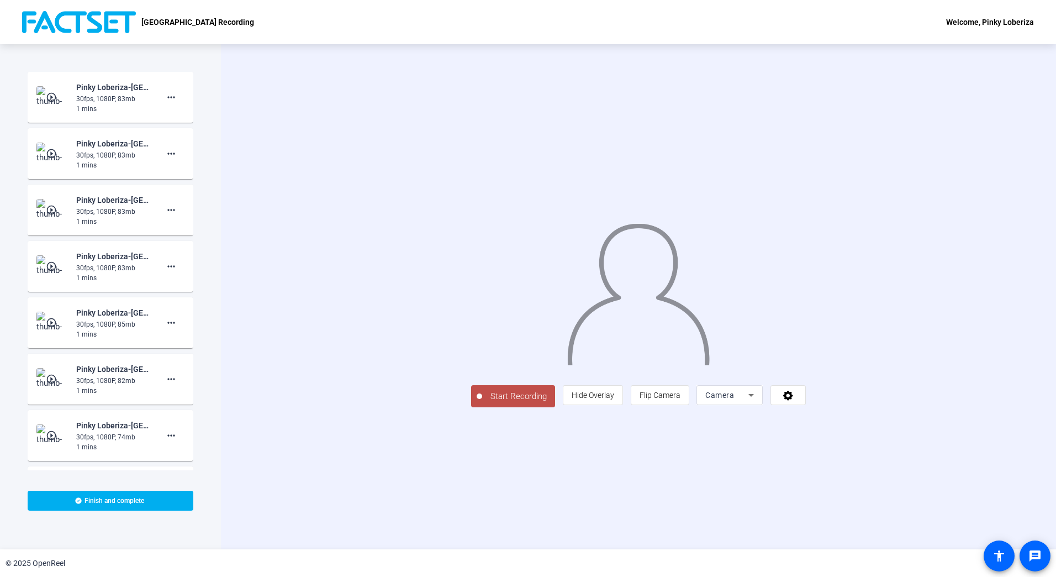
click at [108, 97] on div "30fps, 1080P, 83mb" at bounding box center [113, 99] width 74 height 10
click at [82, 102] on div "30fps, 1080P, 83mb" at bounding box center [113, 99] width 74 height 10
click at [46, 96] on mat-icon "play_circle_outline" at bounding box center [52, 97] width 13 height 11
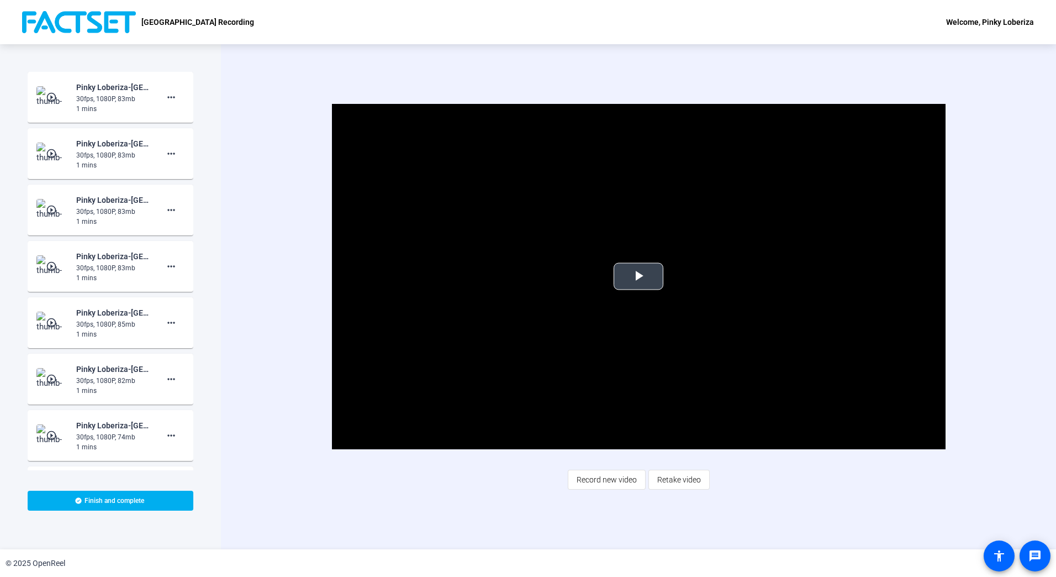
click at [639, 276] on span "Video Player" at bounding box center [639, 276] width 0 height 0
click at [998, 187] on div "Video Player is loading. Play Video Pause Mute Current Time 0:36 / Duration 1:2…" at bounding box center [638, 296] width 835 height 505
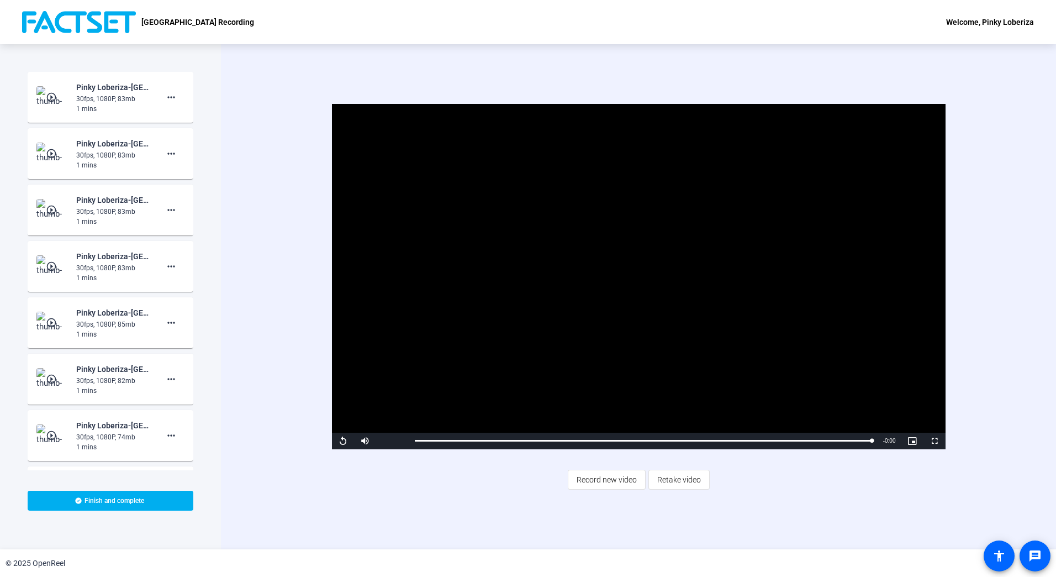
click at [46, 149] on mat-icon "play_circle_outline" at bounding box center [52, 153] width 13 height 11
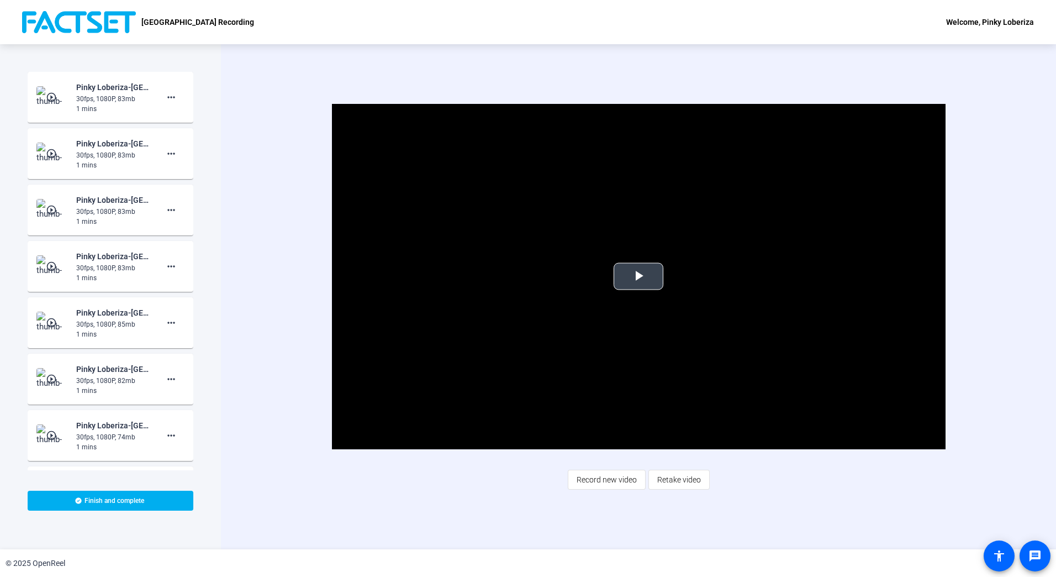
click at [639, 276] on span "Video Player" at bounding box center [639, 276] width 0 height 0
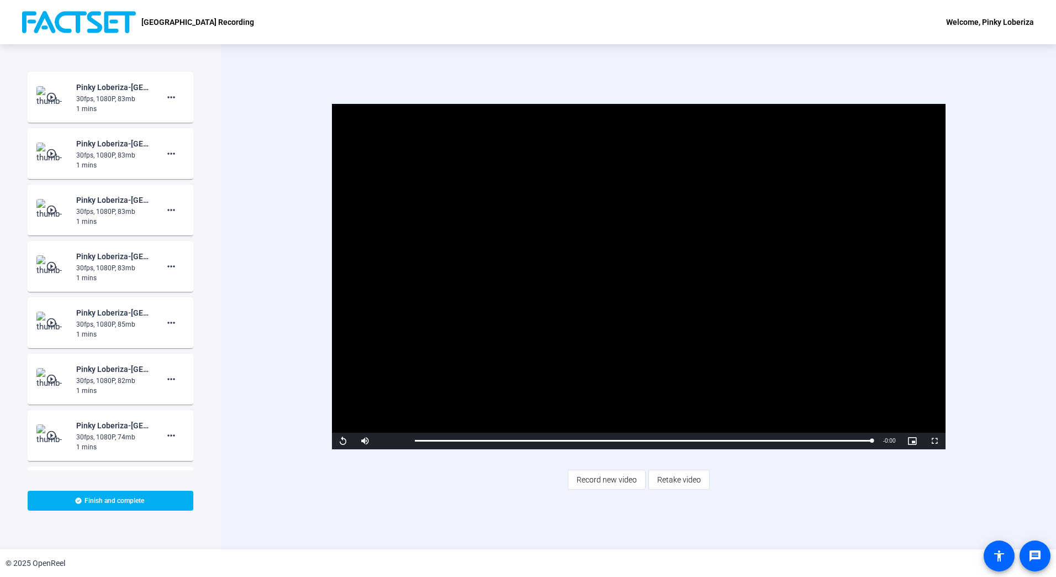
click at [48, 215] on mat-icon "play_circle_outline" at bounding box center [52, 209] width 13 height 11
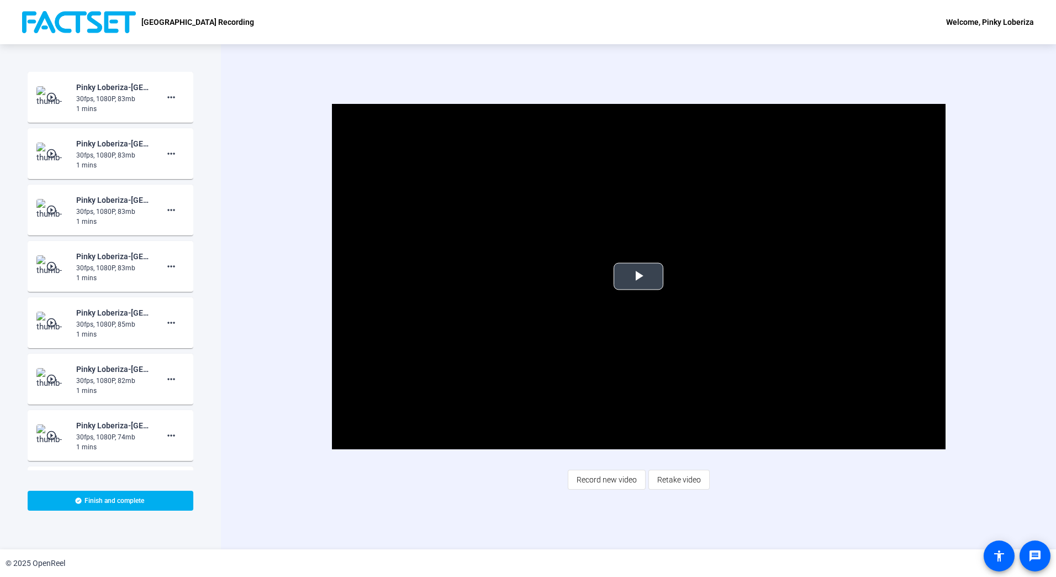
click at [639, 276] on span "Video Player" at bounding box center [639, 276] width 0 height 0
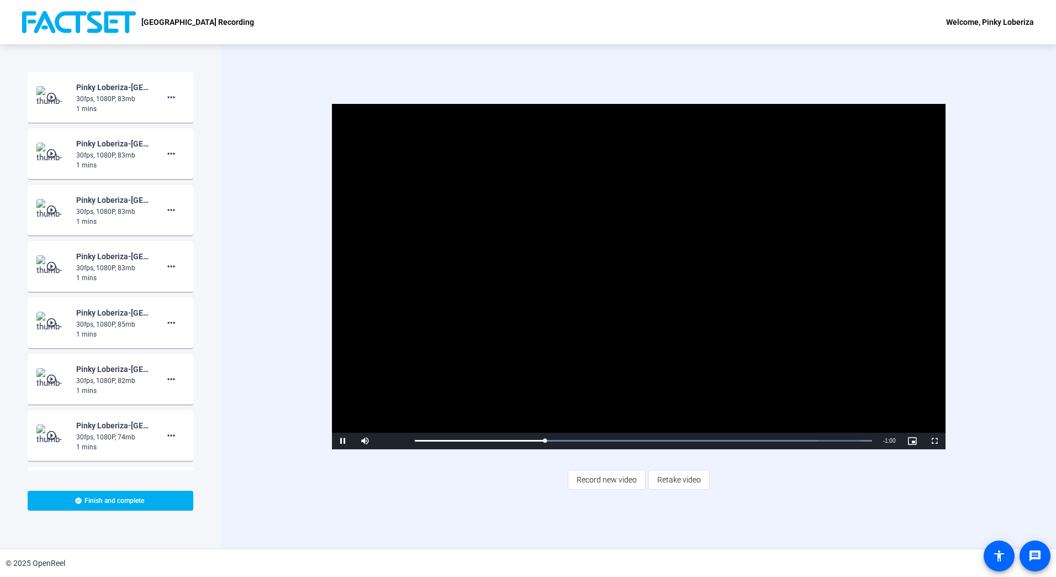
click at [43, 432] on img at bounding box center [52, 435] width 33 height 22
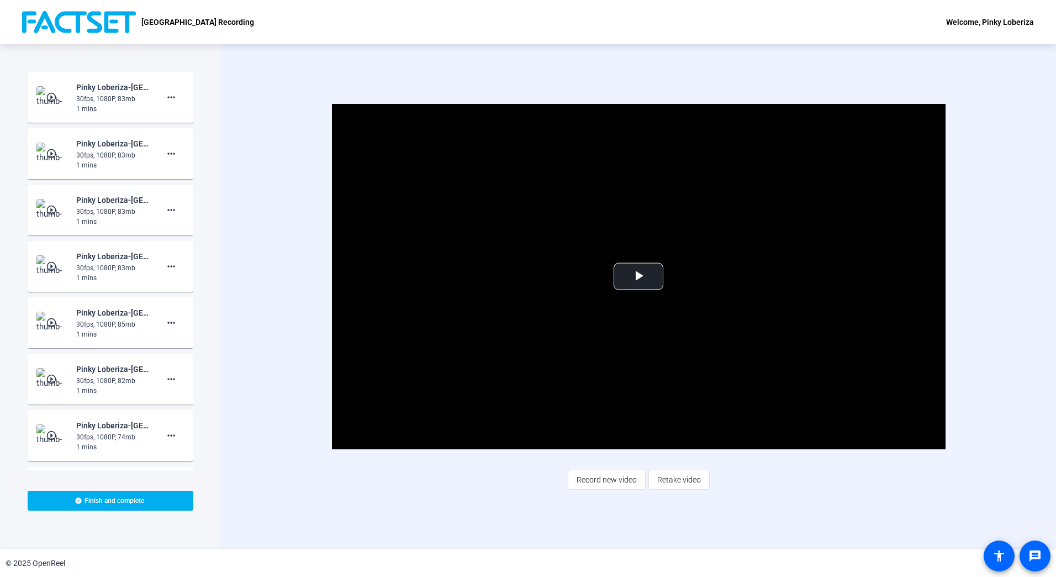
click at [51, 433] on mat-icon "play_circle_outline" at bounding box center [52, 435] width 13 height 11
click at [639, 276] on span "Video Player" at bounding box center [639, 276] width 0 height 0
click at [166, 435] on mat-icon "more_horiz" at bounding box center [171, 435] width 13 height 13
click at [252, 410] on div at bounding box center [528, 288] width 1056 height 577
click at [47, 375] on mat-icon "play_circle_outline" at bounding box center [52, 378] width 13 height 11
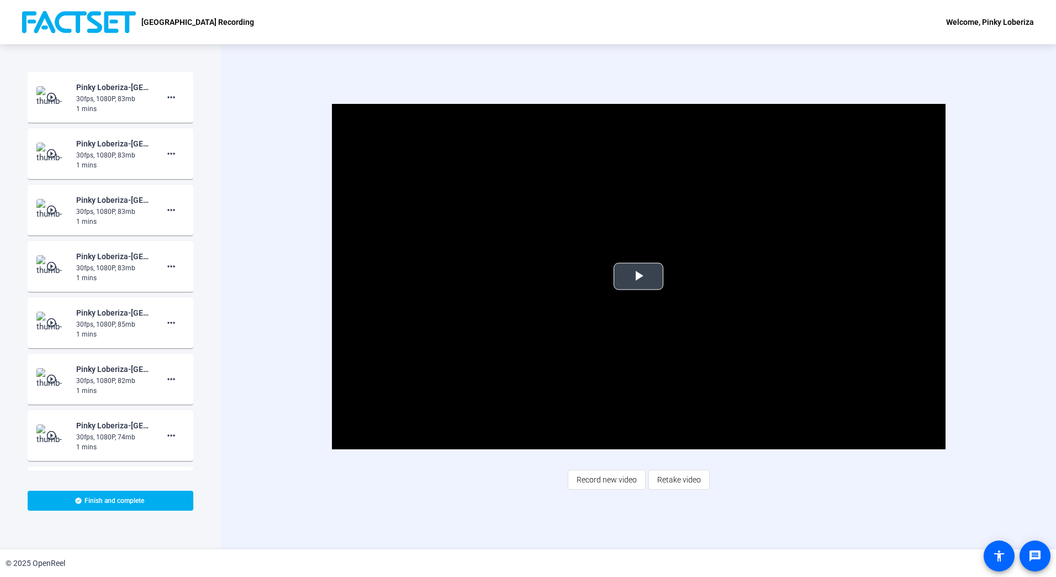
click at [639, 276] on span "Video Player" at bounding box center [639, 276] width 0 height 0
click at [165, 376] on mat-icon "more_horiz" at bounding box center [171, 378] width 13 height 13
click at [183, 398] on span "Delete clip" at bounding box center [183, 402] width 44 height 13
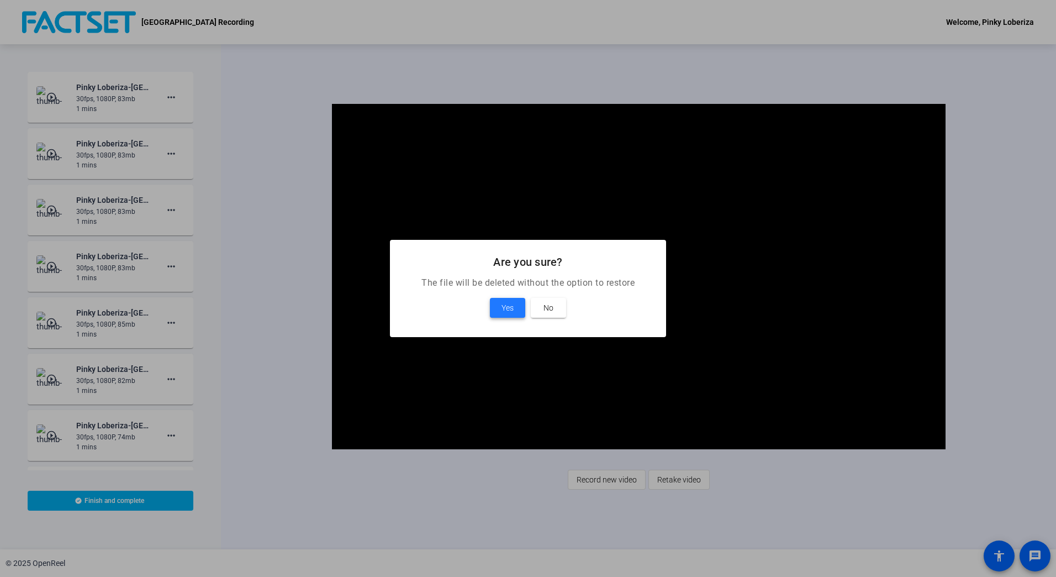
click at [504, 307] on span "Yes" at bounding box center [508, 307] width 12 height 13
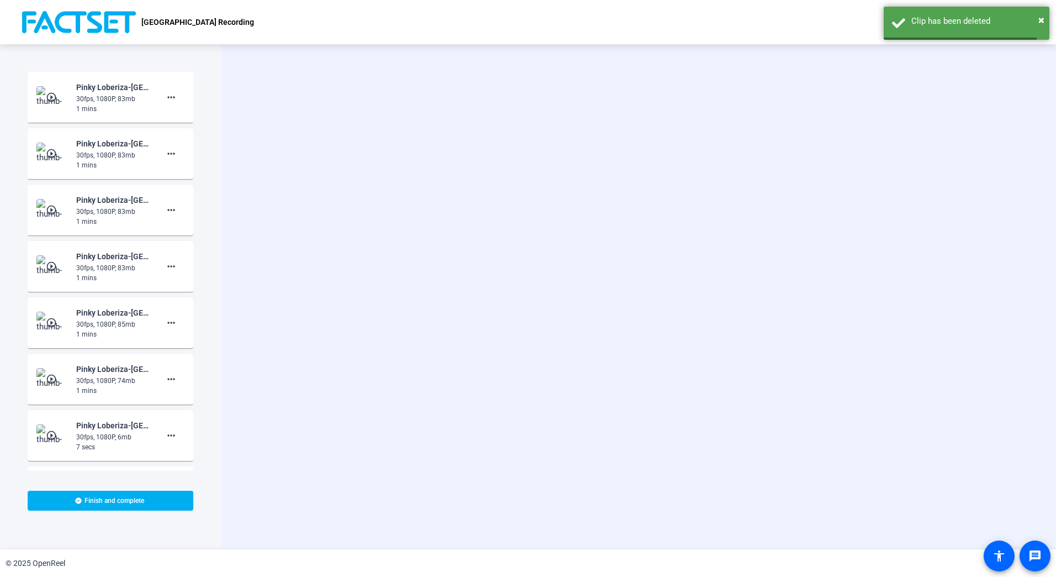
click at [54, 322] on mat-icon "play_circle_outline" at bounding box center [52, 322] width 13 height 11
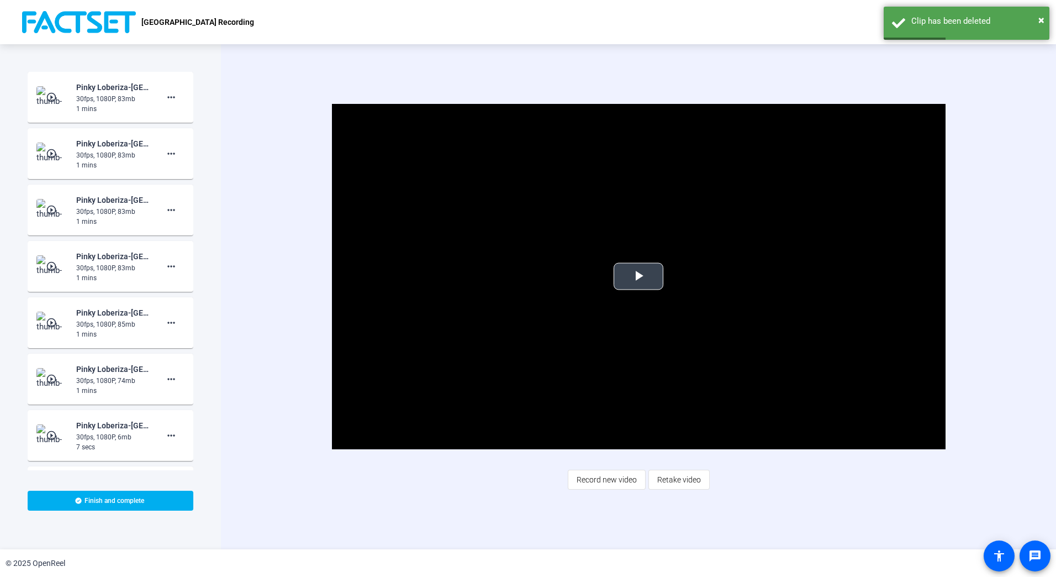
click at [639, 276] on span "Video Player" at bounding box center [639, 276] width 0 height 0
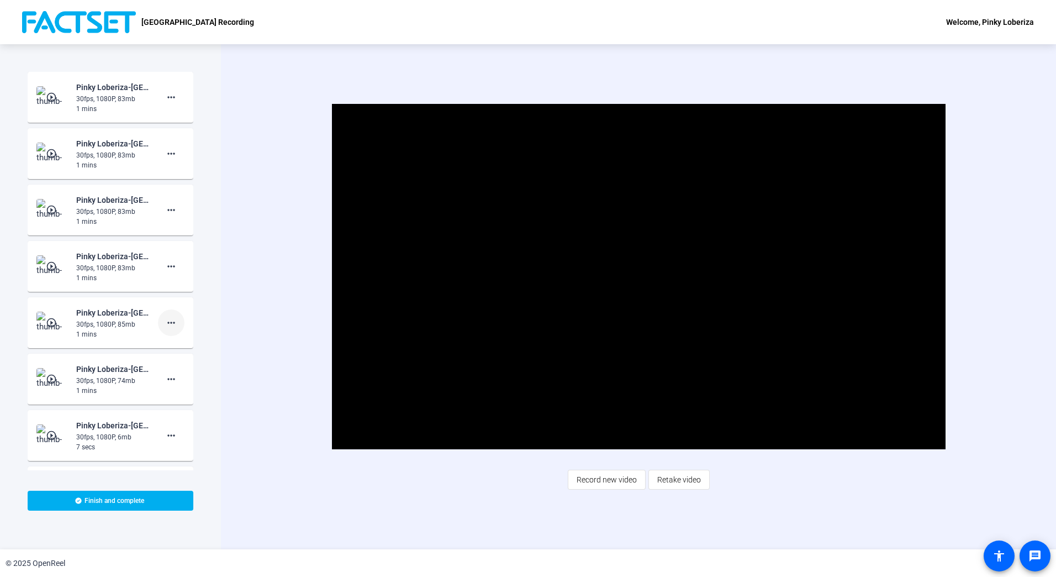
click at [165, 322] on mat-icon "more_horiz" at bounding box center [171, 322] width 13 height 13
click at [191, 344] on span "Delete clip" at bounding box center [183, 345] width 44 height 13
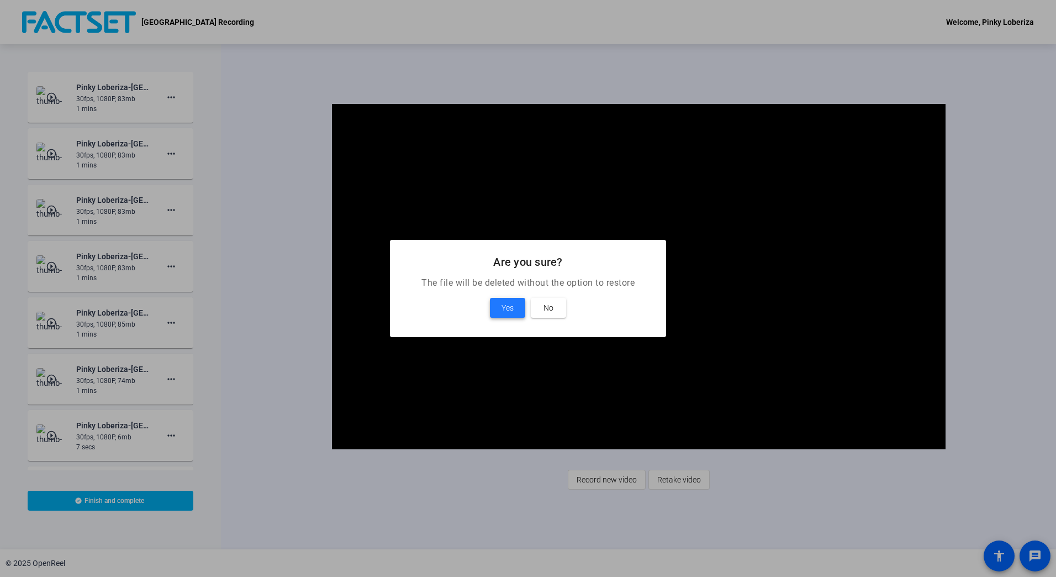
click at [504, 302] on span "Yes" at bounding box center [508, 307] width 12 height 13
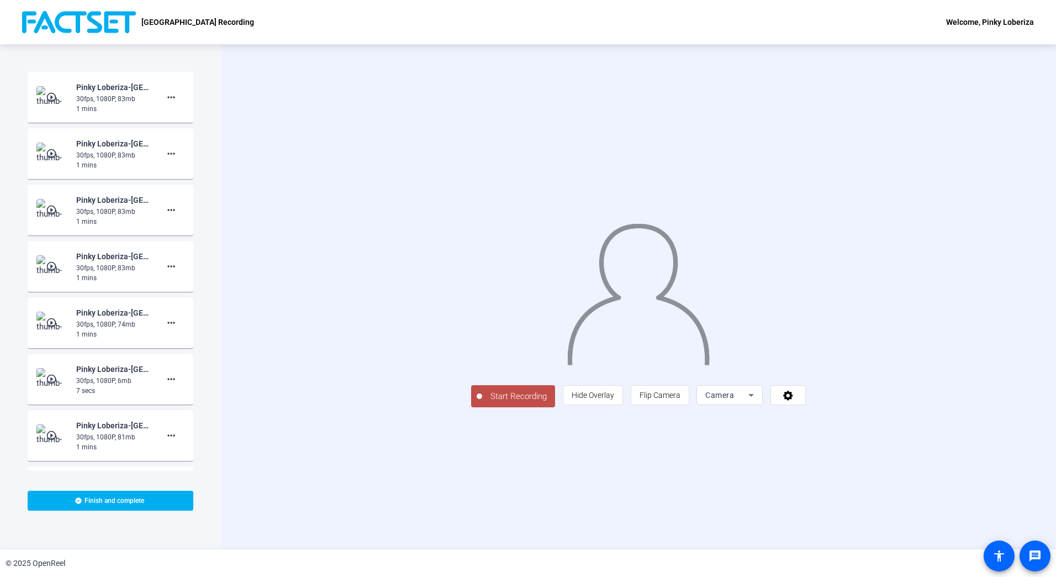
click at [482, 403] on span "Start Recording" at bounding box center [518, 396] width 73 height 13
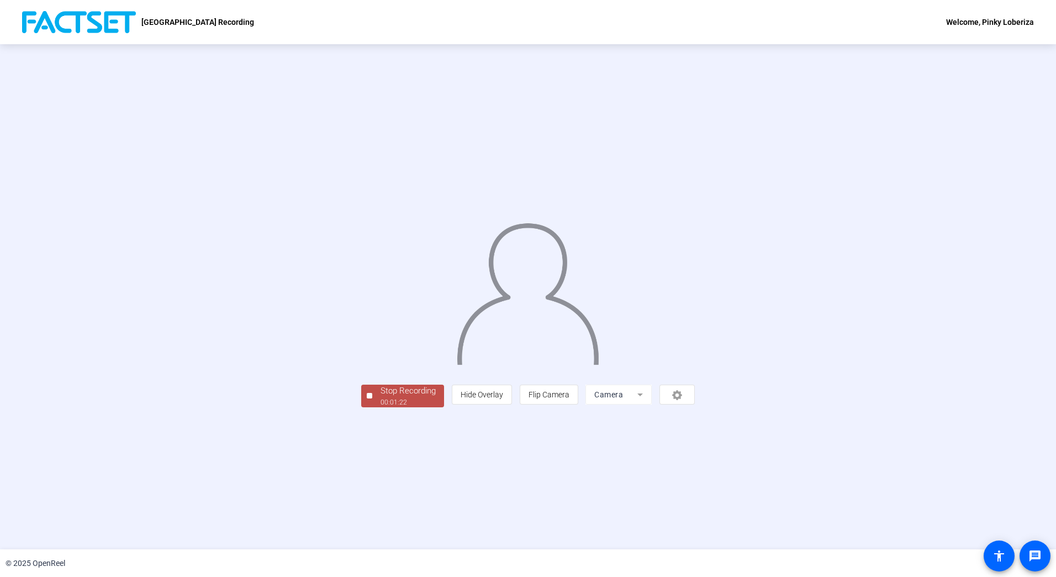
click at [381, 397] on div "Stop Recording" at bounding box center [408, 390] width 55 height 13
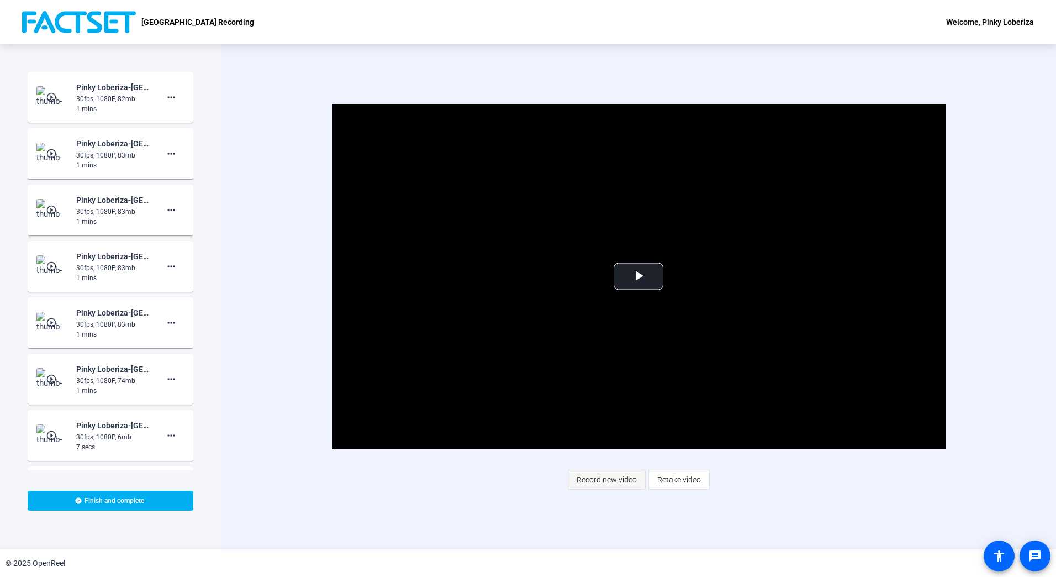
click at [594, 477] on span "Record new video" at bounding box center [607, 479] width 60 height 21
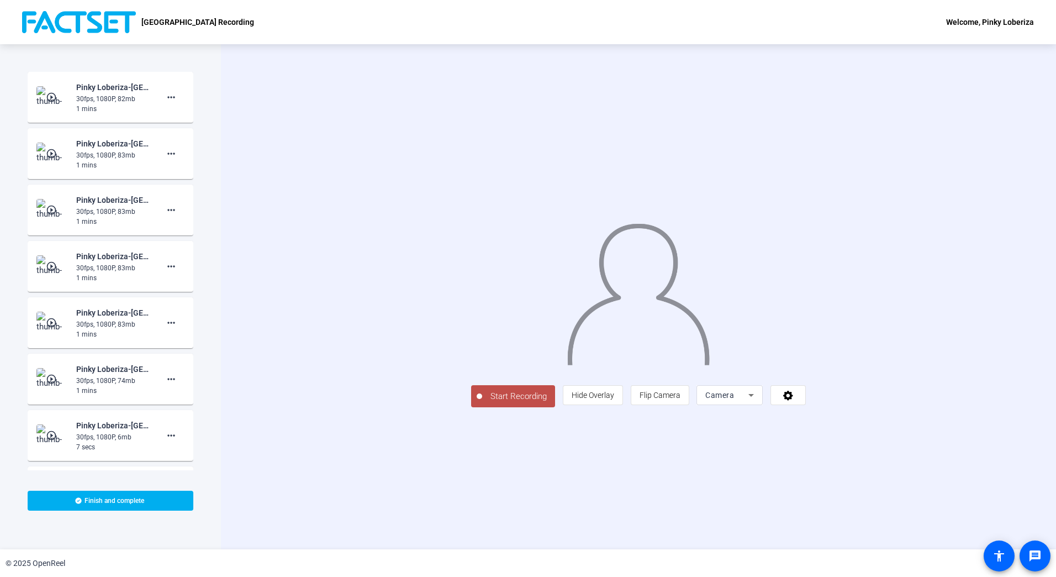
click at [482, 403] on span "Start Recording" at bounding box center [518, 396] width 73 height 13
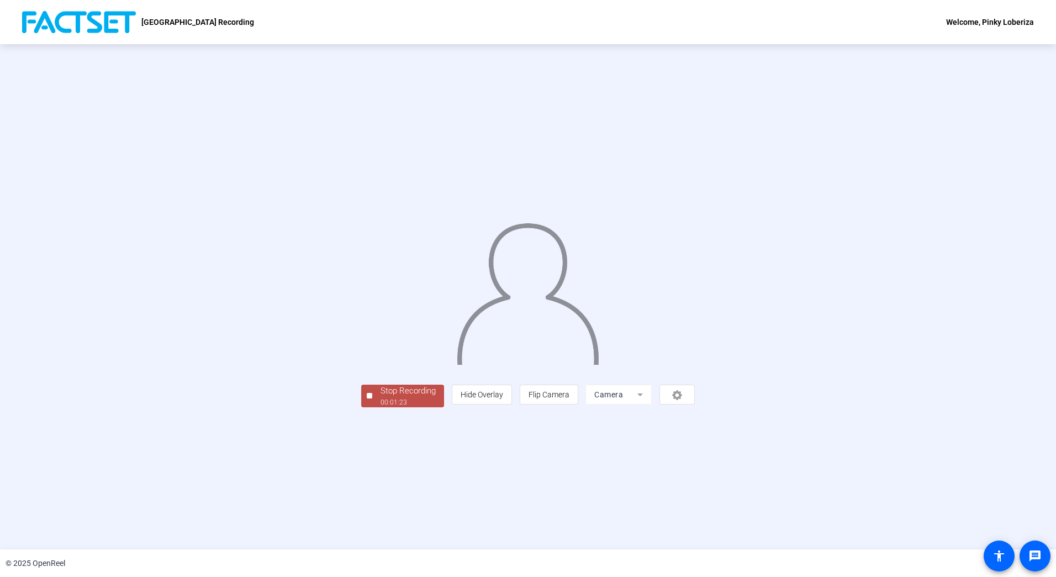
click at [381, 397] on div "Stop Recording" at bounding box center [408, 390] width 55 height 13
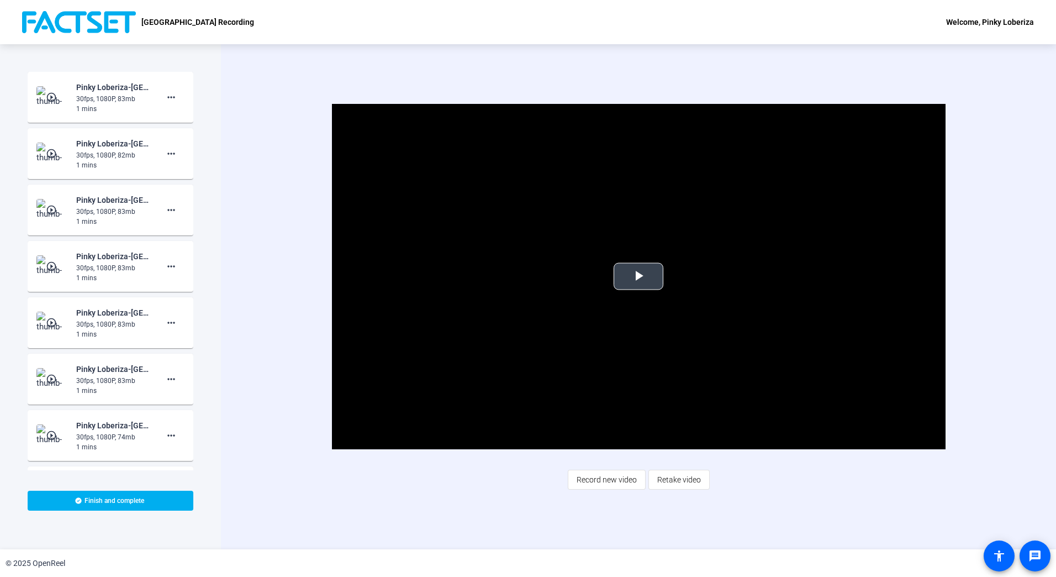
click at [639, 276] on span "Video Player" at bounding box center [639, 276] width 0 height 0
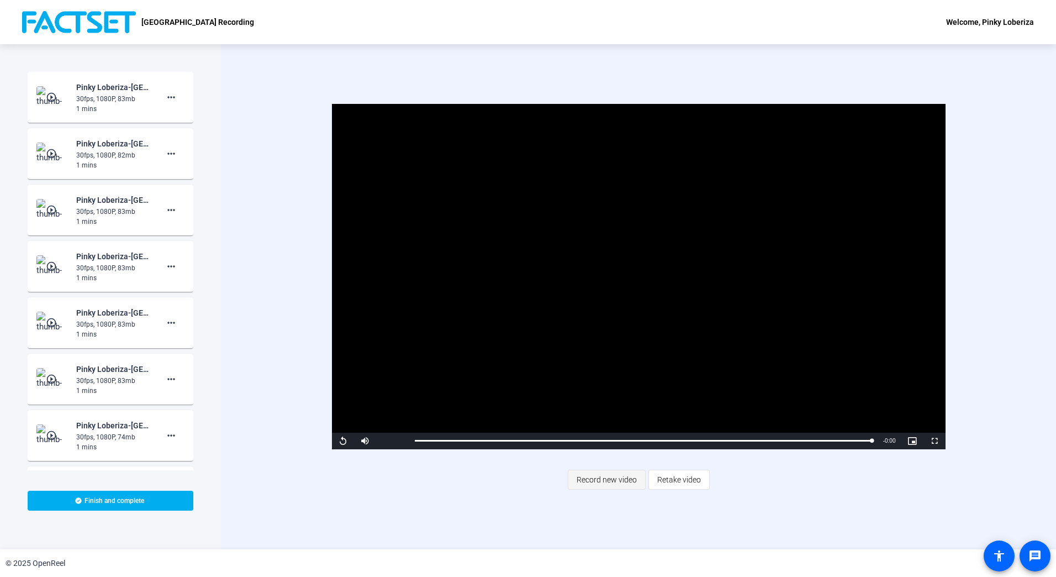
click at [594, 477] on span "Record new video" at bounding box center [607, 479] width 60 height 21
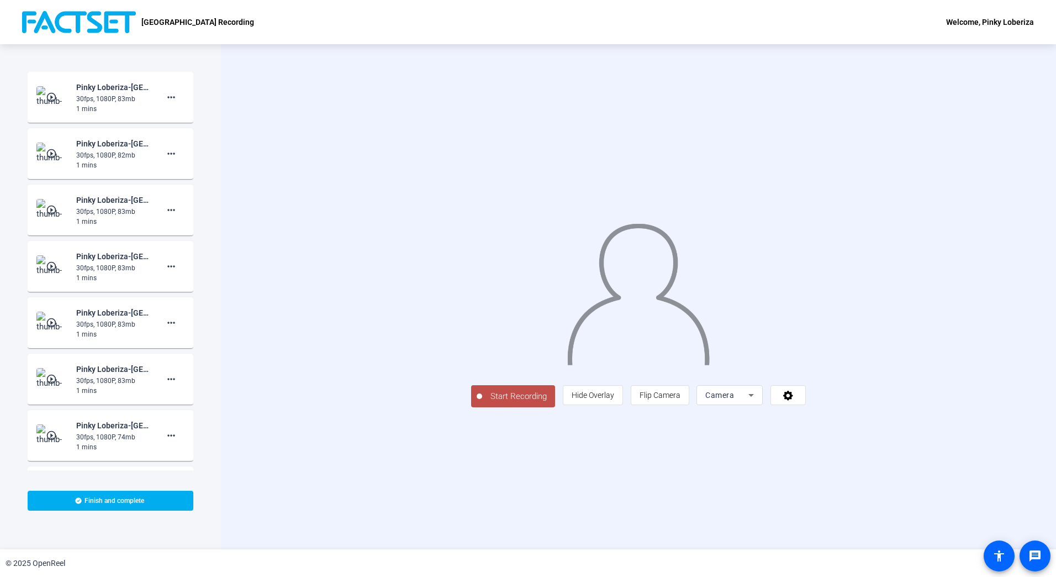
click at [482, 403] on span "Start Recording" at bounding box center [518, 396] width 73 height 13
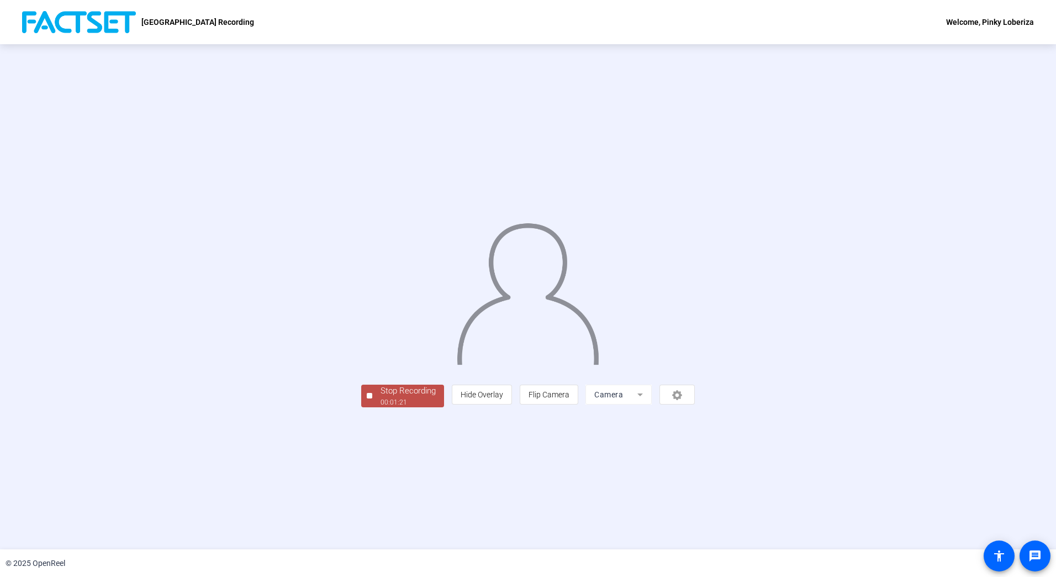
click at [381, 397] on div "Stop Recording" at bounding box center [408, 390] width 55 height 13
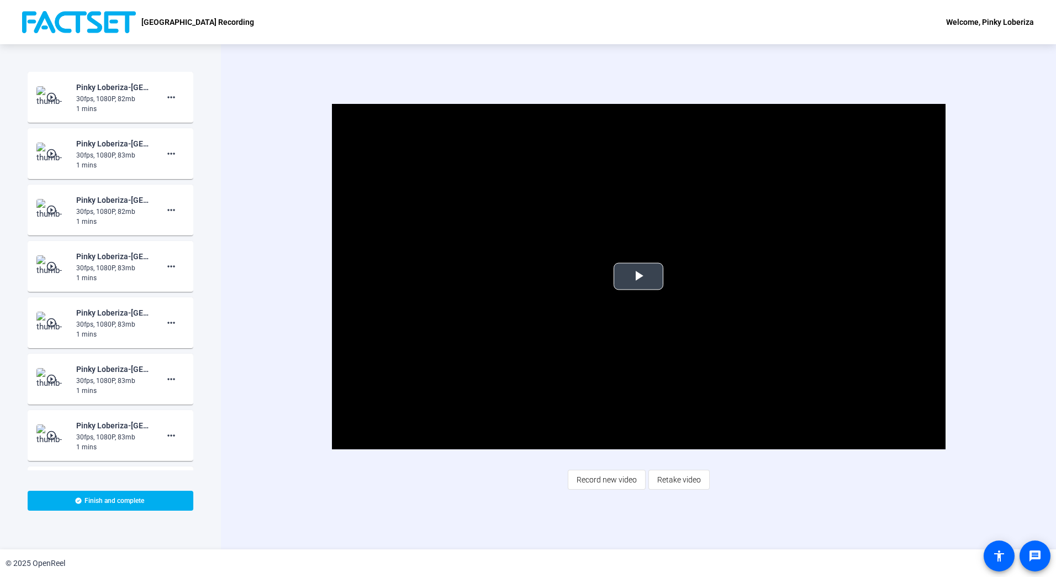
drag, startPoint x: 645, startPoint y: 268, endPoint x: 645, endPoint y: 284, distance: 15.5
click at [639, 276] on span "Video Player" at bounding box center [639, 276] width 0 height 0
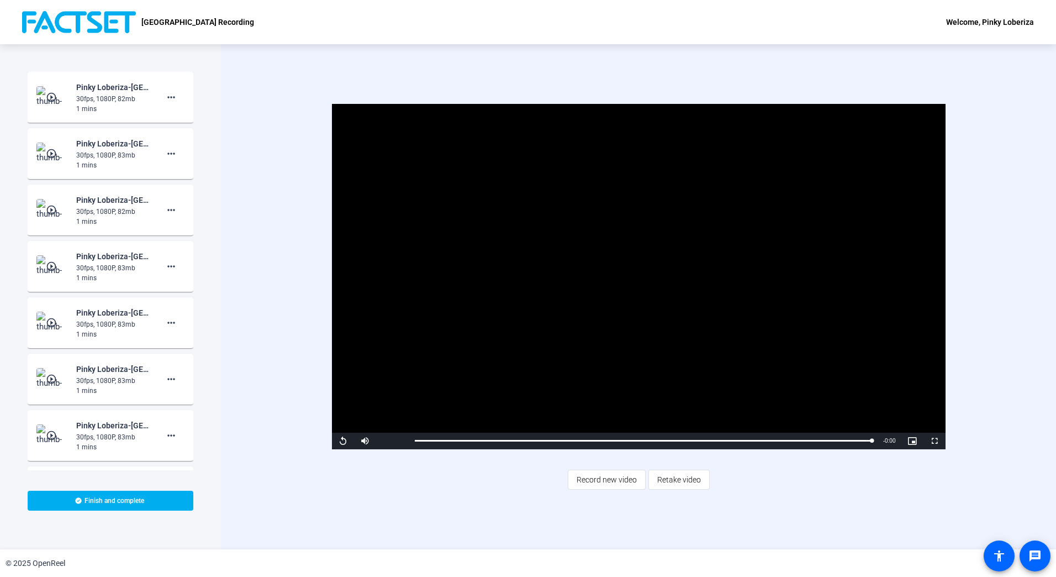
click at [756, 513] on div "Video Player is loading. Play Video Replay Mute Current Time 1:21 / Duration 1:…" at bounding box center [638, 296] width 835 height 505
click at [344, 441] on span "Video Player" at bounding box center [343, 441] width 22 height 0
drag, startPoint x: 430, startPoint y: 442, endPoint x: 410, endPoint y: 439, distance: 20.8
click at [410, 439] on div "Loaded : 100.00% 0:00 0:00" at bounding box center [643, 441] width 468 height 17
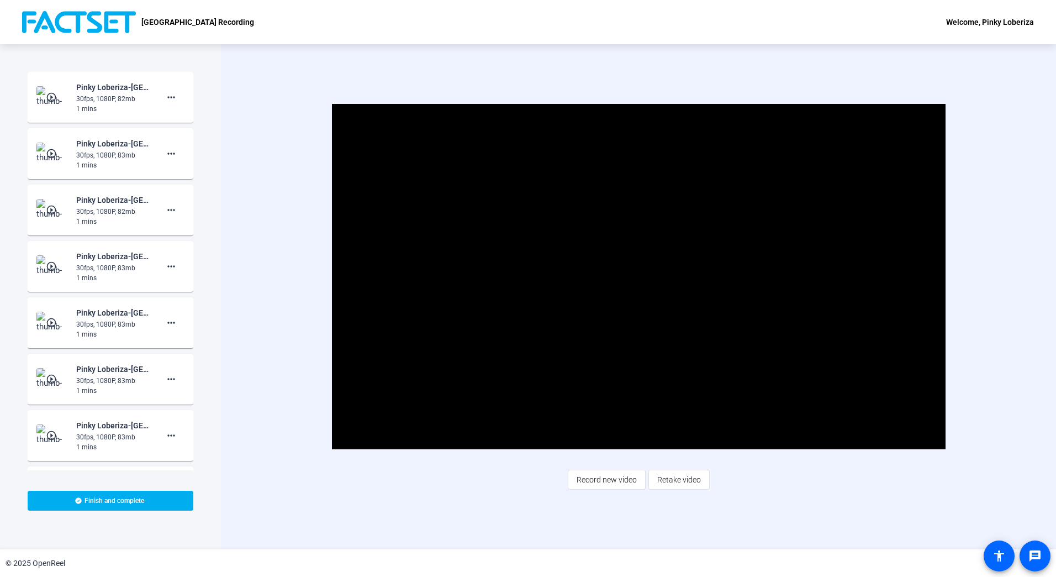
click at [801, 505] on div "Video Player is loading. Play Video Pause Mute Current Time 0:07 / Duration 1:2…" at bounding box center [638, 296] width 835 height 505
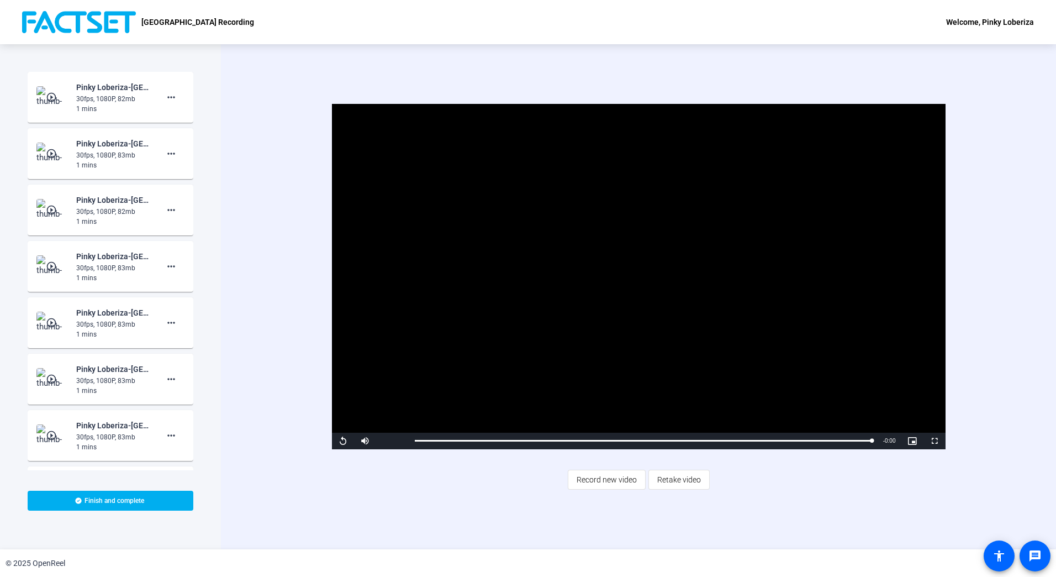
click at [48, 92] on mat-icon "play_circle_outline" at bounding box center [52, 97] width 13 height 11
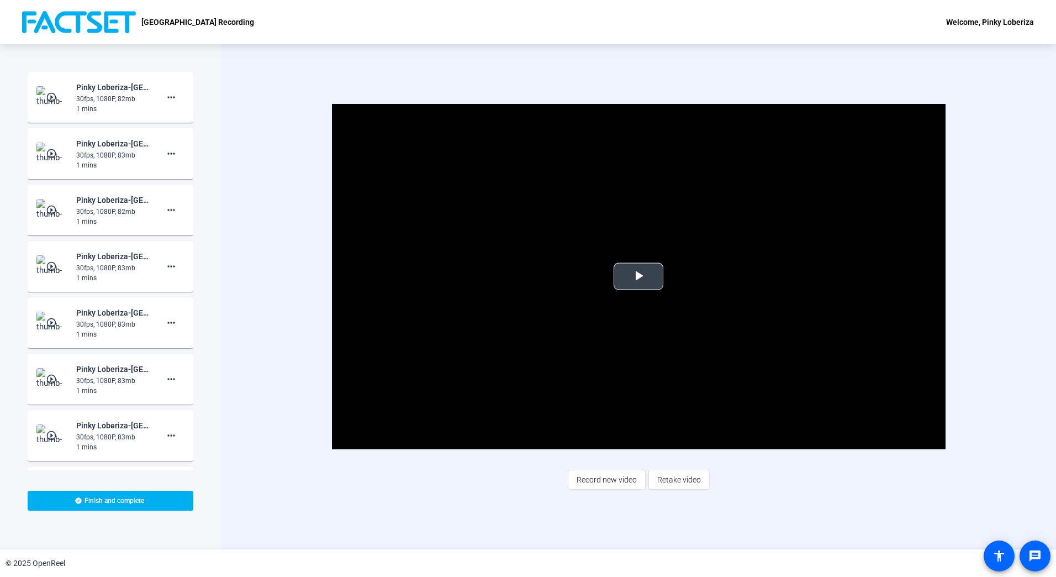
click at [639, 276] on span "Video Player" at bounding box center [639, 276] width 0 height 0
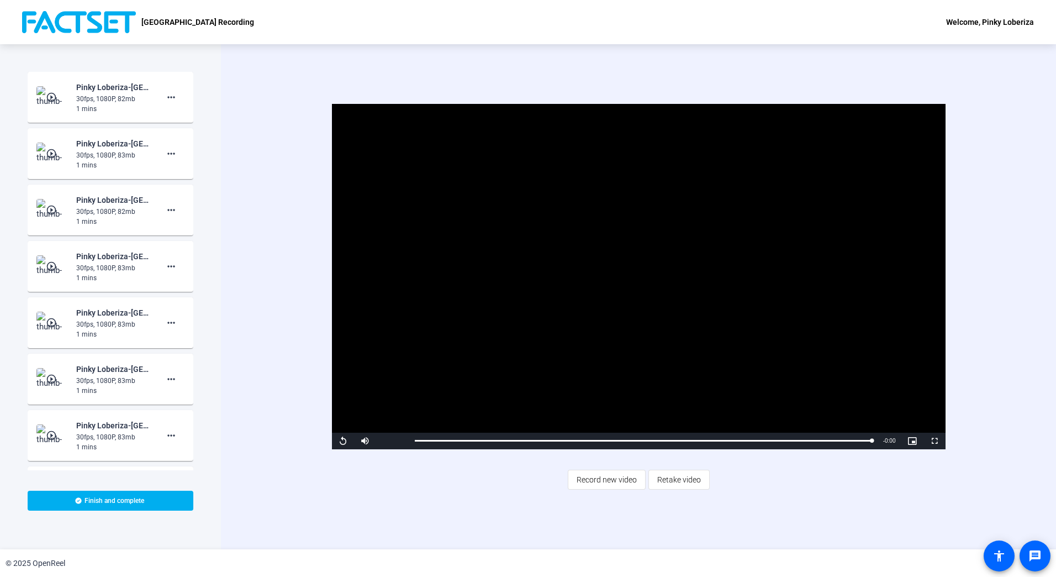
click at [48, 154] on mat-icon "play_circle_outline" at bounding box center [52, 153] width 13 height 11
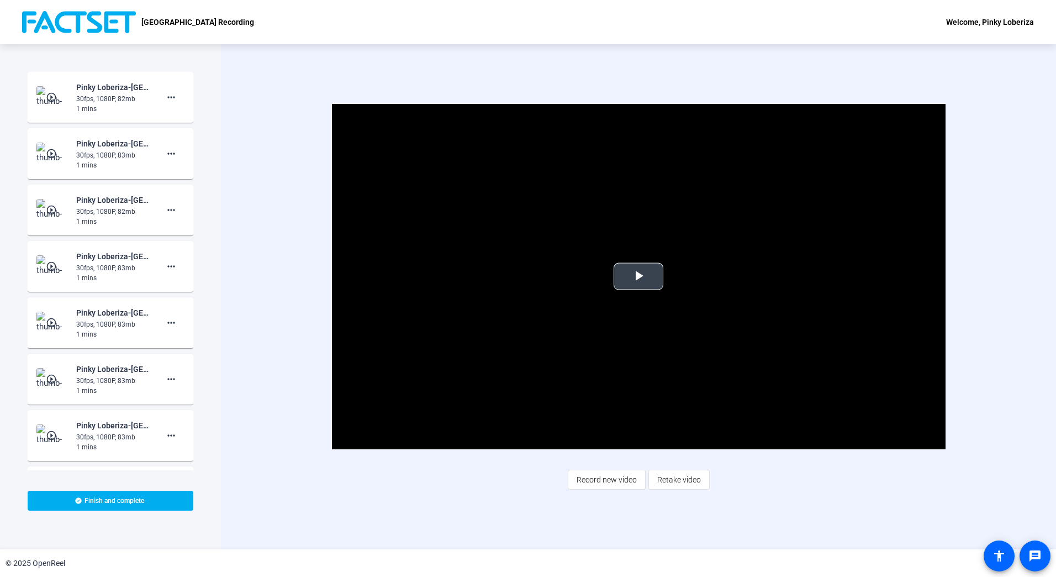
drag, startPoint x: 642, startPoint y: 280, endPoint x: 660, endPoint y: 296, distance: 23.9
click at [639, 276] on span "Video Player" at bounding box center [639, 276] width 0 height 0
click at [46, 96] on mat-icon "play_circle_outline" at bounding box center [52, 97] width 13 height 11
click at [639, 276] on span "Video Player" at bounding box center [639, 276] width 0 height 0
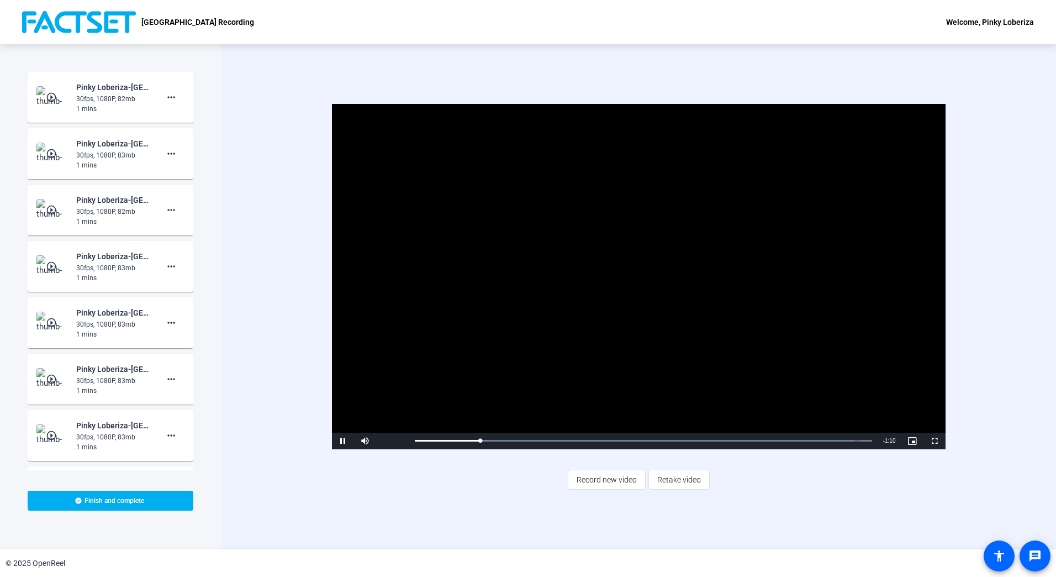
click at [46, 155] on mat-icon "play_circle_outline" at bounding box center [52, 153] width 13 height 11
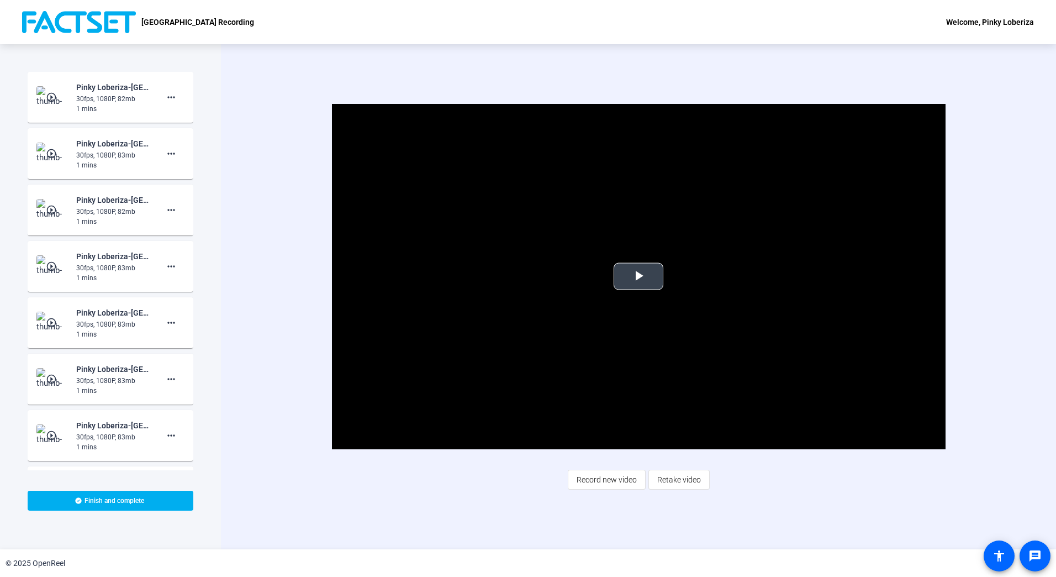
click at [639, 276] on span "Video Player" at bounding box center [639, 276] width 0 height 0
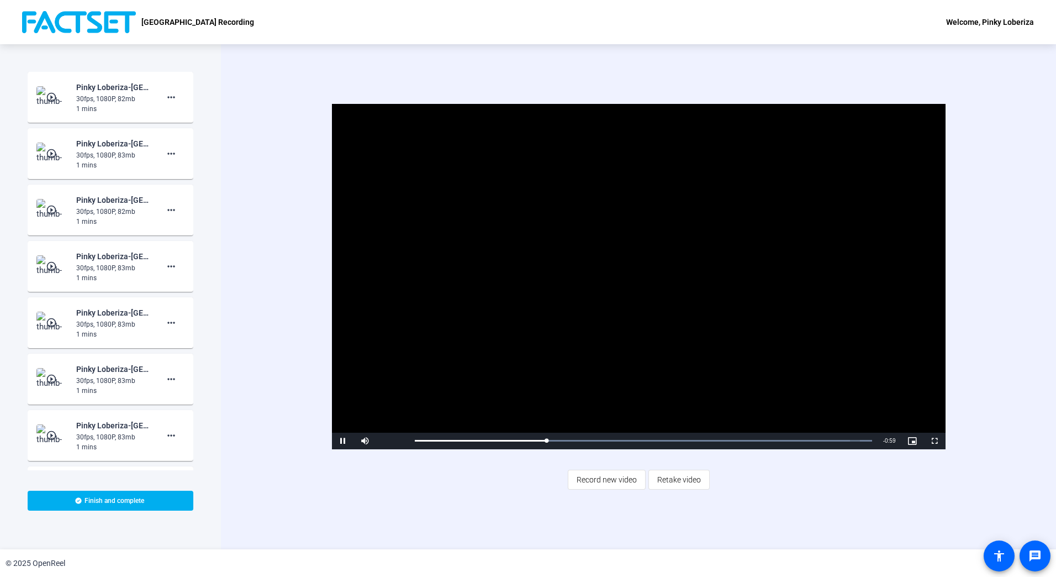
click at [57, 206] on mat-icon "play_circle_outline" at bounding box center [52, 209] width 13 height 11
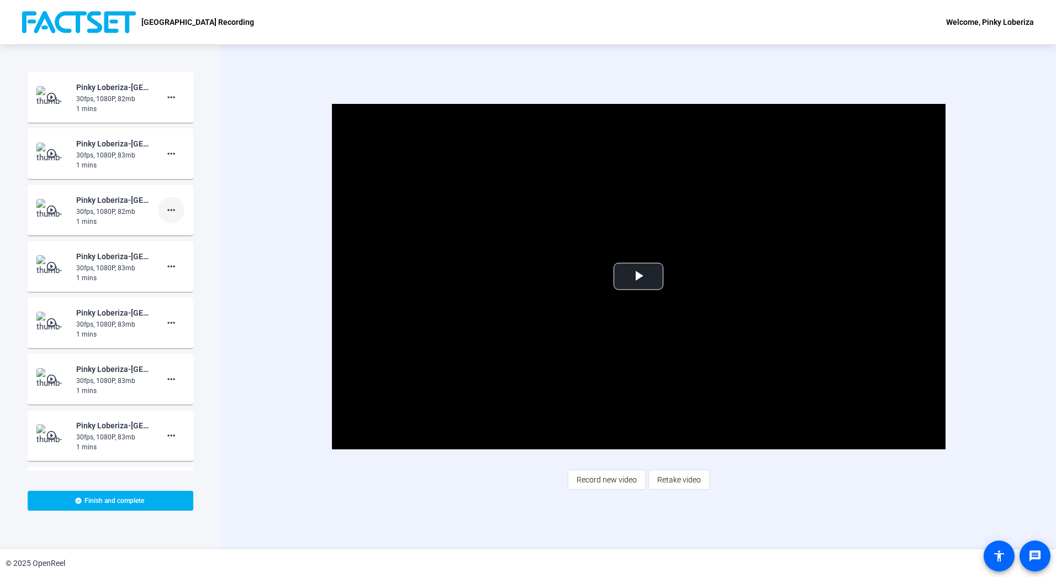
click at [165, 210] on mat-icon "more_horiz" at bounding box center [171, 209] width 13 height 13
click at [175, 235] on span "Delete clip" at bounding box center [183, 232] width 44 height 13
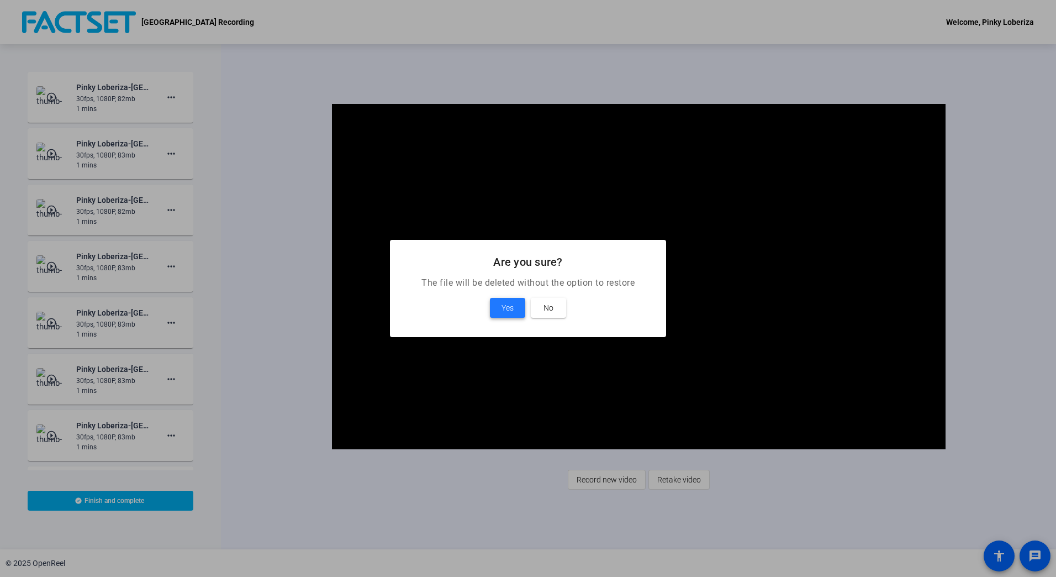
click at [509, 307] on span "Yes" at bounding box center [508, 307] width 12 height 13
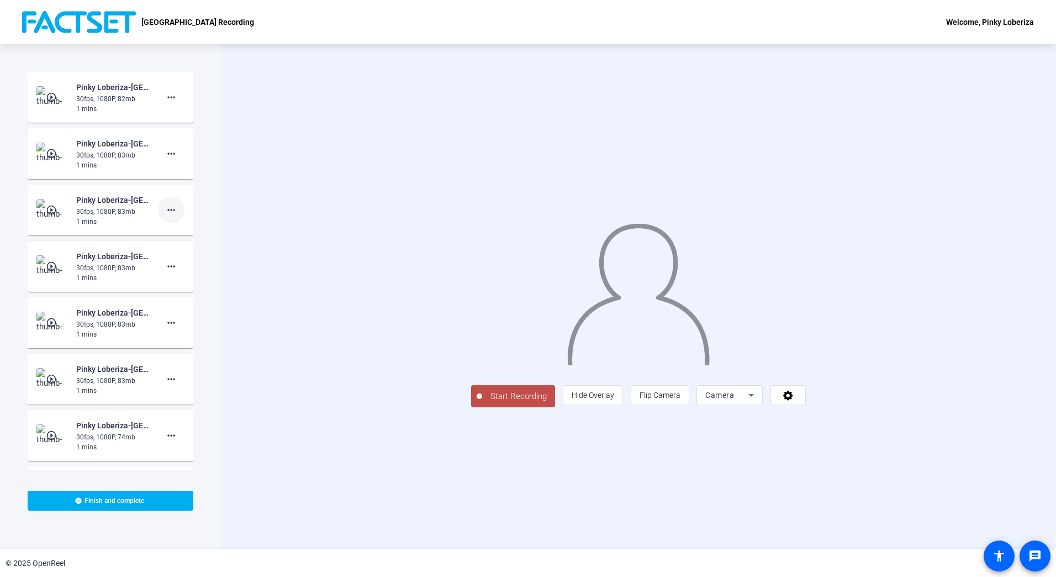
click at [165, 212] on mat-icon "more_horiz" at bounding box center [171, 209] width 13 height 13
click at [184, 233] on span "Delete clip" at bounding box center [183, 232] width 44 height 13
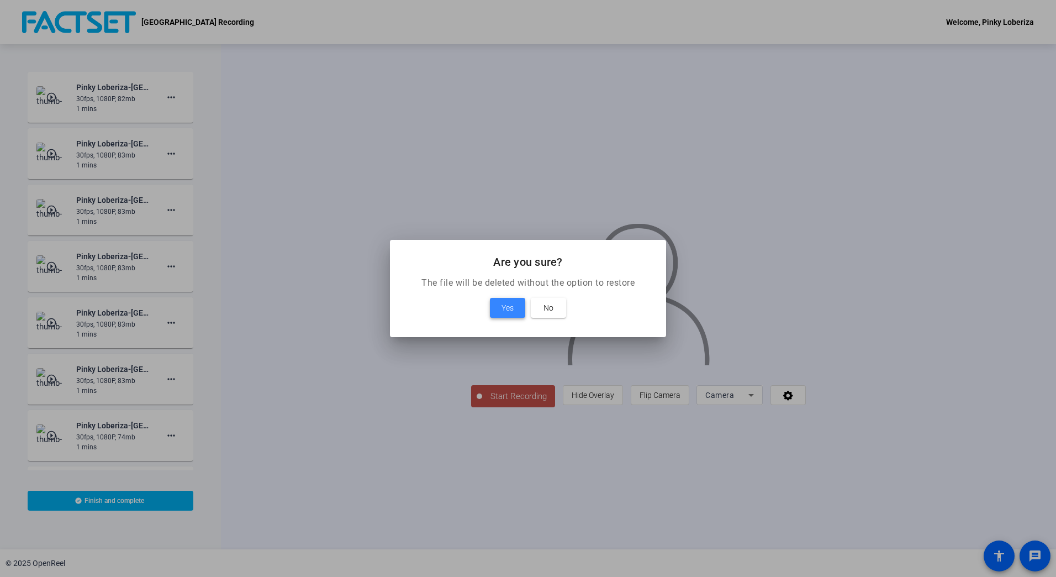
click at [500, 307] on span at bounding box center [507, 307] width 35 height 27
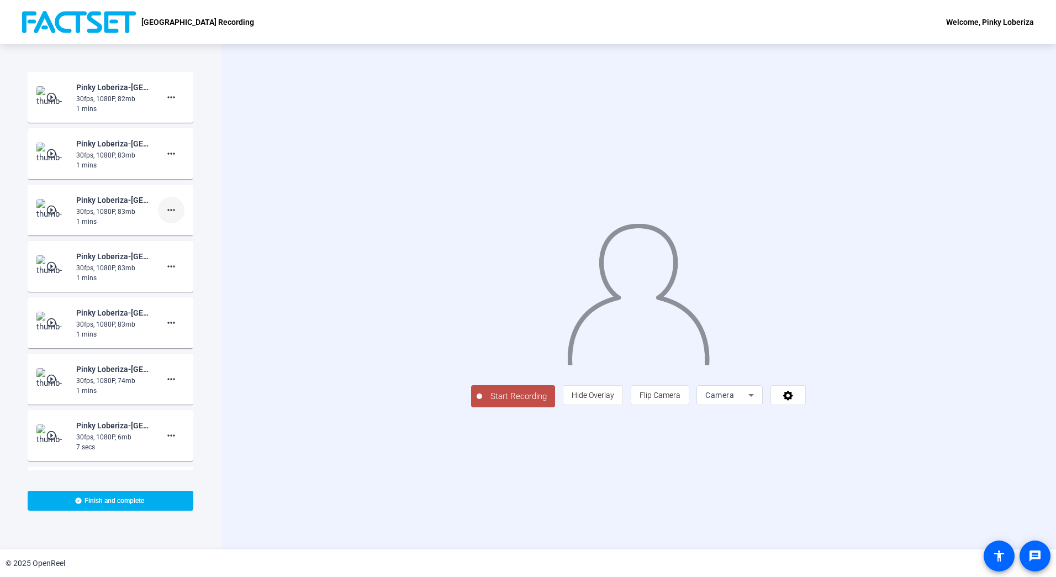
click at [165, 208] on mat-icon "more_horiz" at bounding box center [171, 209] width 13 height 13
click at [167, 231] on span "Delete clip" at bounding box center [183, 232] width 44 height 13
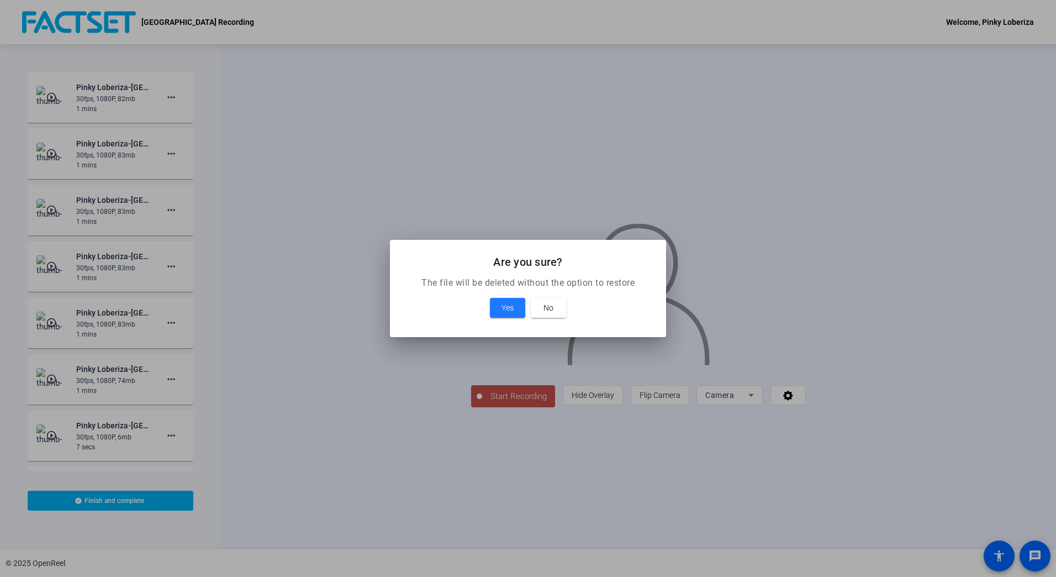
drag, startPoint x: 502, startPoint y: 305, endPoint x: 467, endPoint y: 303, distance: 35.5
click at [502, 306] on span "Yes" at bounding box center [508, 307] width 12 height 13
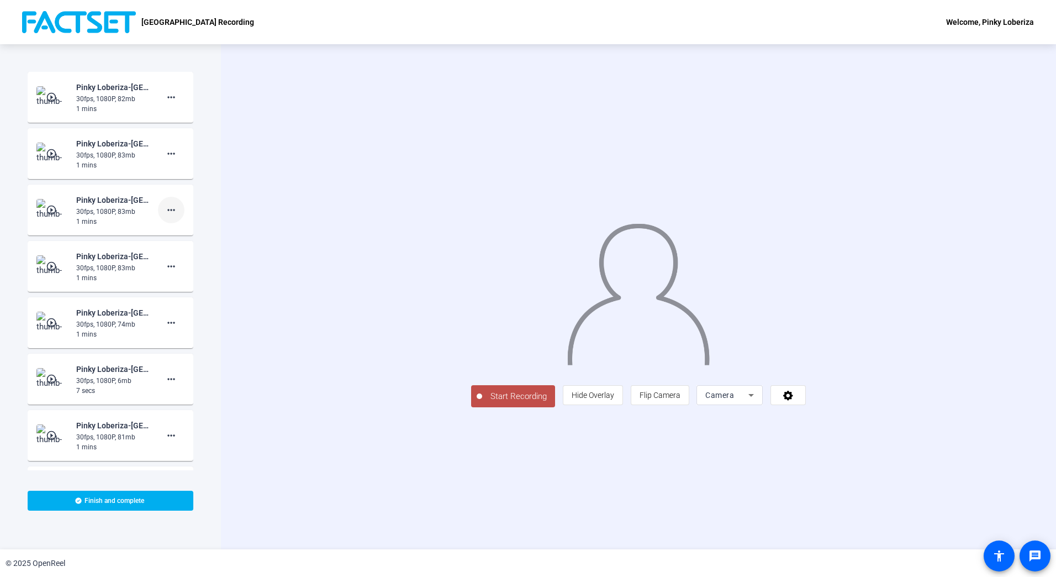
click at [165, 210] on mat-icon "more_horiz" at bounding box center [171, 209] width 13 height 13
click at [186, 234] on span "Delete clip" at bounding box center [183, 232] width 44 height 13
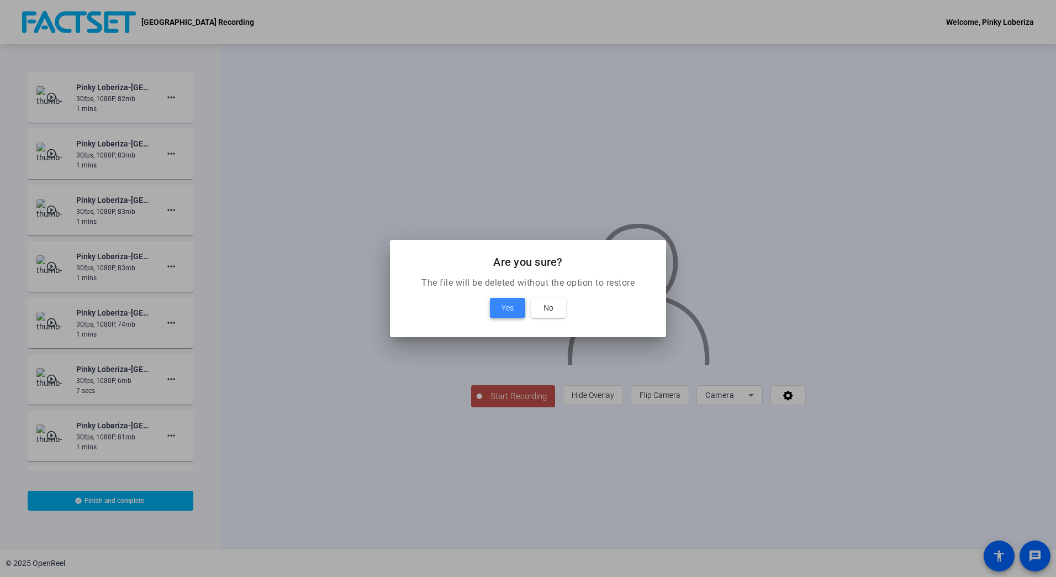
click at [503, 307] on span "Yes" at bounding box center [508, 307] width 12 height 13
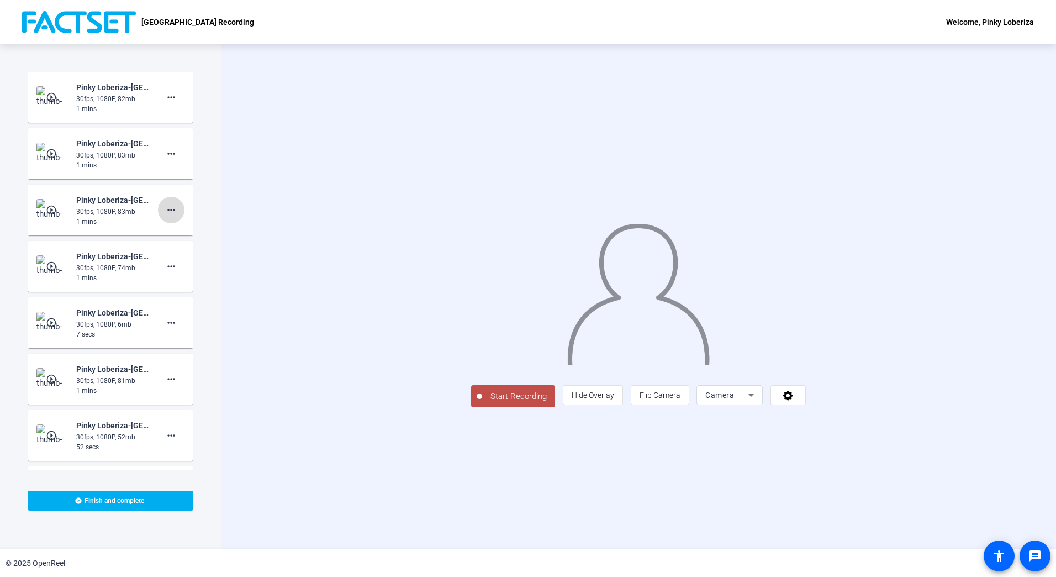
click at [165, 208] on mat-icon "more_horiz" at bounding box center [171, 209] width 13 height 13
click at [191, 230] on span "Delete clip" at bounding box center [183, 232] width 44 height 13
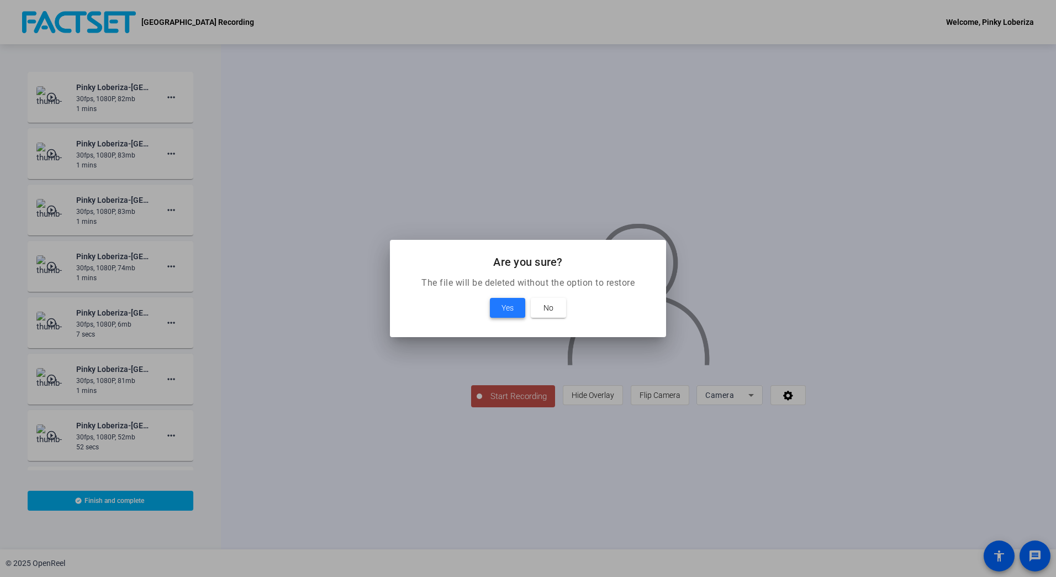
click at [495, 312] on span at bounding box center [507, 307] width 35 height 27
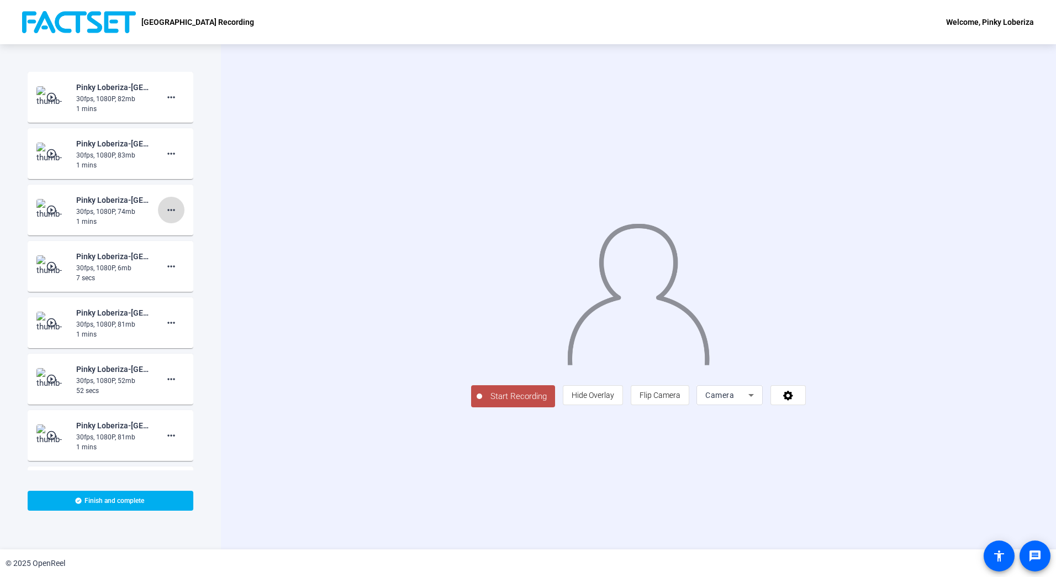
click at [168, 209] on mat-icon "more_horiz" at bounding box center [171, 209] width 13 height 13
click at [189, 230] on span "Delete clip" at bounding box center [183, 232] width 44 height 13
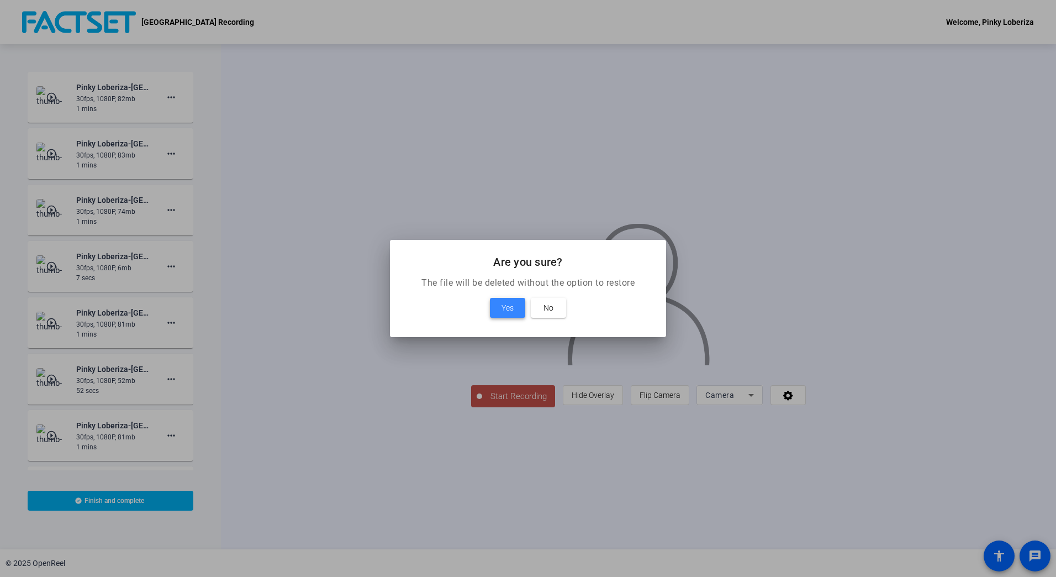
click at [500, 310] on span at bounding box center [507, 307] width 35 height 27
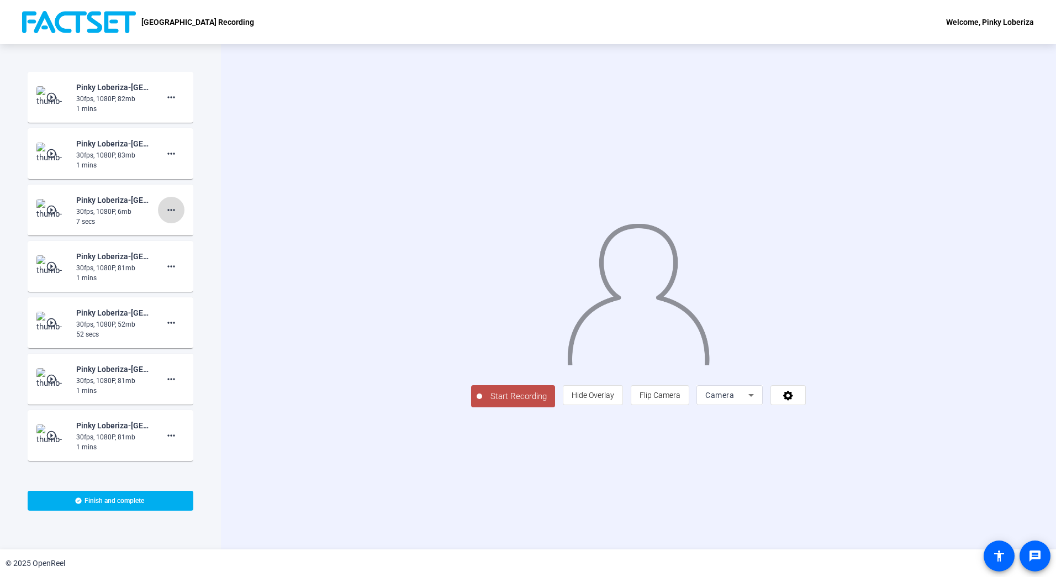
click at [165, 212] on mat-icon "more_horiz" at bounding box center [171, 209] width 13 height 13
click at [185, 232] on span "Delete clip" at bounding box center [183, 232] width 44 height 13
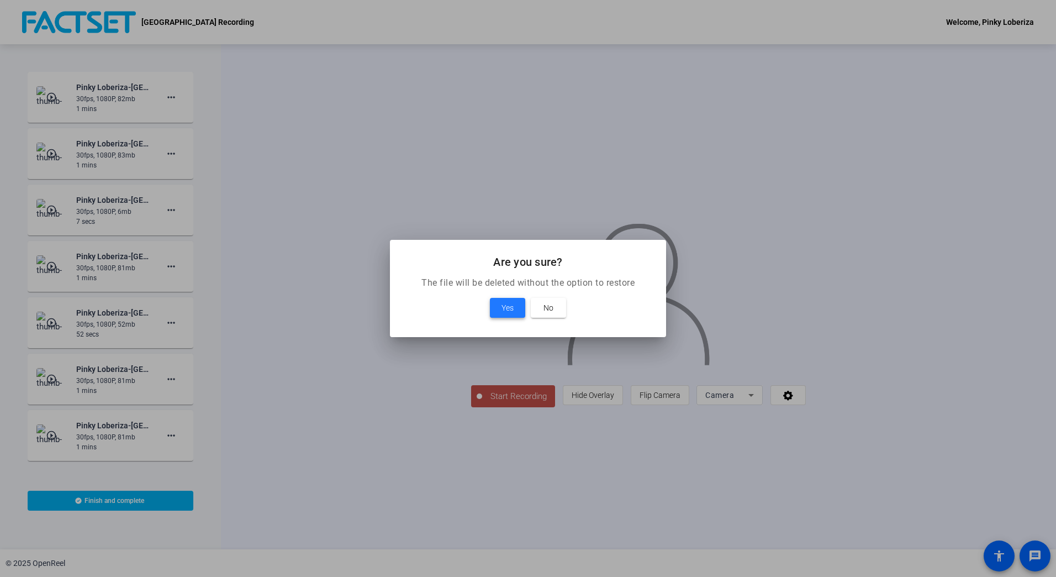
click at [497, 310] on span at bounding box center [507, 307] width 35 height 27
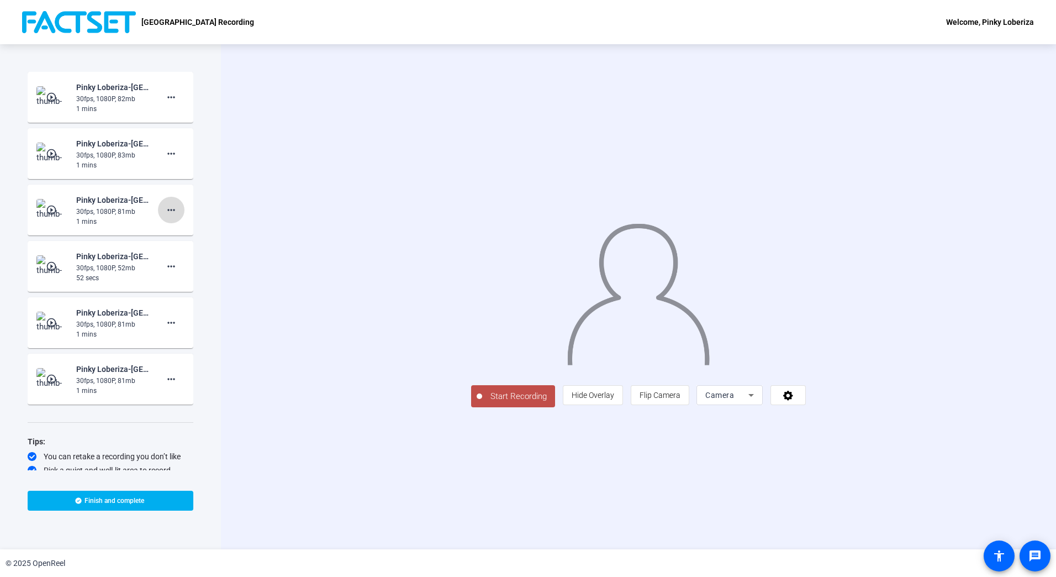
click at [165, 210] on mat-icon "more_horiz" at bounding box center [171, 209] width 13 height 13
click at [181, 231] on span "Delete clip" at bounding box center [183, 232] width 44 height 13
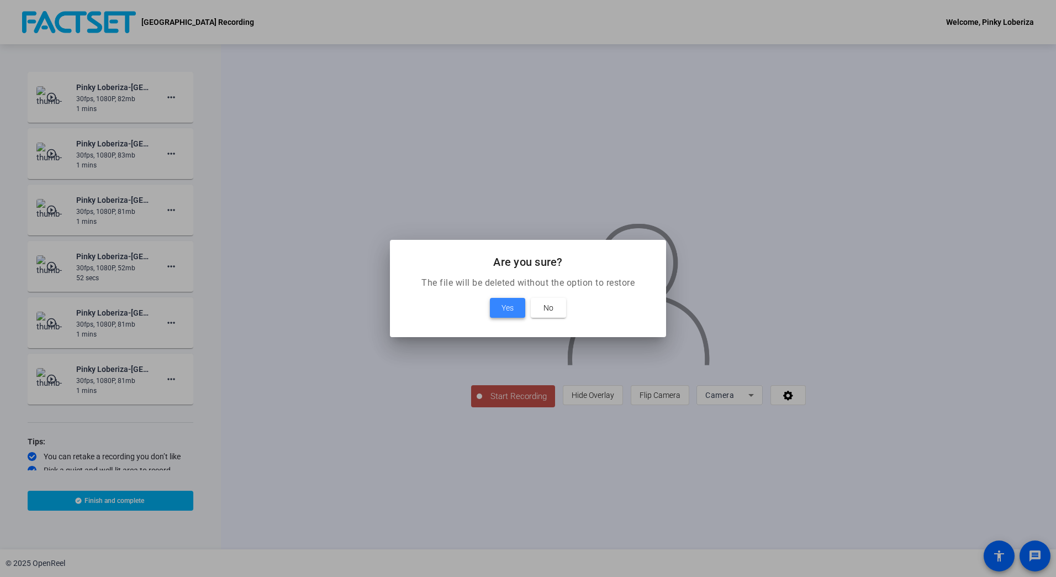
click at [500, 312] on span at bounding box center [507, 307] width 35 height 27
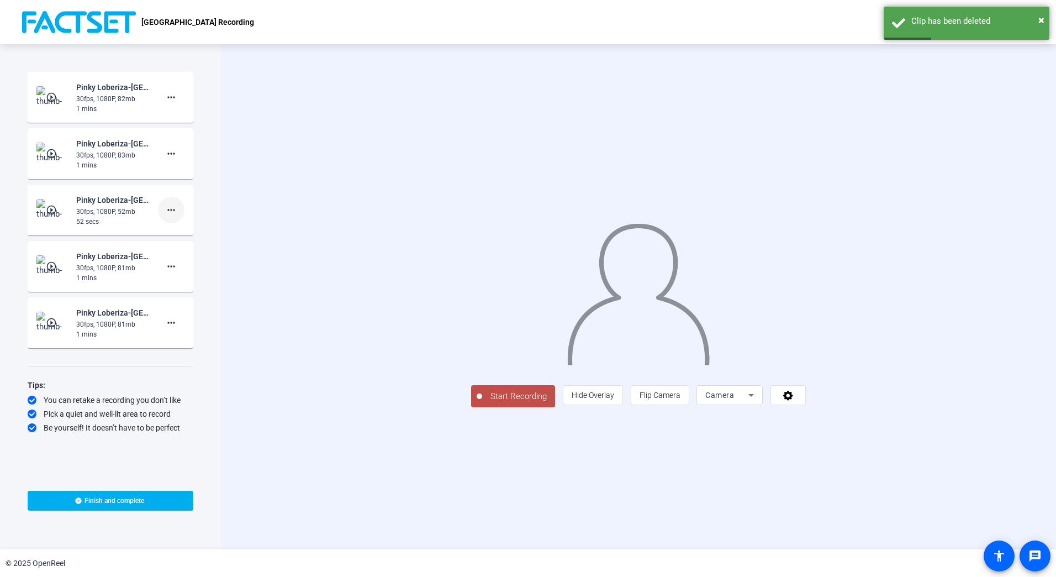
click at [171, 208] on mat-icon "more_horiz" at bounding box center [171, 209] width 13 height 13
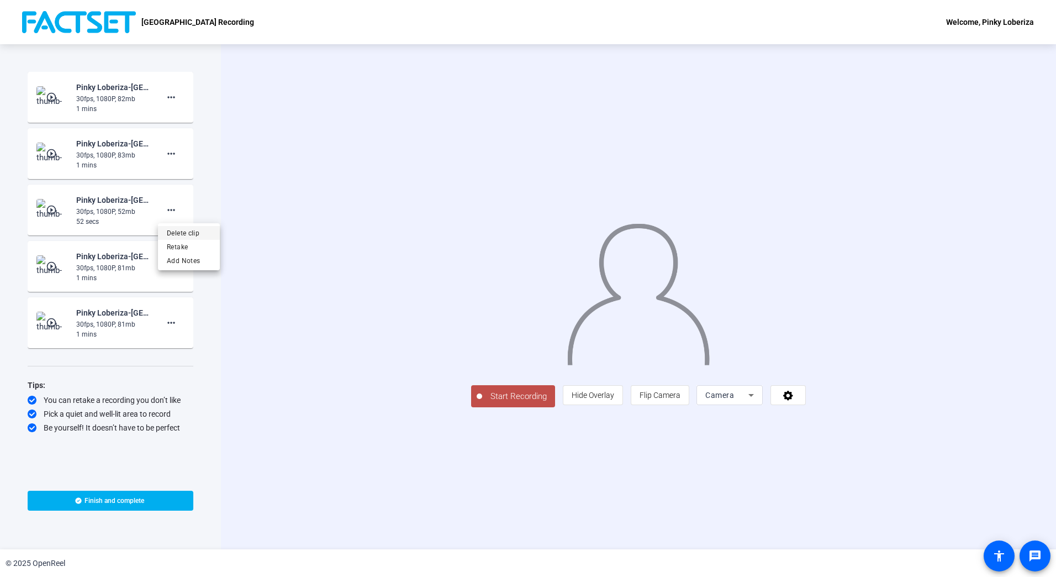
click at [183, 231] on span "Delete clip" at bounding box center [189, 232] width 44 height 13
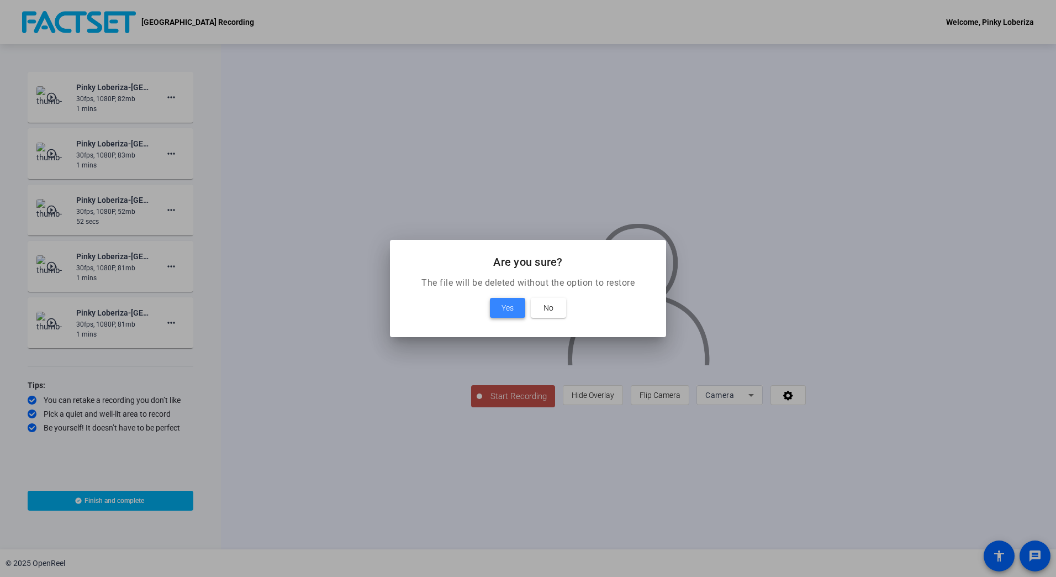
click at [502, 304] on span "Yes" at bounding box center [508, 307] width 12 height 13
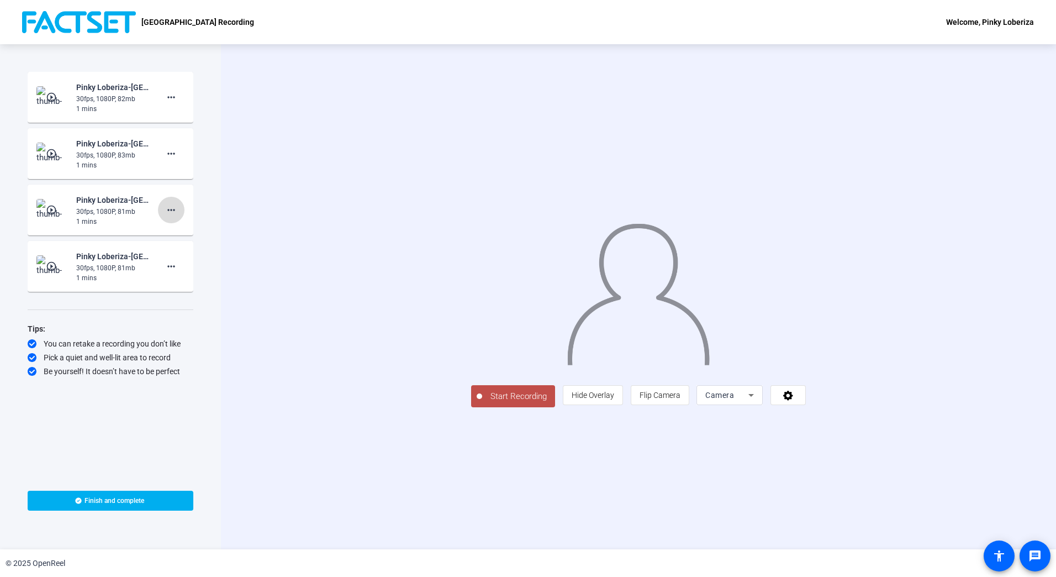
click at [173, 214] on mat-icon "more_horiz" at bounding box center [171, 209] width 13 height 13
click at [195, 232] on span "Delete clip" at bounding box center [189, 232] width 44 height 13
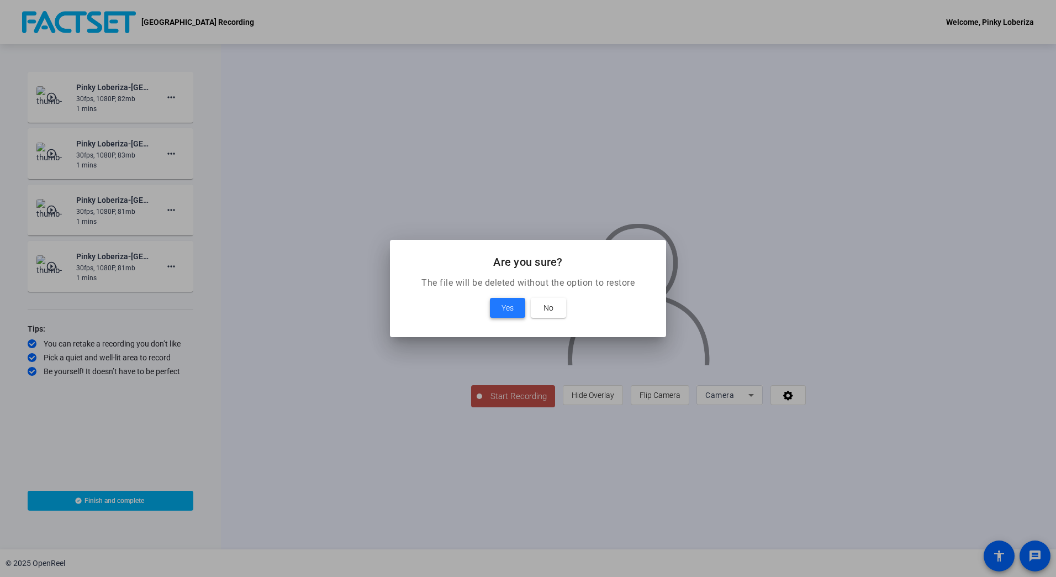
click at [506, 311] on span "Yes" at bounding box center [508, 307] width 12 height 13
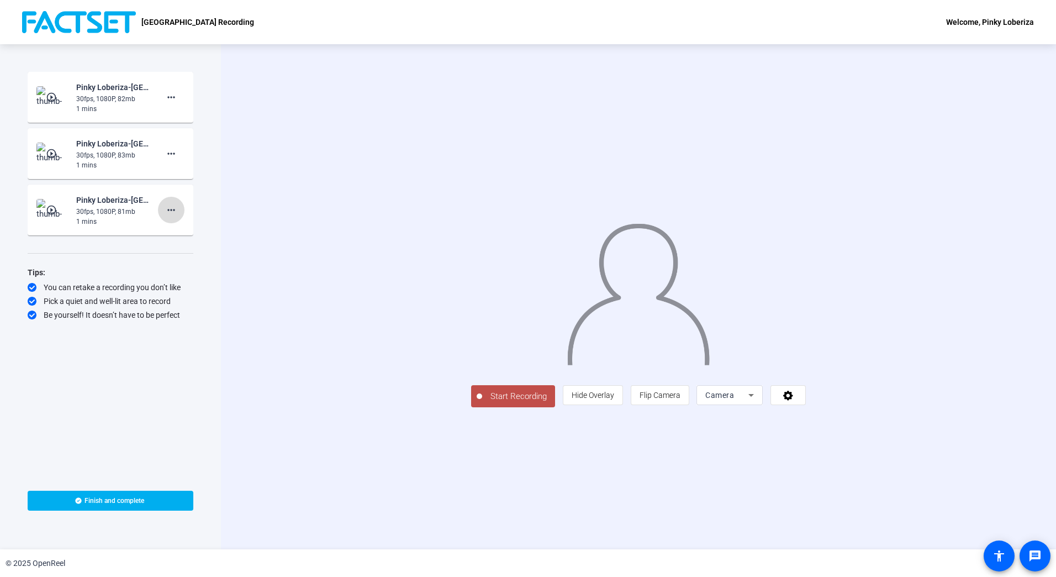
click at [171, 210] on mat-icon "more_horiz" at bounding box center [171, 209] width 13 height 13
click at [188, 230] on span "Delete clip" at bounding box center [189, 232] width 44 height 13
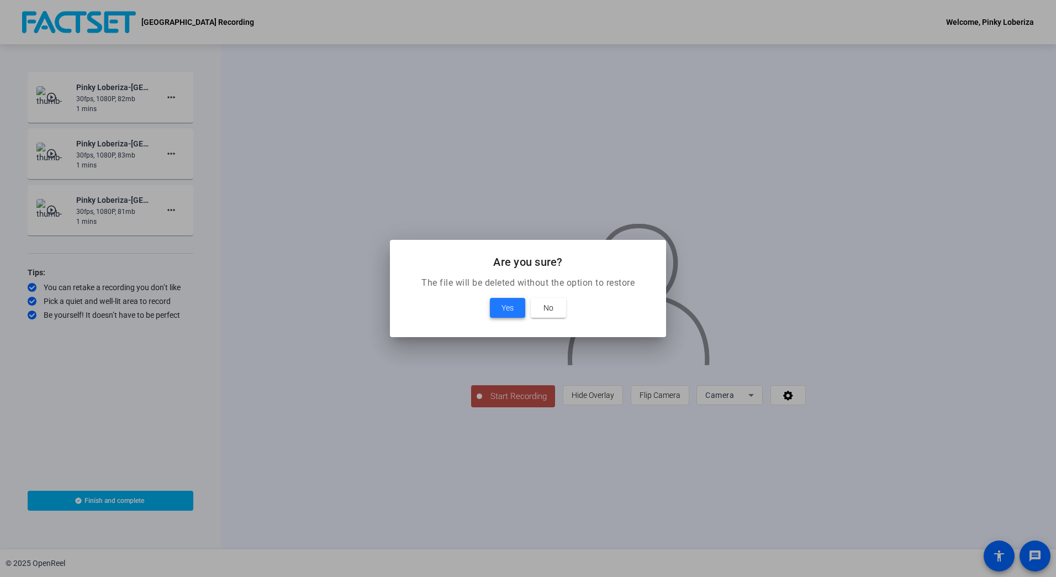
click at [506, 310] on span "Yes" at bounding box center [508, 307] width 12 height 13
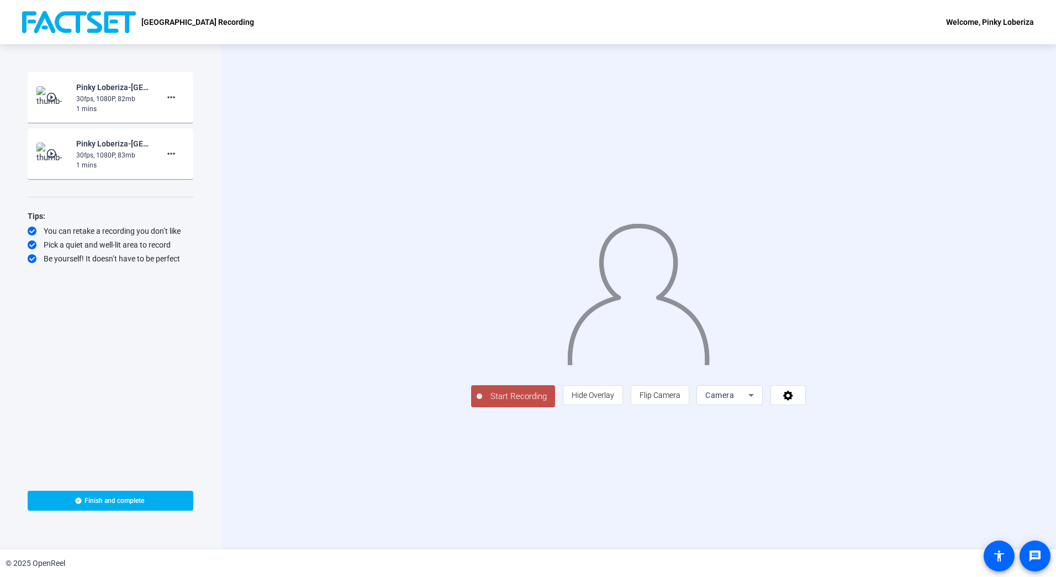
click at [482, 403] on span "Start Recording" at bounding box center [518, 396] width 73 height 13
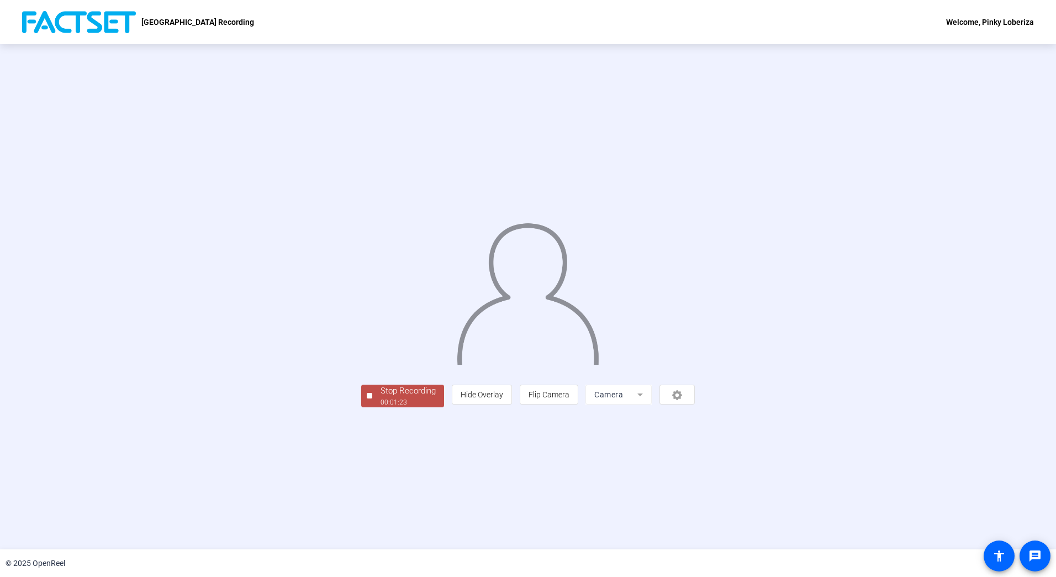
click at [381, 407] on div "00:01:23" at bounding box center [408, 402] width 55 height 10
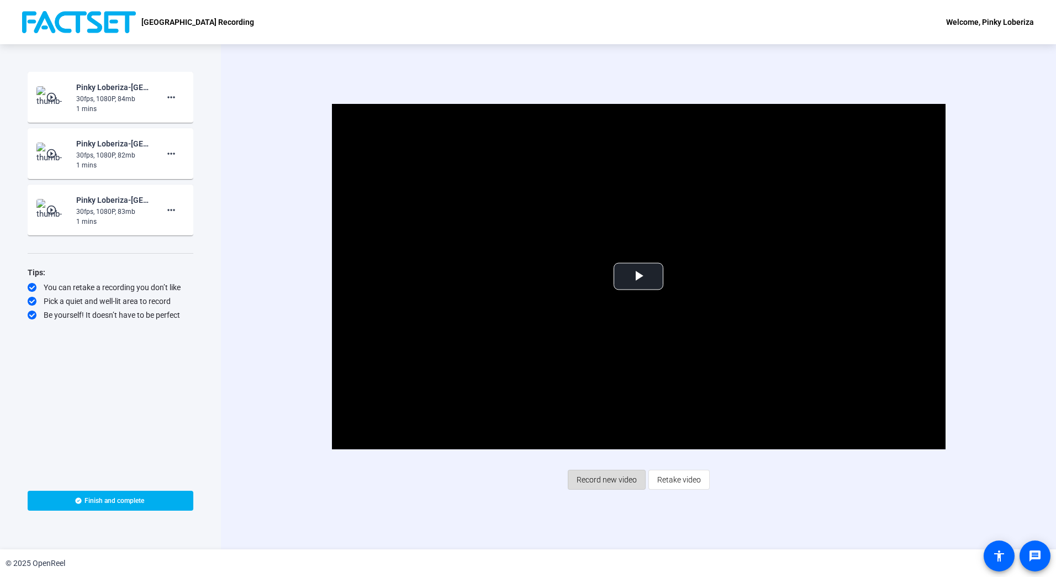
click at [619, 473] on span "Record new video" at bounding box center [607, 479] width 60 height 21
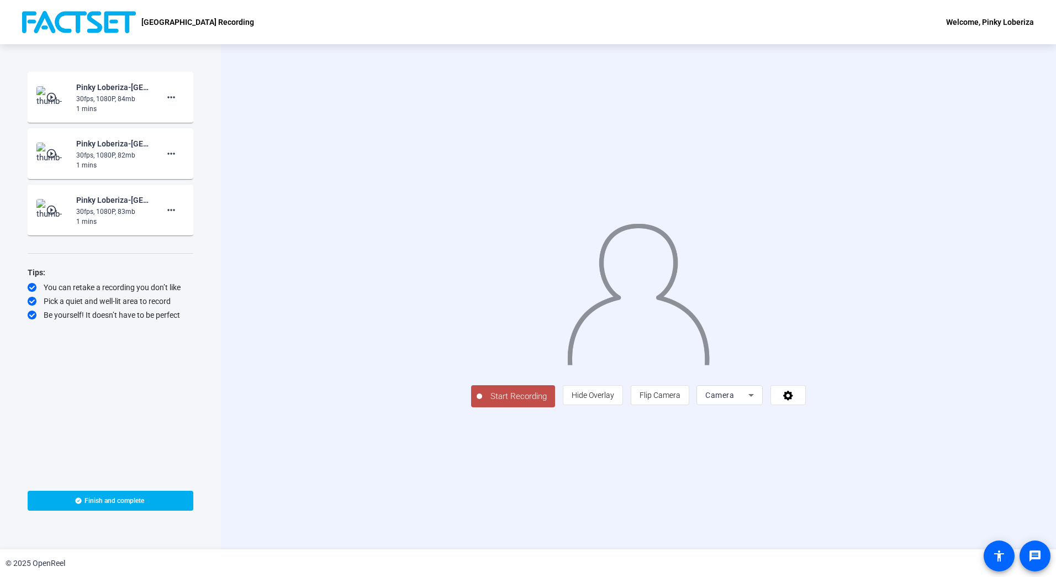
click at [482, 403] on span "Start Recording" at bounding box center [518, 396] width 73 height 13
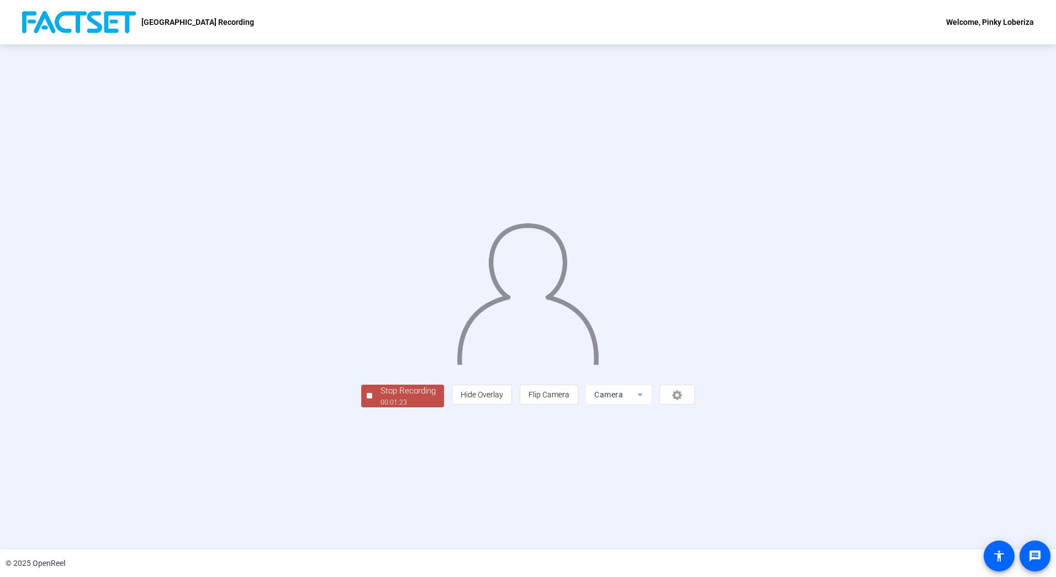
click at [381, 397] on div "Stop Recording" at bounding box center [408, 390] width 55 height 13
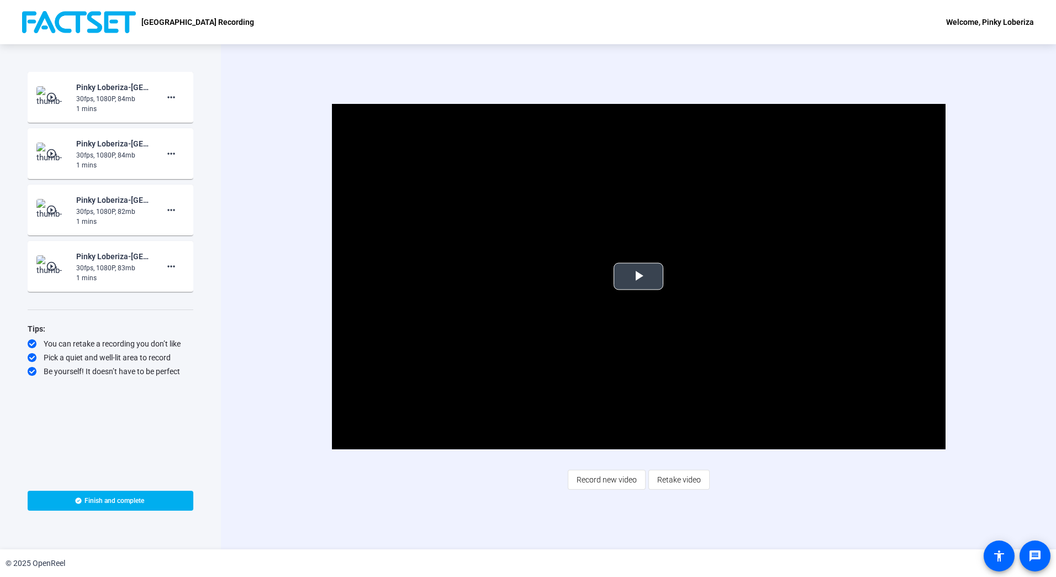
click at [639, 276] on span "Video Player" at bounding box center [639, 276] width 0 height 0
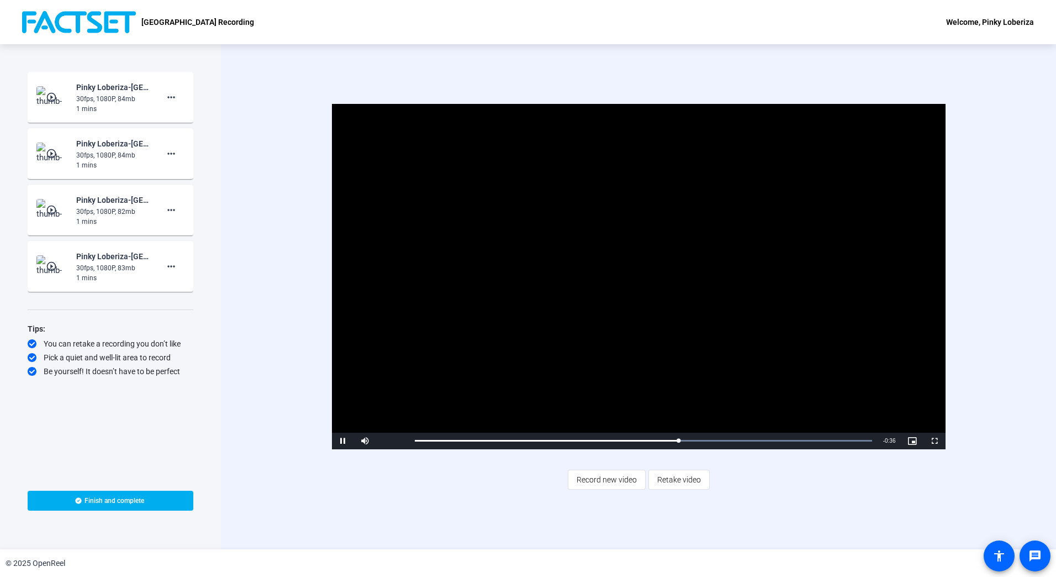
click at [58, 207] on mat-icon "play_circle_outline" at bounding box center [52, 209] width 13 height 11
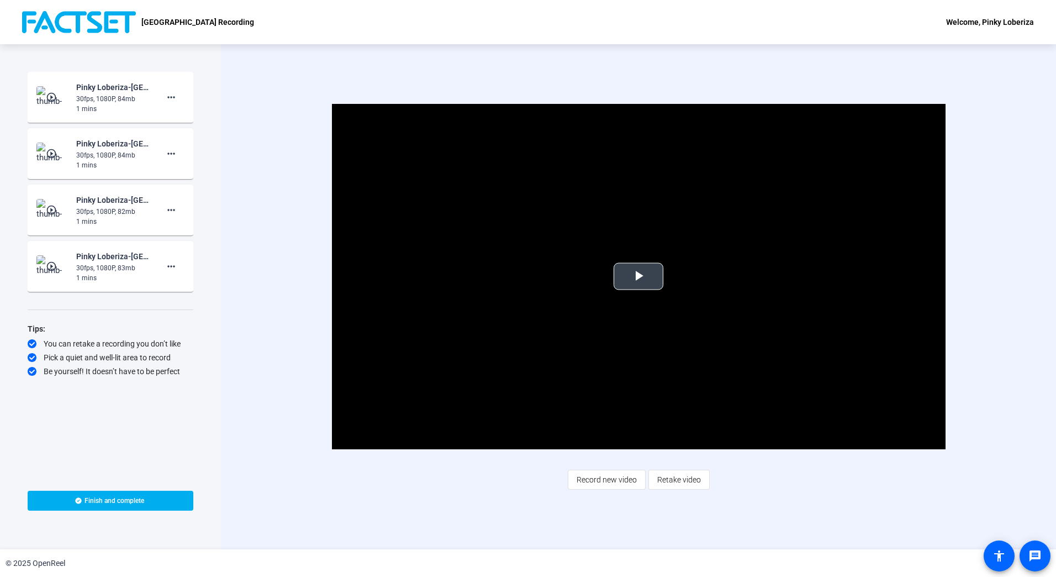
click at [639, 276] on span "Video Player" at bounding box center [639, 276] width 0 height 0
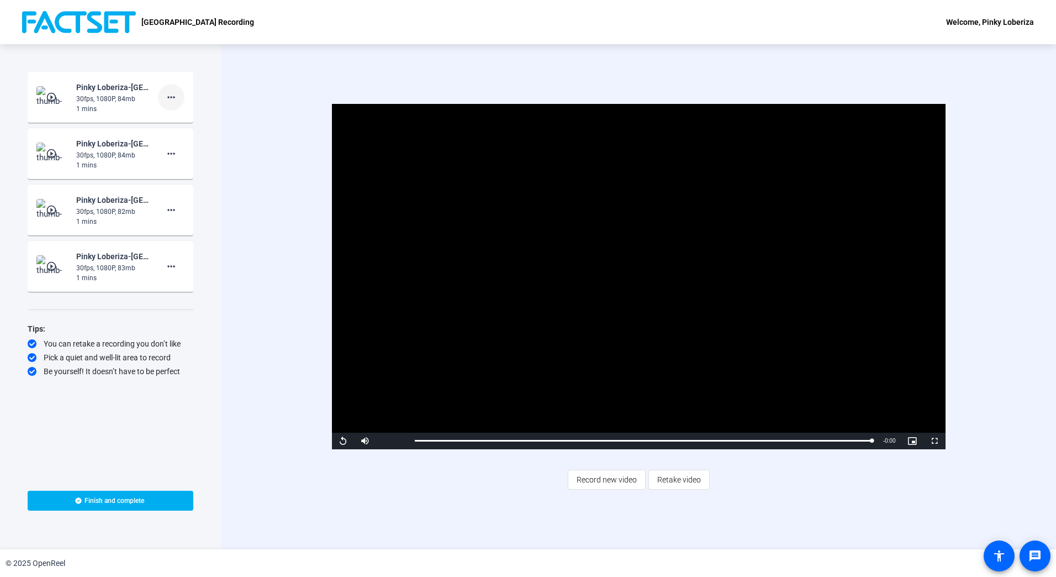
click at [172, 96] on mat-icon "more_horiz" at bounding box center [171, 97] width 13 height 13
click at [203, 119] on span "Delete clip" at bounding box center [189, 120] width 44 height 13
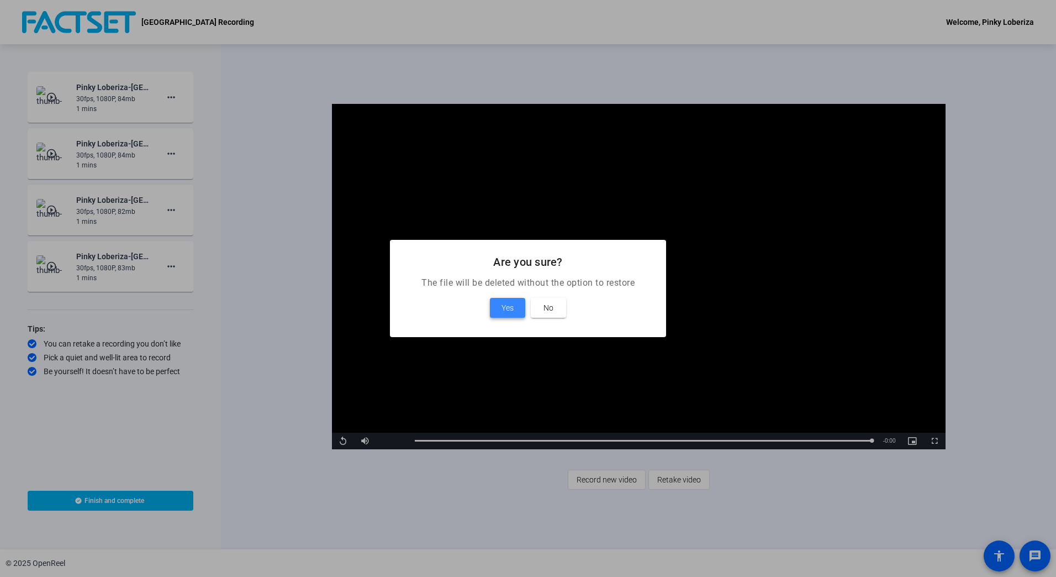
click at [505, 307] on span "Yes" at bounding box center [508, 307] width 12 height 13
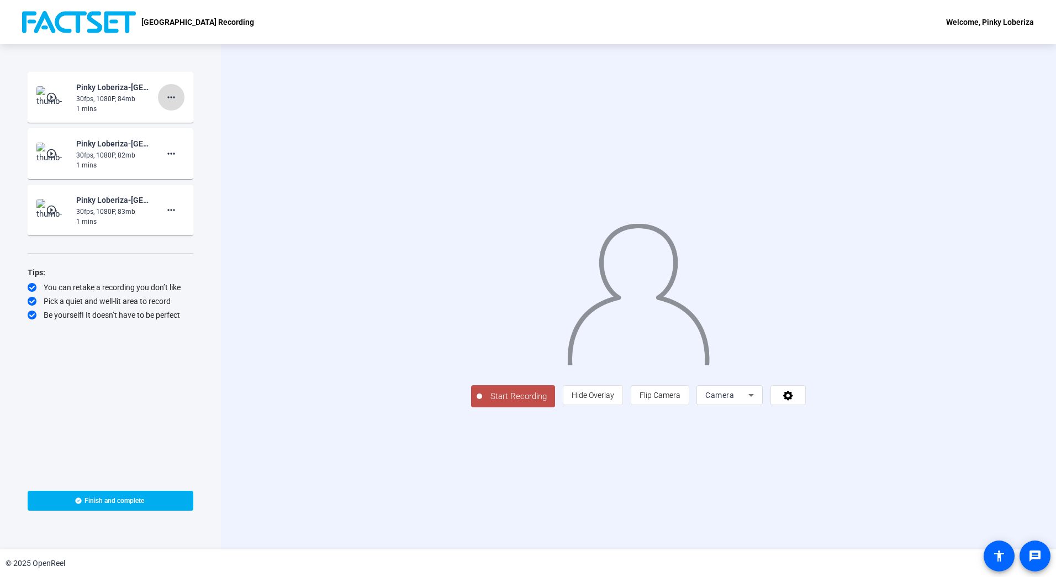
click at [172, 98] on mat-icon "more_horiz" at bounding box center [171, 97] width 13 height 13
click at [176, 119] on span "Delete clip" at bounding box center [189, 120] width 44 height 13
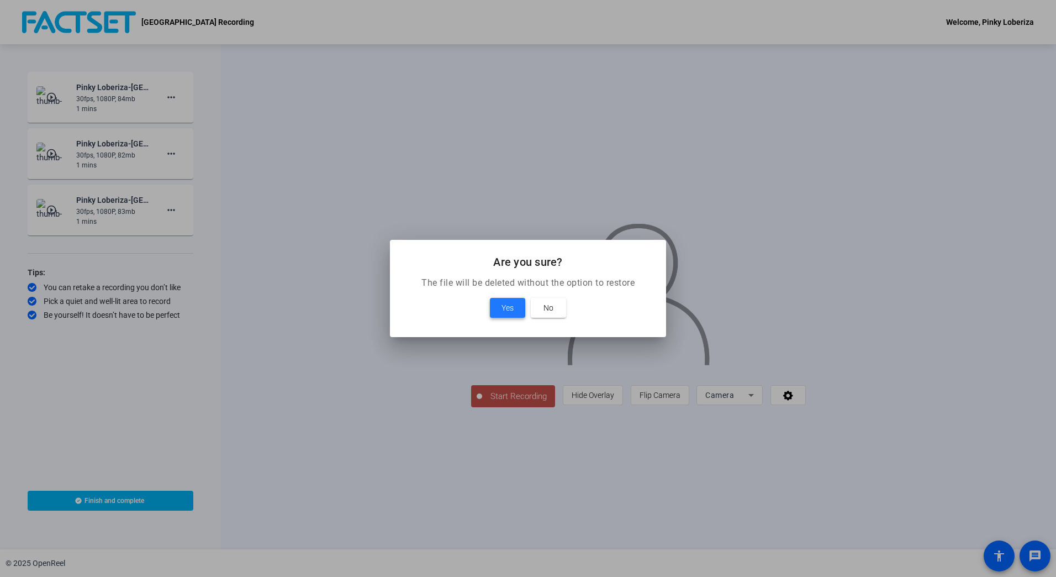
click at [500, 309] on span at bounding box center [507, 307] width 35 height 27
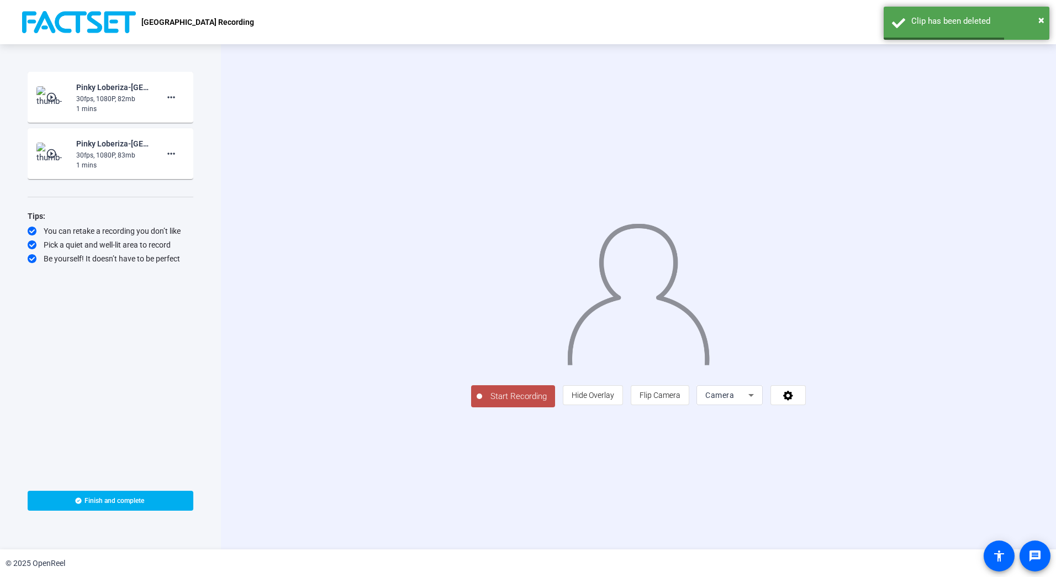
click at [48, 94] on mat-icon "play_circle_outline" at bounding box center [52, 97] width 13 height 11
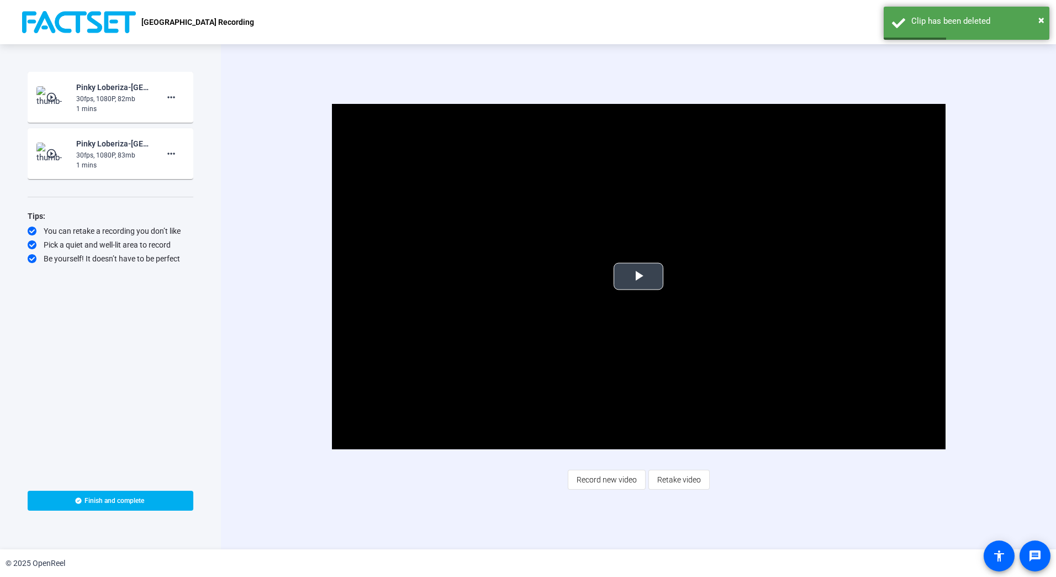
click at [639, 276] on span "Video Player" at bounding box center [639, 276] width 0 height 0
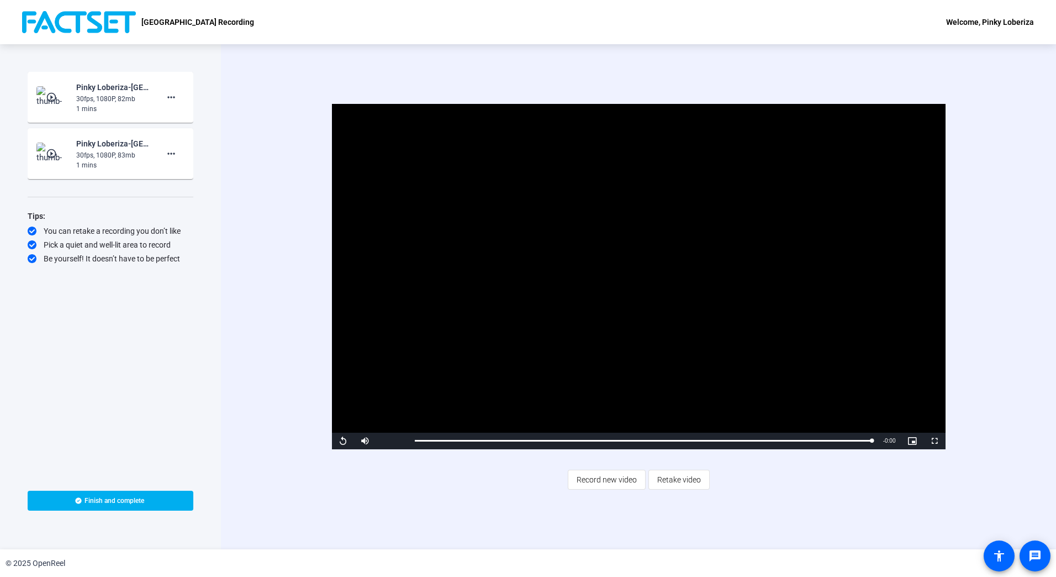
click at [236, 211] on div "Video Player is loading. Play Video Replay Mute Current Time 1:21 / Duration 1:…" at bounding box center [638, 296] width 835 height 505
click at [54, 152] on mat-icon "play_circle_outline" at bounding box center [52, 153] width 13 height 11
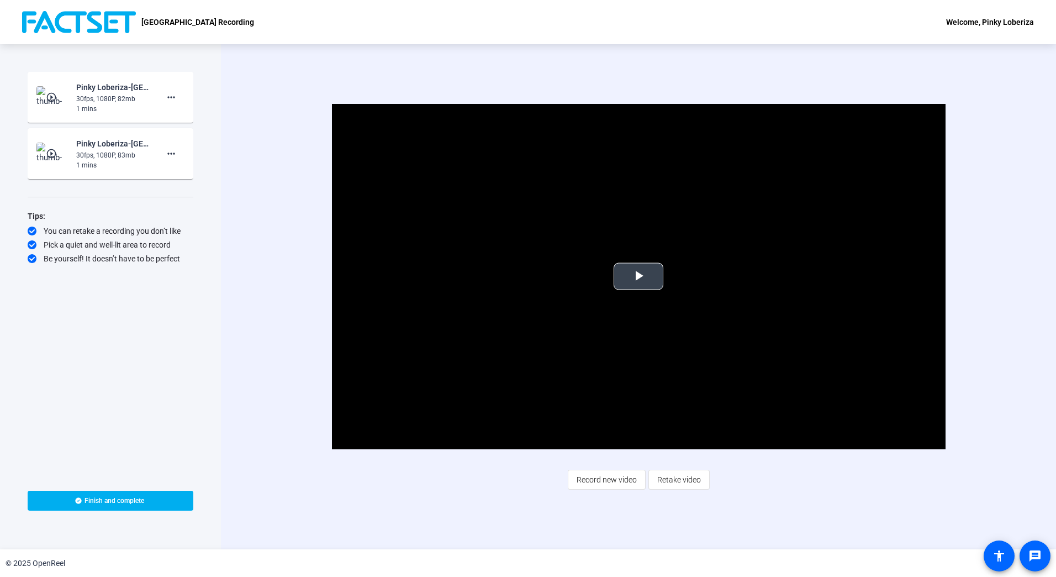
click at [639, 276] on span "Video Player" at bounding box center [639, 276] width 0 height 0
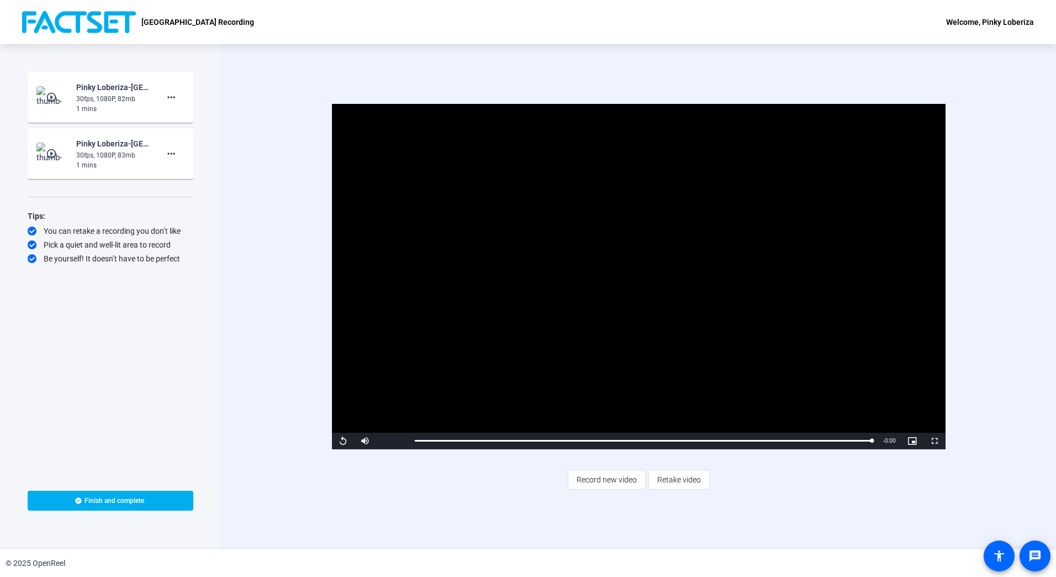
click at [50, 94] on mat-icon "play_circle_outline" at bounding box center [52, 97] width 13 height 11
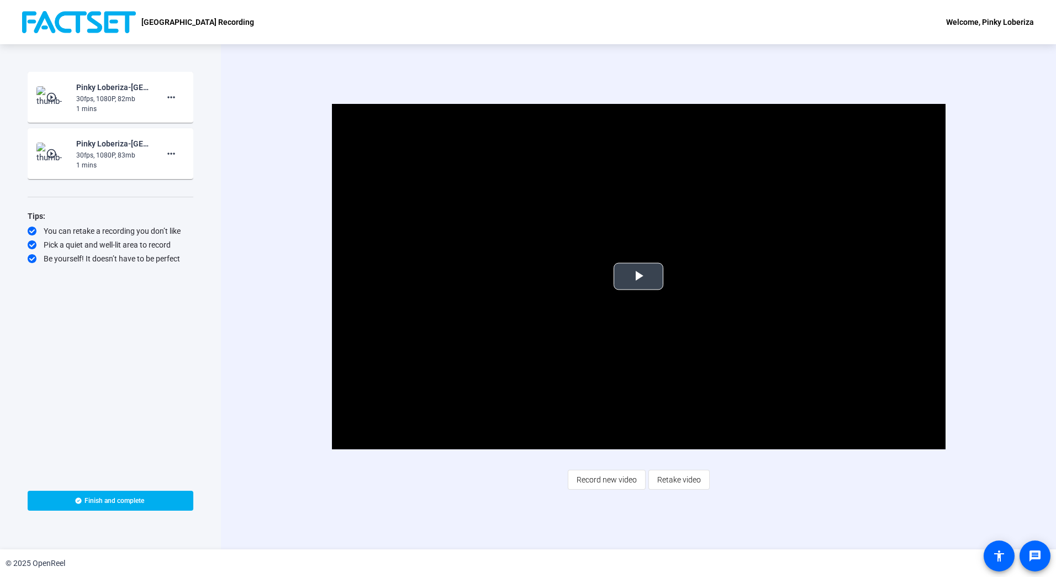
click at [639, 276] on span "Video Player" at bounding box center [639, 276] width 0 height 0
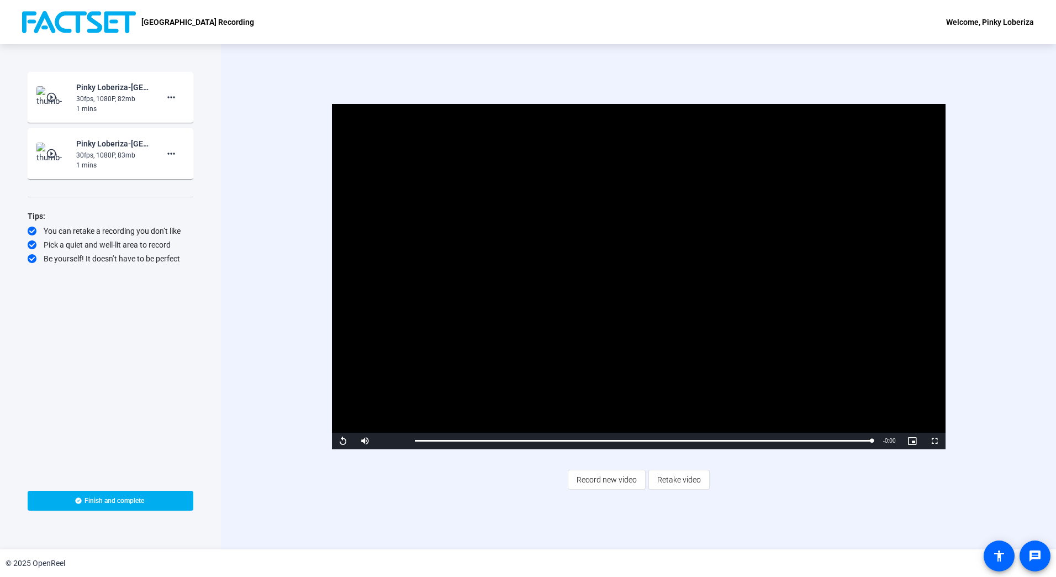
click at [51, 151] on mat-icon "play_circle_outline" at bounding box center [52, 153] width 13 height 11
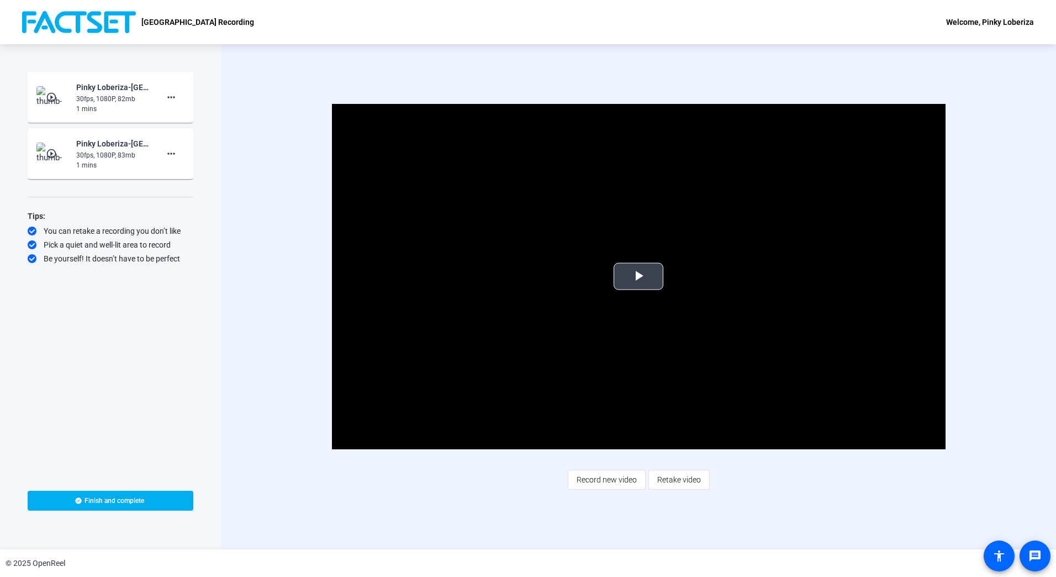
drag, startPoint x: 638, startPoint y: 278, endPoint x: 634, endPoint y: 301, distance: 23.1
click at [639, 276] on span "Video Player" at bounding box center [639, 276] width 0 height 0
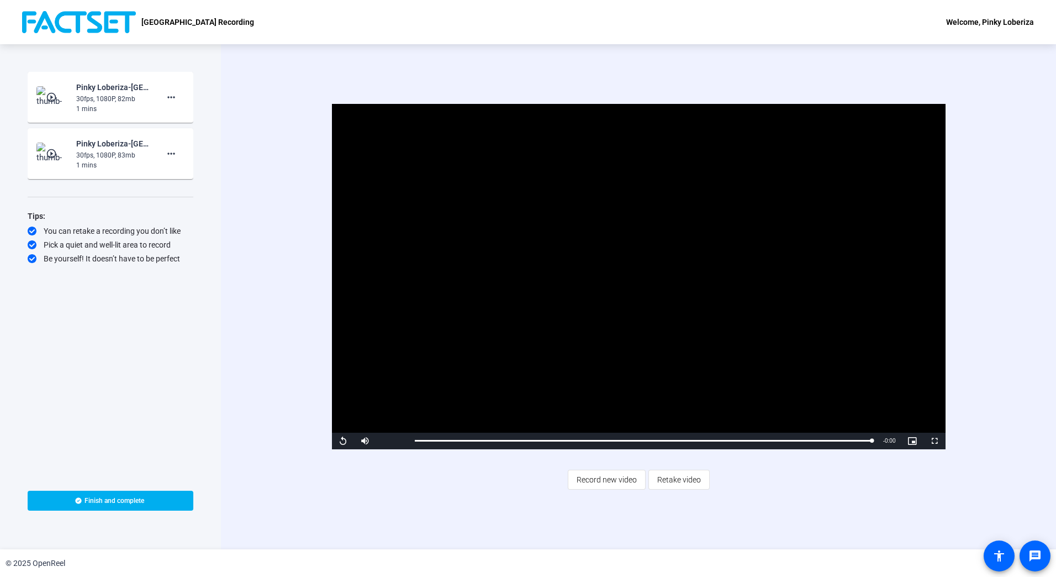
click at [51, 96] on mat-icon "play_circle_outline" at bounding box center [52, 97] width 13 height 11
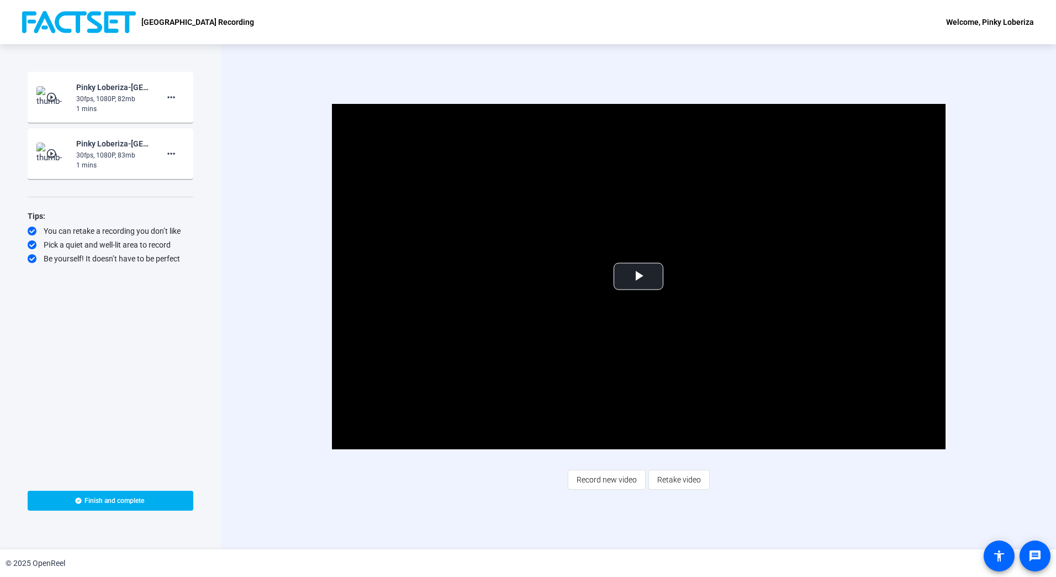
click at [48, 156] on mat-icon "play_circle_outline" at bounding box center [52, 153] width 13 height 11
click at [49, 153] on mat-icon "play_circle_outline" at bounding box center [52, 153] width 13 height 11
click at [639, 276] on span "Video Player" at bounding box center [639, 276] width 0 height 0
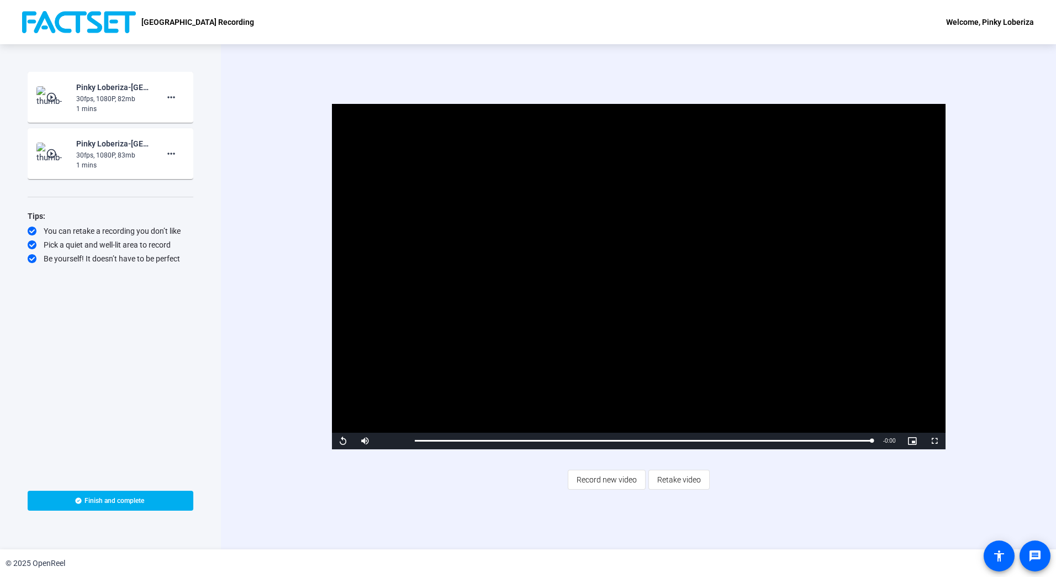
click at [49, 93] on mat-icon "play_circle_outline" at bounding box center [52, 97] width 13 height 11
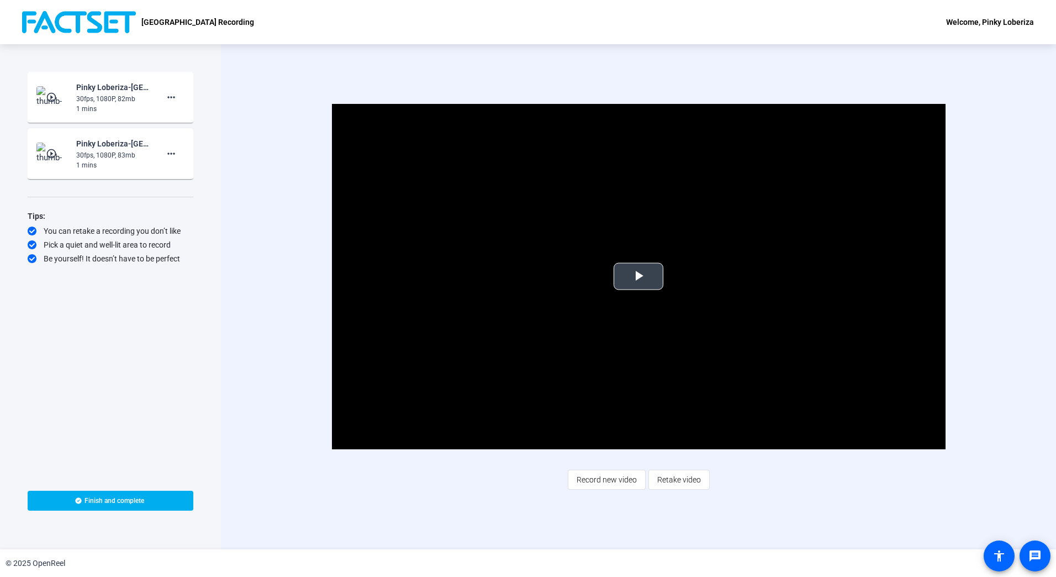
click at [639, 276] on span "Video Player" at bounding box center [639, 276] width 0 height 0
click at [53, 152] on mat-icon "play_circle_outline" at bounding box center [52, 153] width 13 height 11
click at [639, 276] on span "Video Player" at bounding box center [639, 276] width 0 height 0
click at [172, 95] on mat-icon "more_horiz" at bounding box center [171, 97] width 13 height 13
click at [252, 269] on div at bounding box center [528, 288] width 1056 height 577
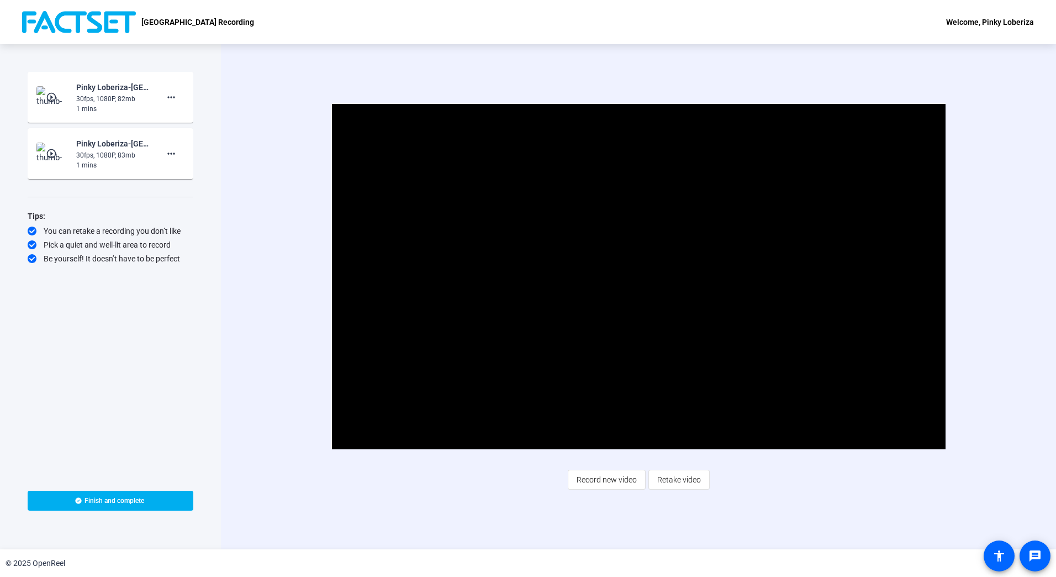
click at [52, 93] on mat-icon "play_circle_outline" at bounding box center [52, 97] width 13 height 11
click at [55, 154] on mat-icon "play_circle_outline" at bounding box center [52, 153] width 13 height 11
click at [50, 151] on mat-icon "play_circle_outline" at bounding box center [52, 153] width 13 height 11
click at [174, 93] on mat-icon "more_horiz" at bounding box center [171, 97] width 13 height 13
click at [191, 118] on span "Delete clip" at bounding box center [189, 120] width 44 height 13
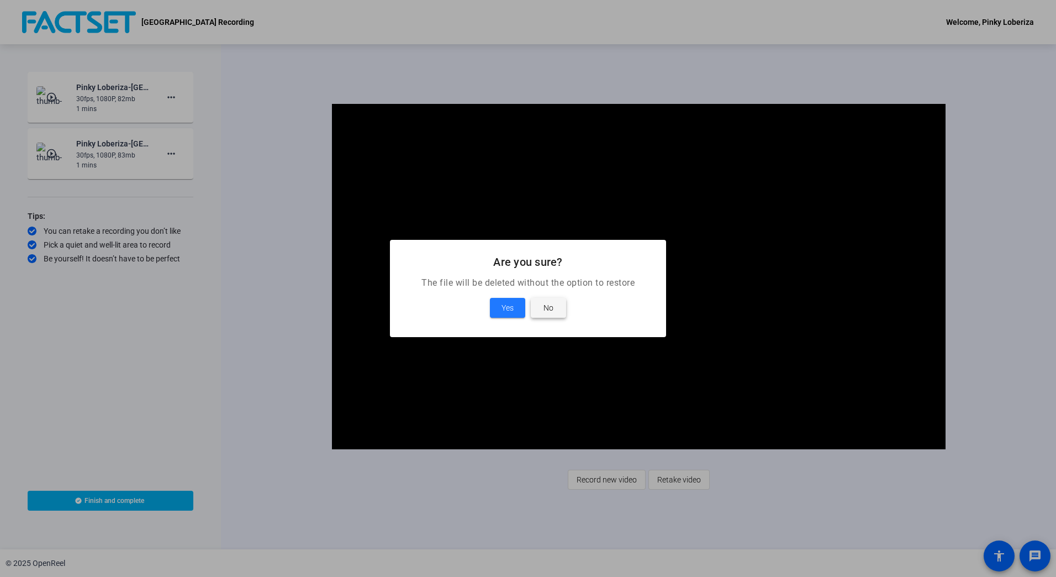
click at [555, 309] on span at bounding box center [548, 307] width 35 height 27
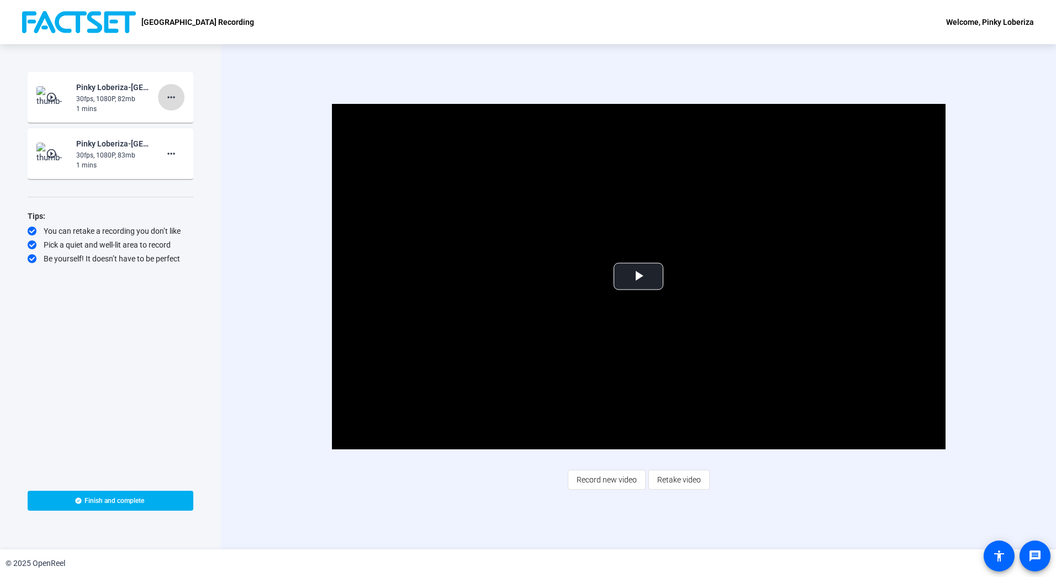
click at [171, 93] on mat-icon "more_horiz" at bounding box center [171, 97] width 13 height 13
click at [176, 119] on span "Delete clip" at bounding box center [189, 120] width 44 height 13
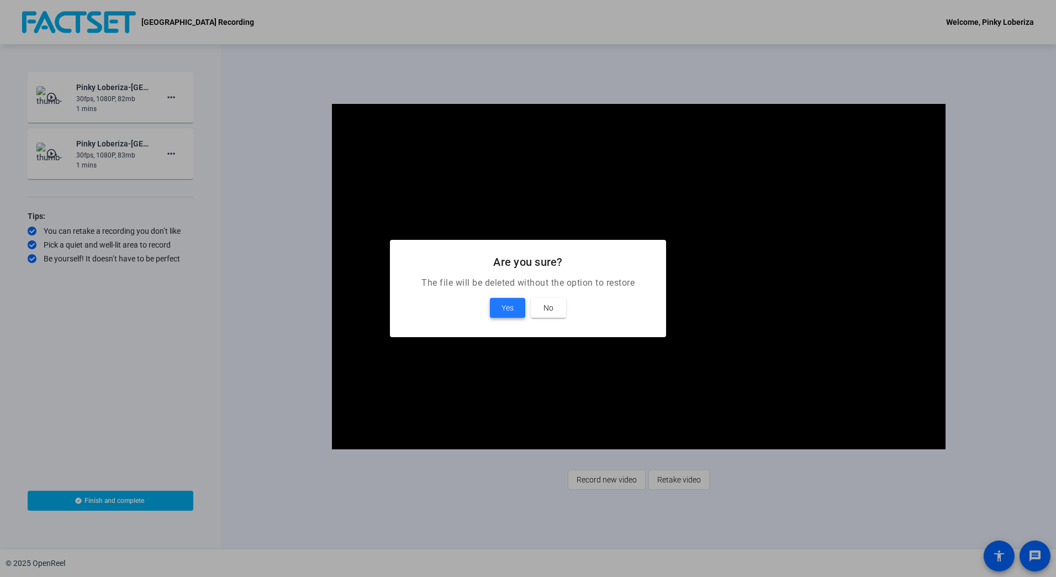
click at [504, 303] on span "Yes" at bounding box center [508, 307] width 12 height 13
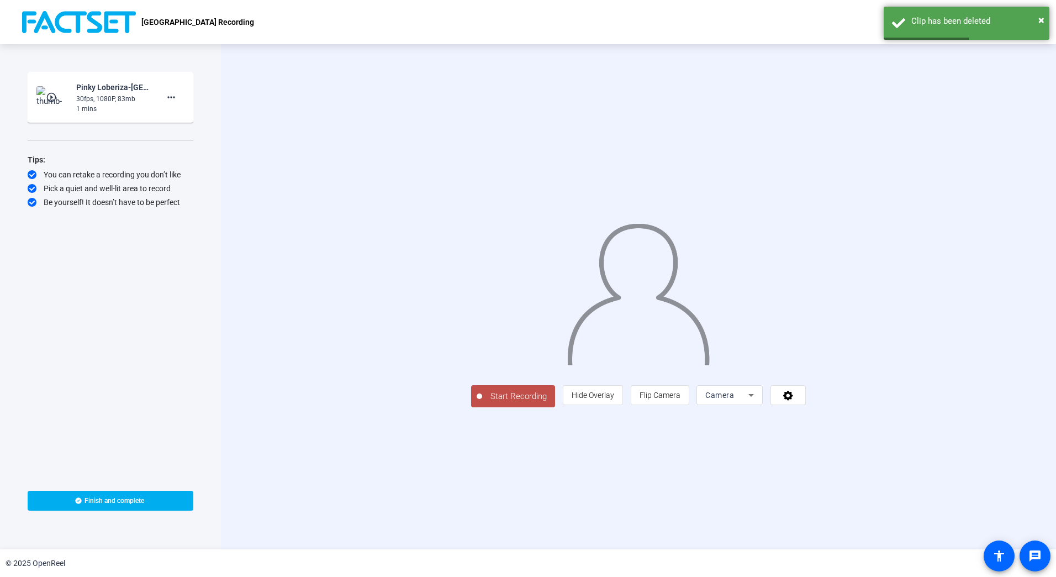
click at [52, 94] on mat-icon "play_circle_outline" at bounding box center [52, 97] width 13 height 11
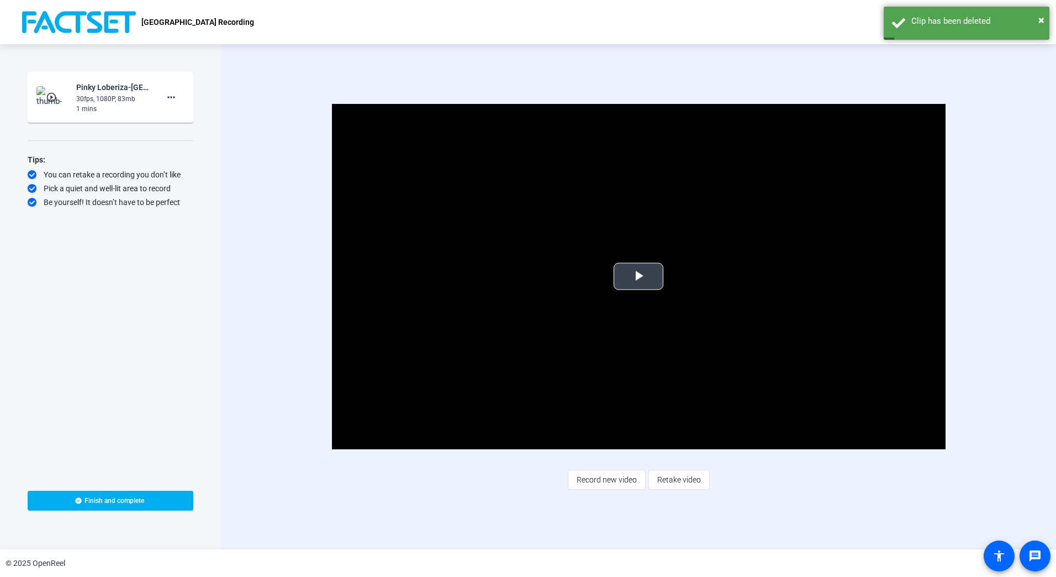
click at [639, 276] on span "Video Player" at bounding box center [639, 276] width 0 height 0
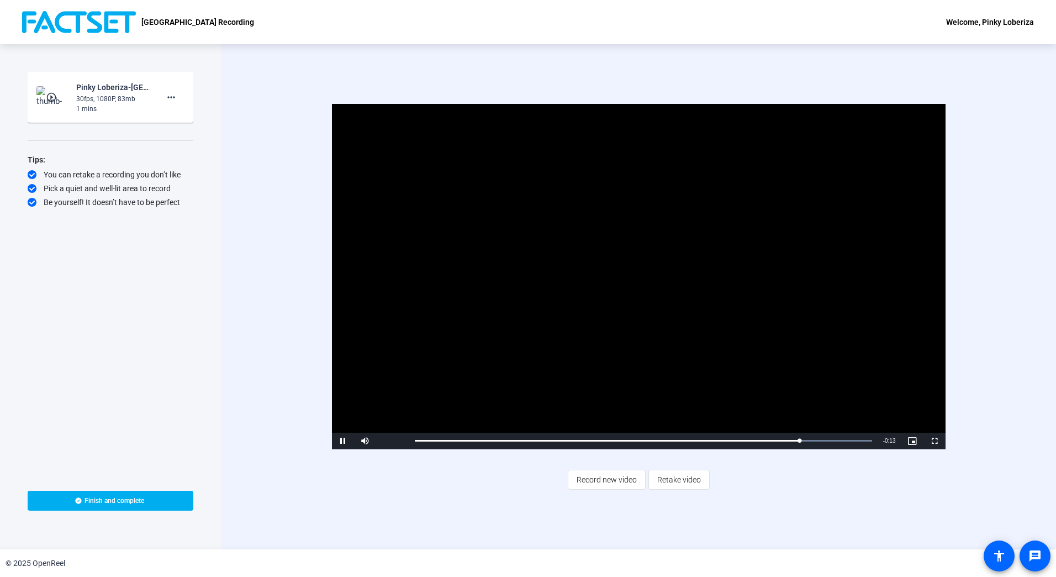
click at [1002, 192] on div "Video Player is loading. Play Video Pause Mute Current Time 1:10 / Duration 1:2…" at bounding box center [638, 296] width 835 height 505
click at [104, 500] on span "Finish and complete" at bounding box center [115, 500] width 60 height 9
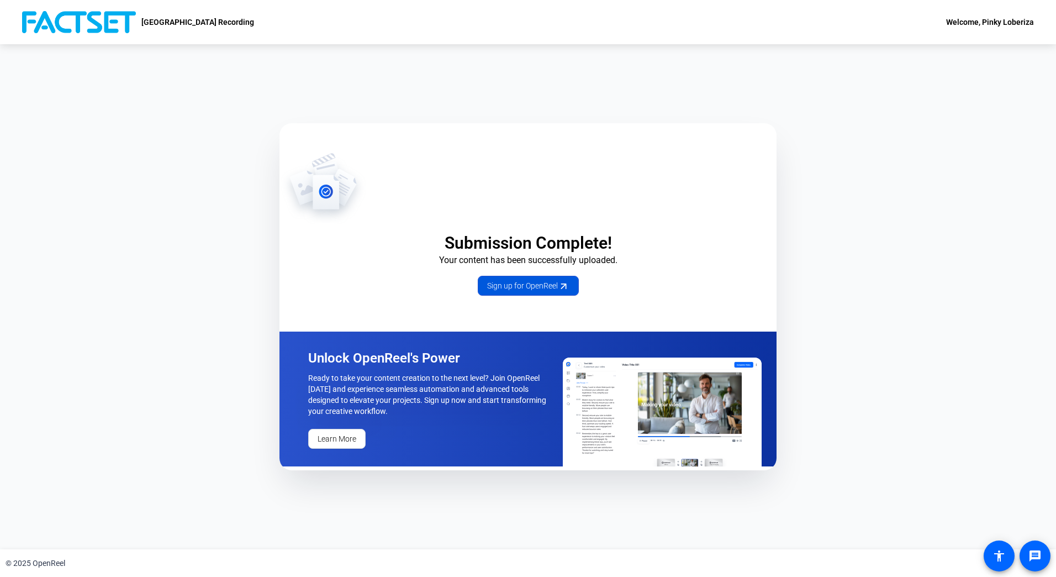
click at [550, 287] on span "Sign up for OpenReel" at bounding box center [528, 286] width 82 height 12
